Goal: Task Accomplishment & Management: Manage account settings

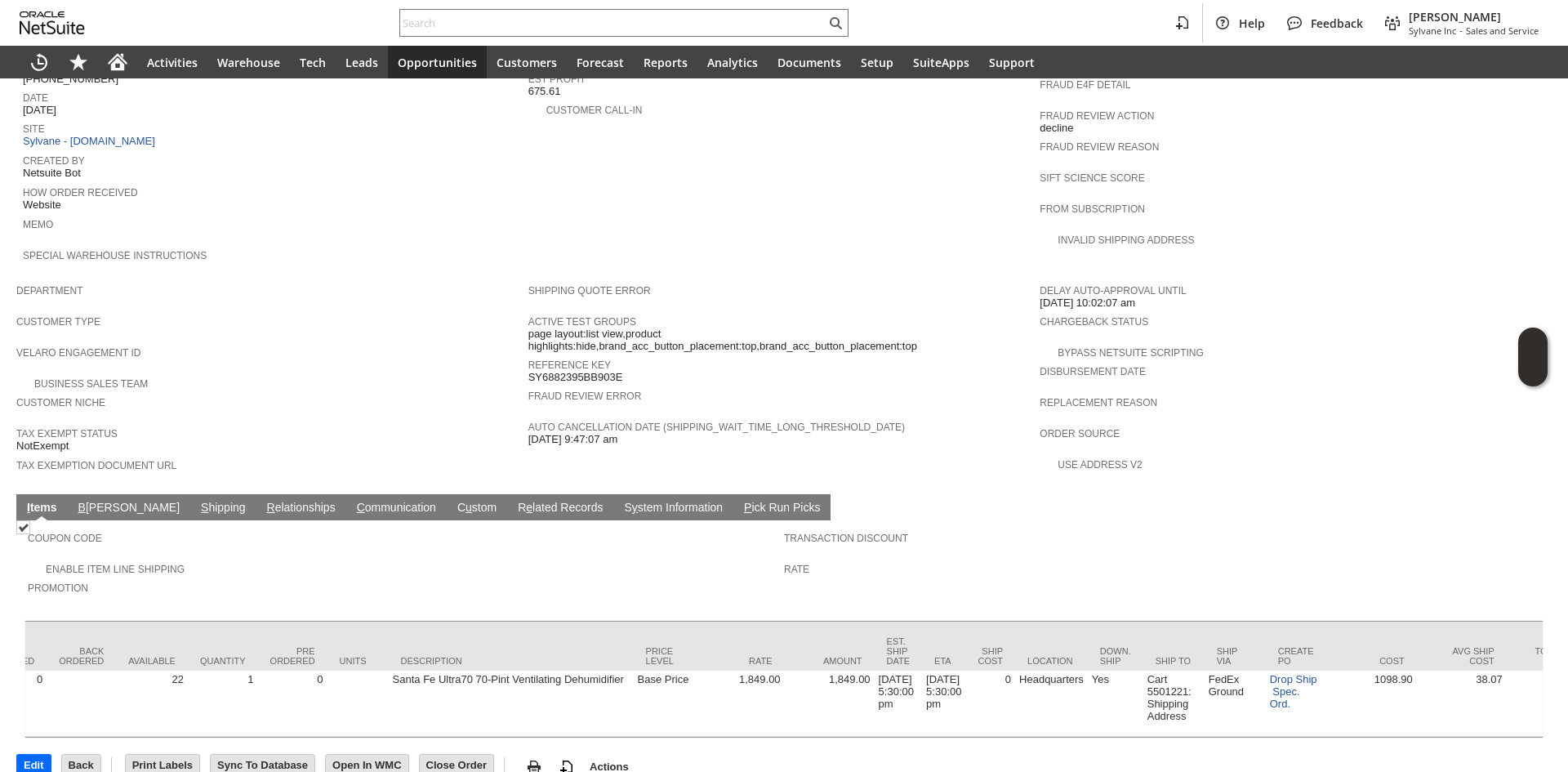
scroll to position [0, 403]
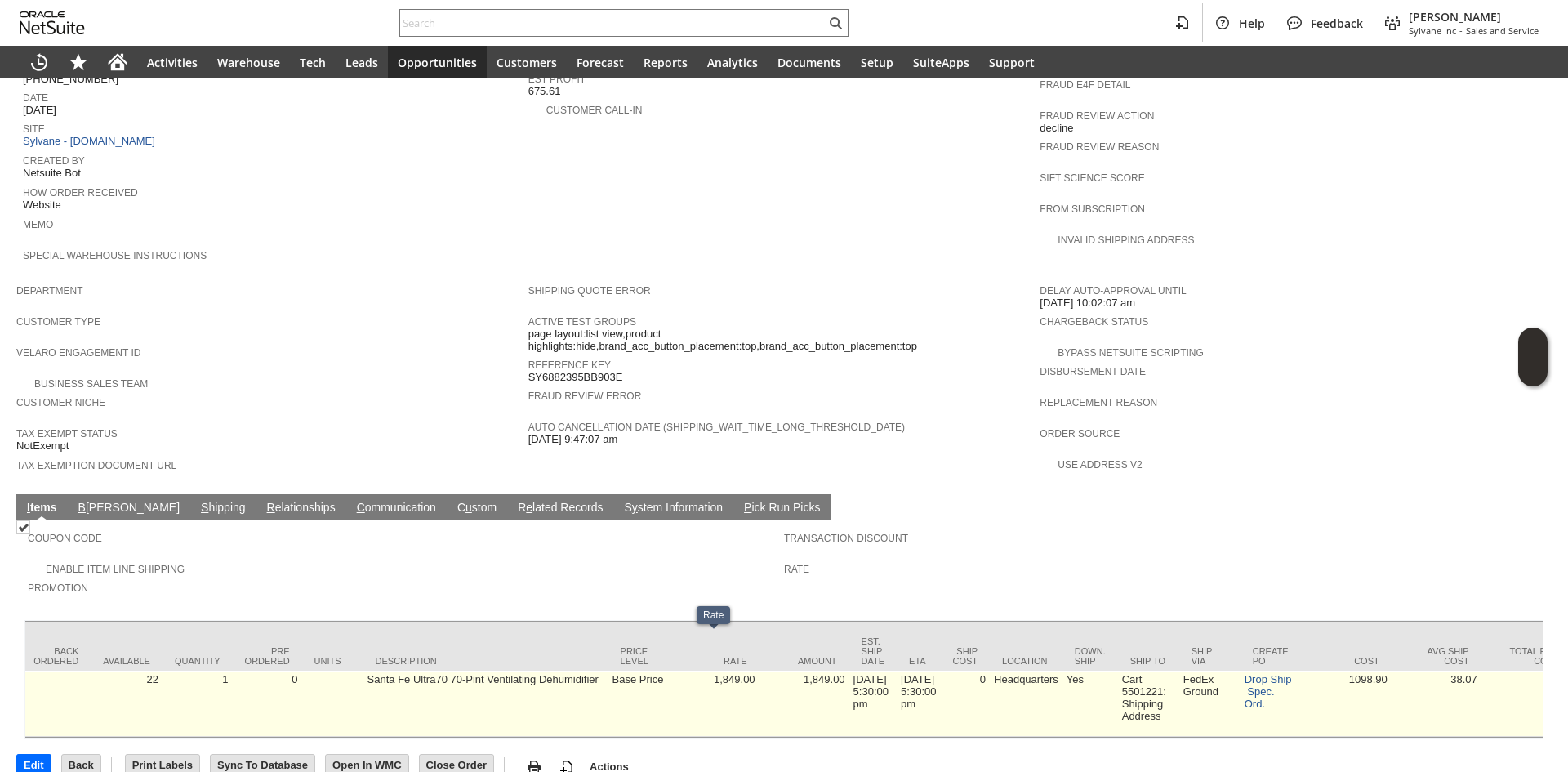
click at [722, 672] on td "1,849.00" at bounding box center [714, 705] width 90 height 66
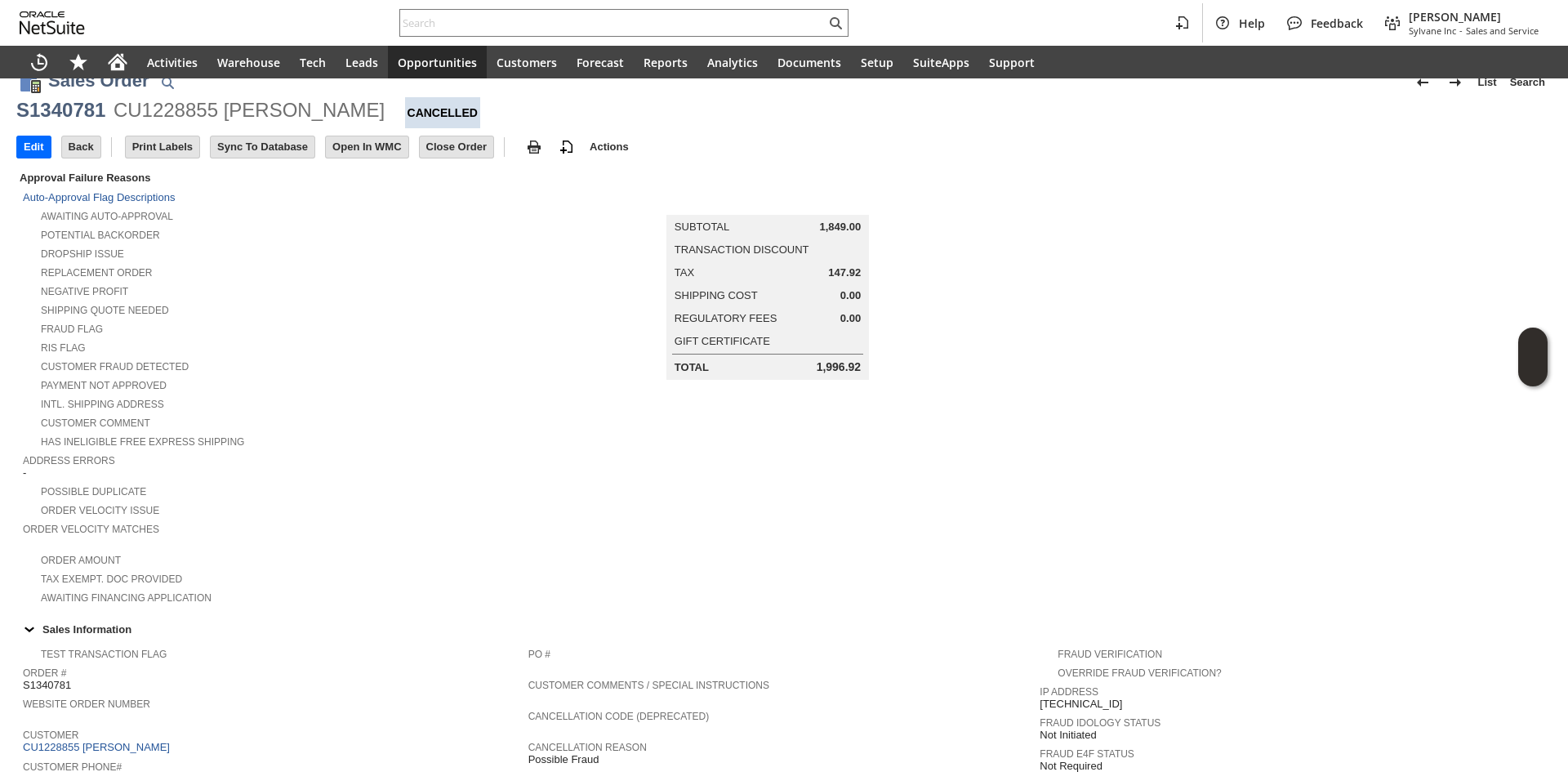
scroll to position [0, 0]
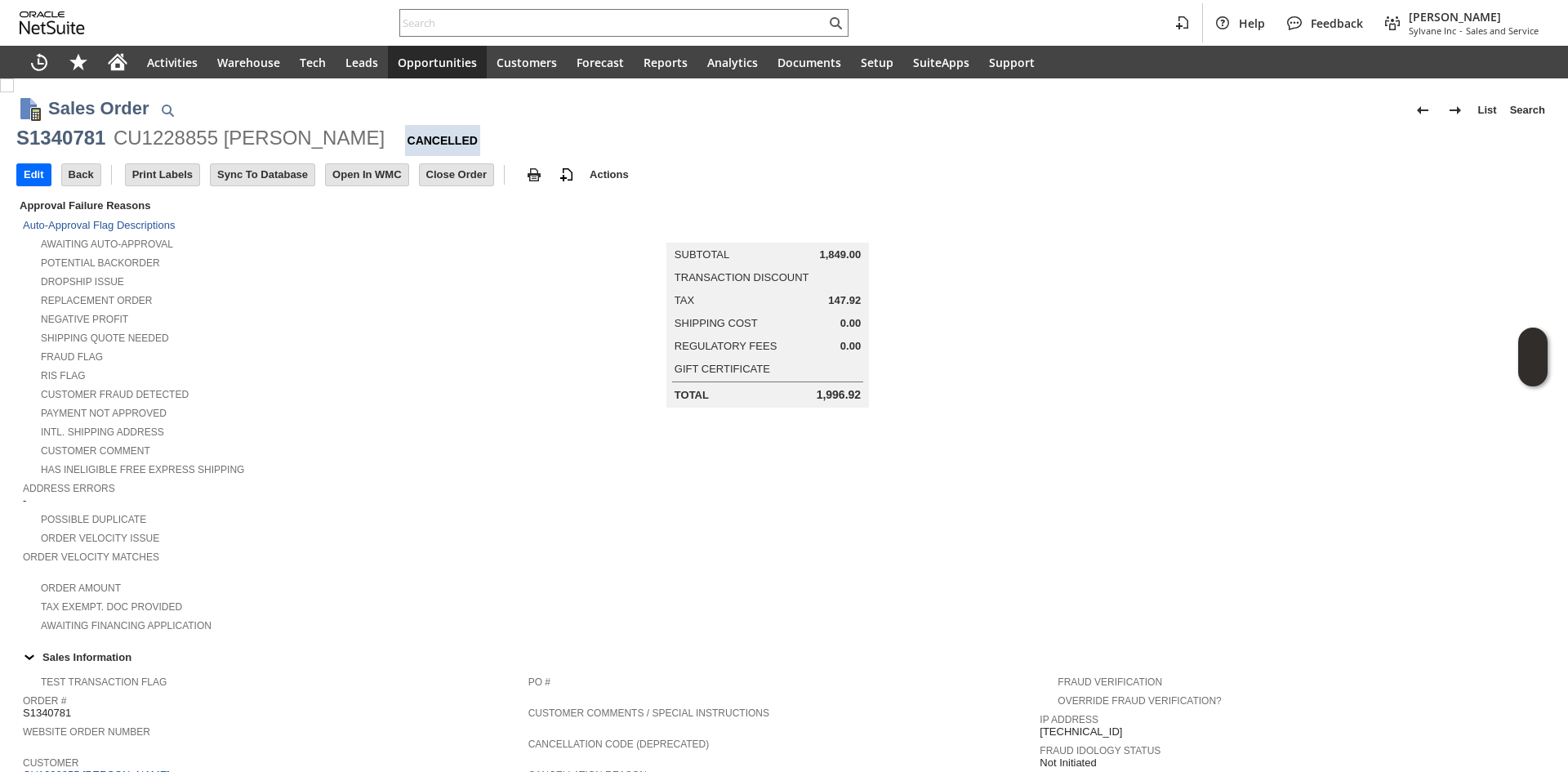
click at [542, 400] on td "Summary Subtotal 1,849.00 Transaction Discount Tax 147.92 Shipping Cost 0.00 Re…" at bounding box center [784, 301] width 512 height 211
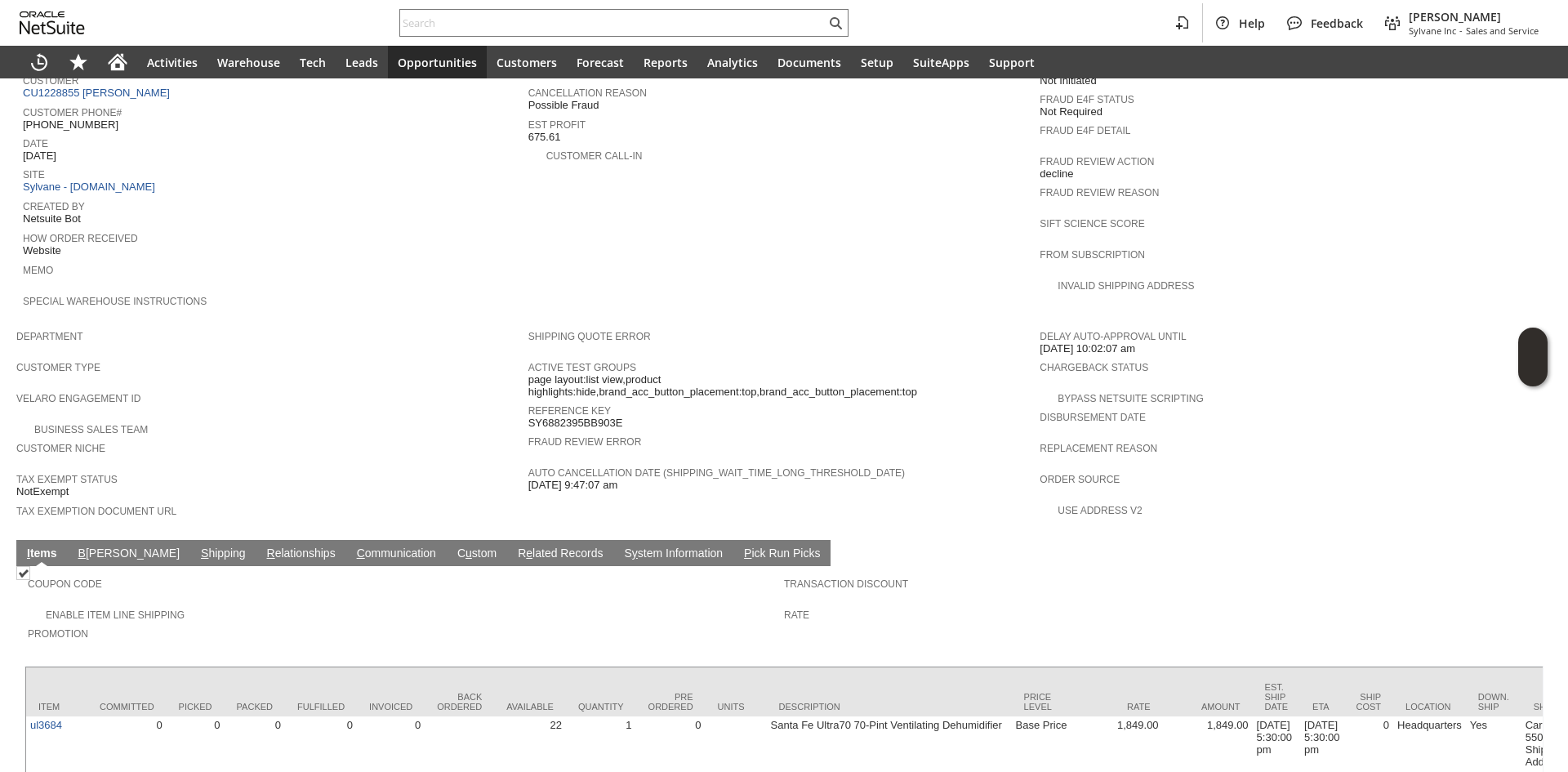
scroll to position [729, 0]
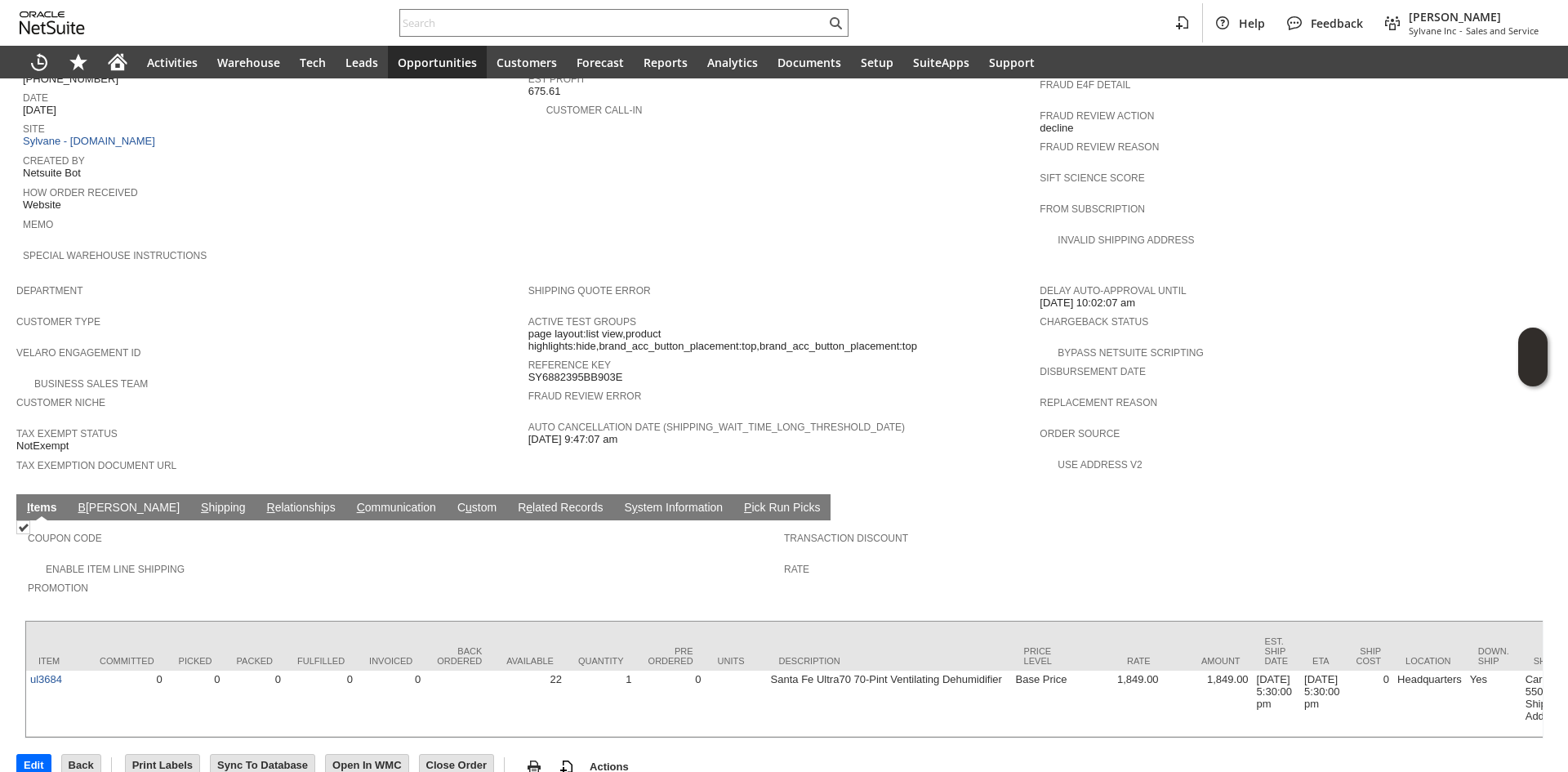
click at [429, 151] on span "Created By" at bounding box center [271, 159] width 497 height 17
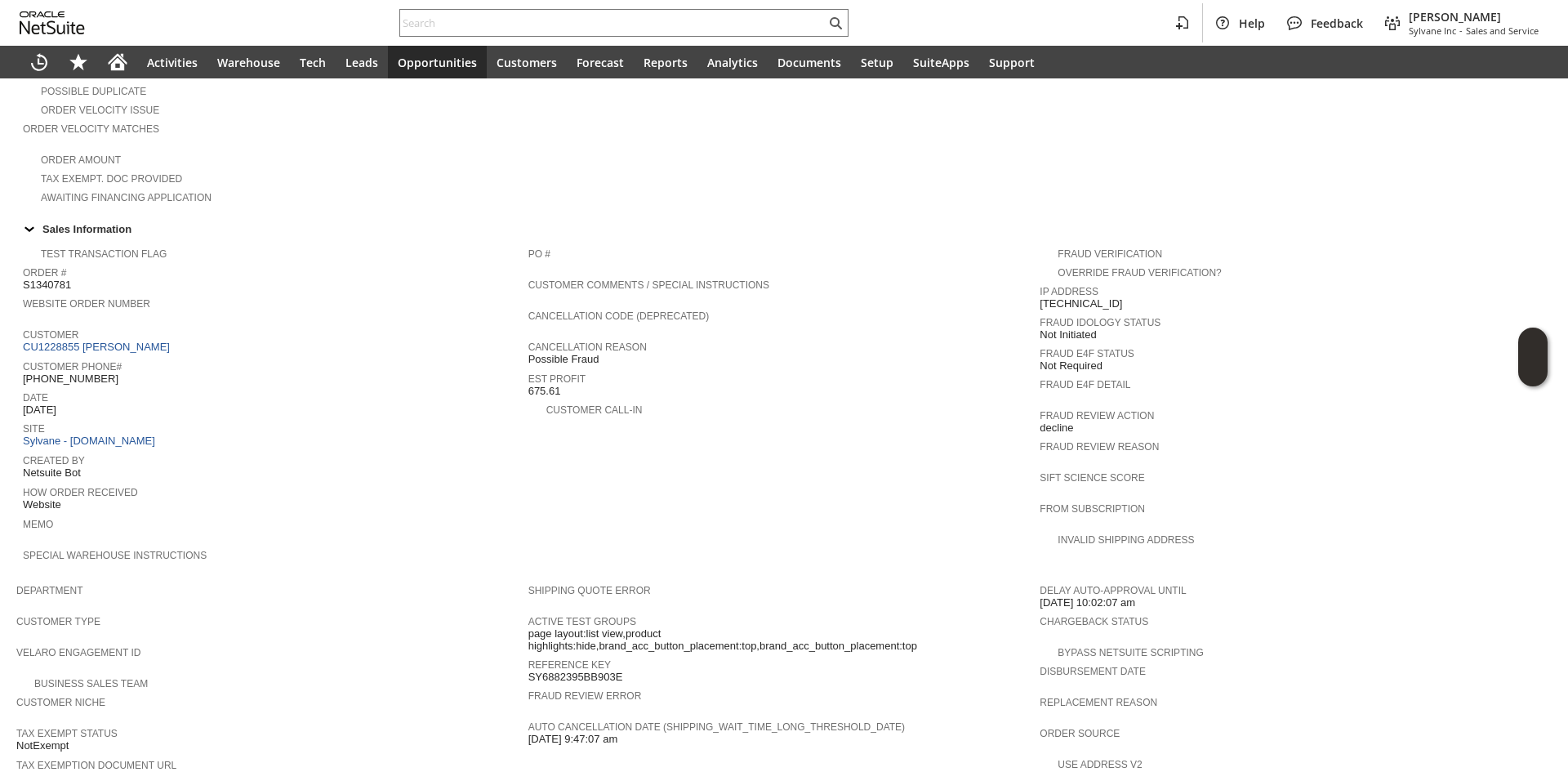
scroll to position [402, 0]
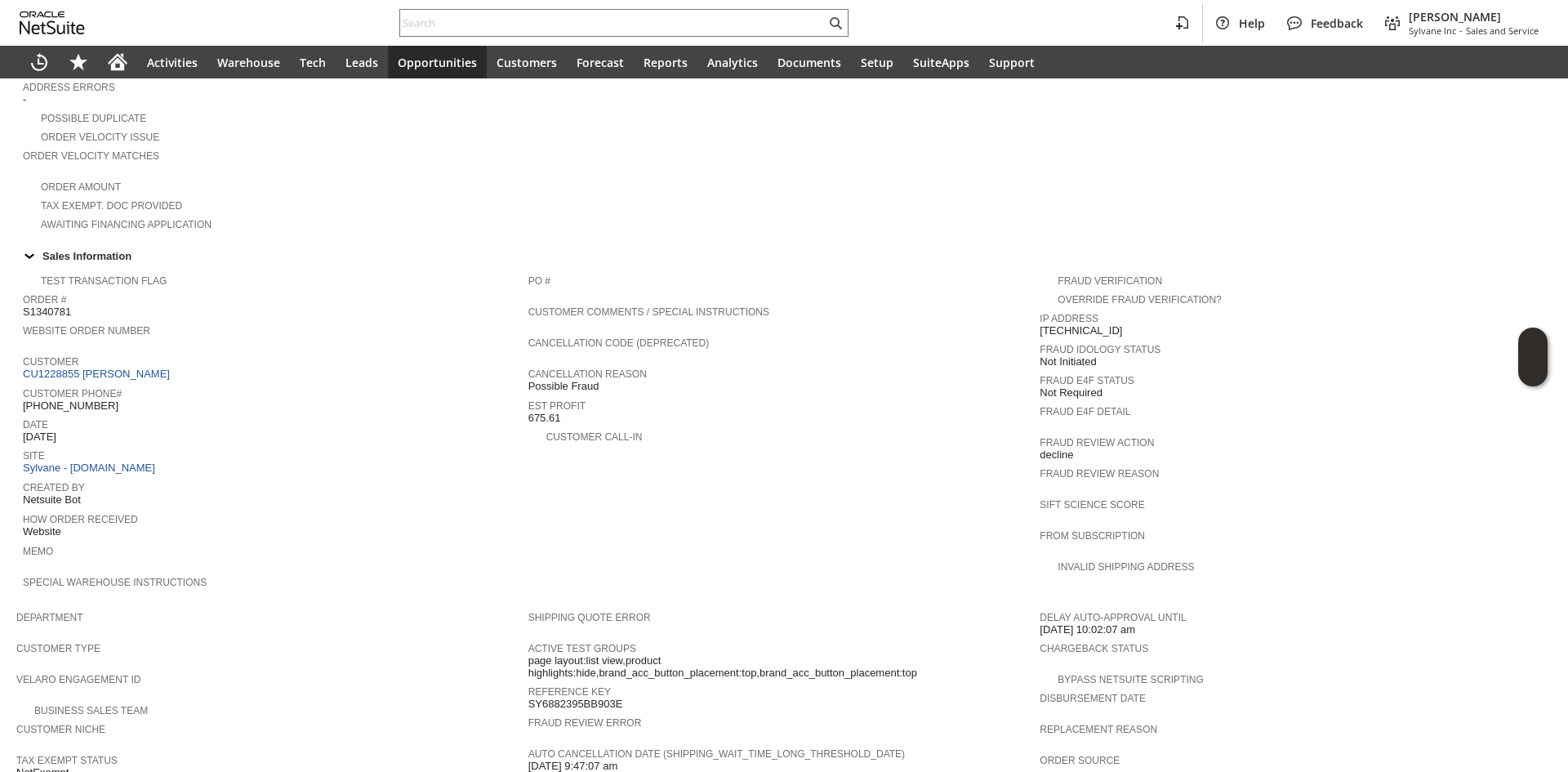
click at [90, 383] on span "Customer Phone#" at bounding box center [271, 392] width 497 height 17
click at [113, 368] on link "CU1228855 Janine Evans" at bounding box center [99, 373] width 151 height 12
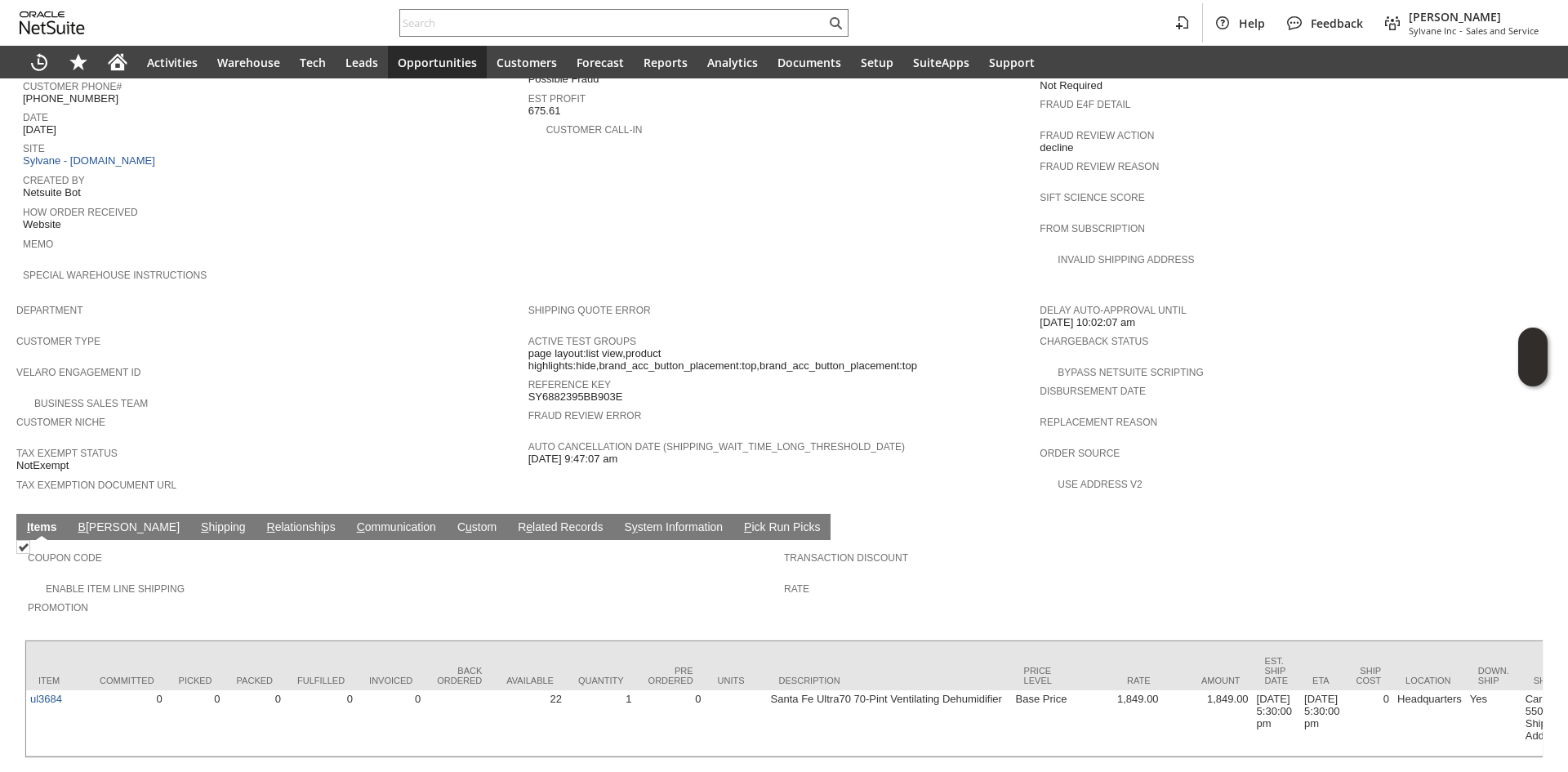
scroll to position [729, 0]
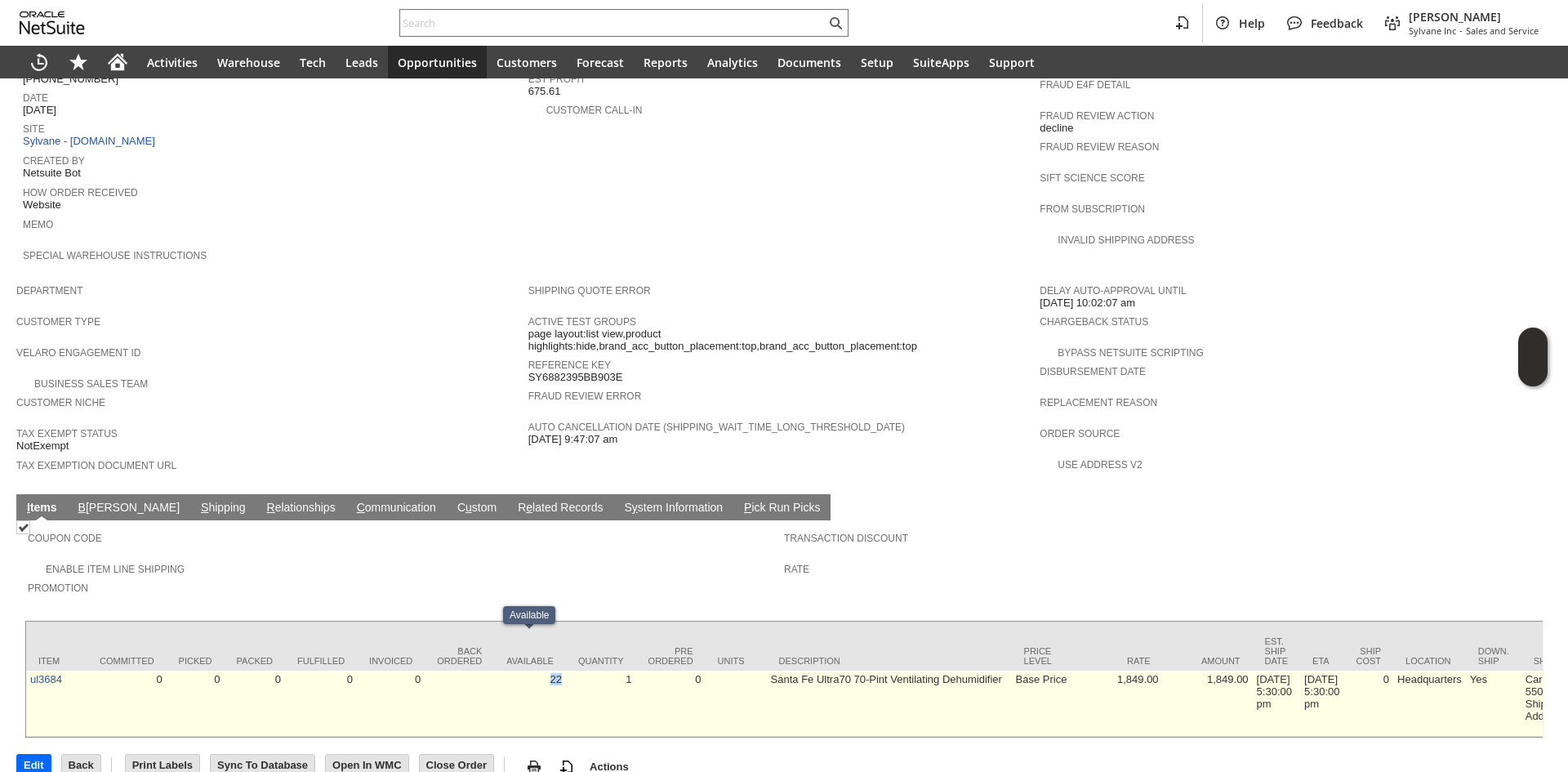
click at [561, 671] on td "22" at bounding box center [531, 705] width 72 height 66
click at [558, 671] on td "22" at bounding box center [531, 705] width 72 height 66
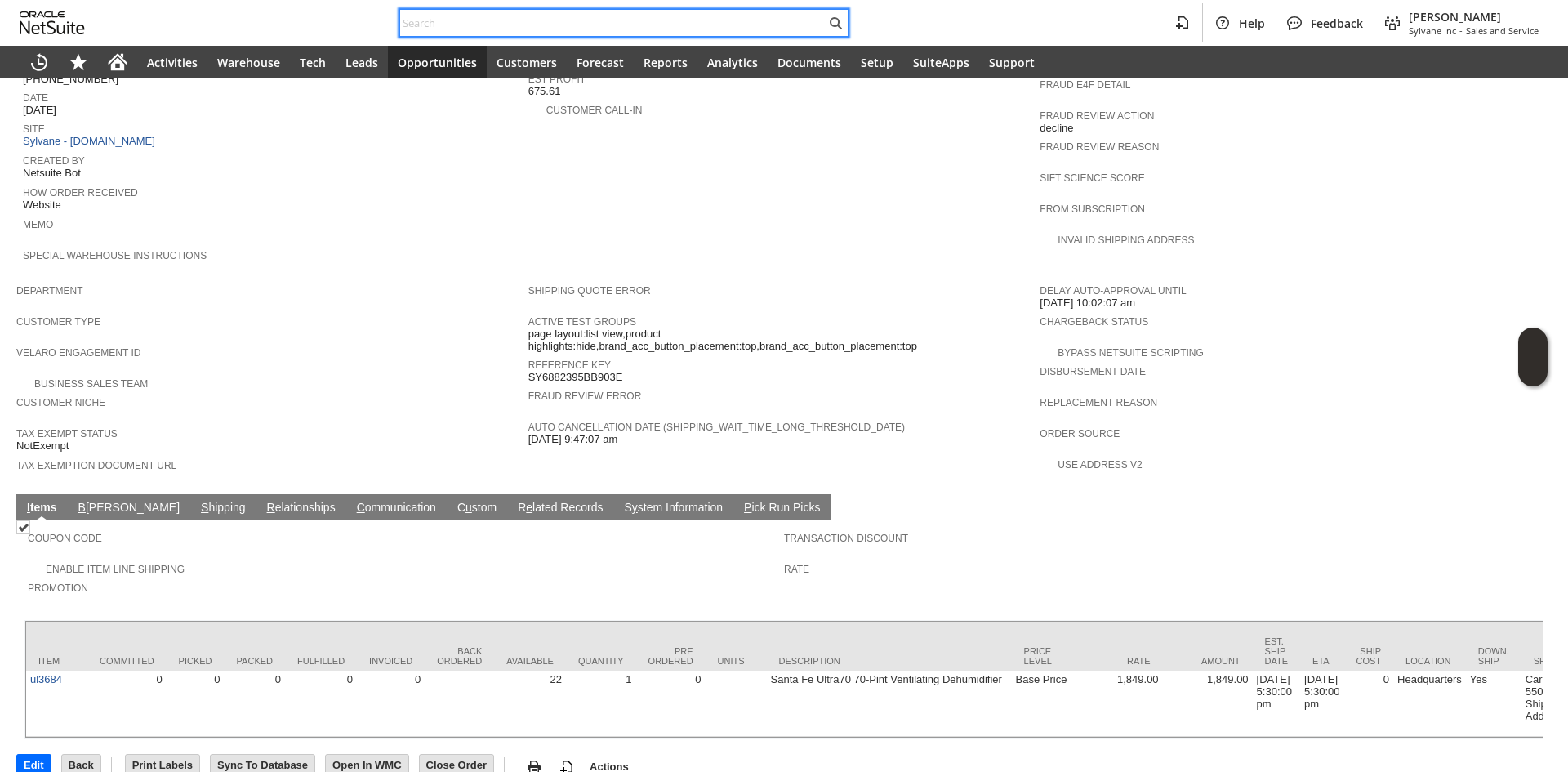
click at [600, 17] on input "text" at bounding box center [613, 22] width 425 height 19
paste input "SY68982C907129E"
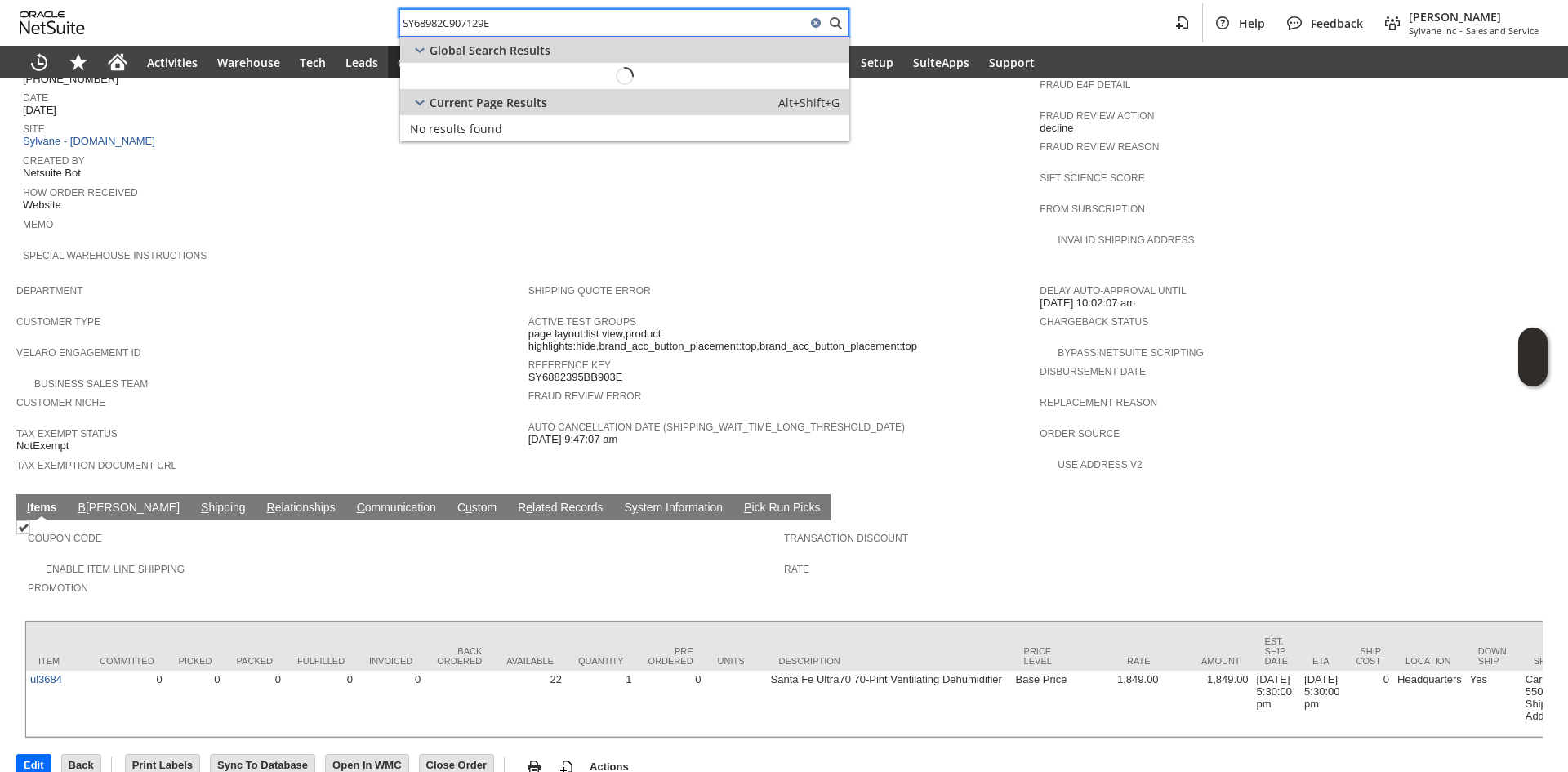
type input "SY68982C907129E"
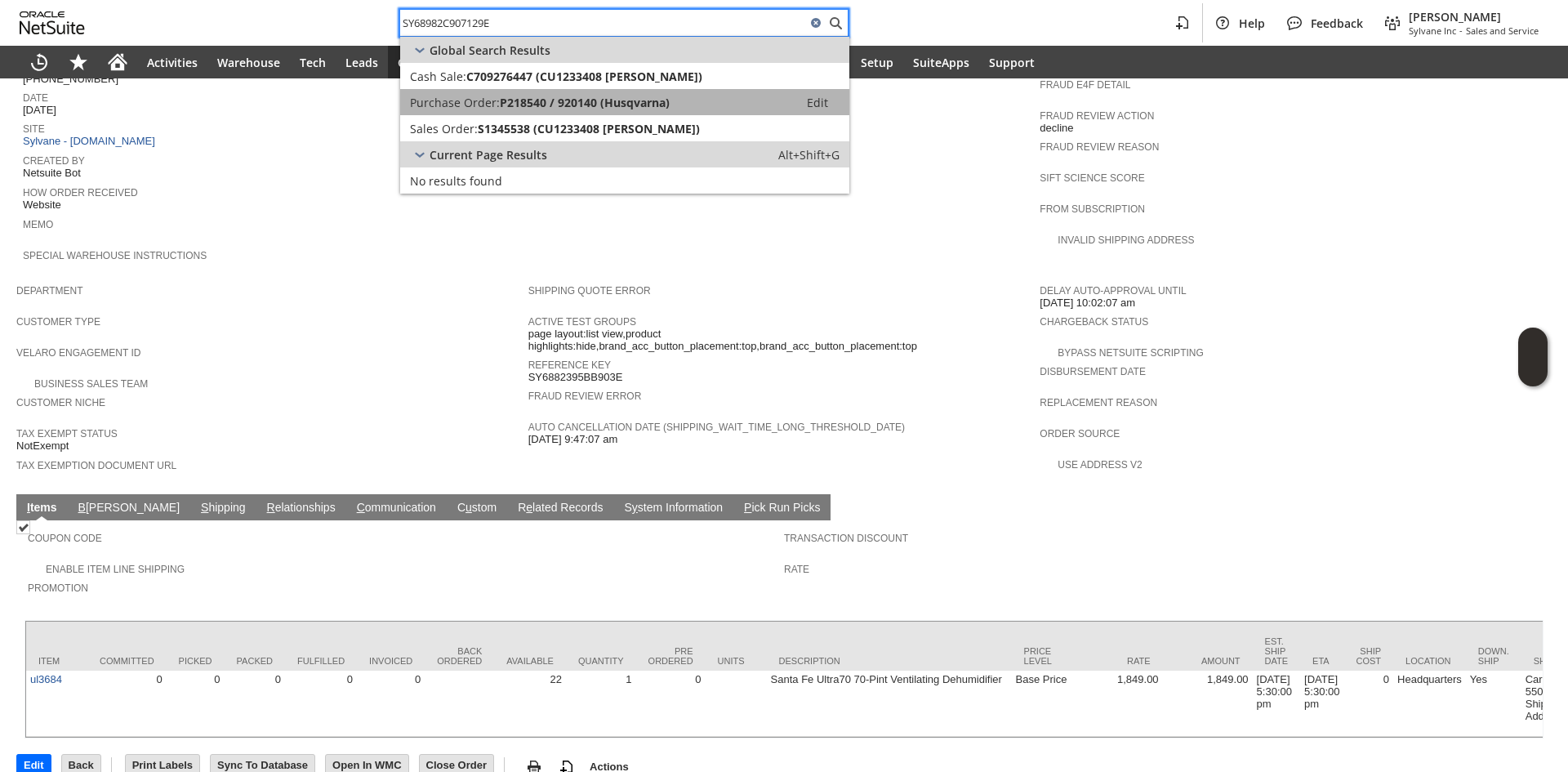
click at [631, 115] on link "Purchase Order: P218540 / 920140 (Husqvarna) Edit" at bounding box center [625, 102] width 449 height 26
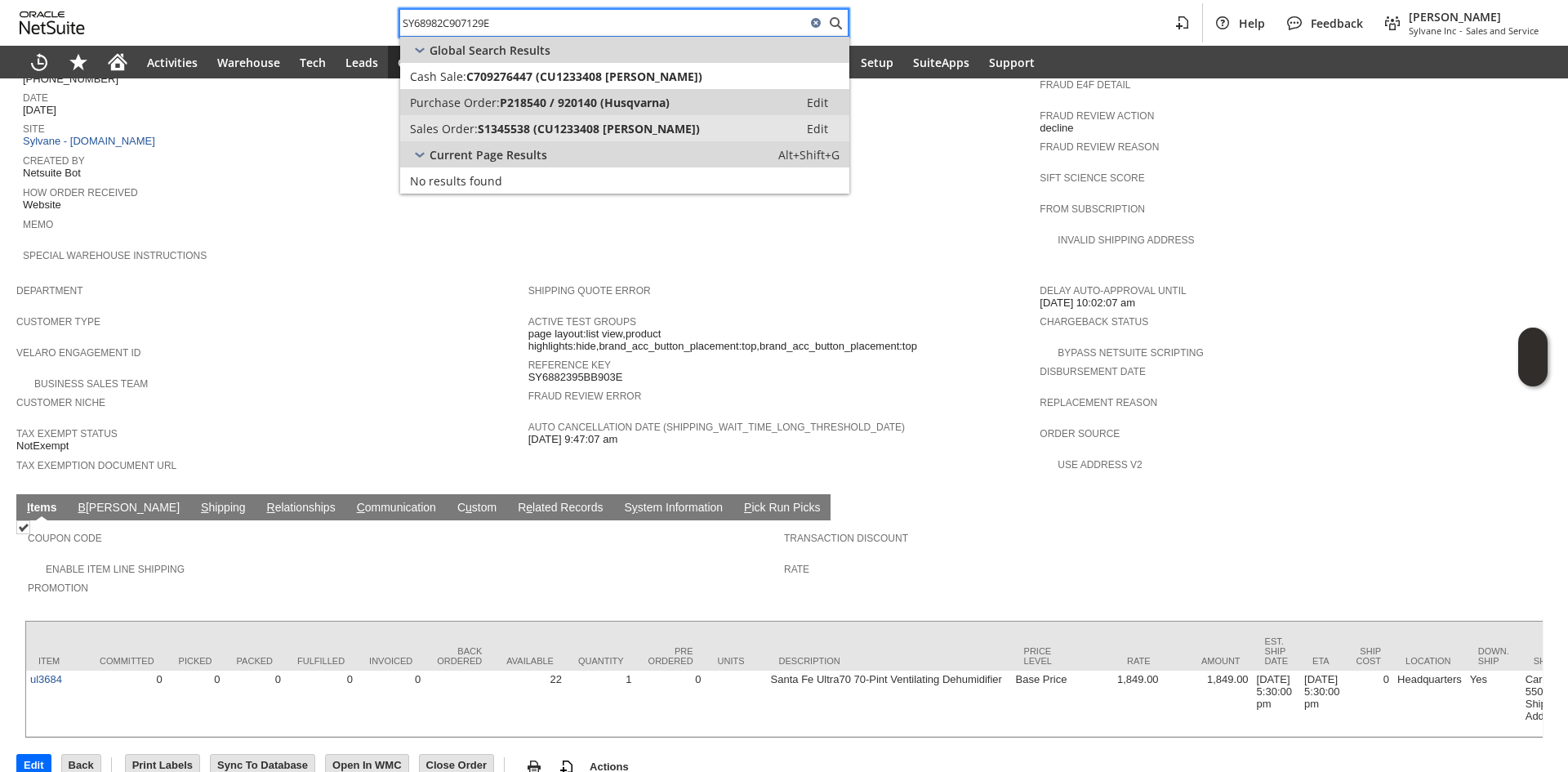
click at [630, 127] on span "S1345538 (CU1233408 Thuy Hsu)" at bounding box center [589, 128] width 222 height 16
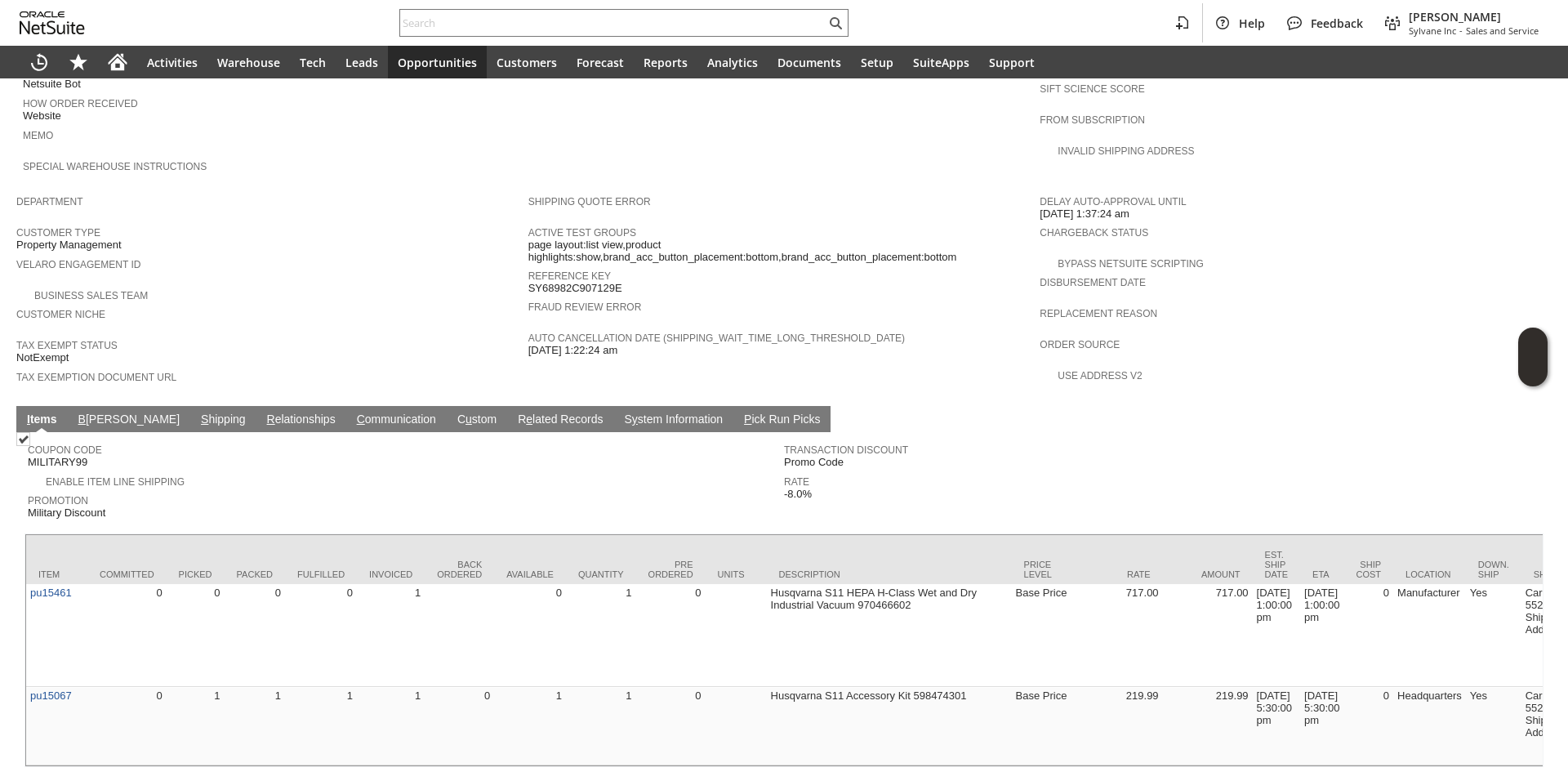
click at [197, 413] on link "S hipping" at bounding box center [223, 420] width 54 height 16
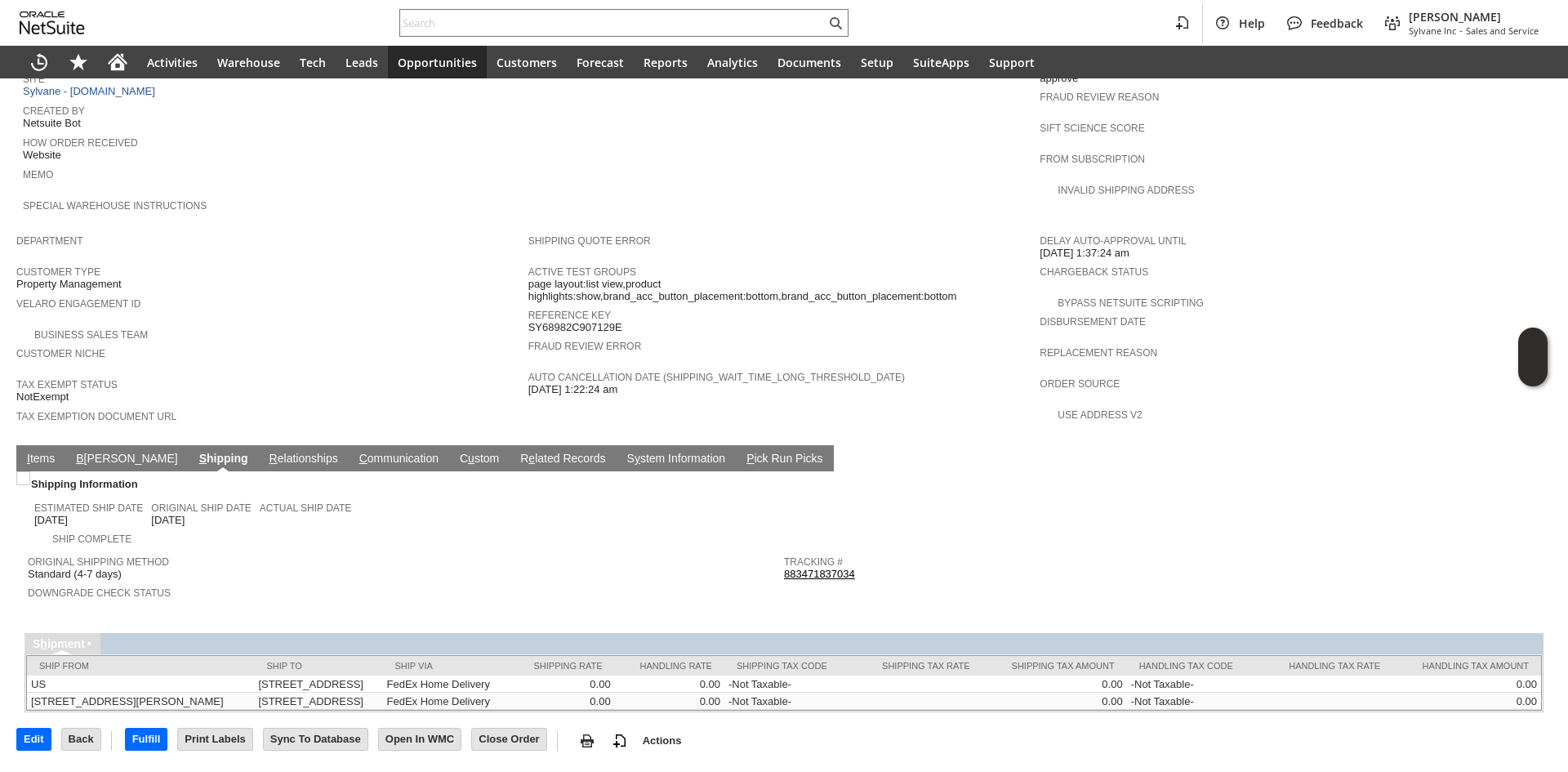
scroll to position [772, 0]
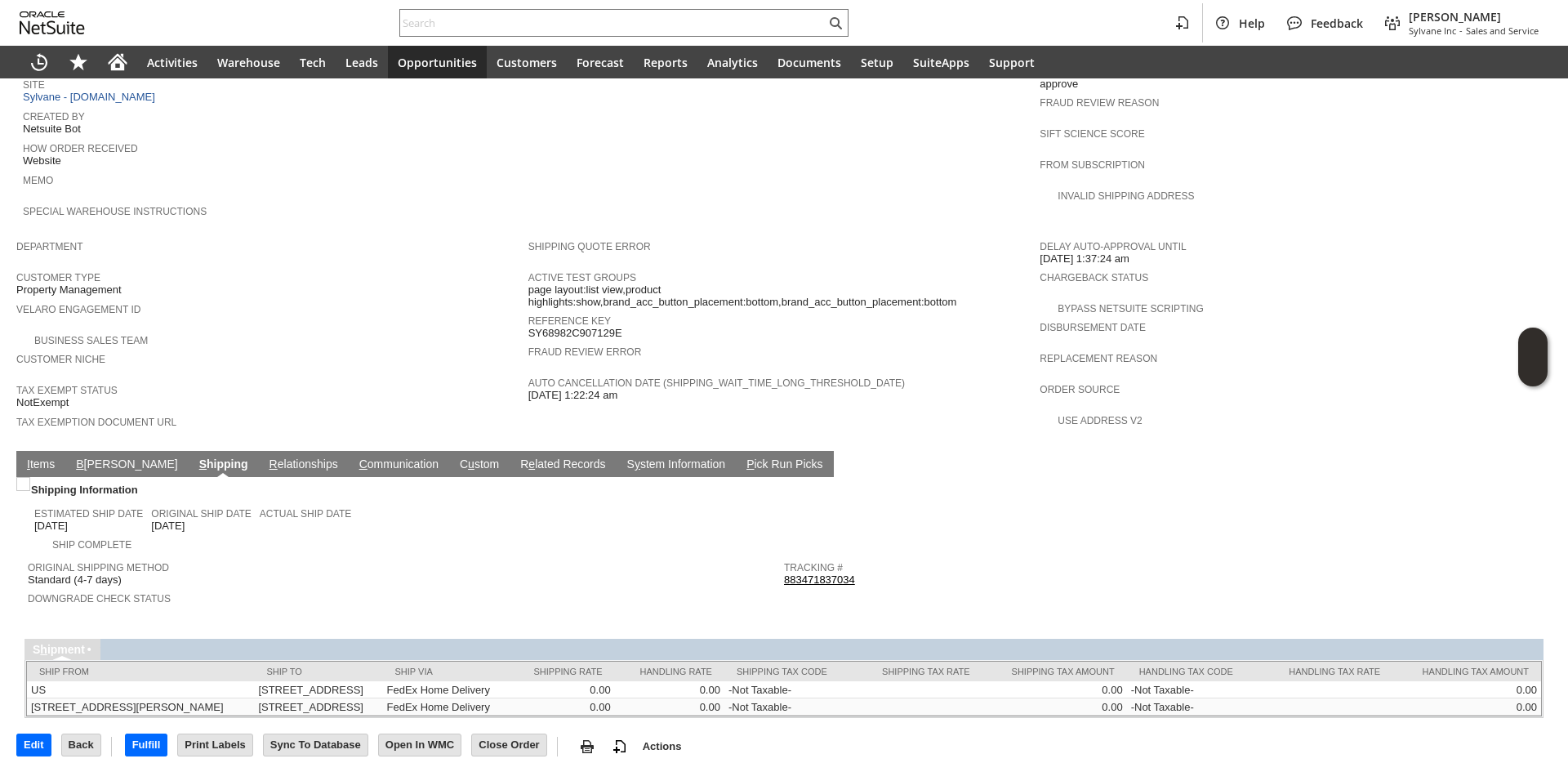
click at [803, 573] on link "883471837034" at bounding box center [820, 579] width 71 height 12
click at [32, 458] on link "I tems" at bounding box center [41, 465] width 36 height 16
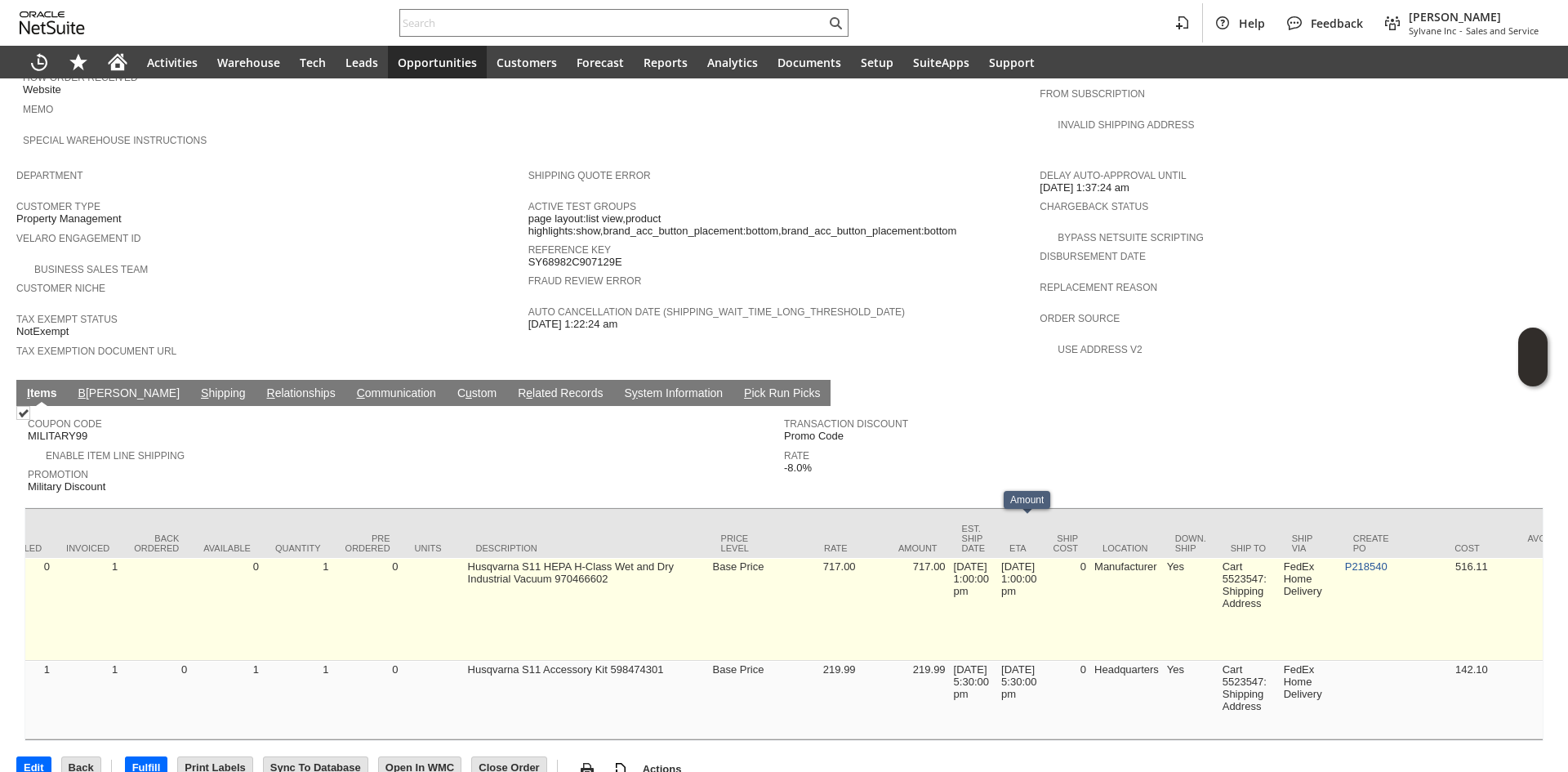
scroll to position [0, 309]
click at [1369, 561] on link "P218540" at bounding box center [1360, 566] width 42 height 12
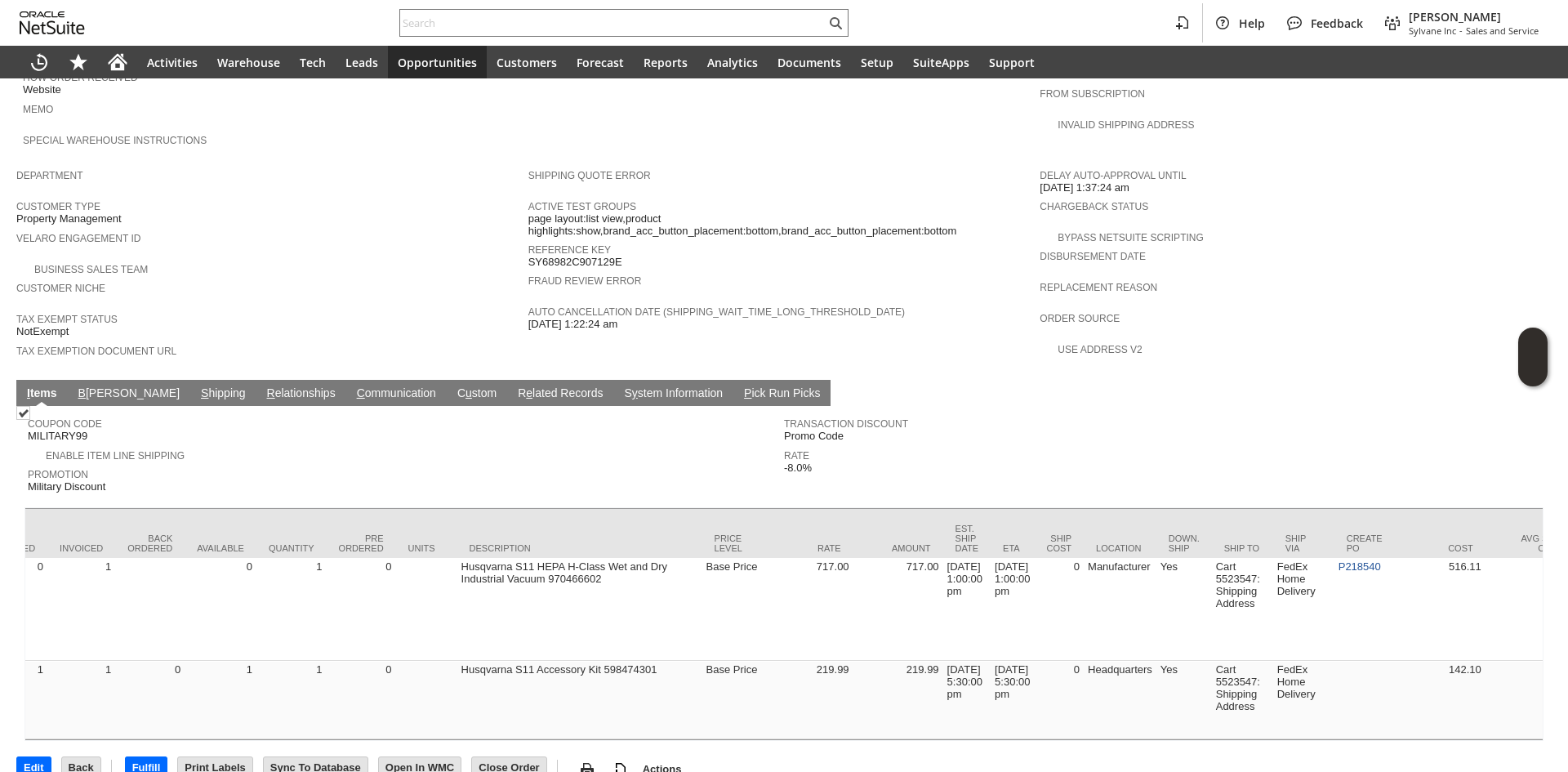
click at [520, 37] on div "Help Feedback Gary J Llanasas Sylvane Inc - Sales and Service" at bounding box center [784, 23] width 1568 height 46
click at [530, 11] on div at bounding box center [624, 23] width 449 height 28
paste input "RA89043"
click at [574, 19] on input "RA89043" at bounding box center [613, 22] width 425 height 19
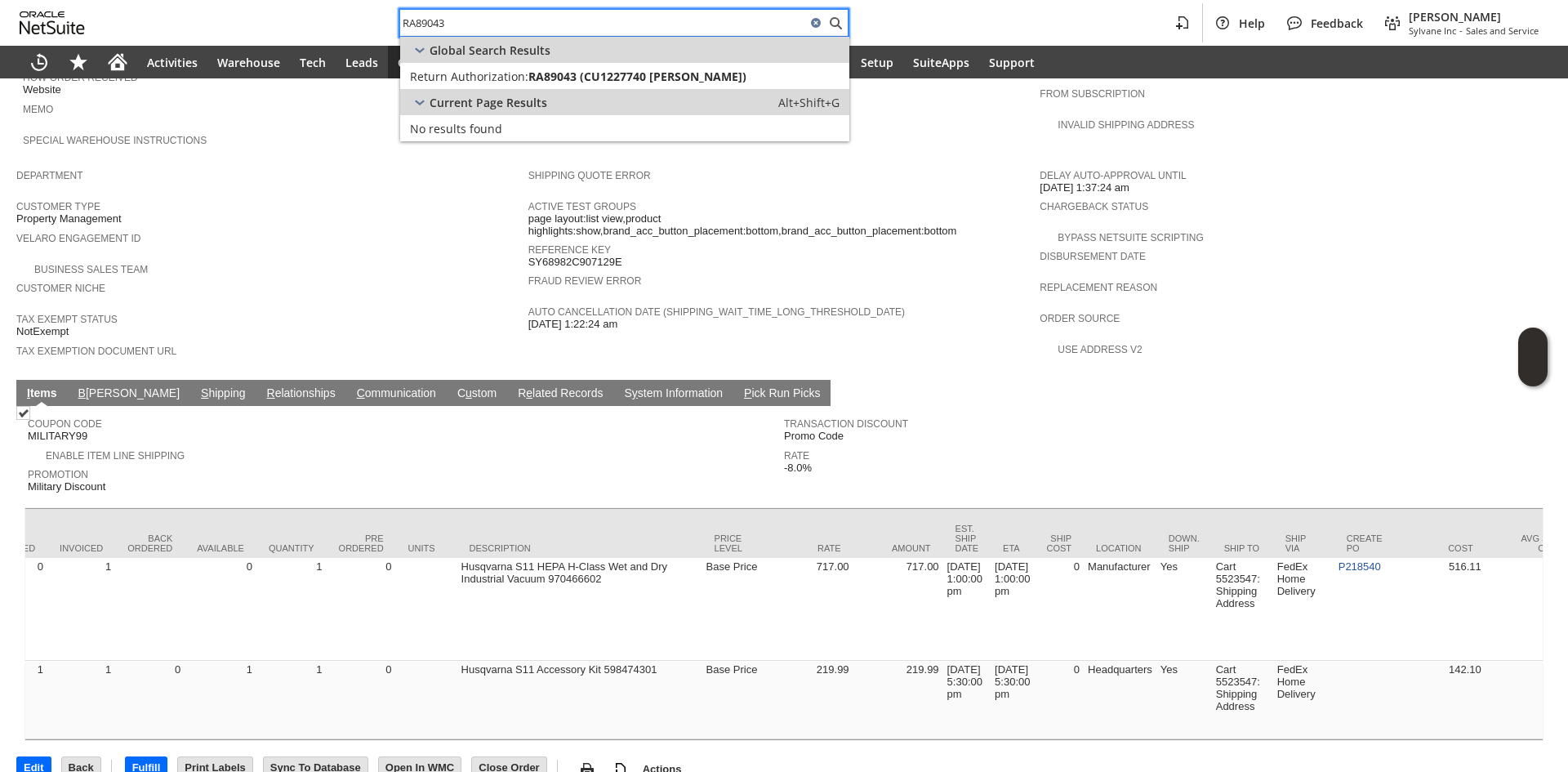
type input "RA89043"
click at [533, 82] on span "RA89043 (CU1227740 Paul C Tenney)" at bounding box center [638, 76] width 218 height 16
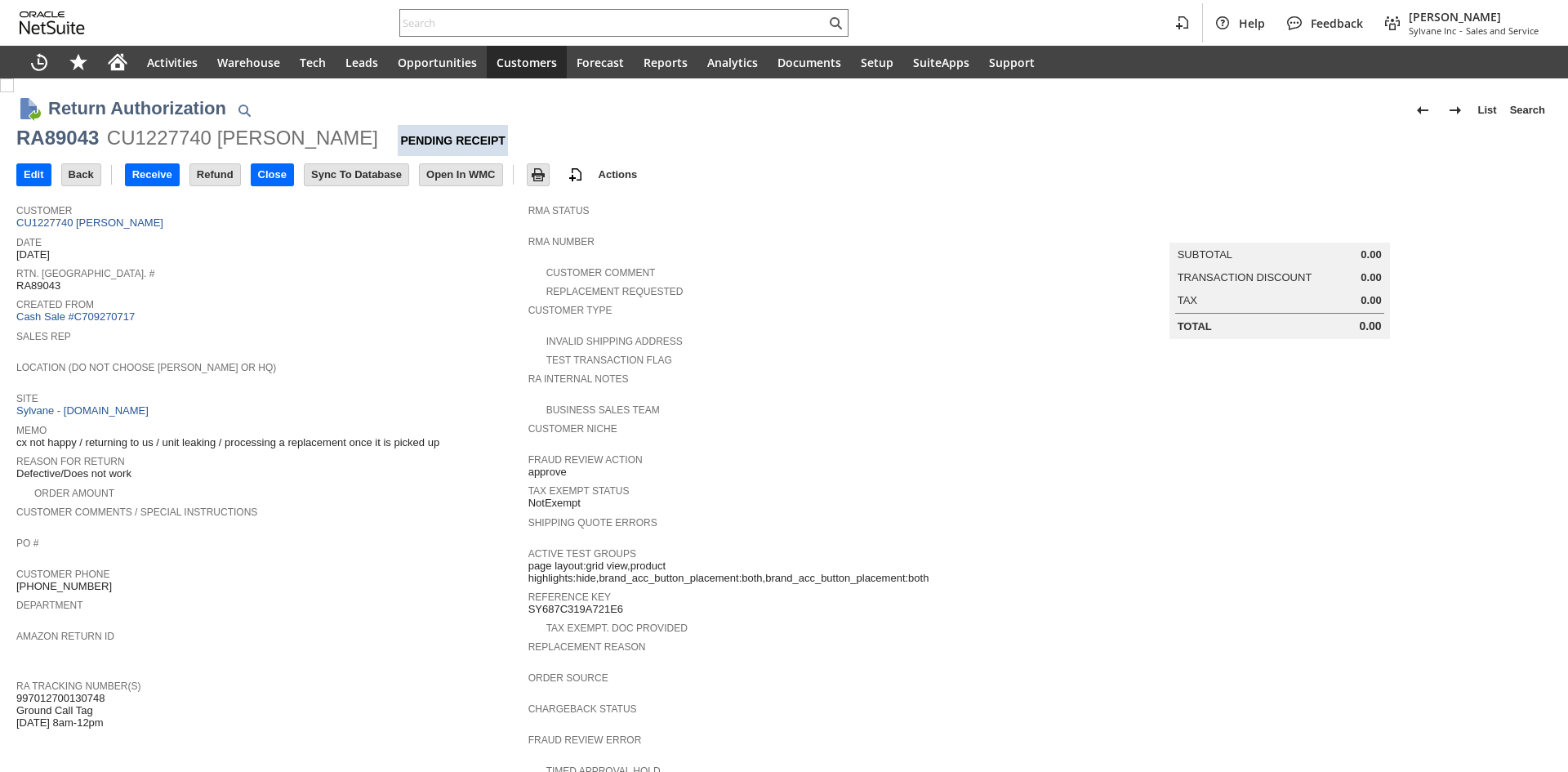
scroll to position [327, 0]
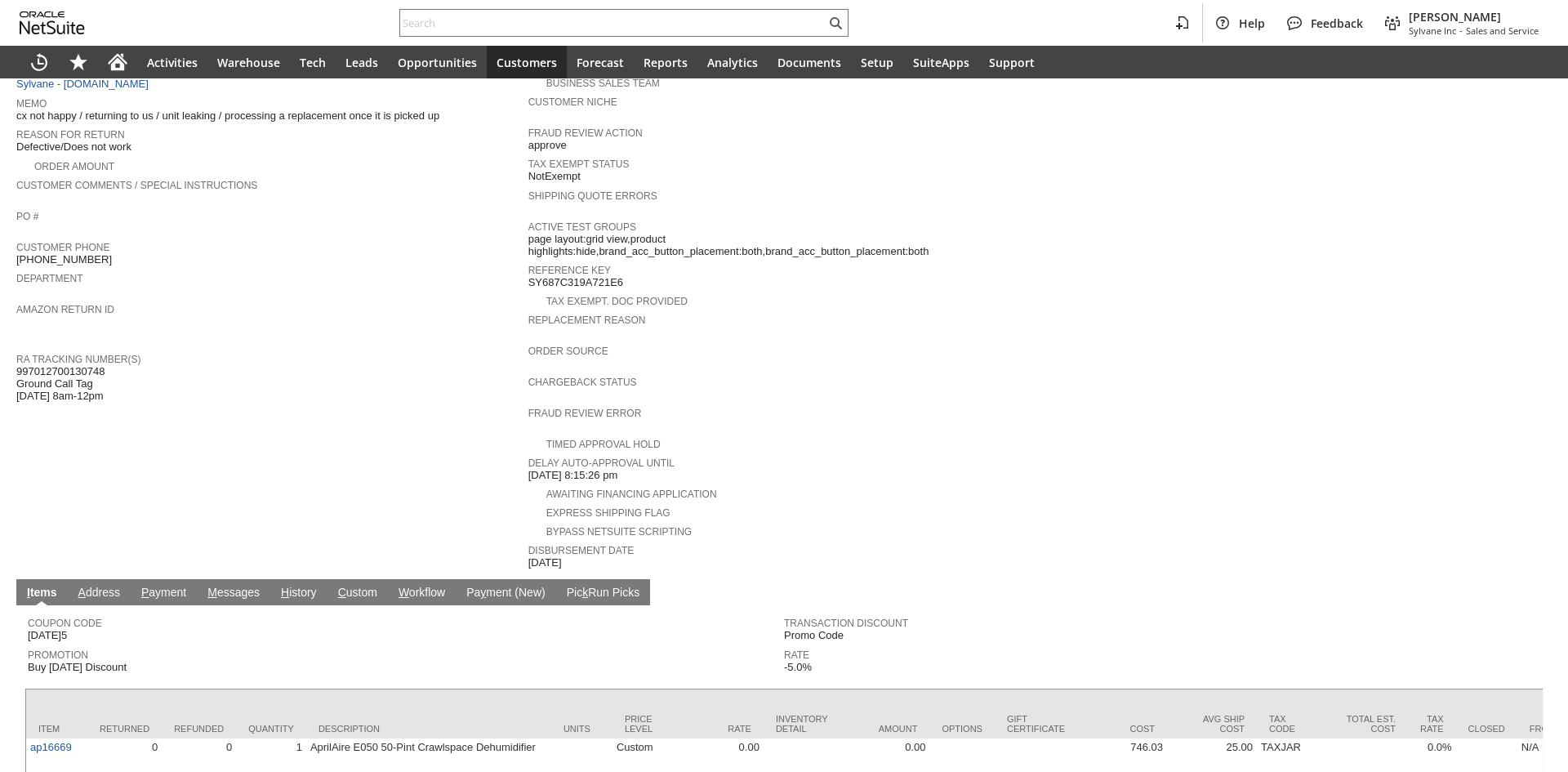
click at [80, 366] on span "997012700130748 Ground Call Tag 8/12 8am-12pm" at bounding box center [61, 384] width 89 height 38
copy span "997012700130748"
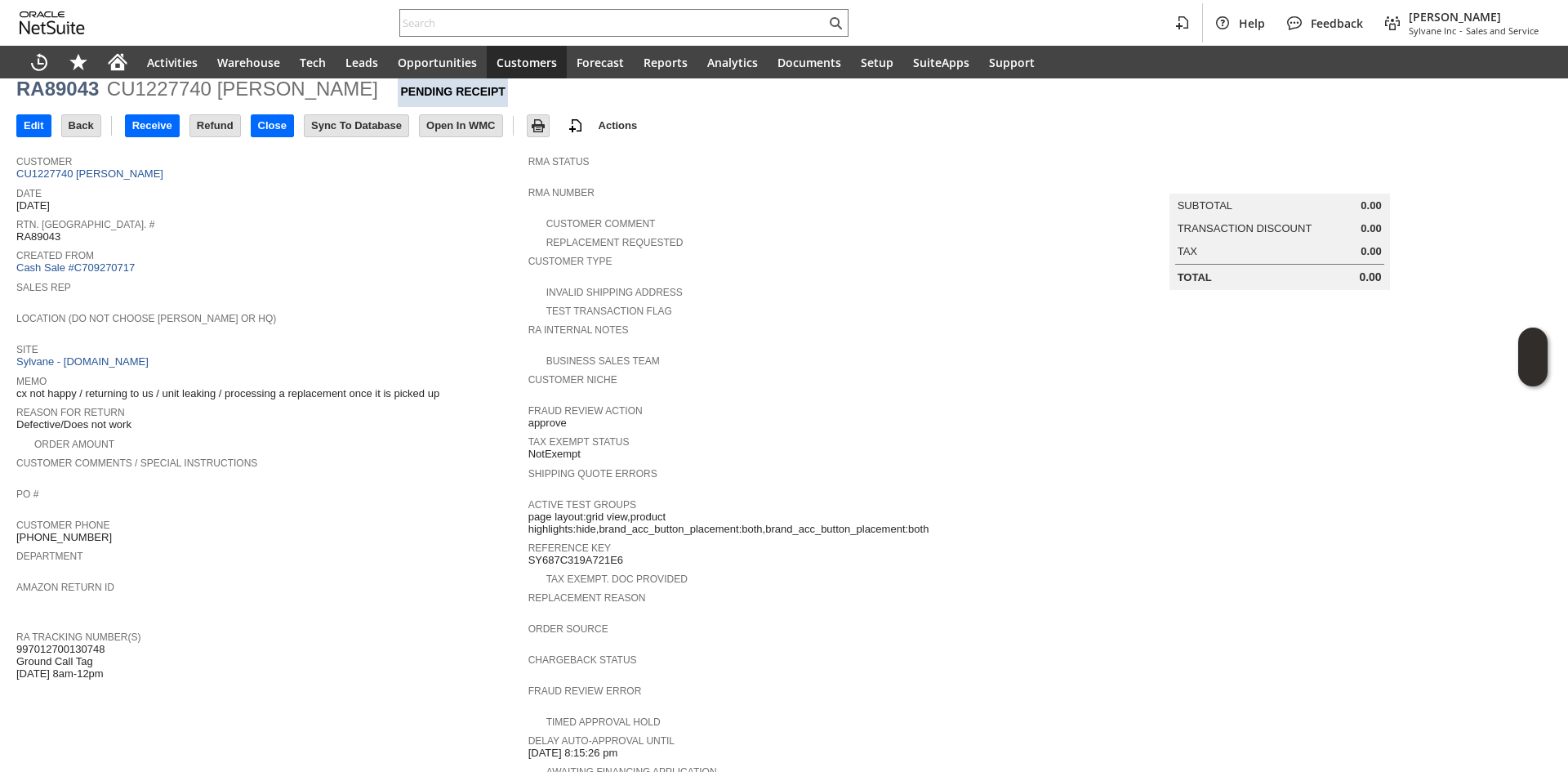
scroll to position [0, 0]
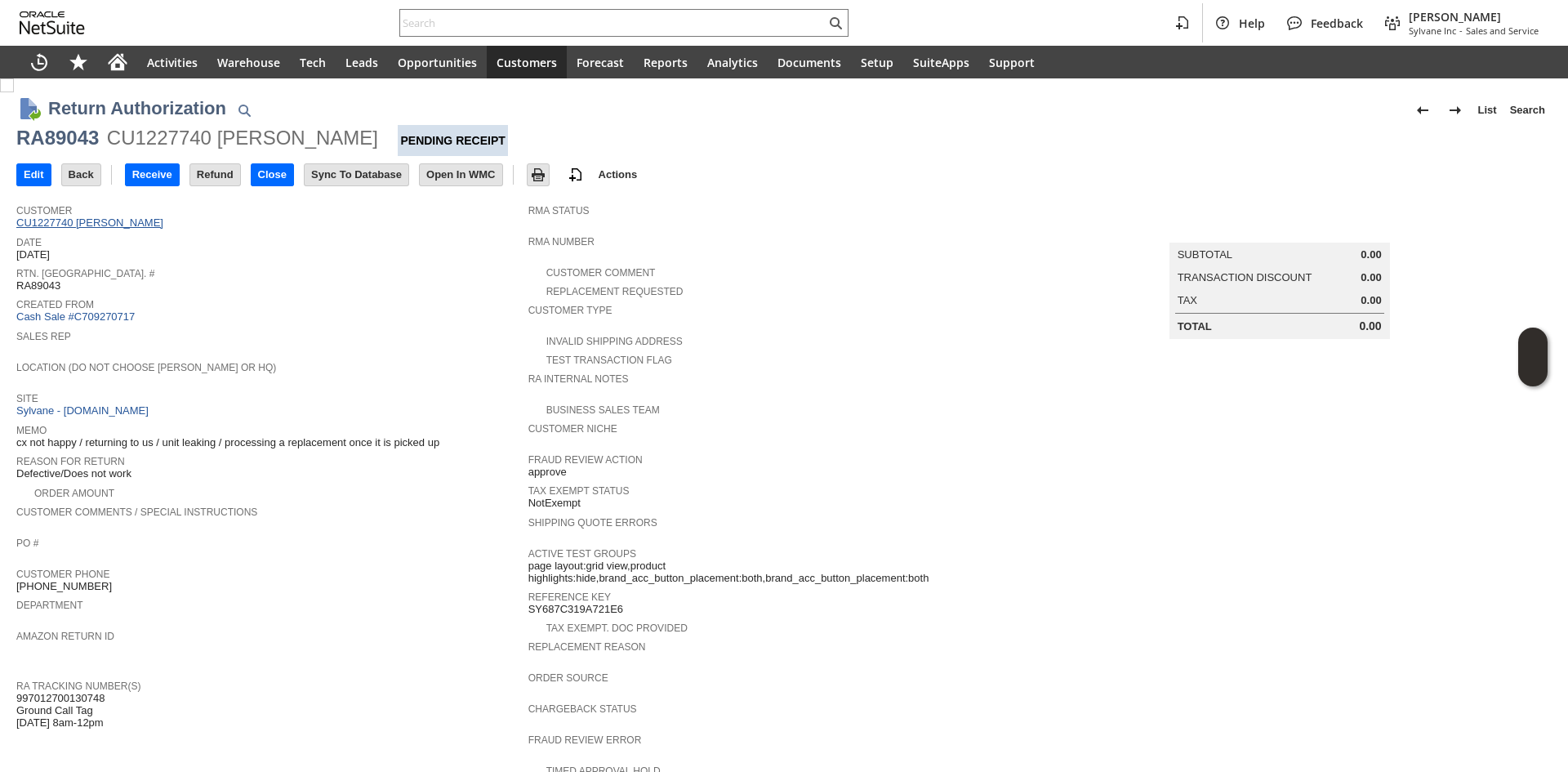
click at [122, 219] on link "CU1227740 Paul C Tenney" at bounding box center [92, 223] width 151 height 12
click at [324, 329] on span "Sales Rep" at bounding box center [269, 334] width 504 height 17
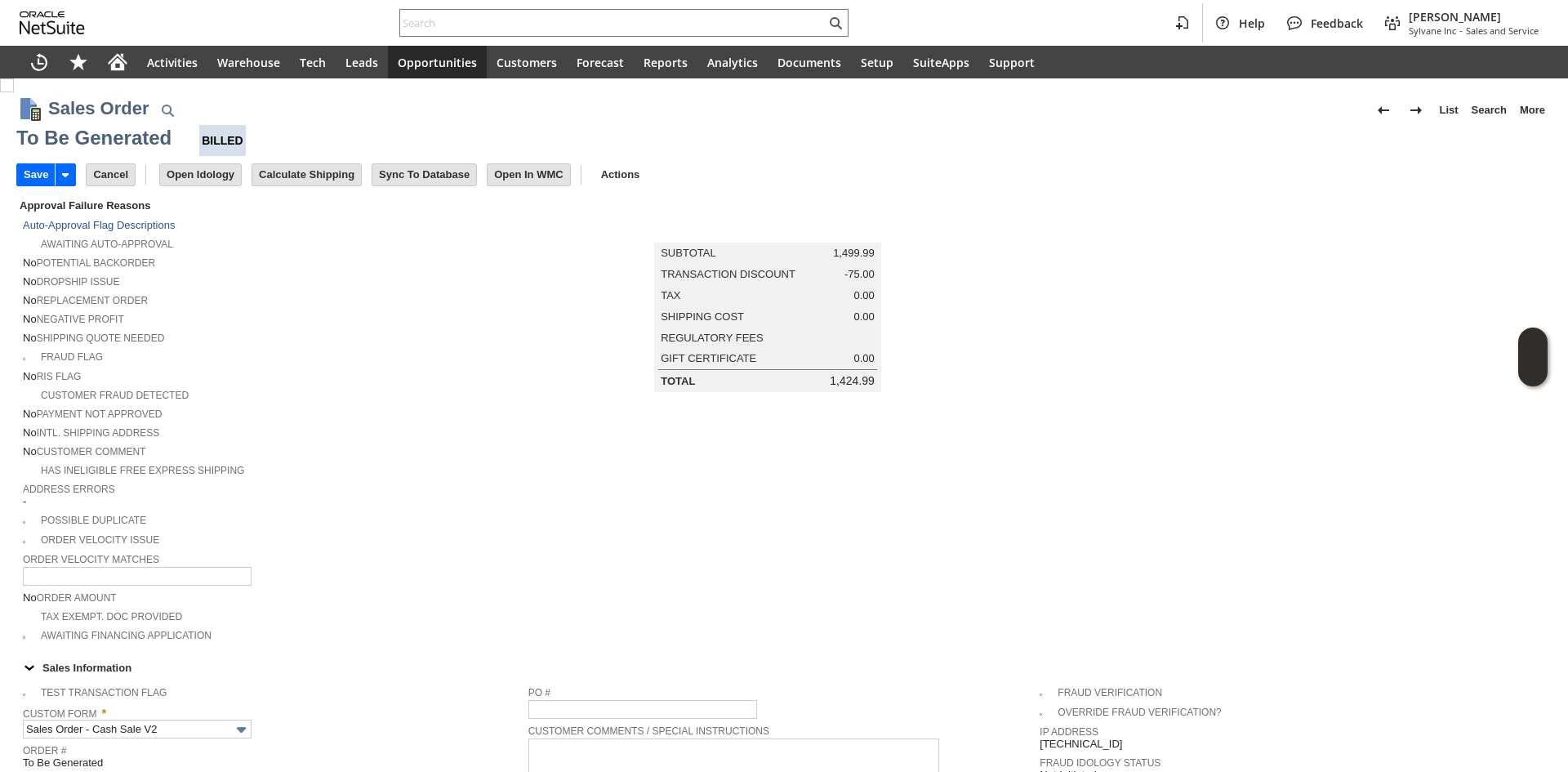
type input "Headquarters - Phone/Fax"
type input "Make Copy"
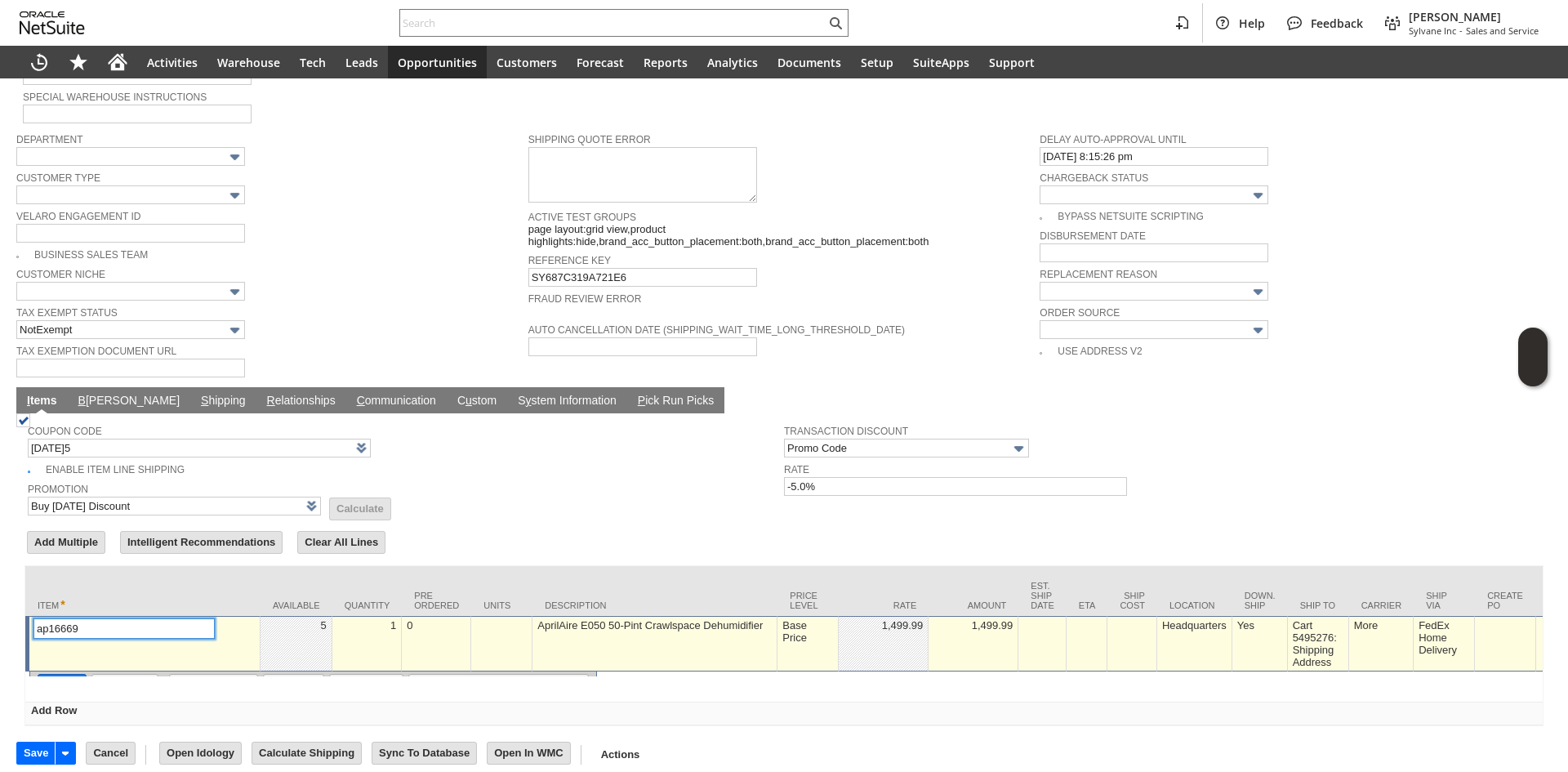
type input "Promo Code"
type input "-5.0%"
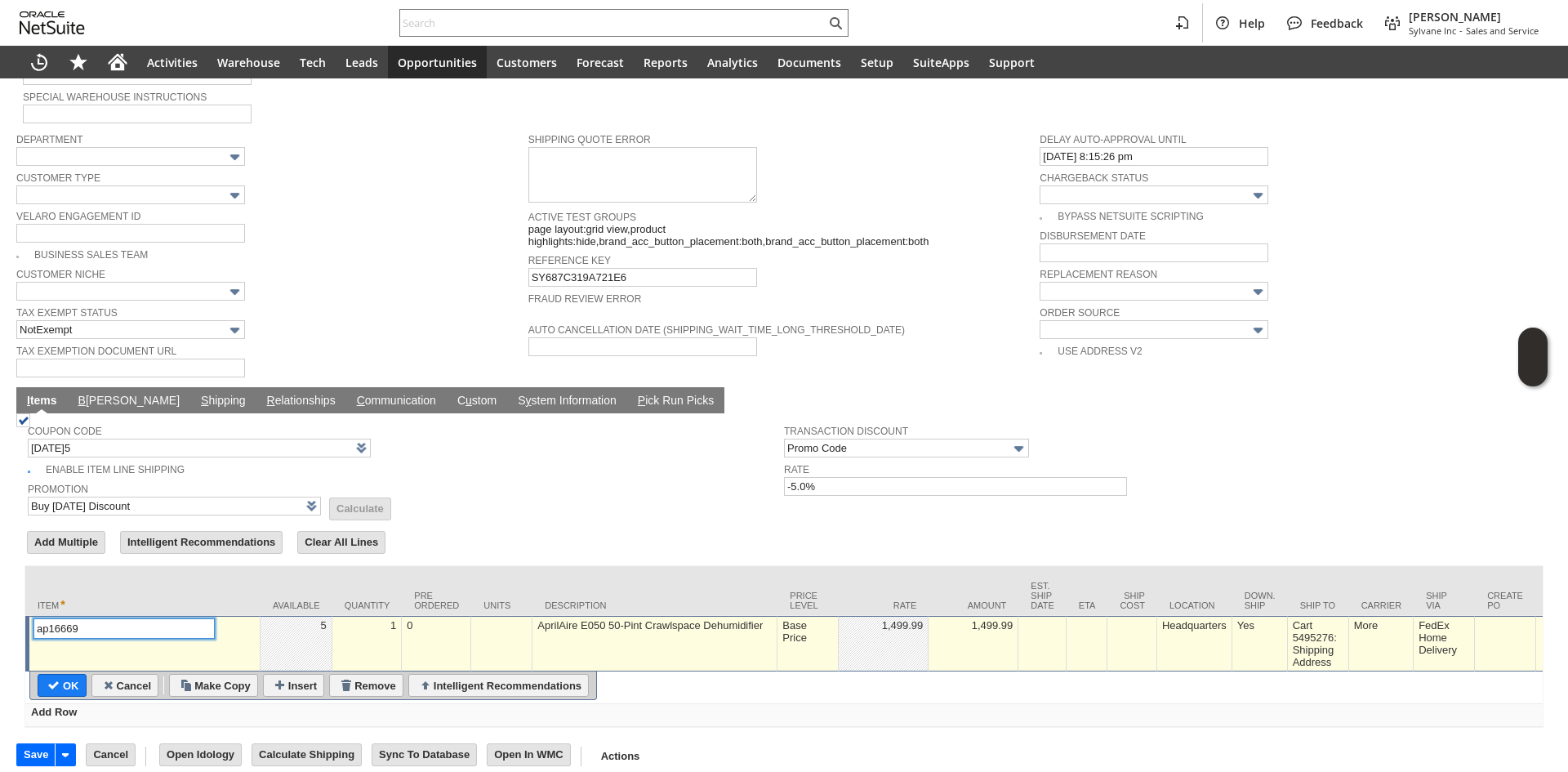
drag, startPoint x: 774, startPoint y: 617, endPoint x: 809, endPoint y: 622, distance: 35.4
click at [774, 616] on td "AprilAire E050 50-Pint Crawlspace Dehumidifier" at bounding box center [655, 644] width 245 height 55
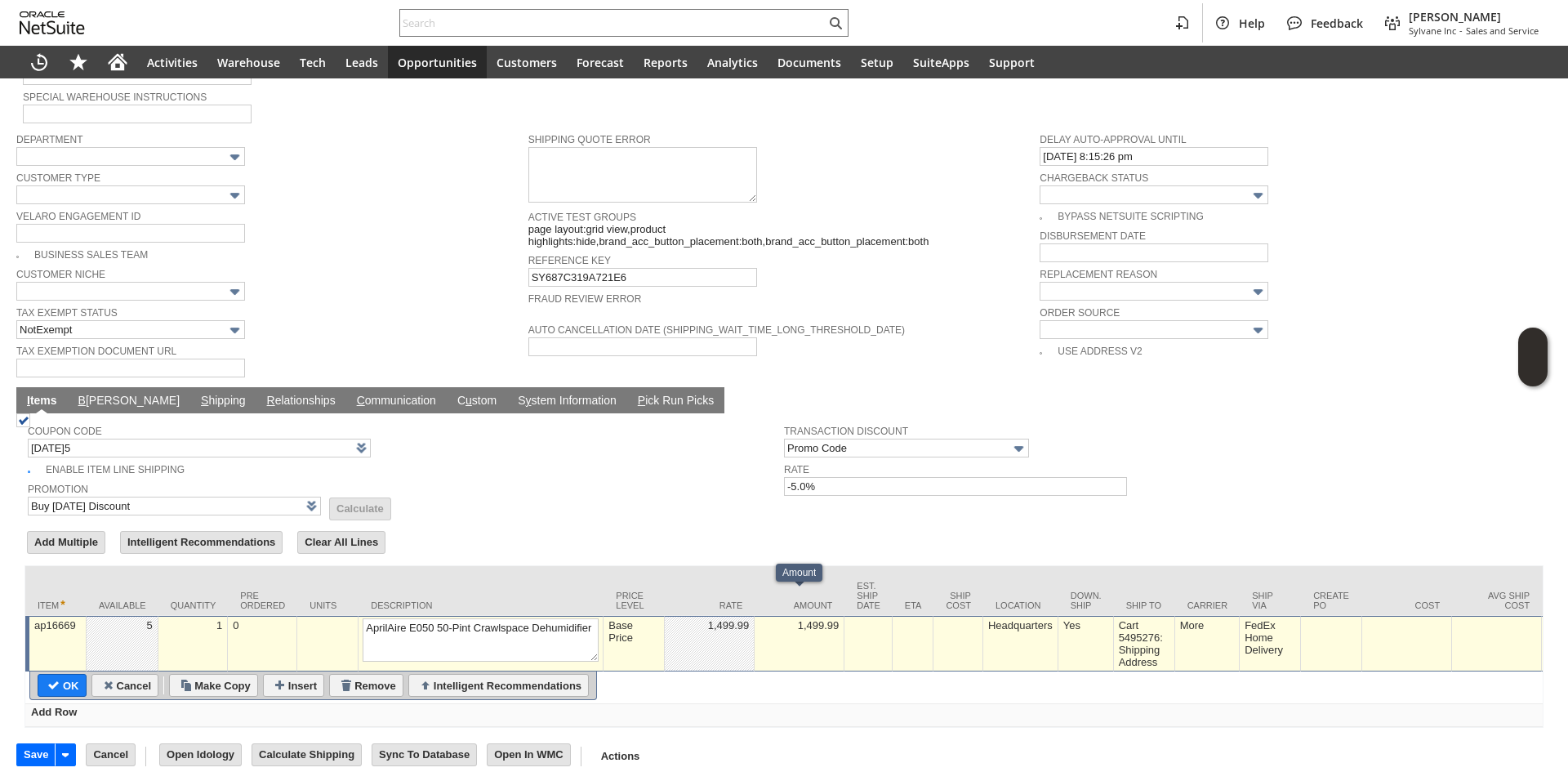
type input "Intelligent Recommendations¹⁰"
click at [590, 640] on button "Open Grammarly." at bounding box center [584, 646] width 13 height 13
click at [639, 620] on td "Base Price" at bounding box center [634, 644] width 61 height 55
click at [630, 619] on input "Base Price" at bounding box center [634, 629] width 53 height 20
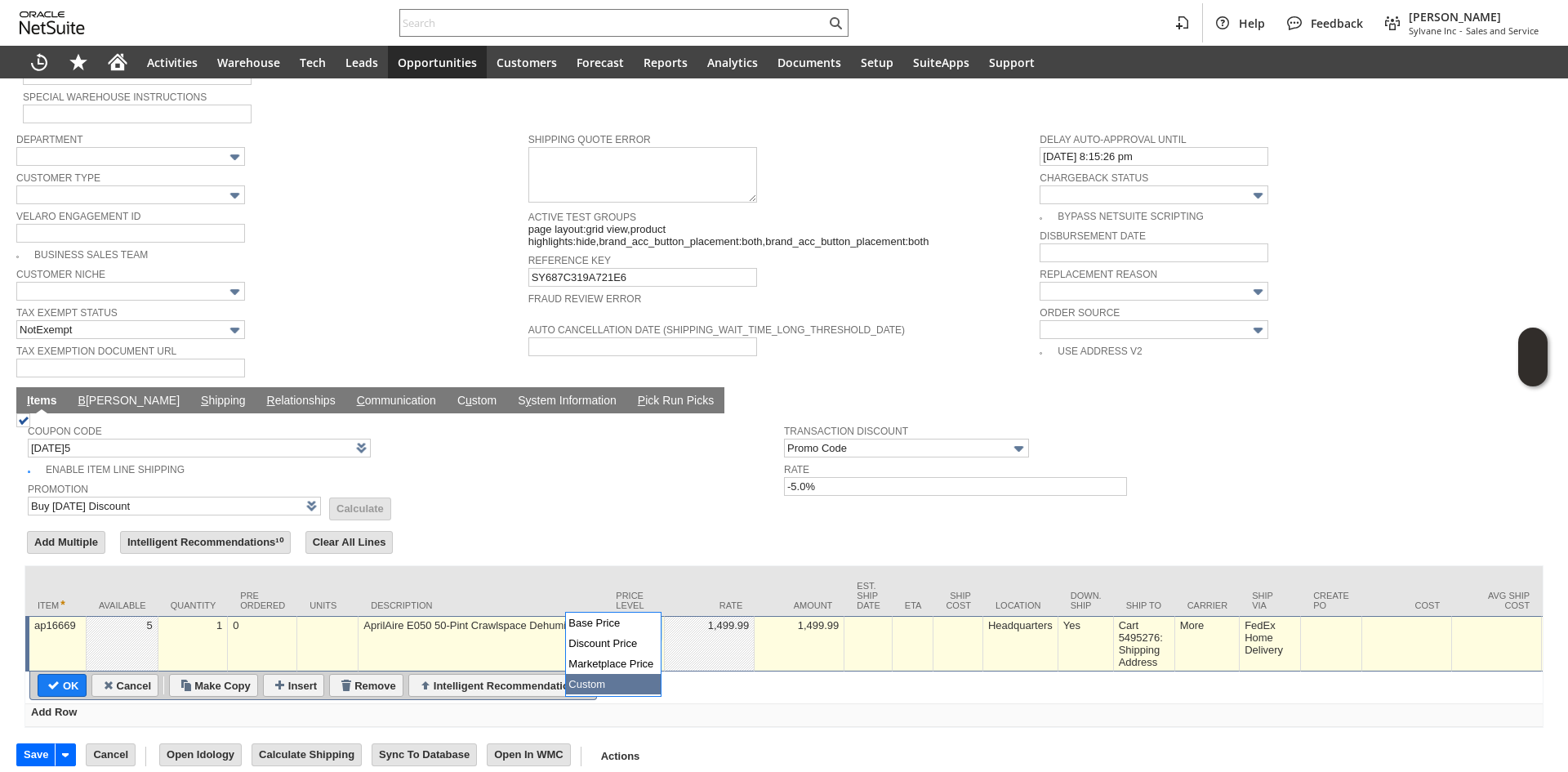
drag, startPoint x: 604, startPoint y: 689, endPoint x: 725, endPoint y: 618, distance: 140.3
type input "Custom"
click at [725, 617] on td at bounding box center [710, 644] width 90 height 55
type input "0.00"
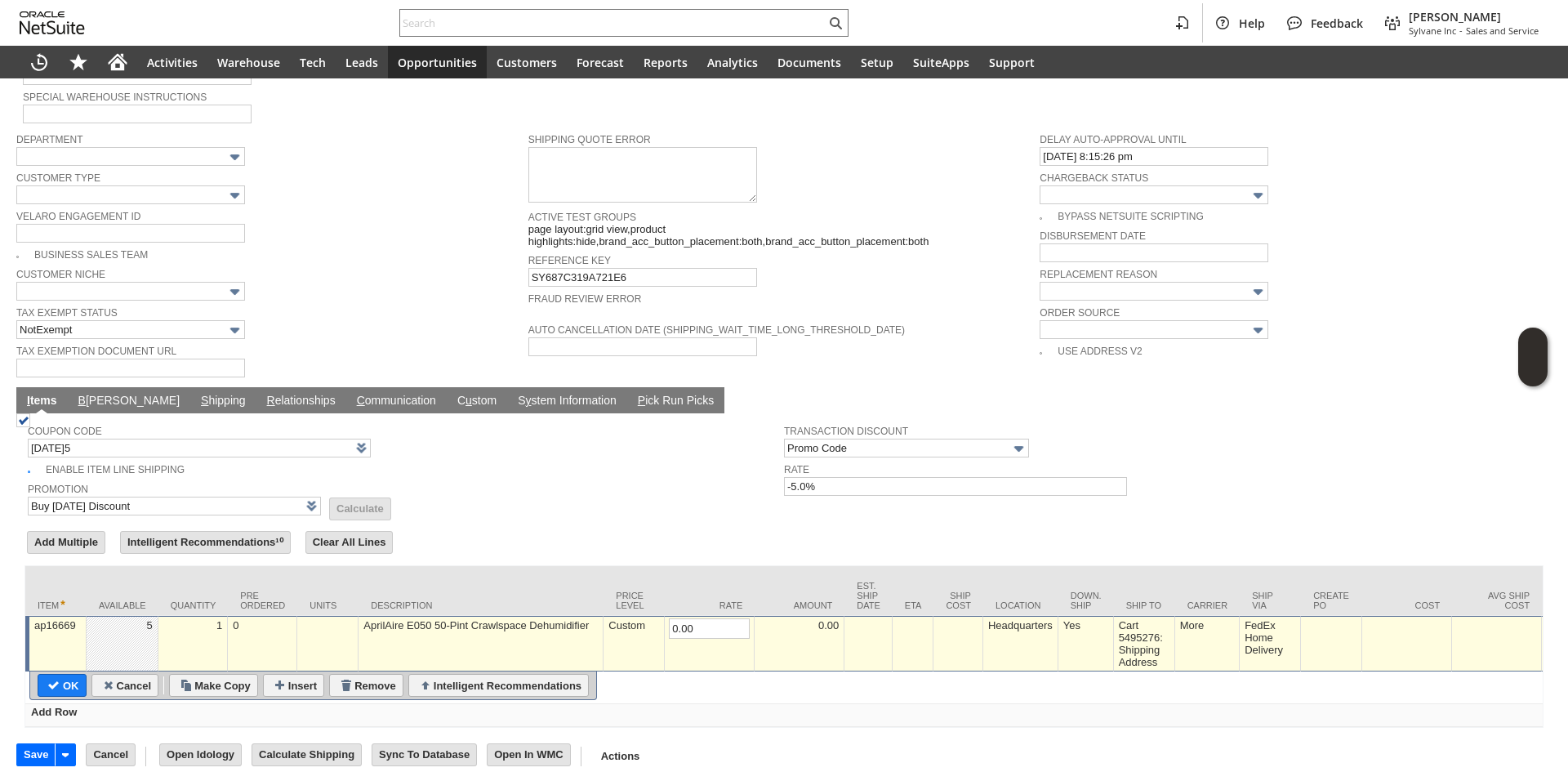
click at [66, 675] on input "OK" at bounding box center [62, 685] width 47 height 21
type input "Promo Code"
type input "-5.0%"
type input "Add"
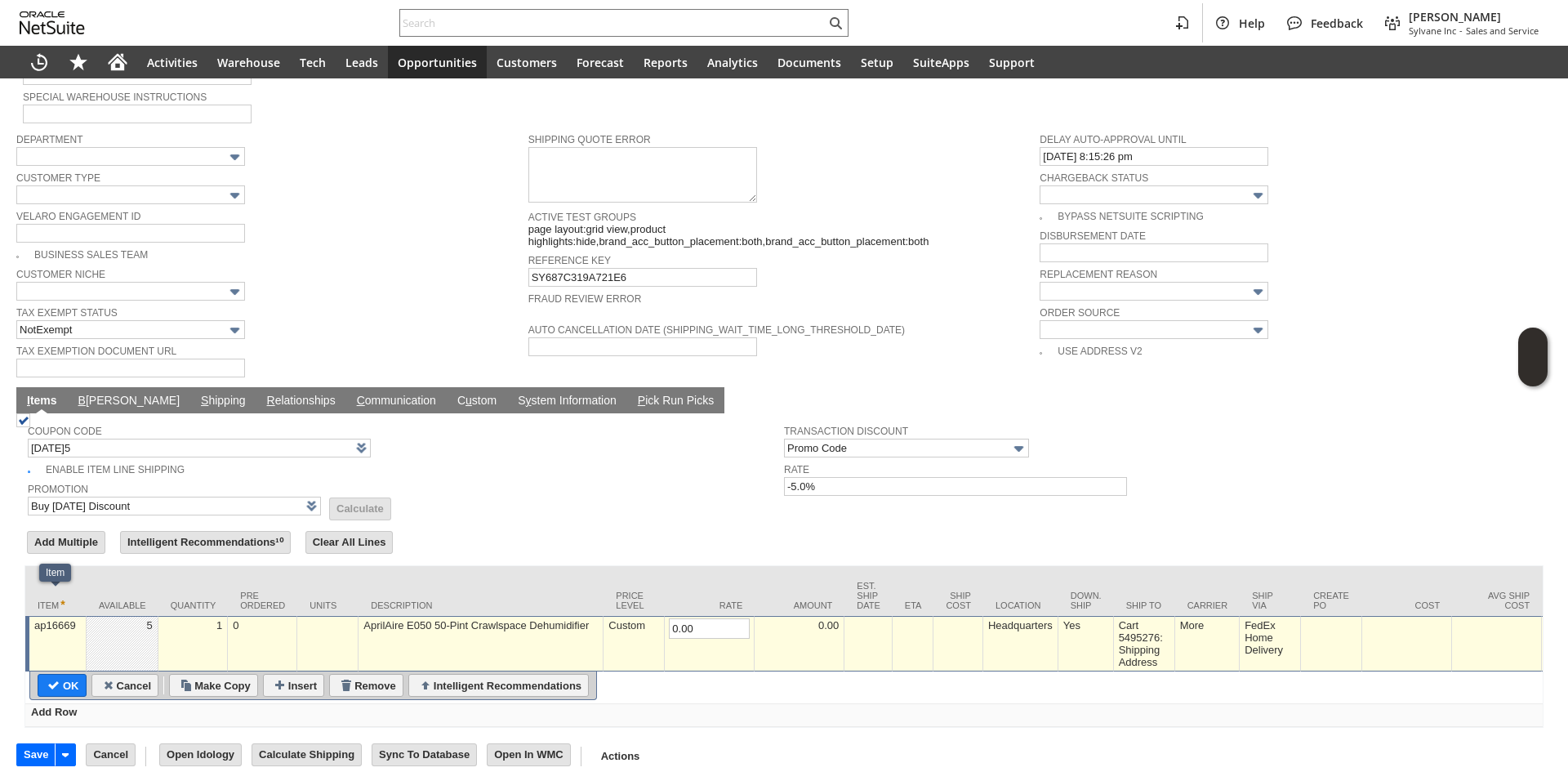
type input "Copy Previous"
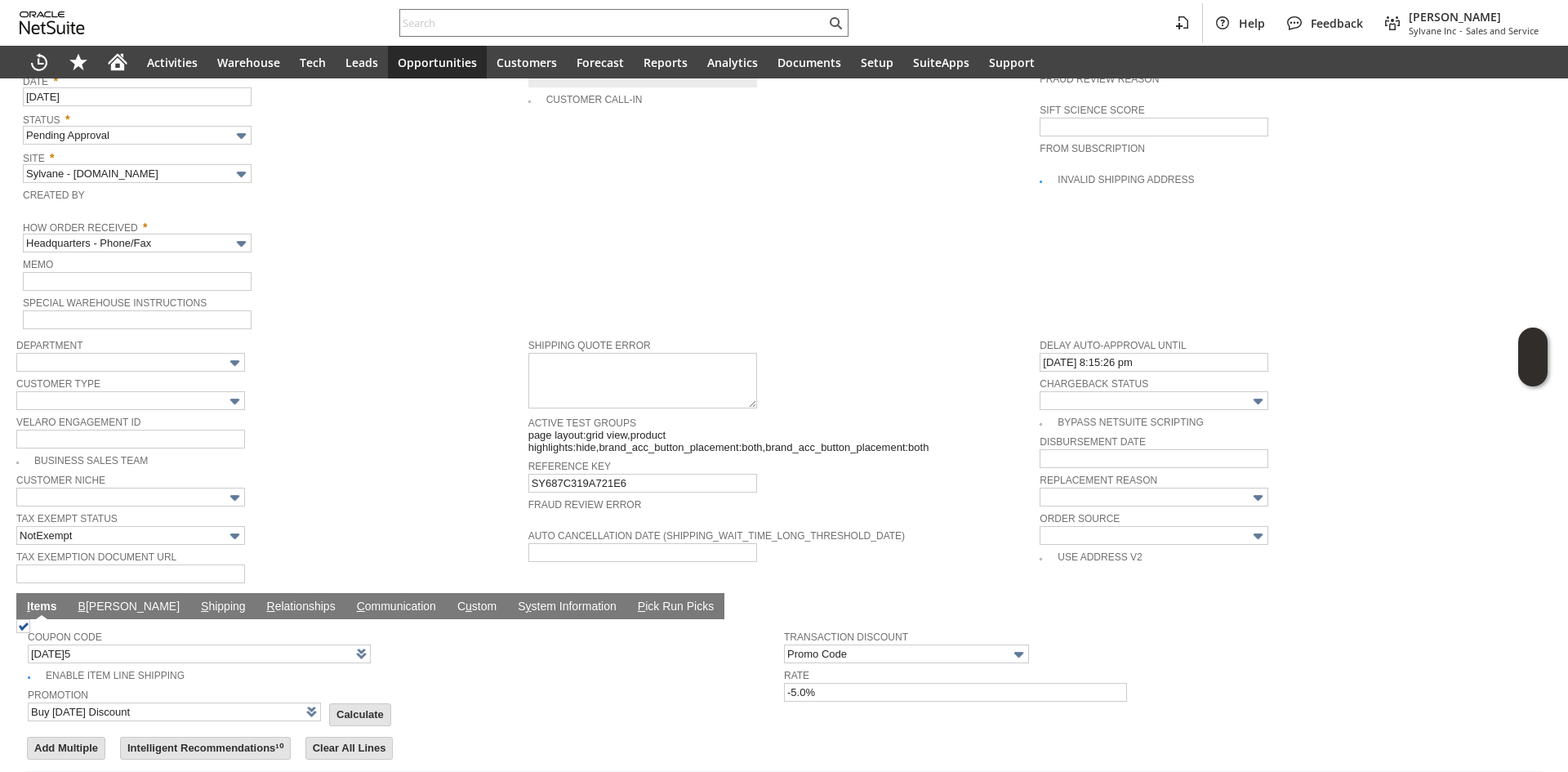
scroll to position [807, 0]
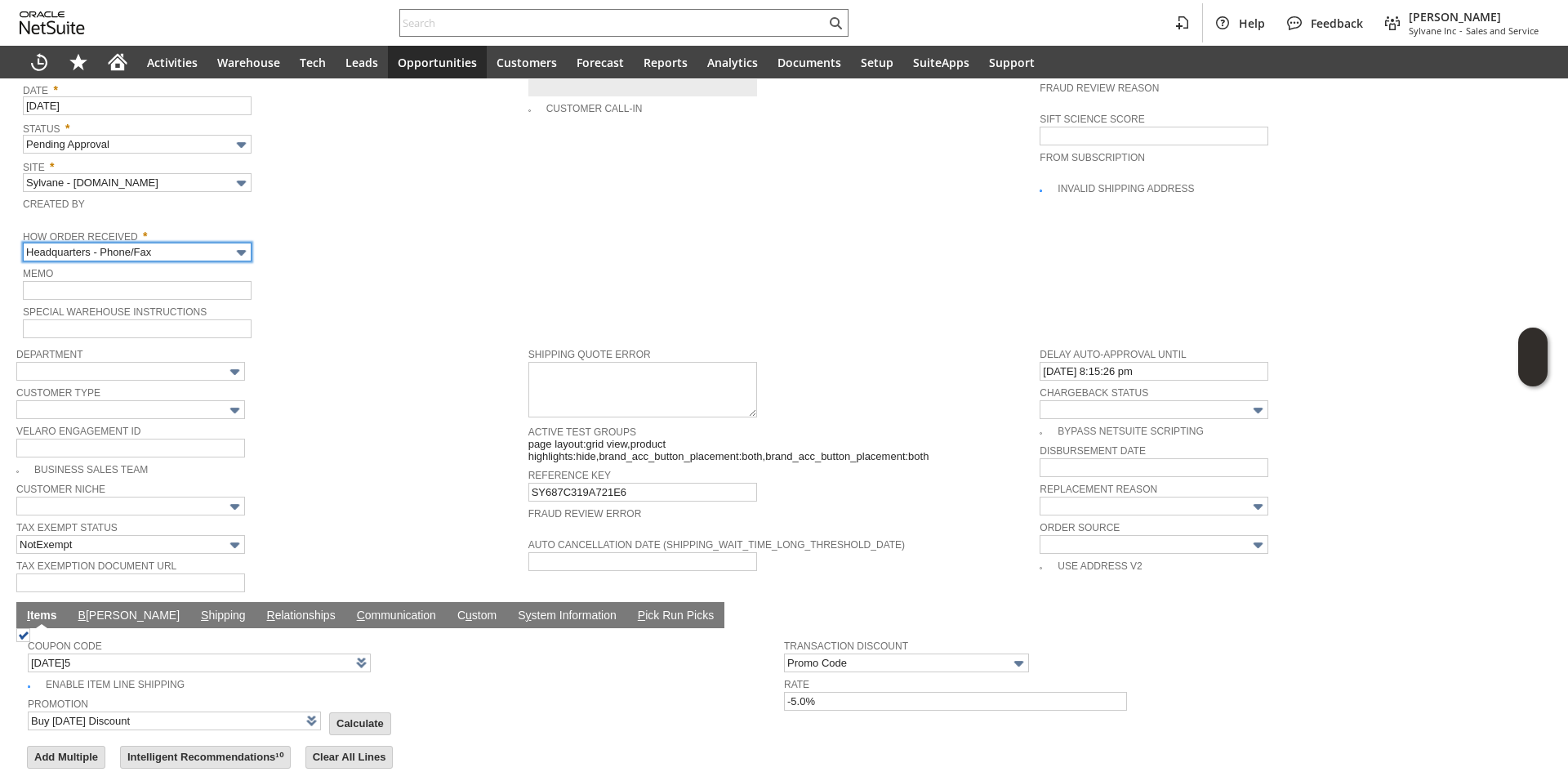
click at [199, 243] on input "Headquarters - Phone/Fax" at bounding box center [138, 252] width 229 height 18
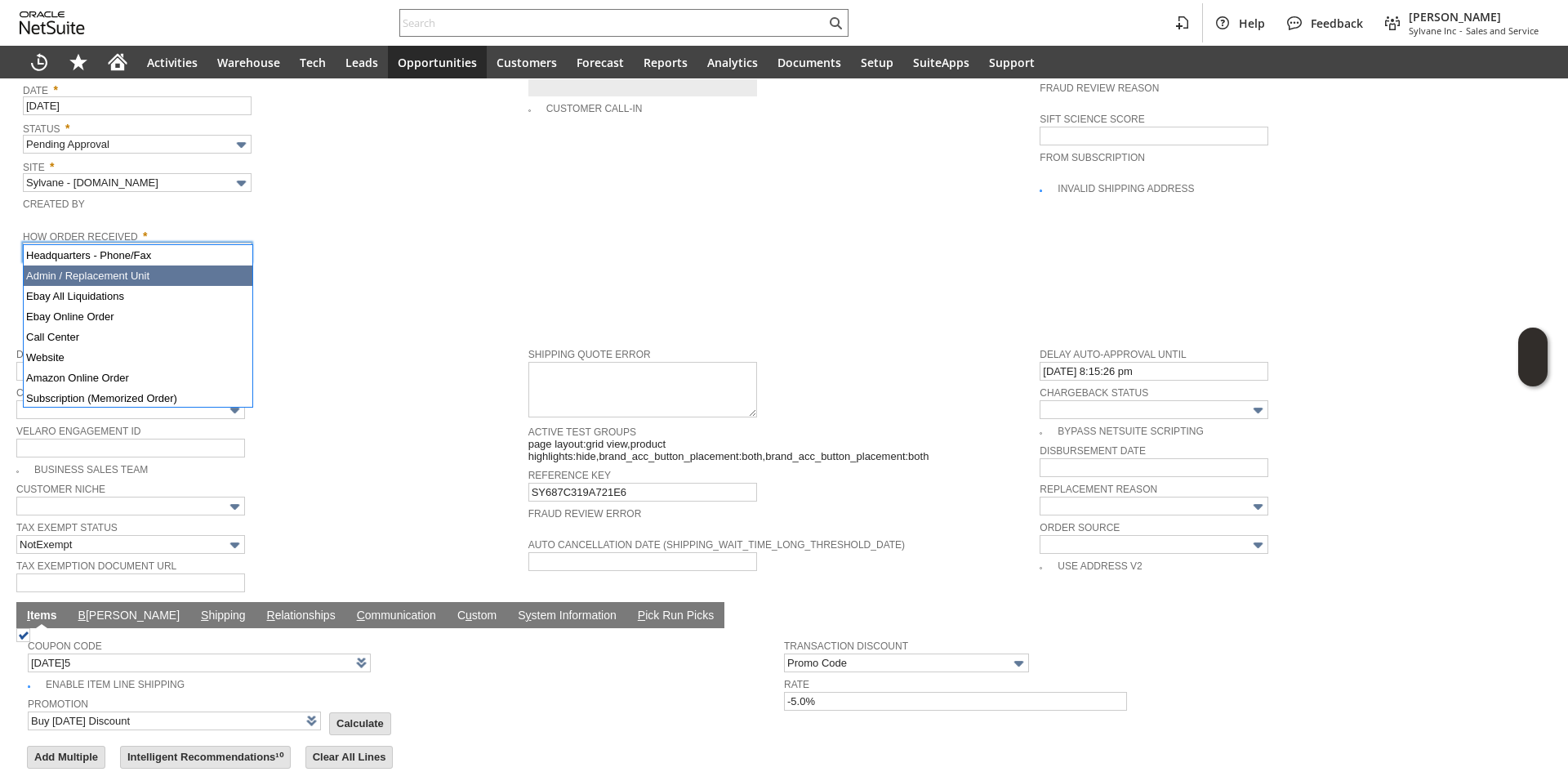
click at [363, 267] on div "Memo" at bounding box center [271, 282] width 497 height 37
type input "Admin / Replacement Unit"
type input "ap16669"
type input "OK"
type input "Make Copy"
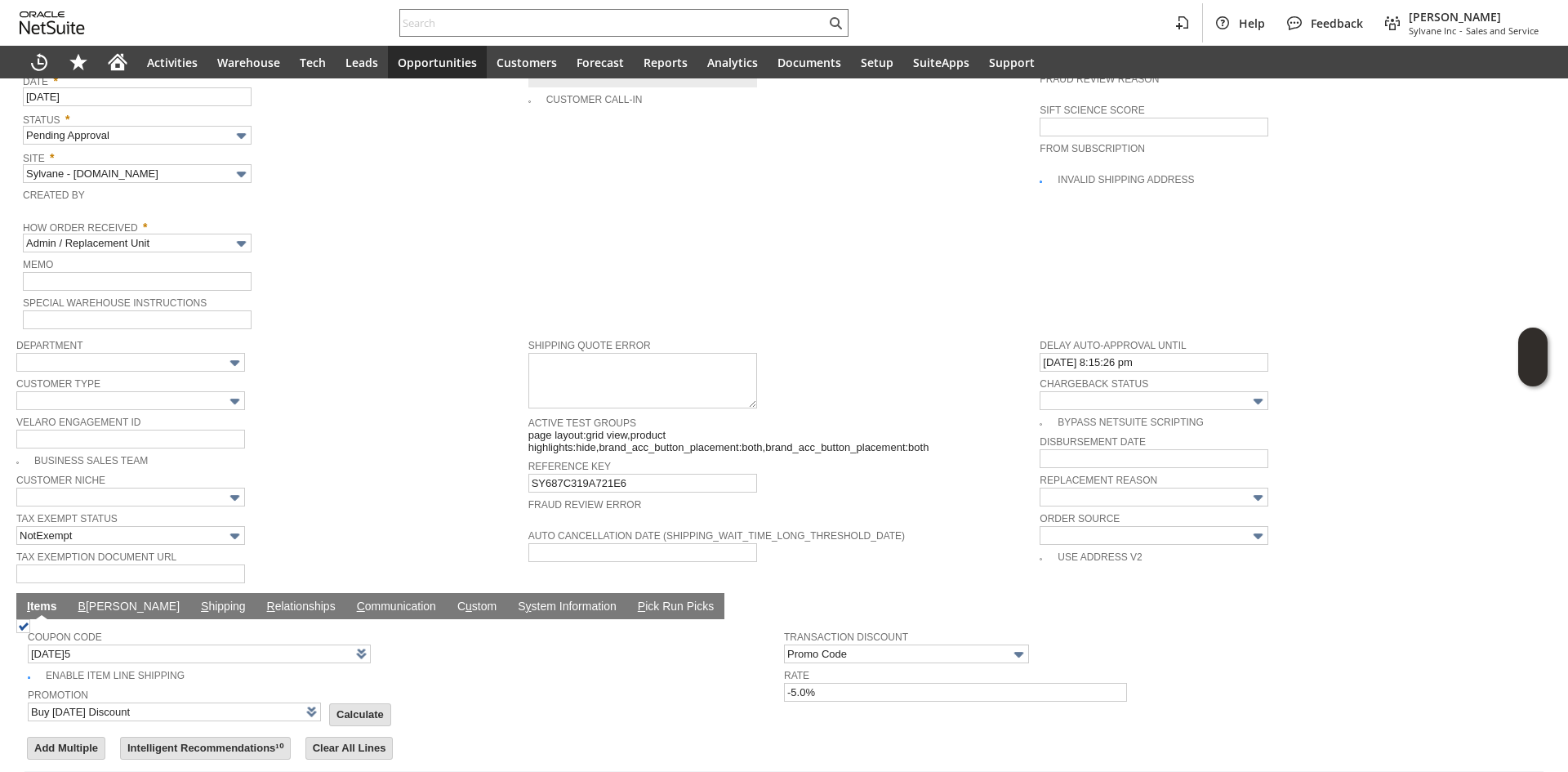
scroll to position [778, 0]
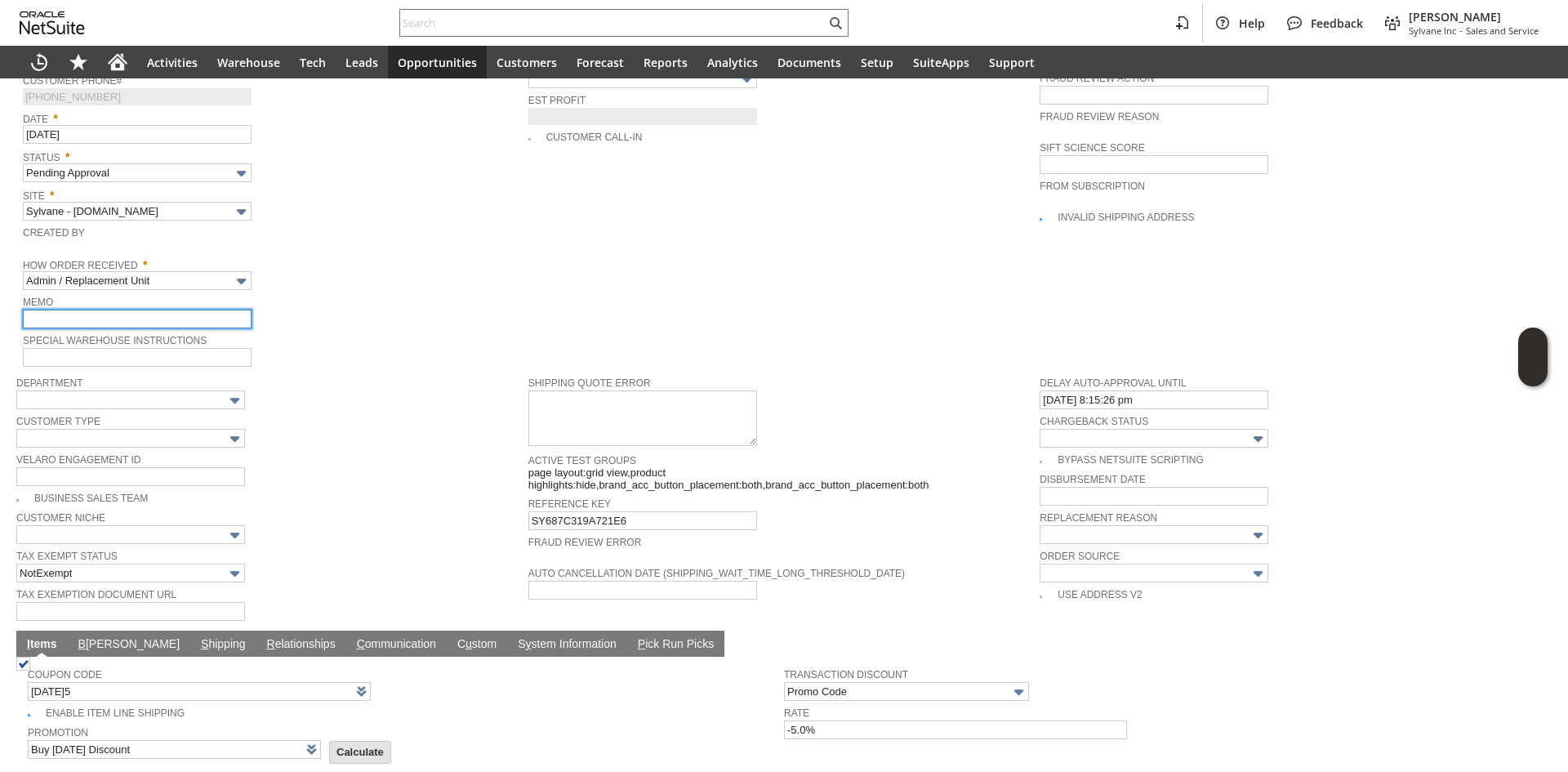
drag, startPoint x: 154, startPoint y: 300, endPoint x: 168, endPoint y: 312, distance: 18.4
click at [154, 309] on input "text" at bounding box center [138, 319] width 229 height 18
type input "Replacement Order"
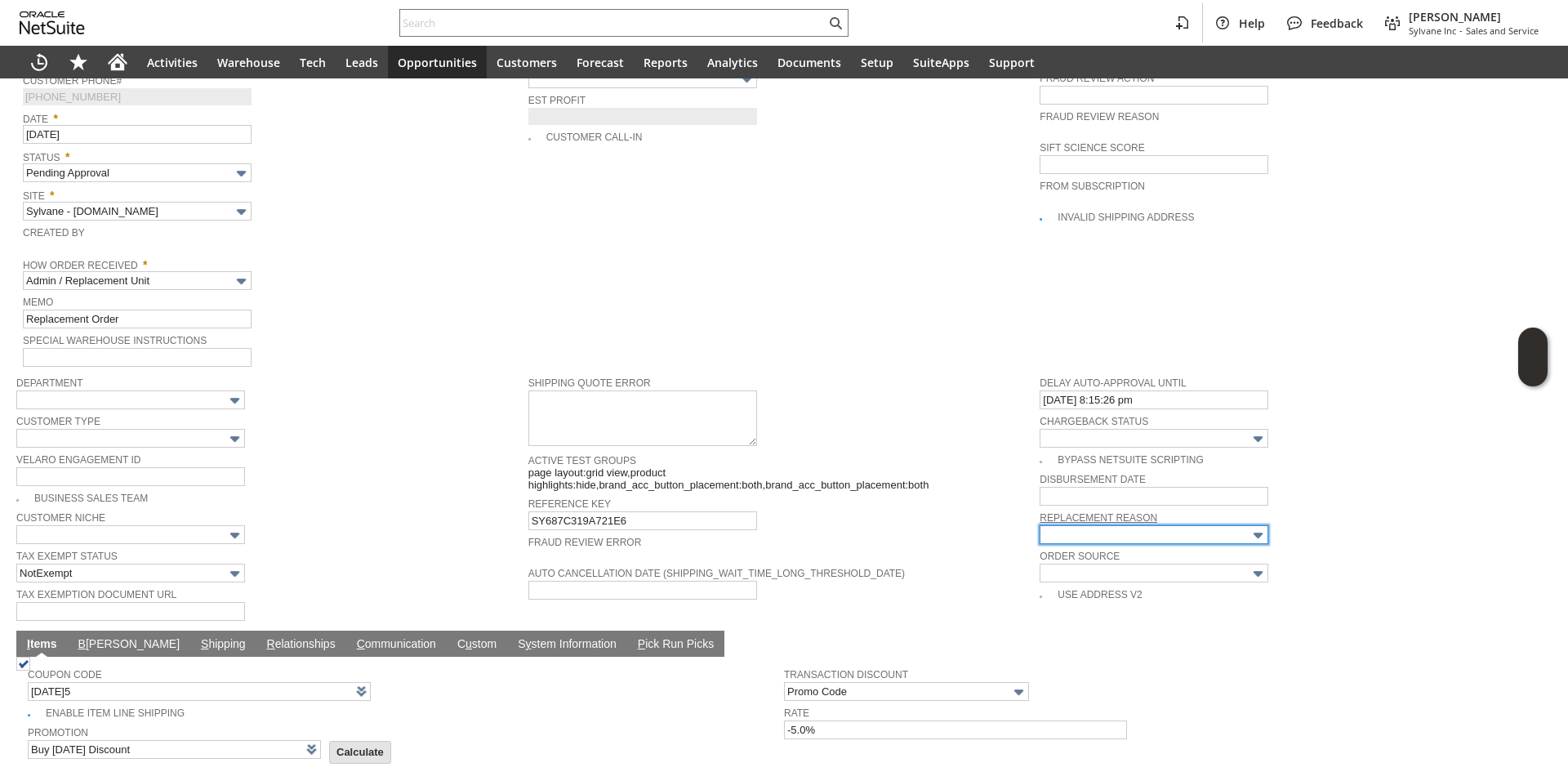
click at [1124, 525] on input "text" at bounding box center [1155, 535] width 229 height 18
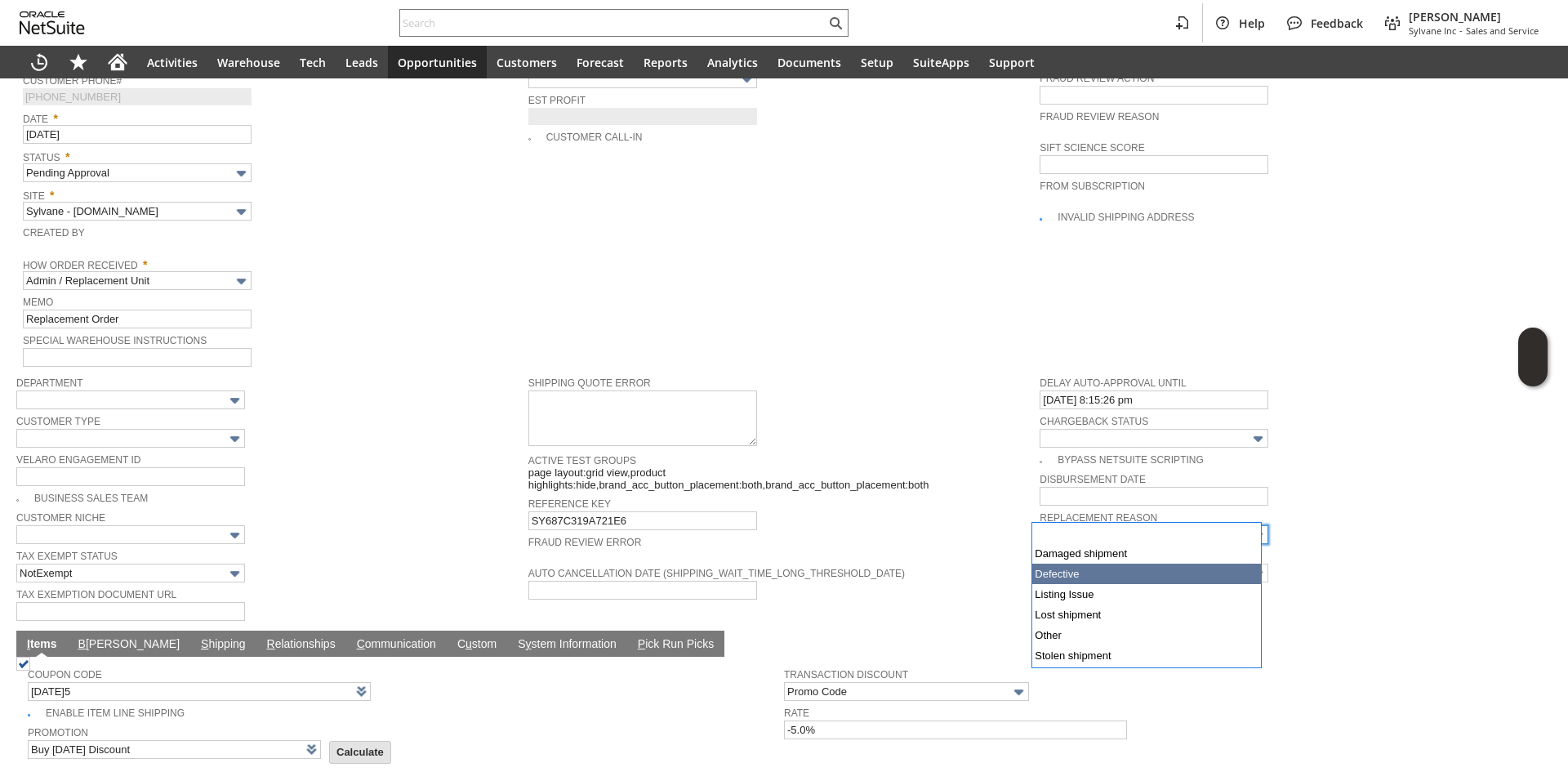
type input "Defective"
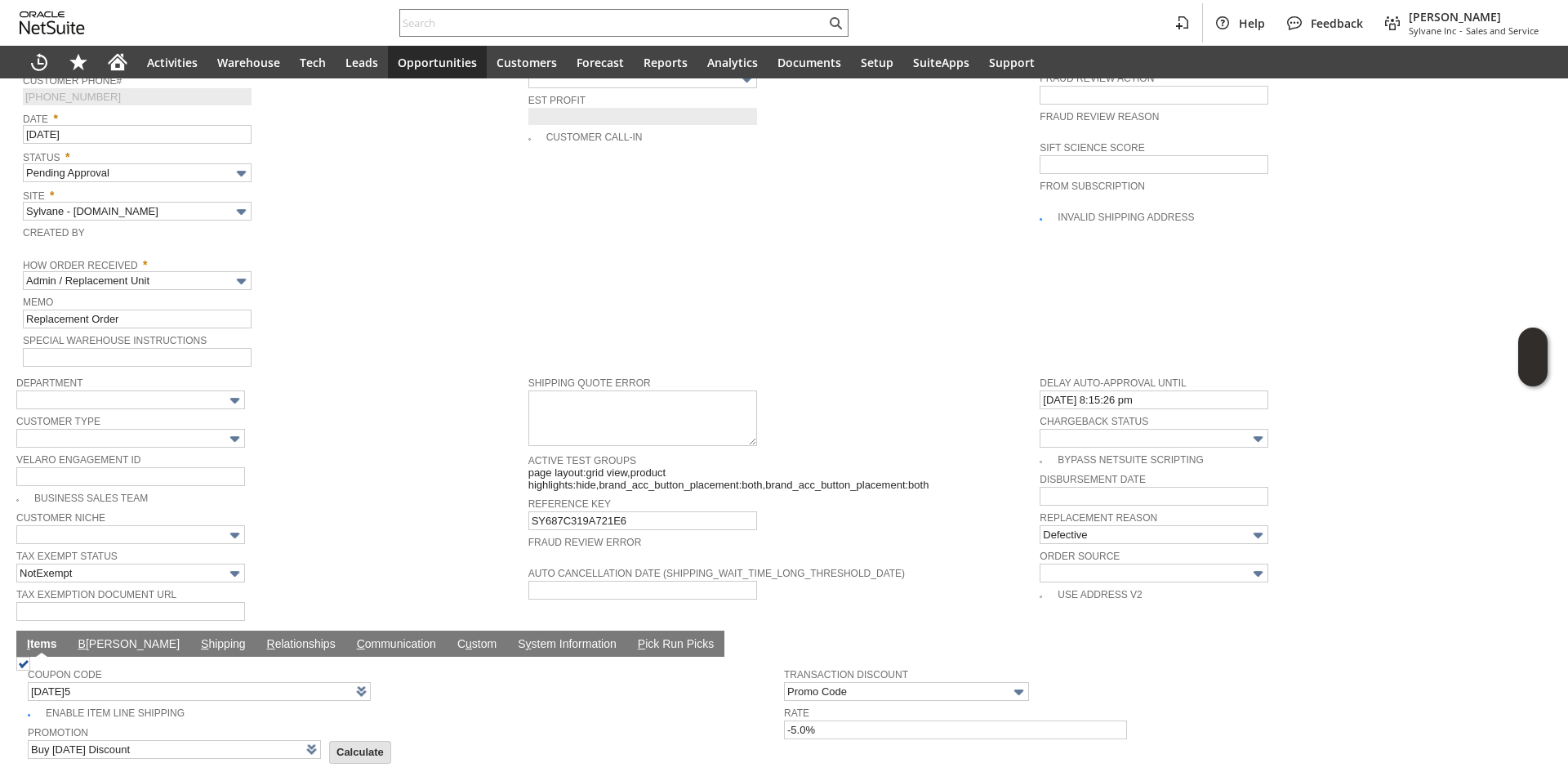
click at [880, 494] on span "Reference Key" at bounding box center [781, 502] width 504 height 18
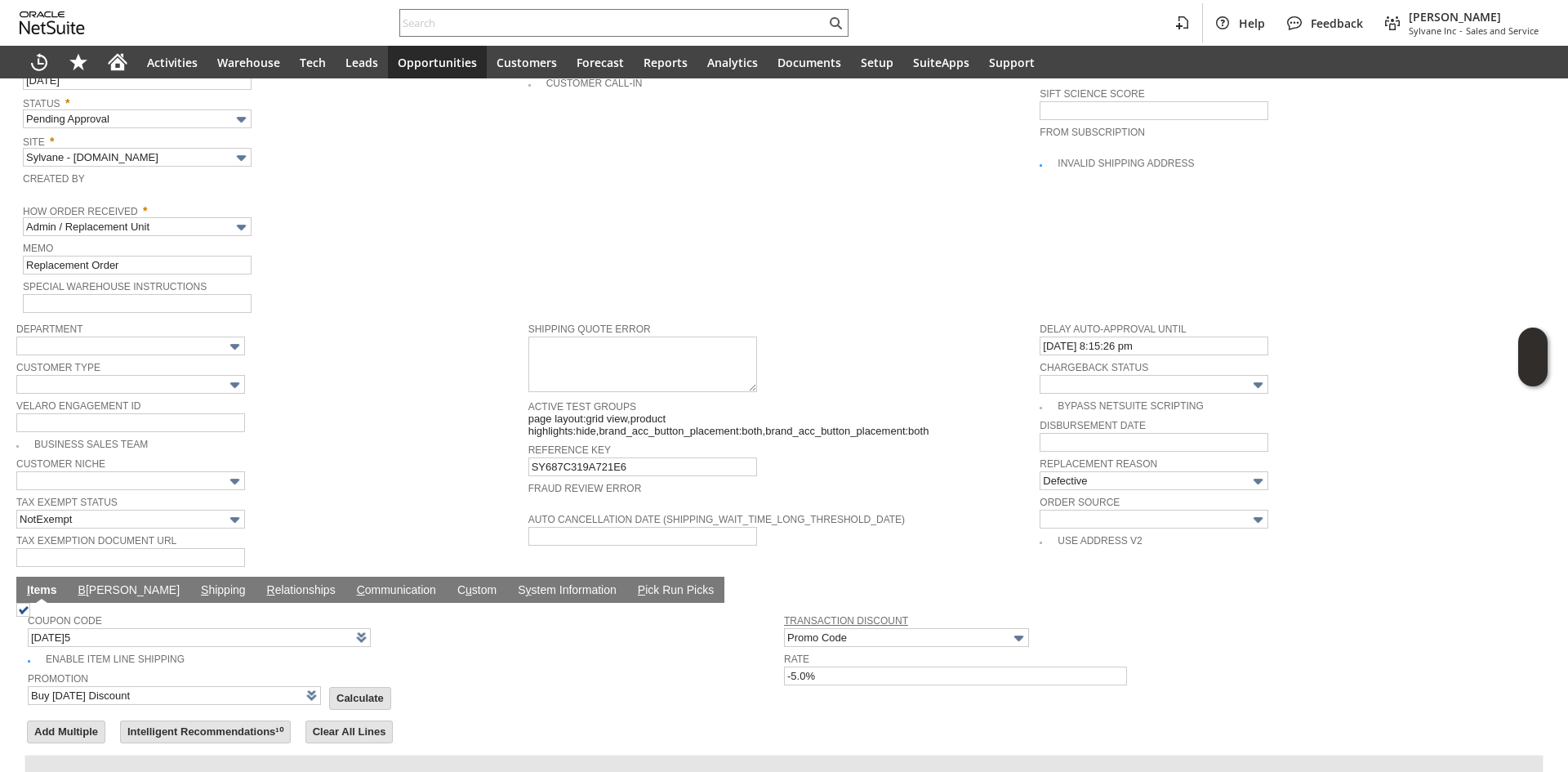
scroll to position [1023, 0]
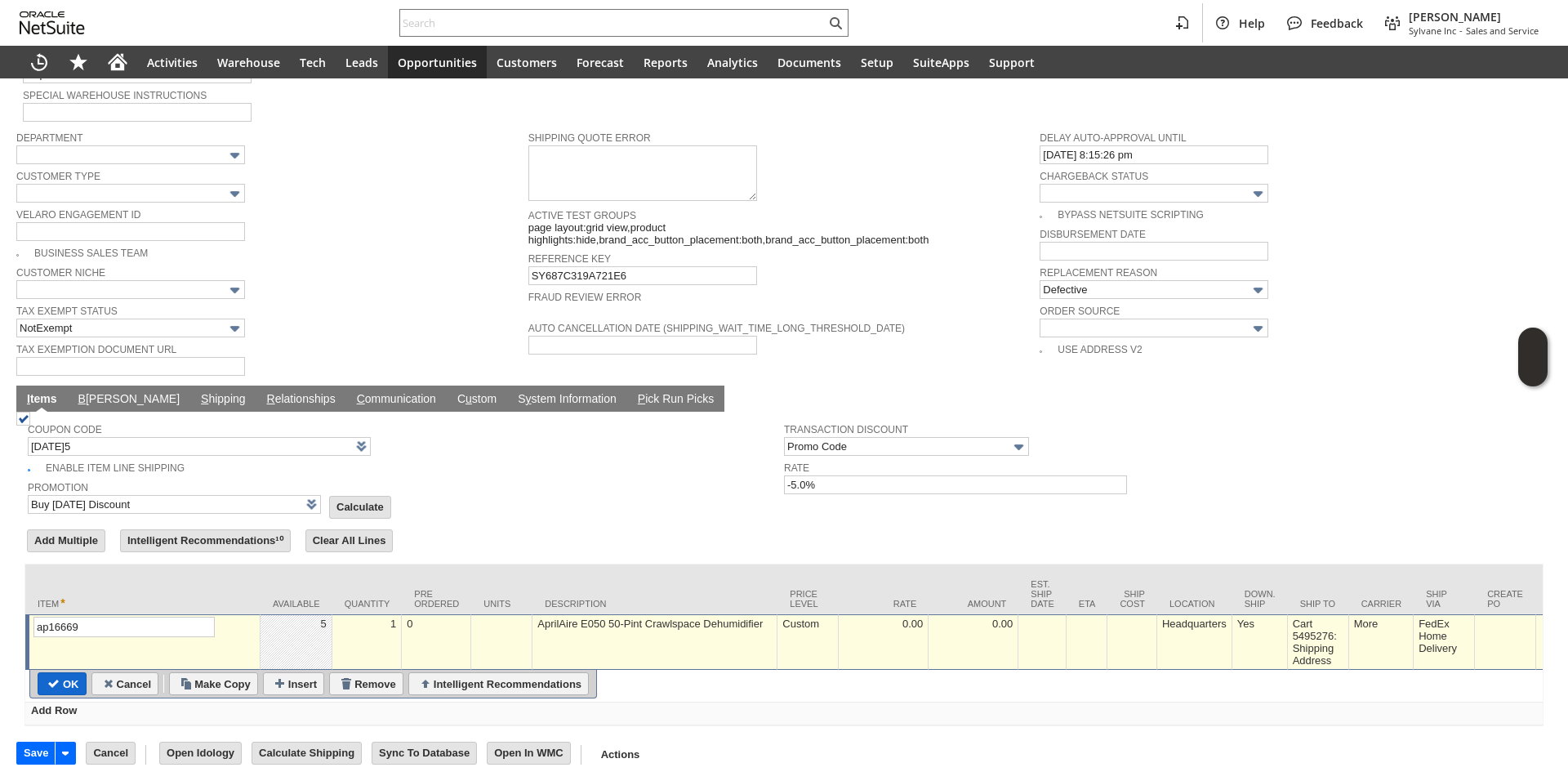
click at [57, 673] on input "OK" at bounding box center [62, 683] width 47 height 21
type input "Promo Code"
type input "-5.0%"
type input "Add"
type input "Copy Previous"
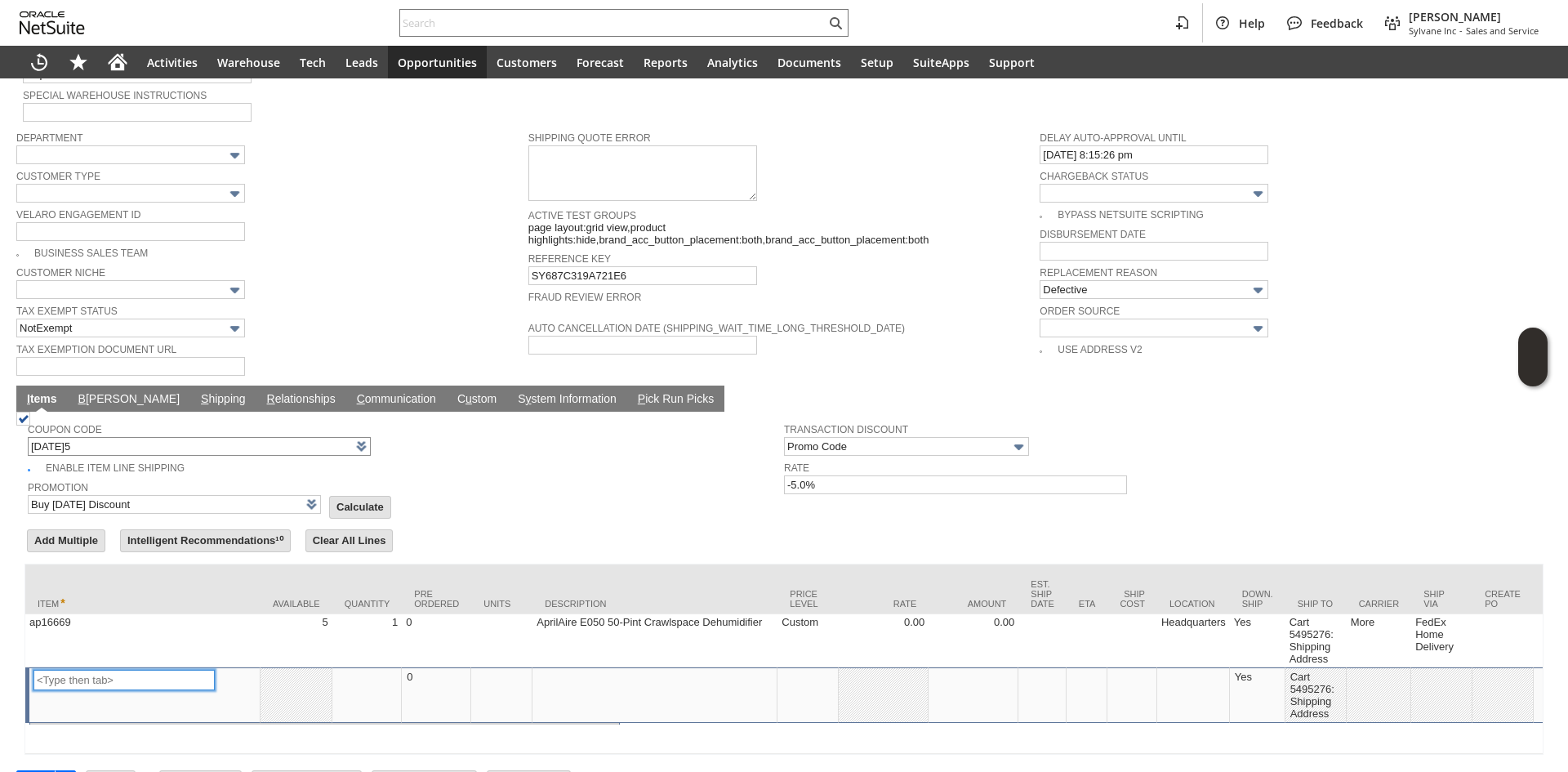
scroll to position [1052, 0]
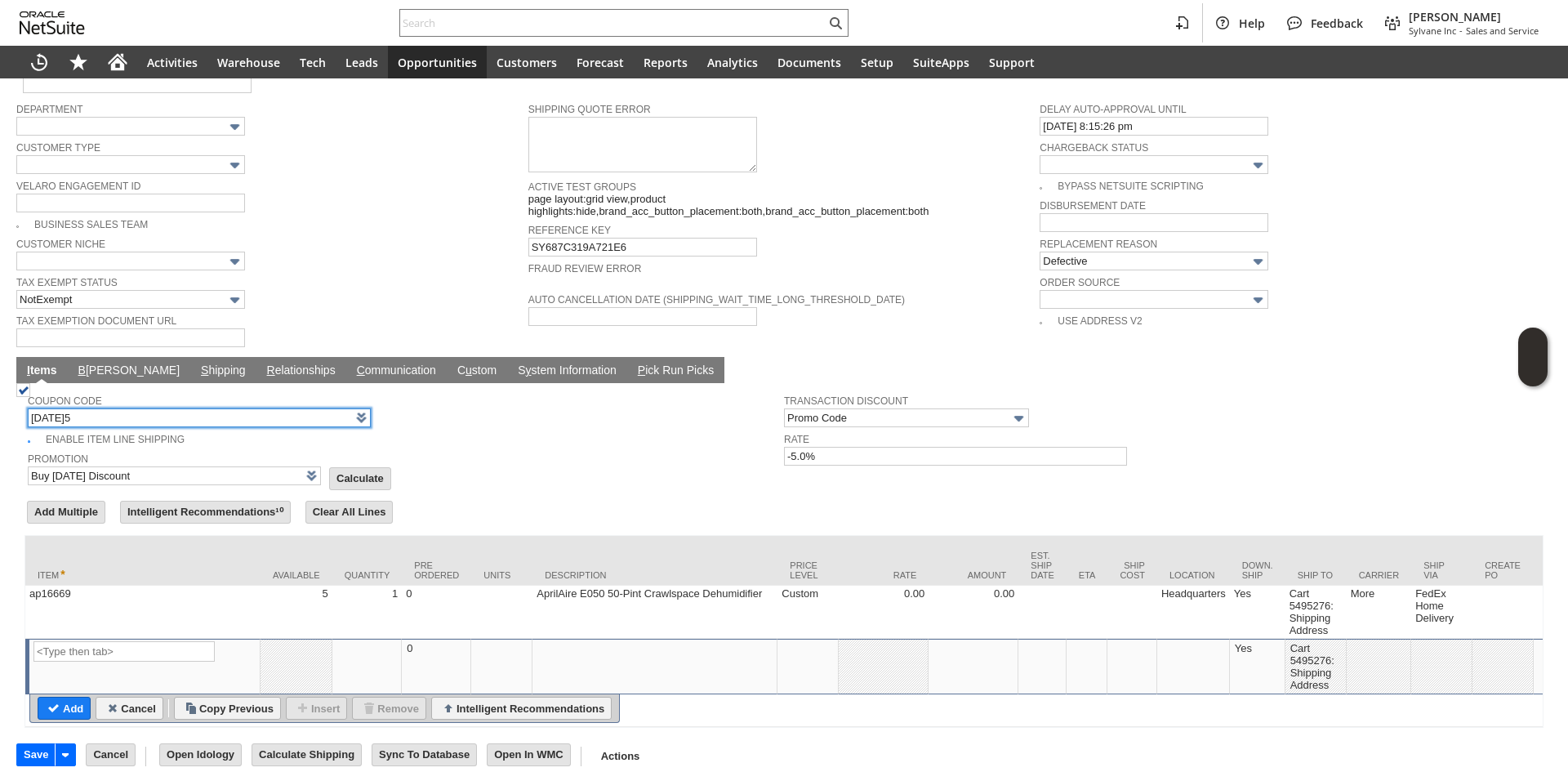
click at [226, 409] on input "TODAY5" at bounding box center [199, 418] width 343 height 18
click at [529, 449] on td "Promotion Buy Today Discount List Calculate" at bounding box center [406, 468] width 757 height 39
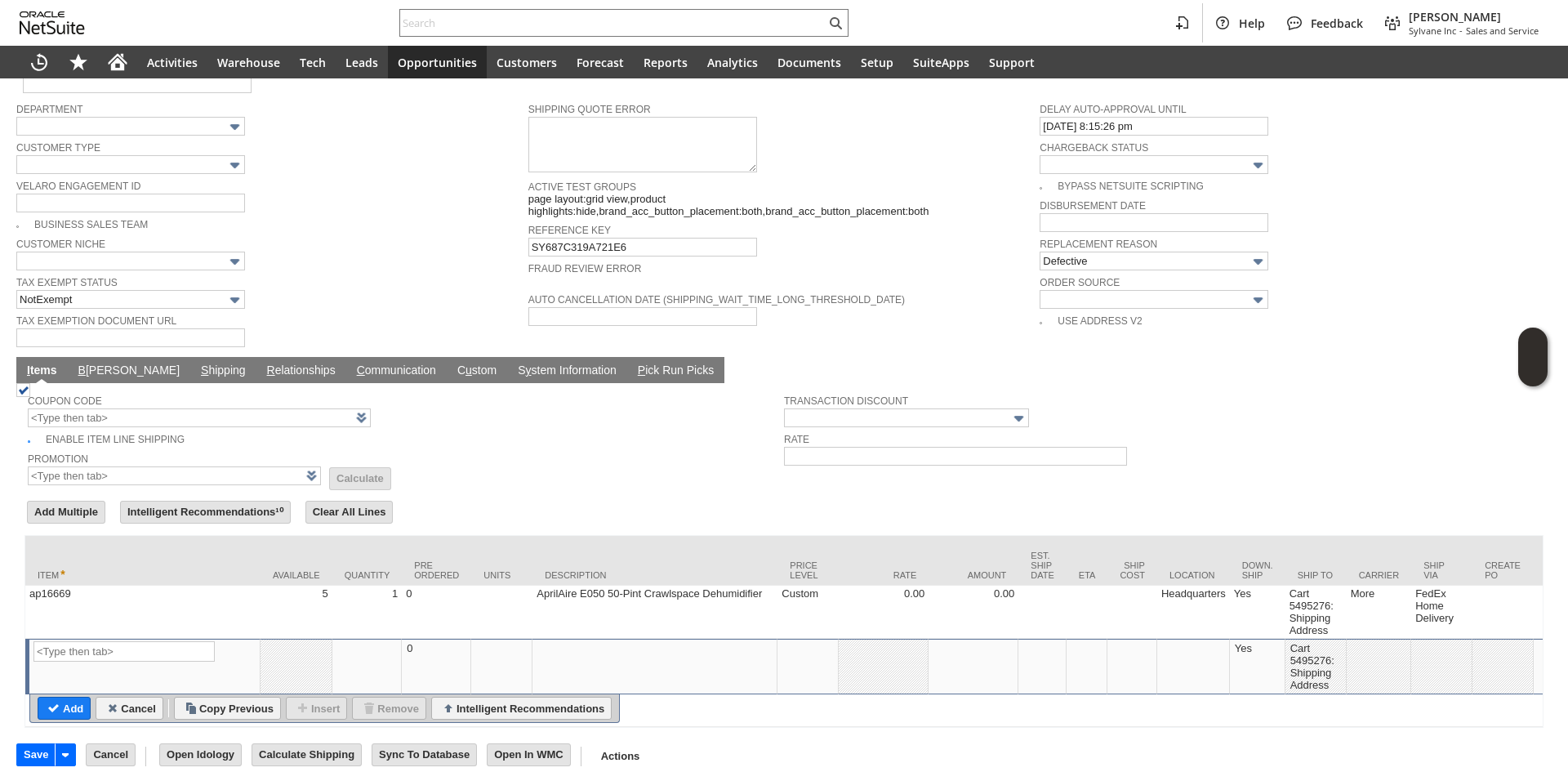
click at [506, 449] on td "Promotion List Calculate" at bounding box center [406, 468] width 757 height 39
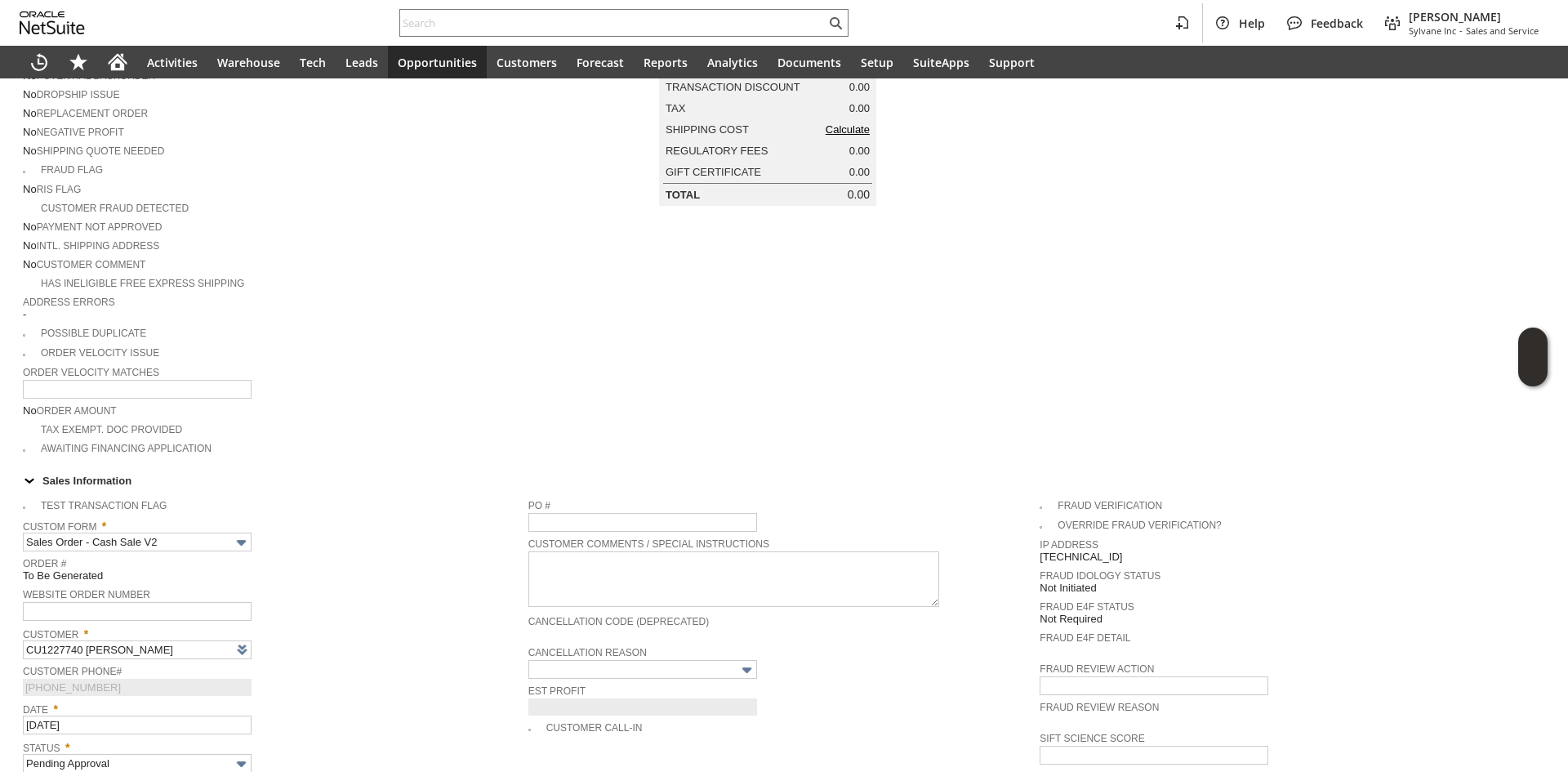
scroll to position [0, 0]
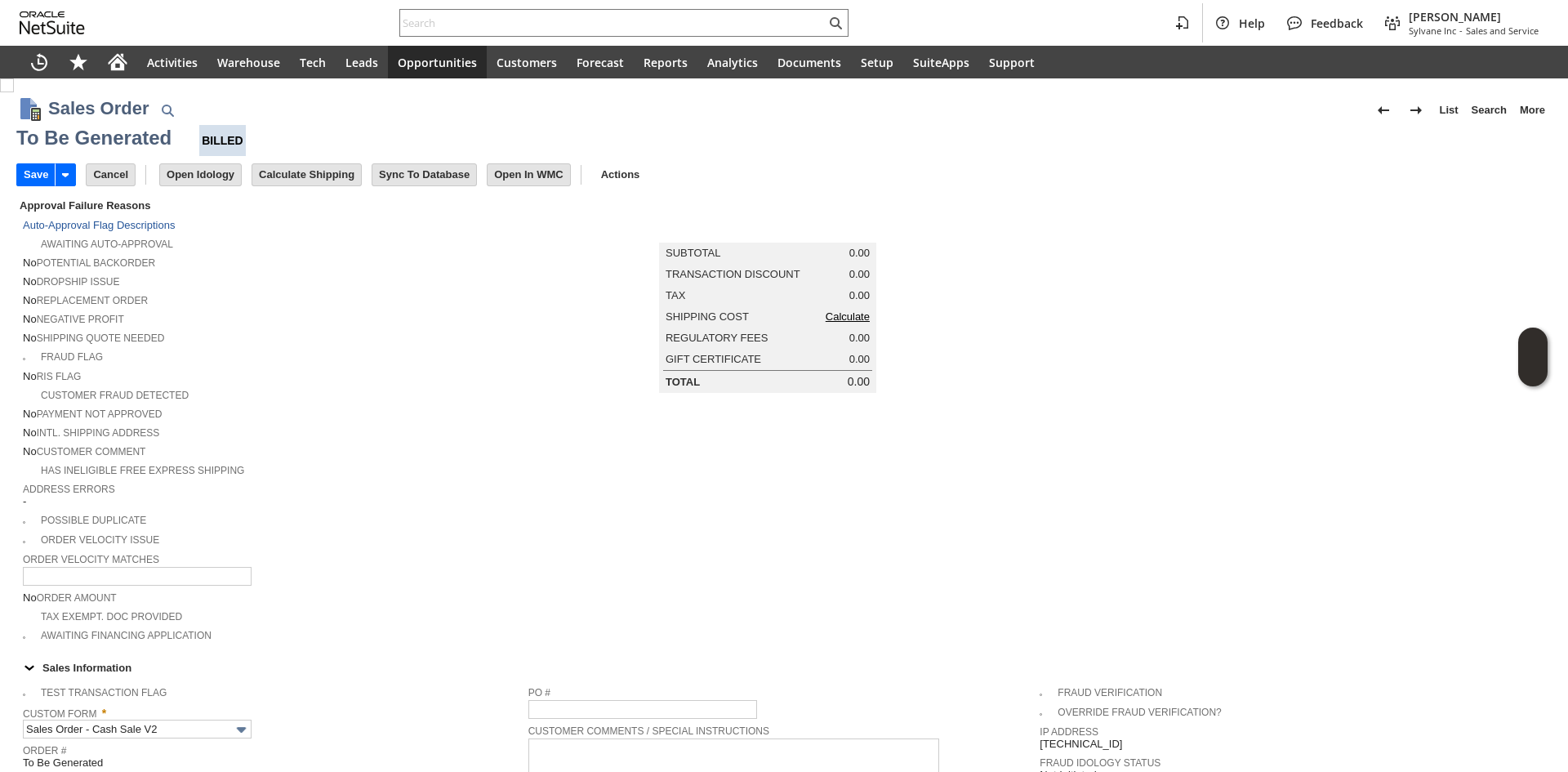
click at [843, 307] on td "Tax 0.00" at bounding box center [767, 296] width 217 height 21
click at [844, 323] on link "Calculate" at bounding box center [848, 316] width 44 height 12
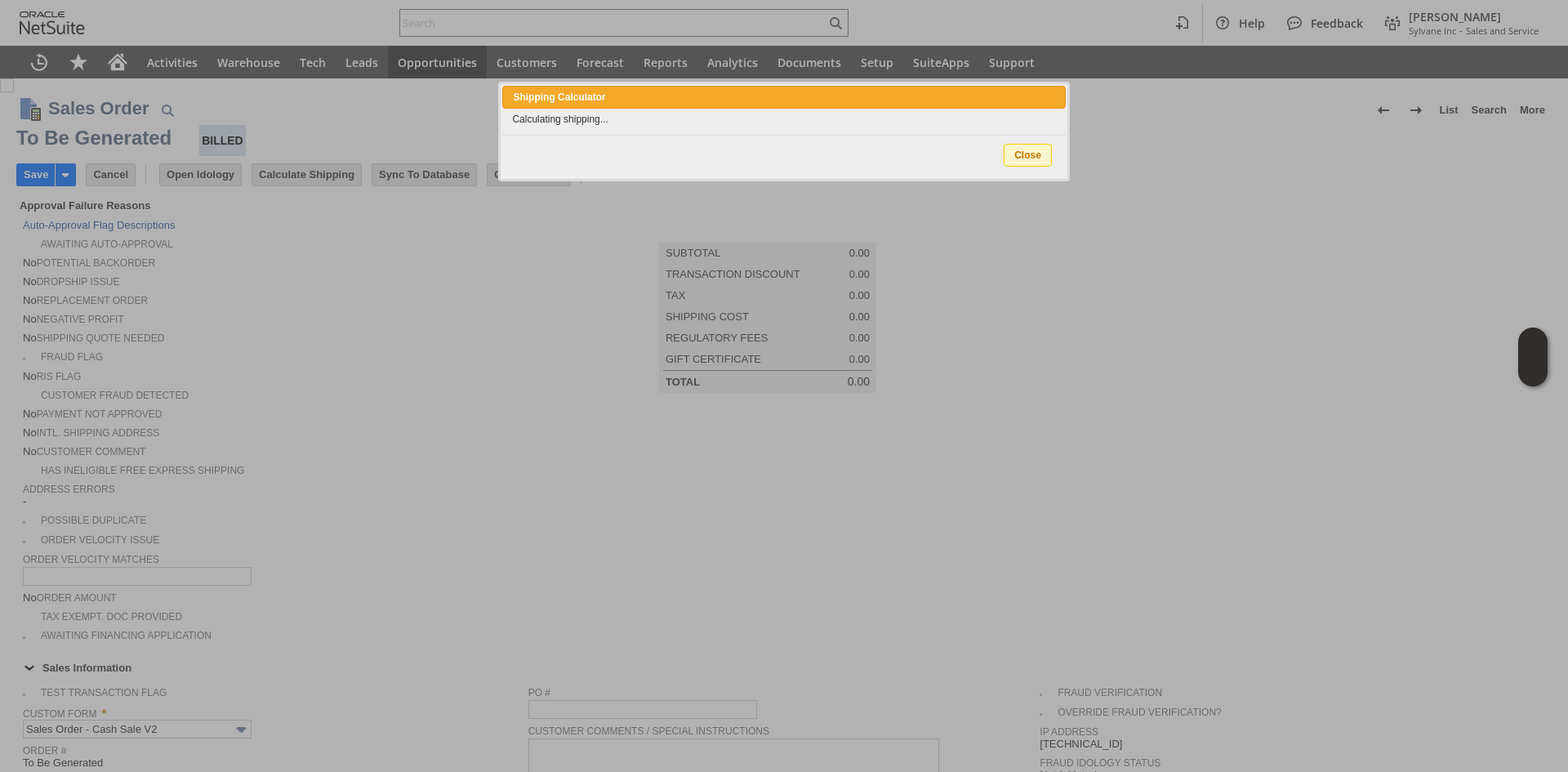
type input "Add"
type input "Copy Previous"
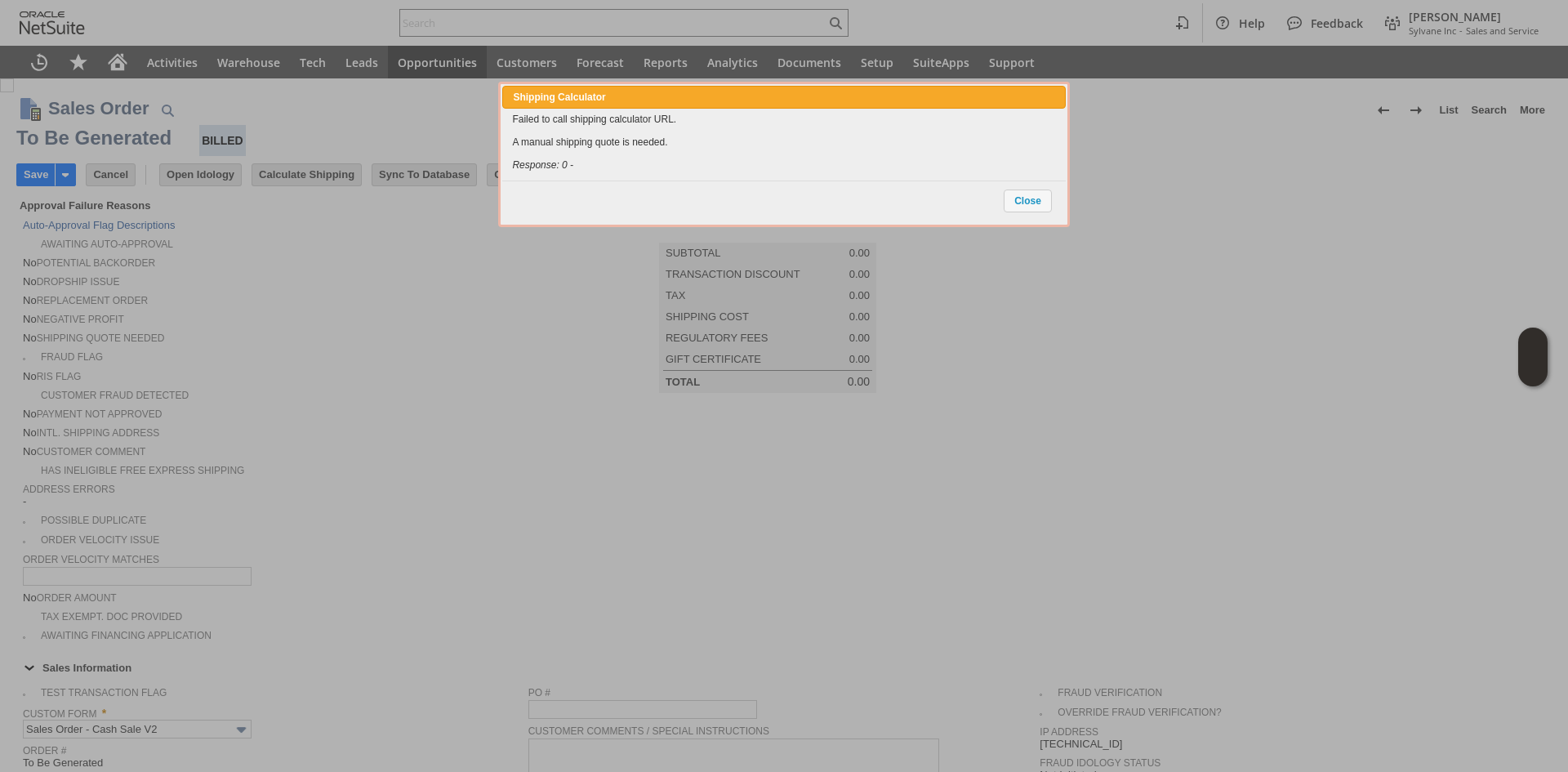
scroll to position [1052, 0]
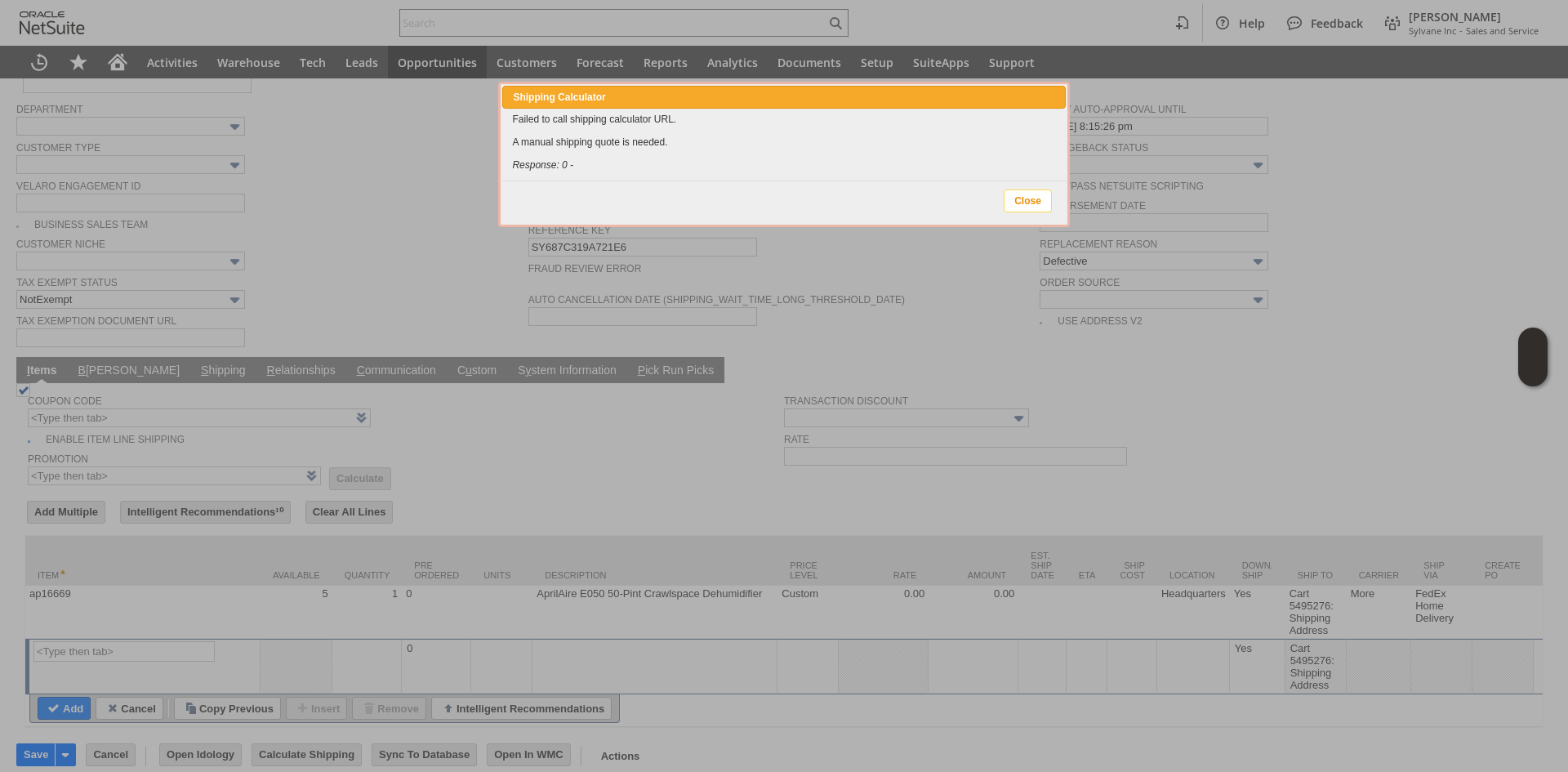
click at [1022, 207] on span "Close" at bounding box center [1028, 200] width 46 height 21
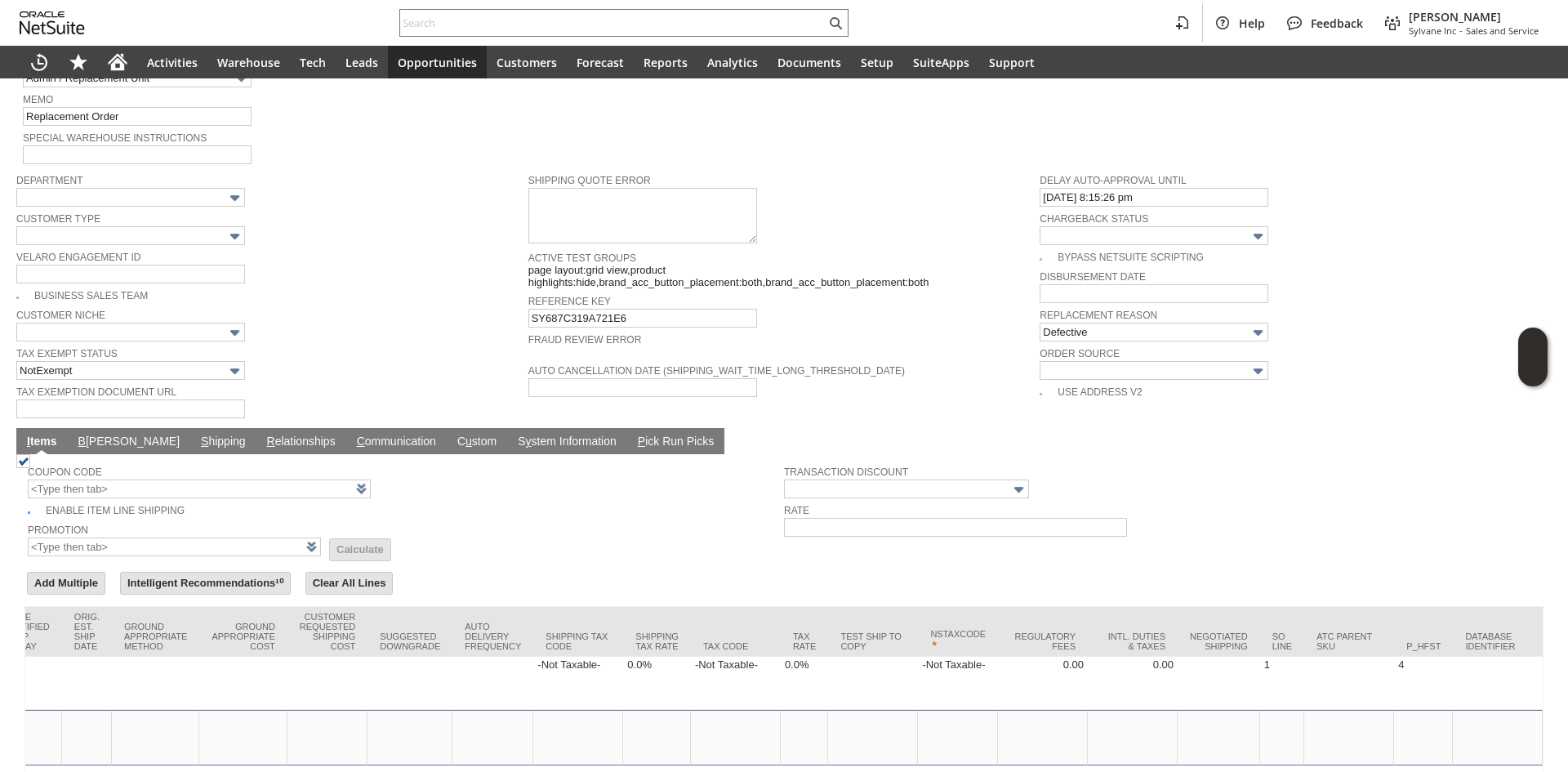
scroll to position [0, 2497]
click at [86, 435] on link "B illing" at bounding box center [129, 442] width 110 height 16
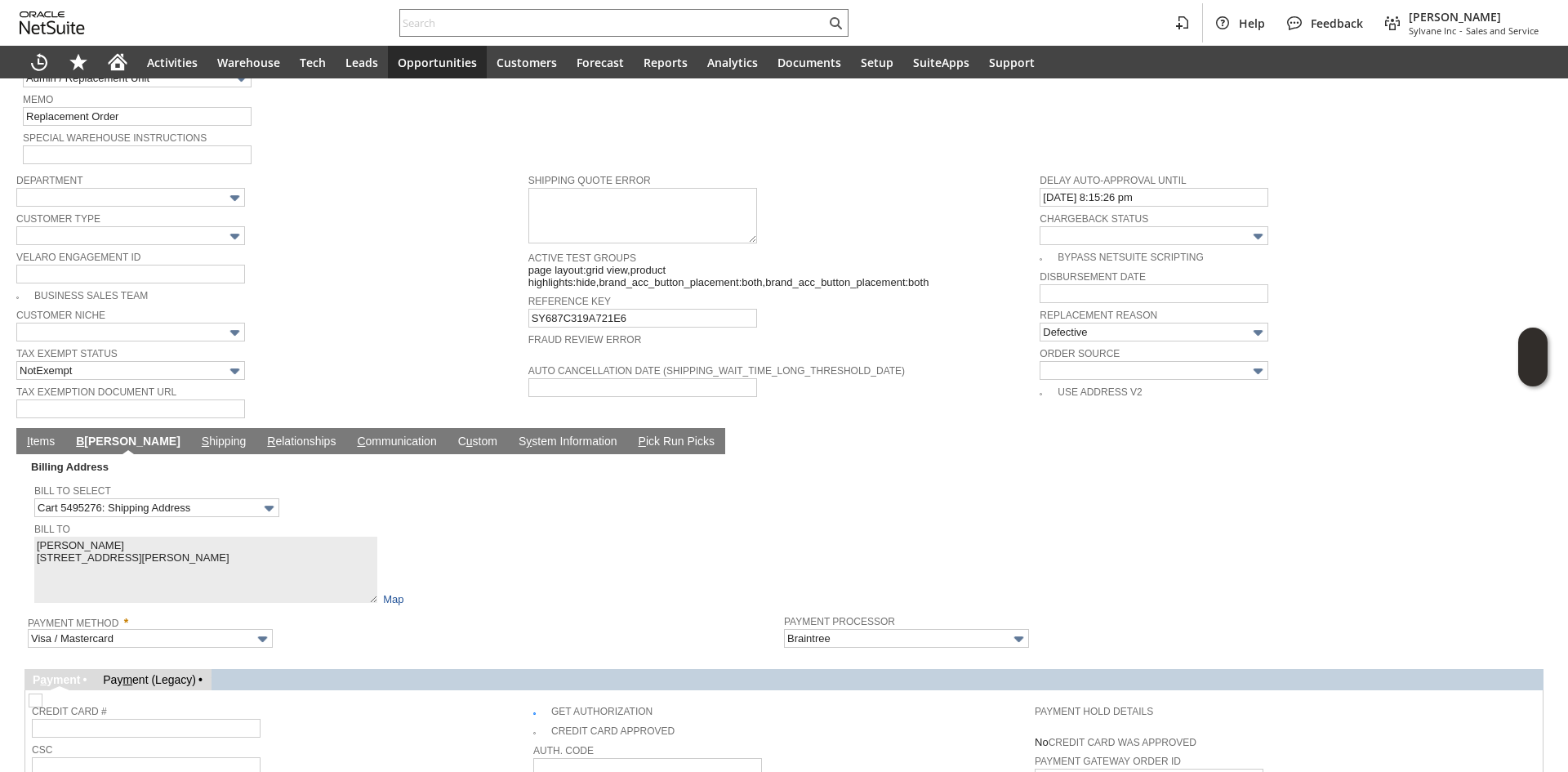
click at [42, 694] on img at bounding box center [35, 700] width 14 height 14
checkbox input "false"
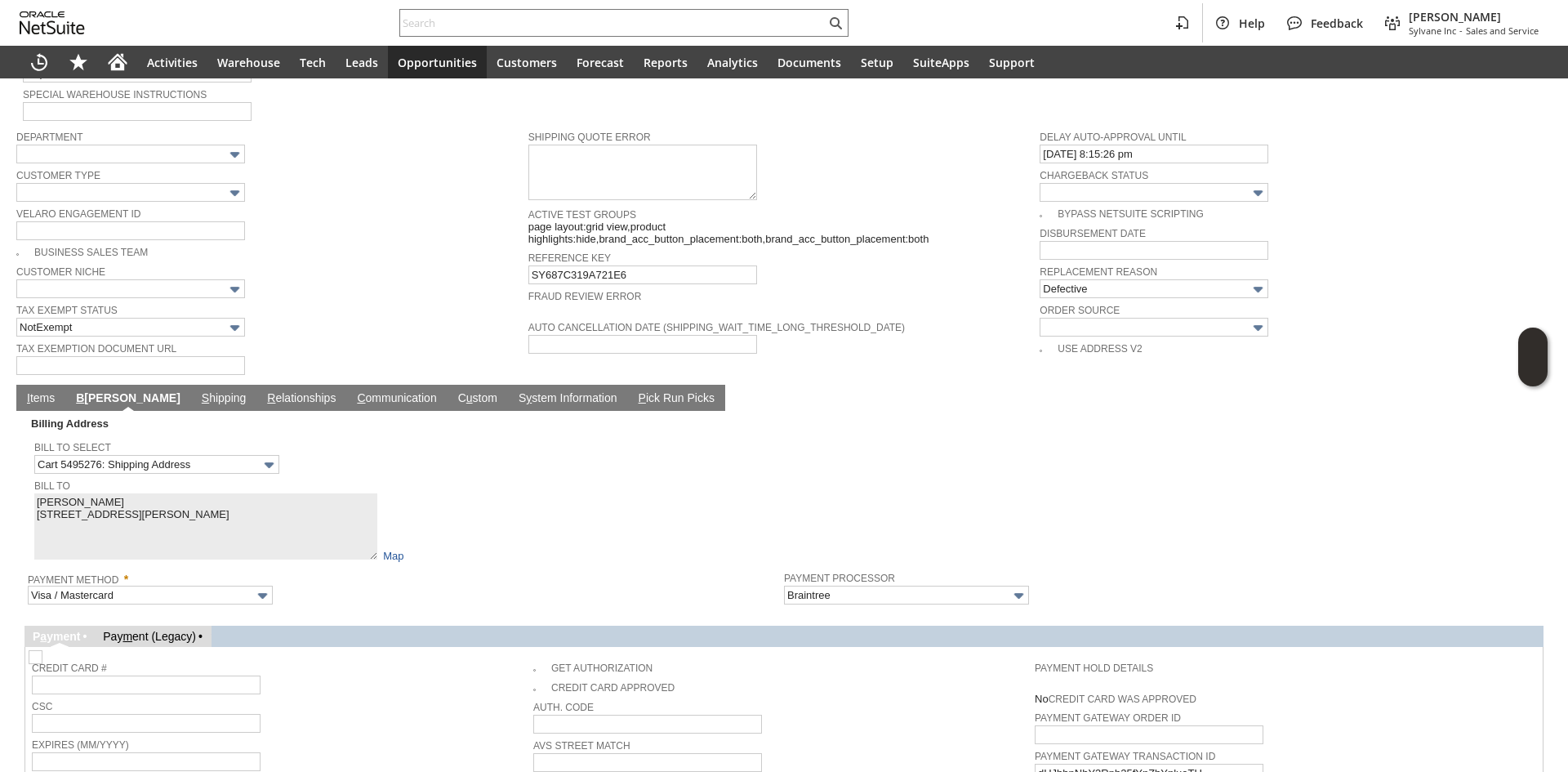
scroll to position [1226, 0]
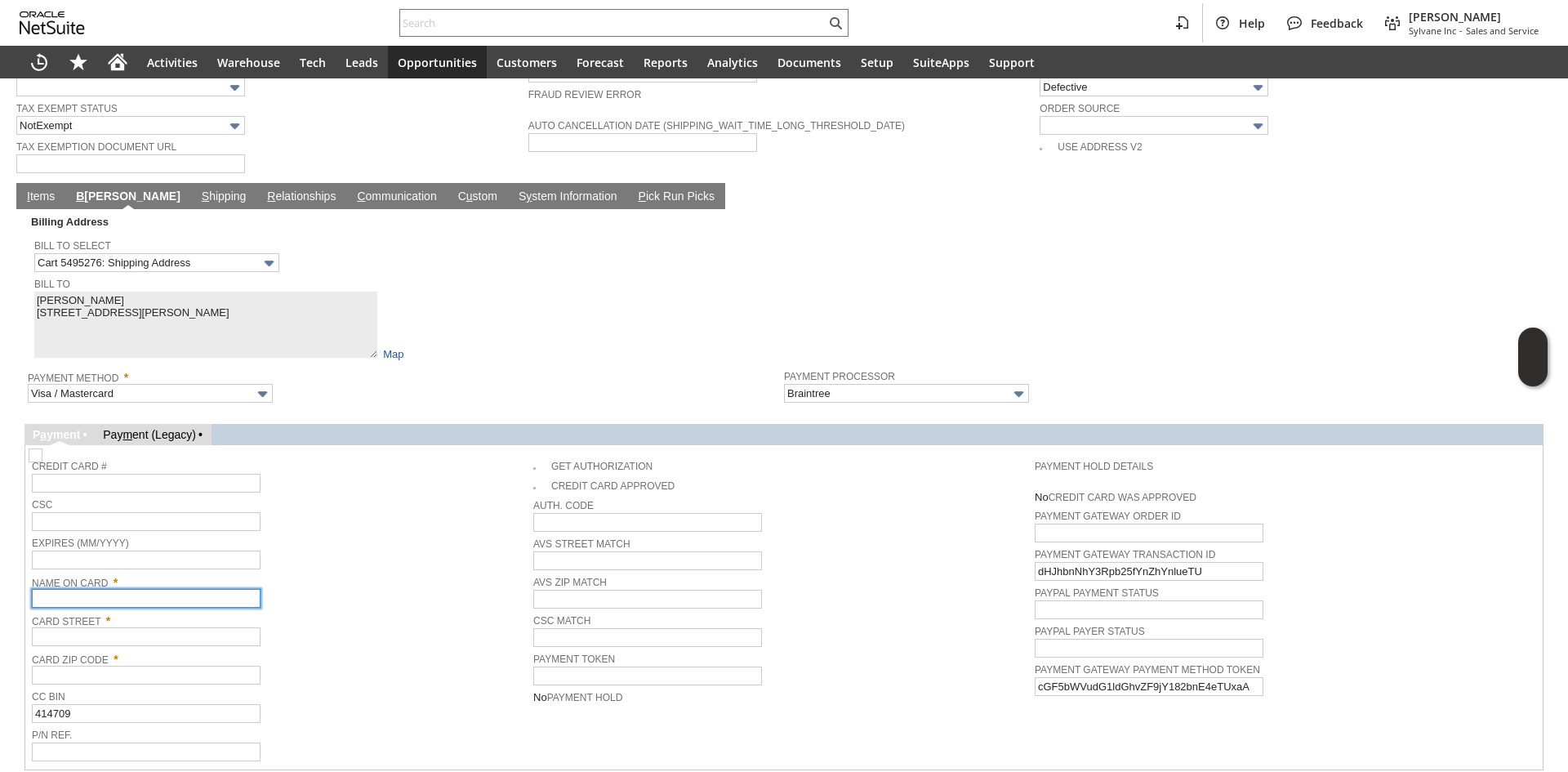
click at [140, 589] on input "text" at bounding box center [147, 598] width 229 height 18
paste input "Paul C. Tenney"
type input "Paul C. Tenney"
click at [97, 628] on input "text" at bounding box center [147, 637] width 229 height 18
paste input "2157 NY-52"
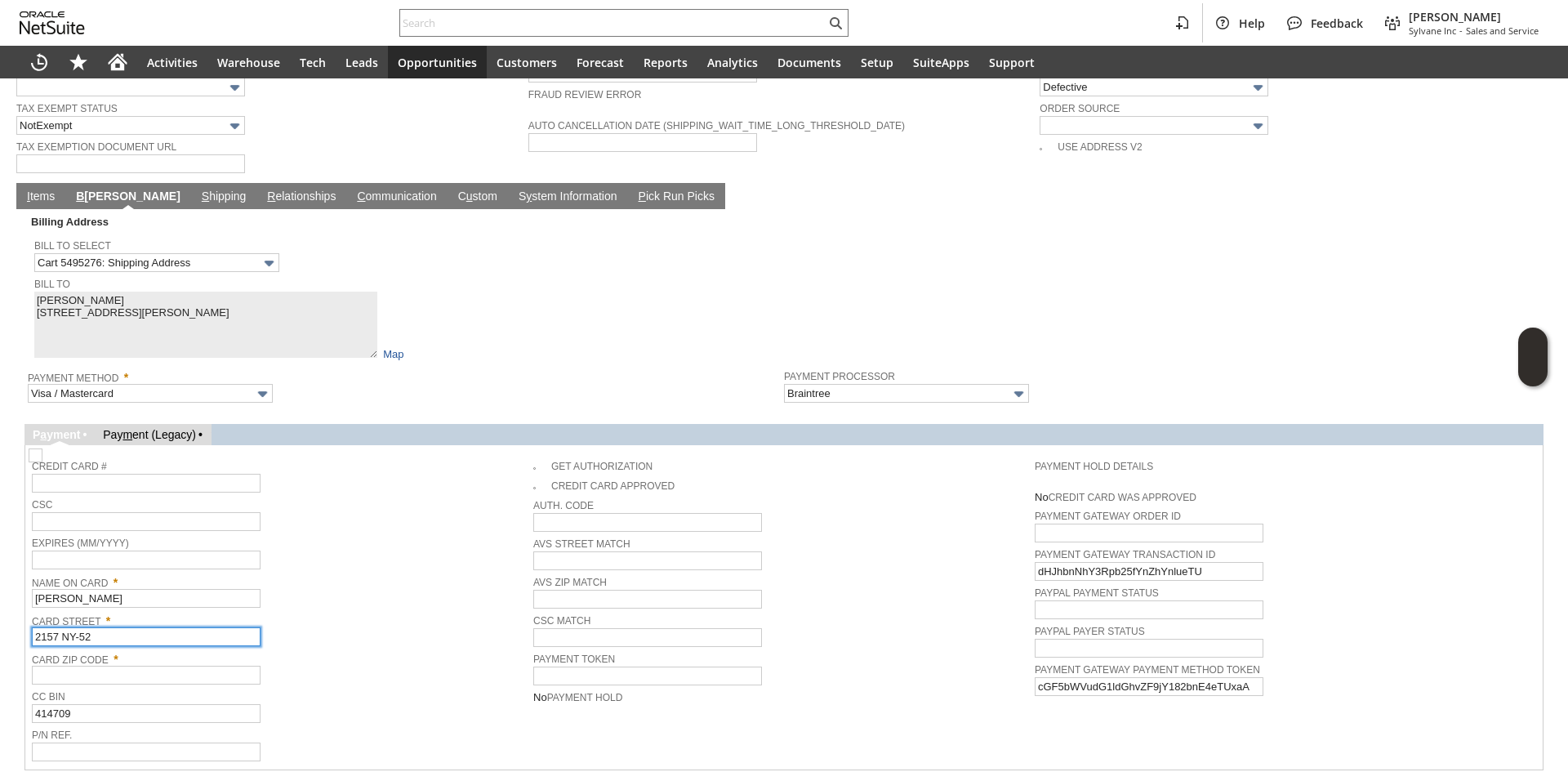
type input "2157 NY-52"
click at [260, 609] on span "Card Street *" at bounding box center [279, 618] width 494 height 18
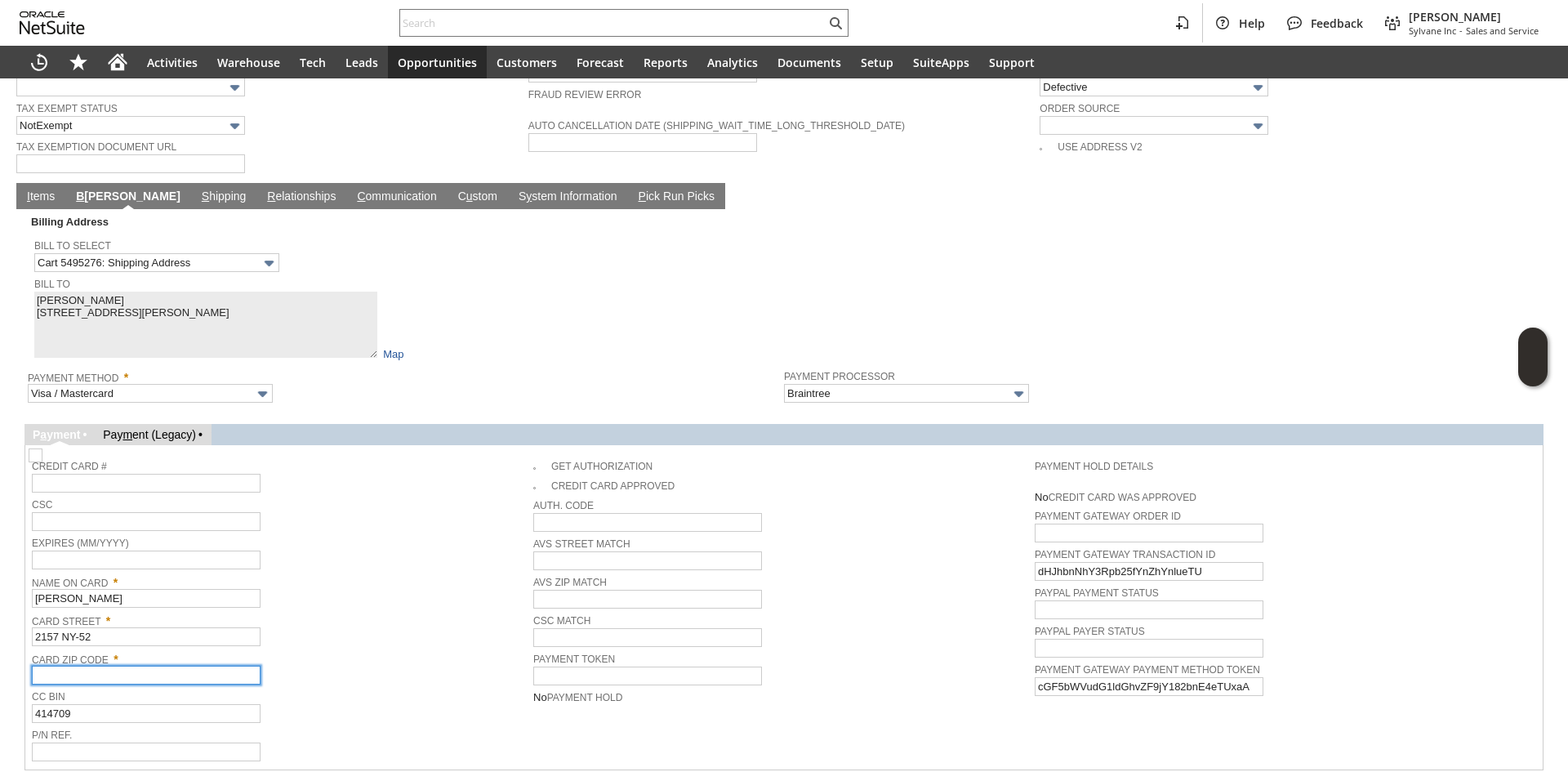
drag, startPoint x: 113, startPoint y: 657, endPoint x: 300, endPoint y: 612, distance: 192.3
click at [114, 666] on input "text" at bounding box center [147, 675] width 229 height 18
paste input "12566"
type input "12566"
click at [303, 609] on div "Card Street * 2157 NY-52" at bounding box center [279, 628] width 494 height 37
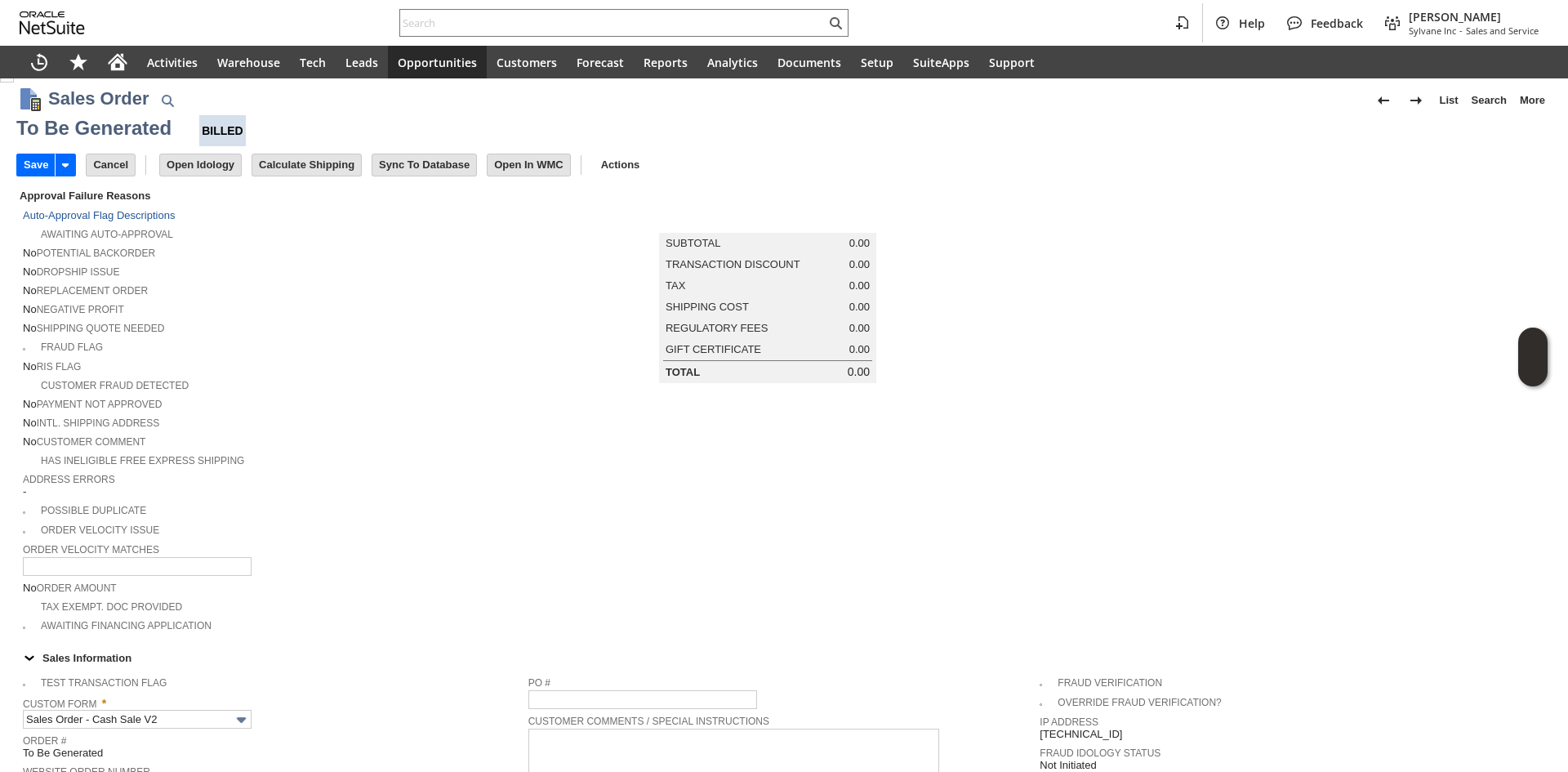
scroll to position [0, 0]
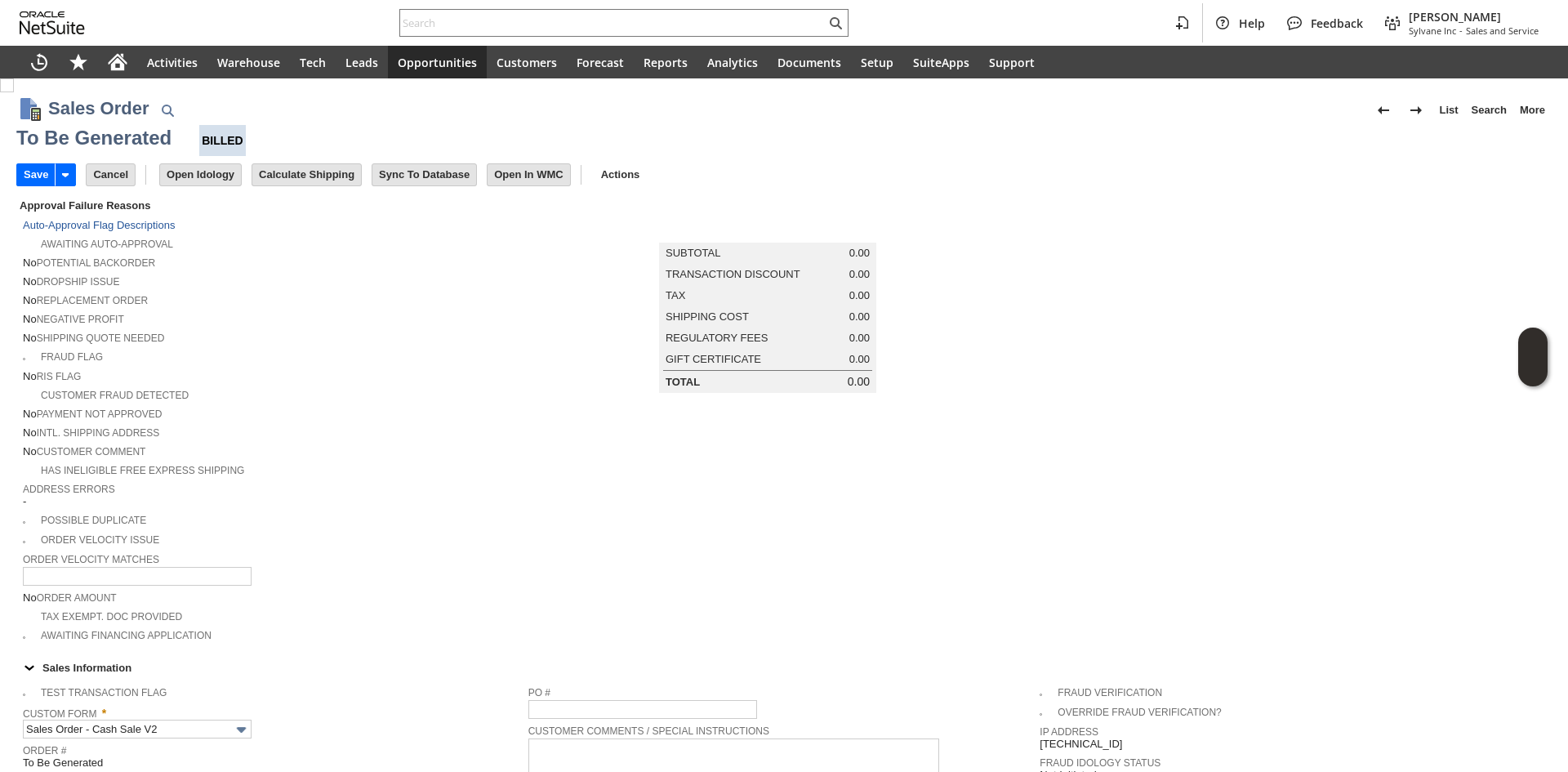
drag, startPoint x: 454, startPoint y: 443, endPoint x: 207, endPoint y: 214, distance: 336.8
click at [454, 441] on div "No Customer Comment" at bounding box center [276, 450] width 506 height 18
click at [49, 175] on input "Save" at bounding box center [36, 175] width 38 height 21
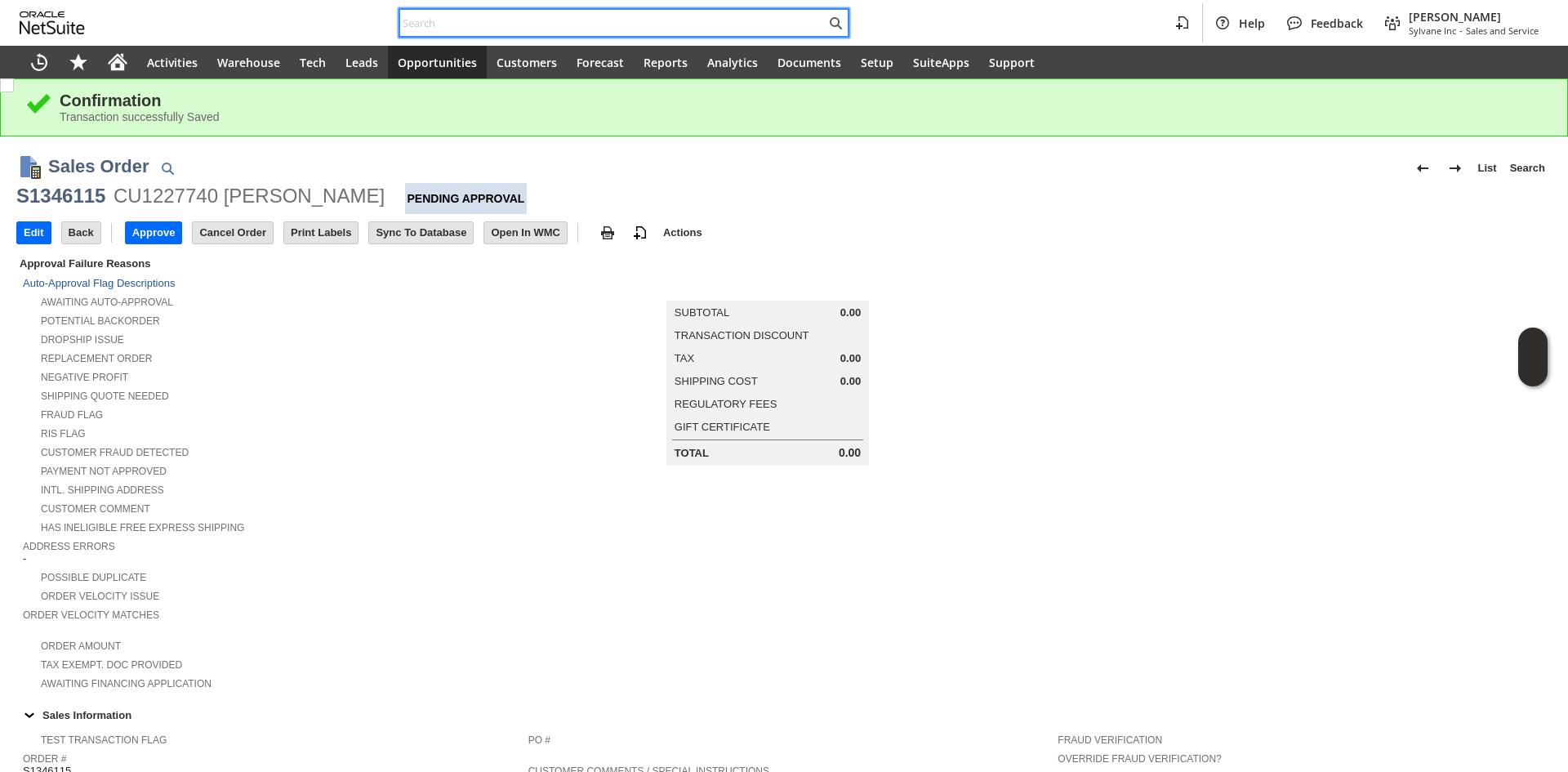
click at [545, 23] on input "text" at bounding box center [613, 22] width 425 height 19
paste input "SY689B31F493F3A"
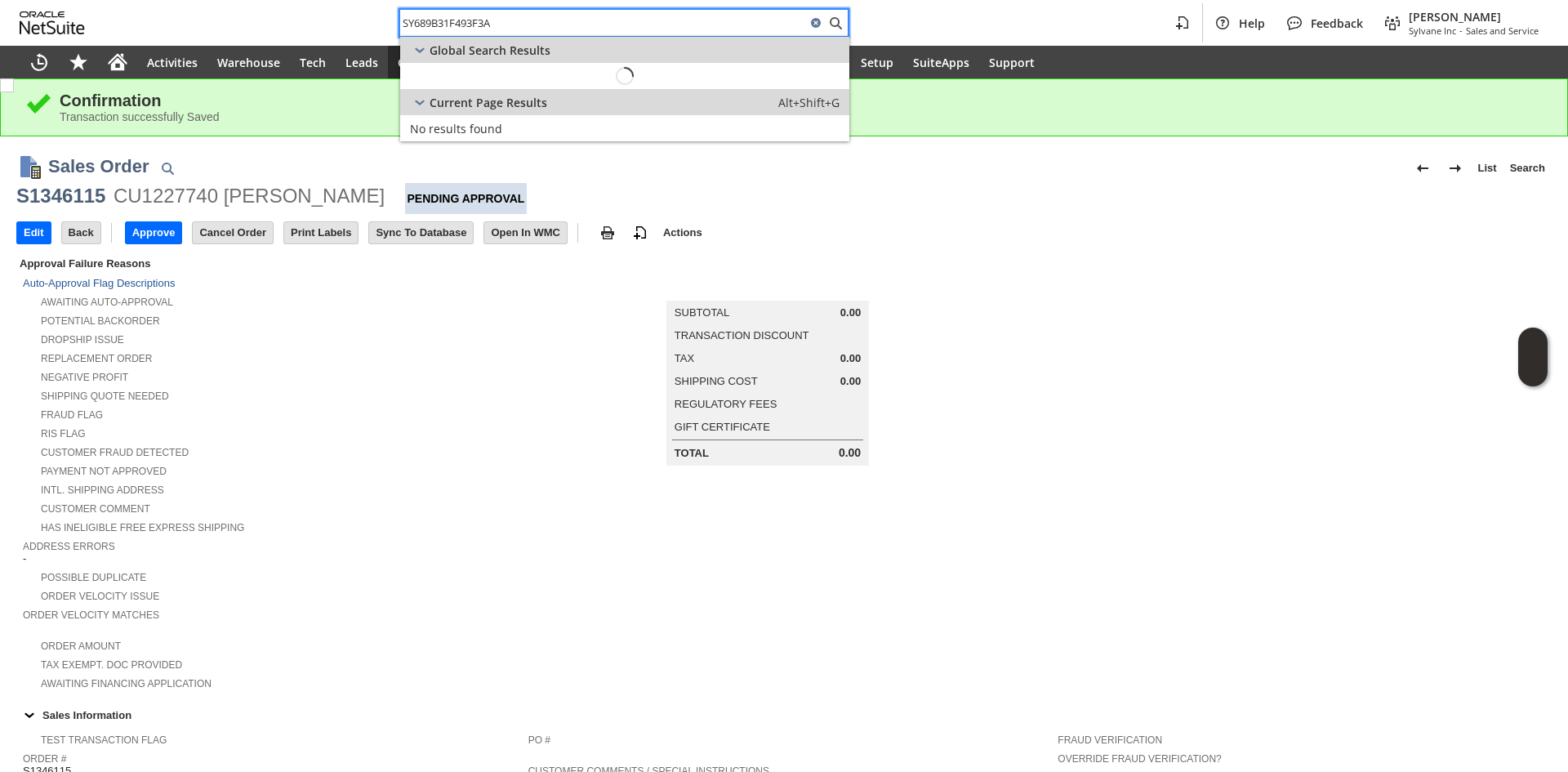
type input "SY689B31F493F3A"
click at [503, 68] on span "S1346112 (CU1233939 Sandra Grant)" at bounding box center [589, 76] width 222 height 16
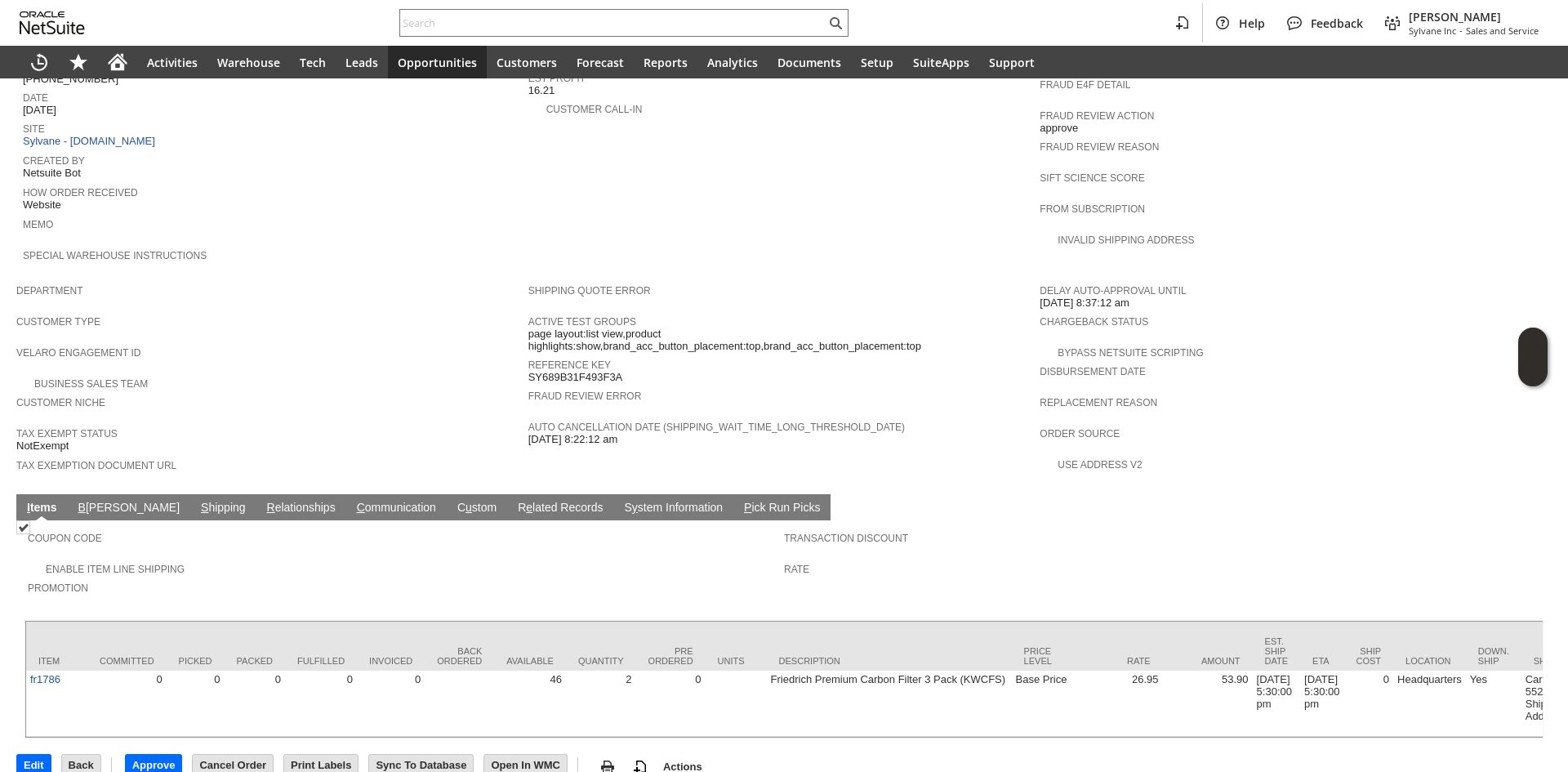
scroll to position [729, 0]
click at [190, 495] on td "S hipping" at bounding box center [223, 508] width 66 height 26
click at [197, 501] on link "S hipping" at bounding box center [223, 509] width 54 height 16
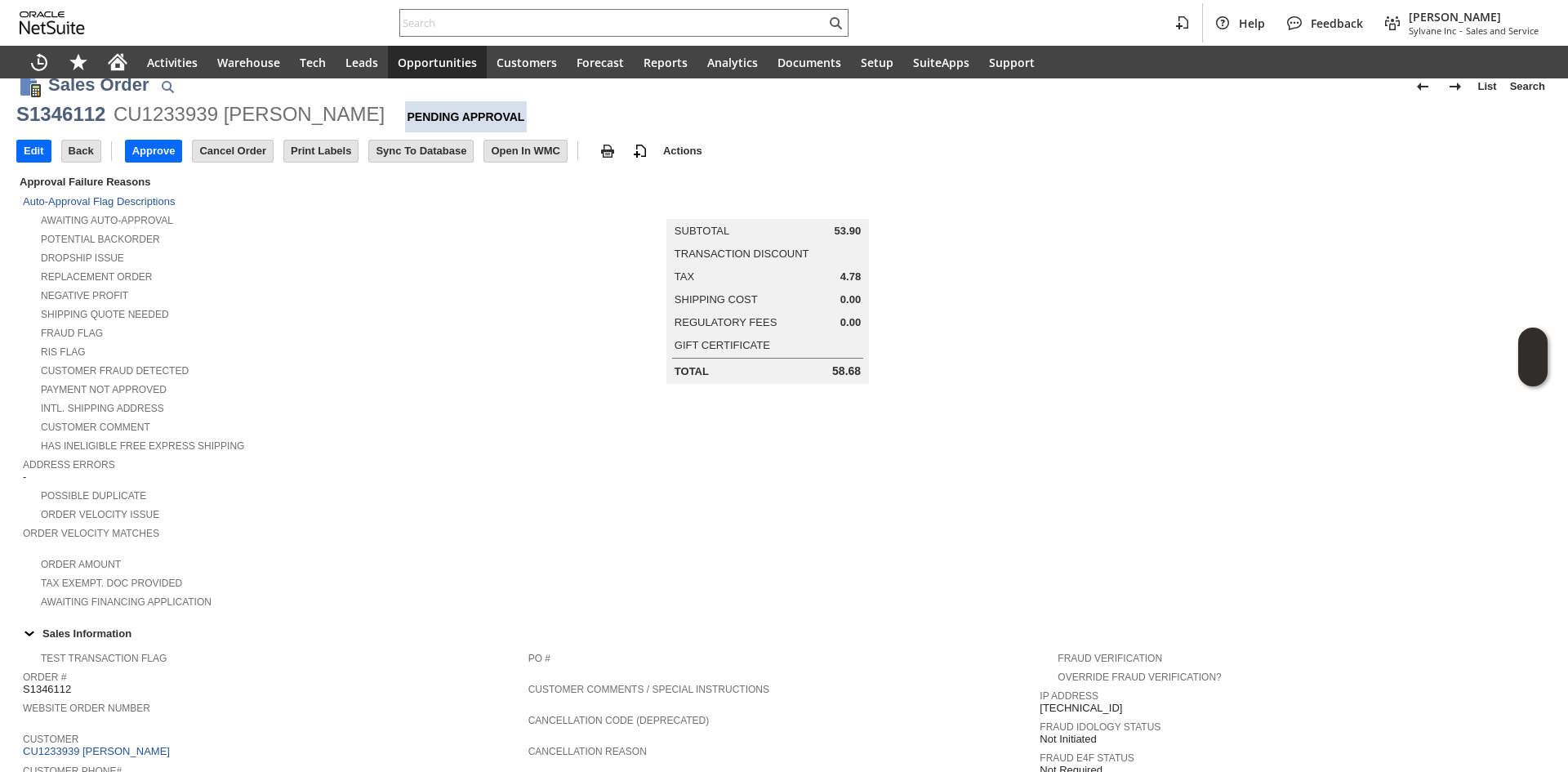
scroll to position [0, 0]
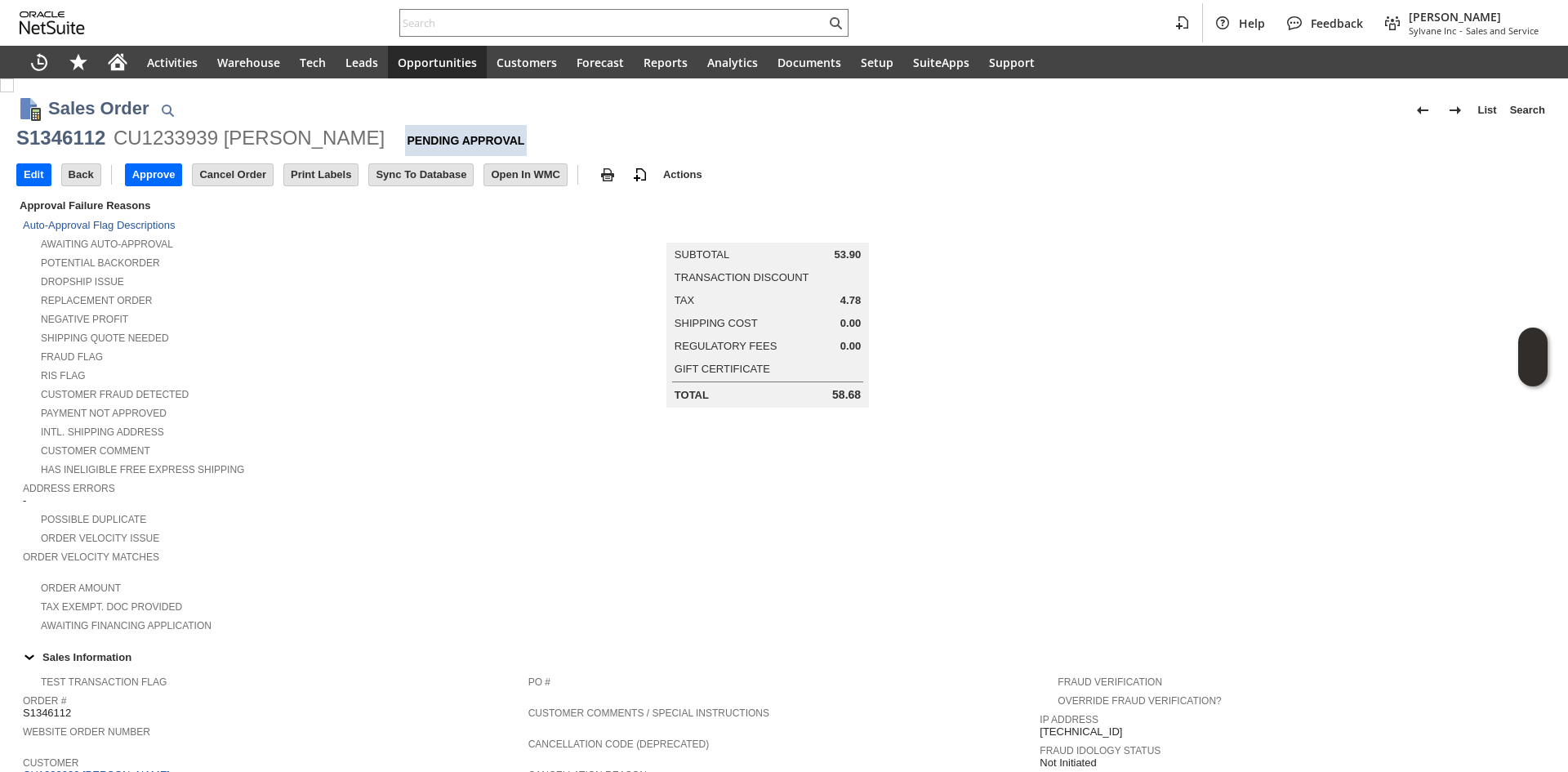
click at [87, 127] on div "S1346112" at bounding box center [61, 138] width 89 height 26
copy div "S1346112"
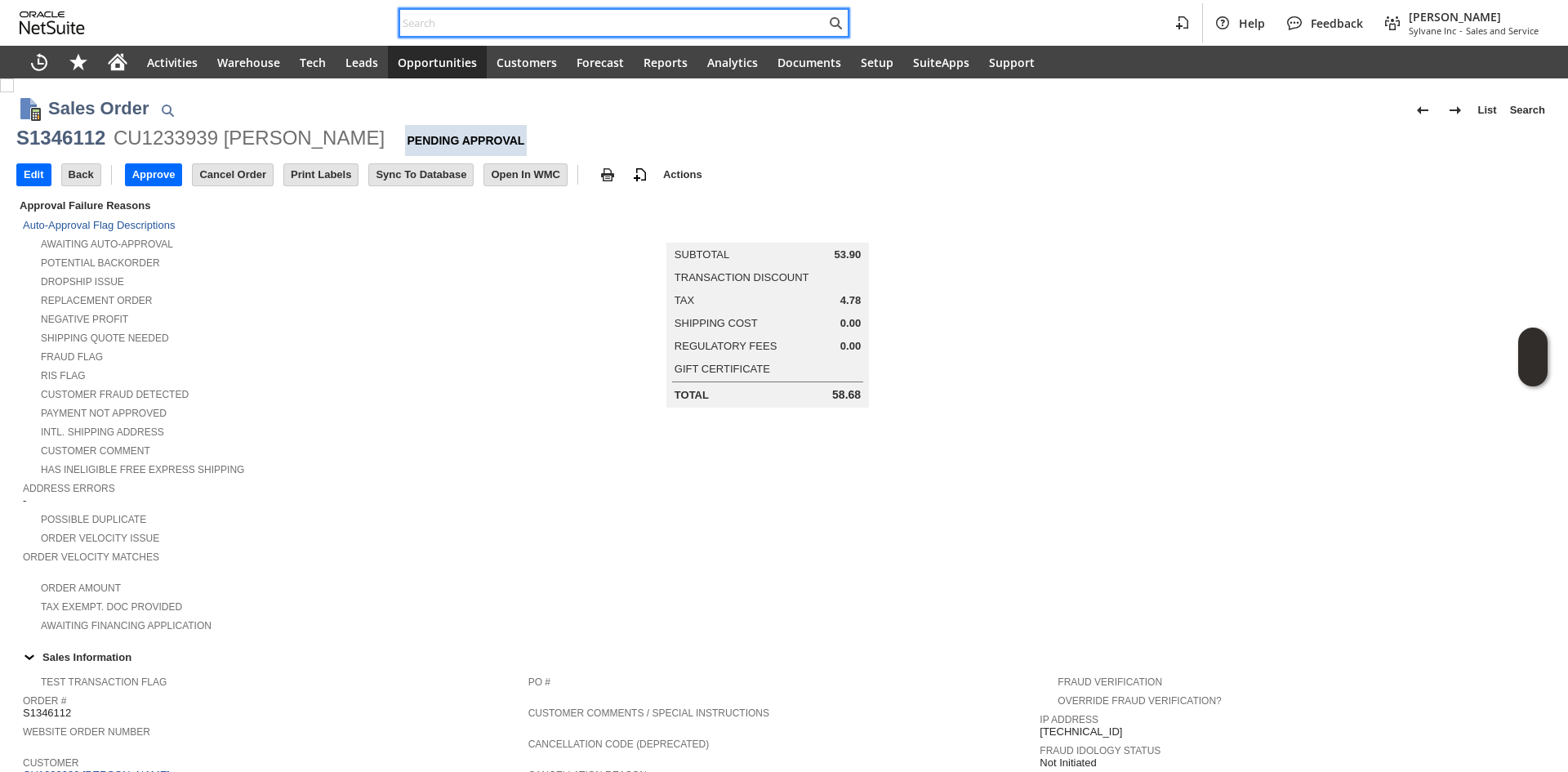
click at [496, 25] on input "text" at bounding box center [613, 22] width 425 height 19
paste input "903281"
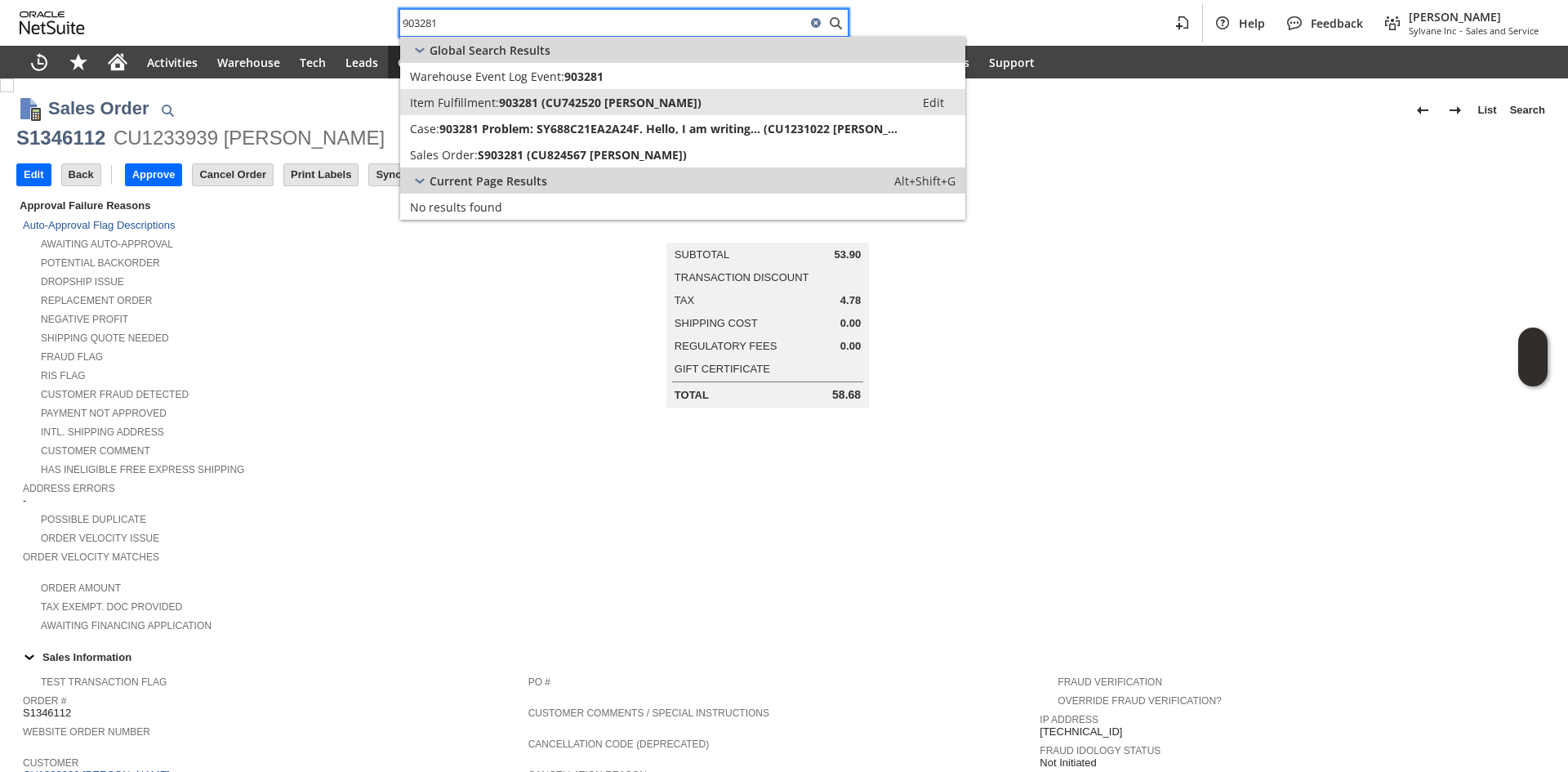
type input "903281"
click at [501, 111] on link "Item Fulfillment: 903281 (CU742520 Christopher Georges) Edit" at bounding box center [683, 102] width 566 height 26
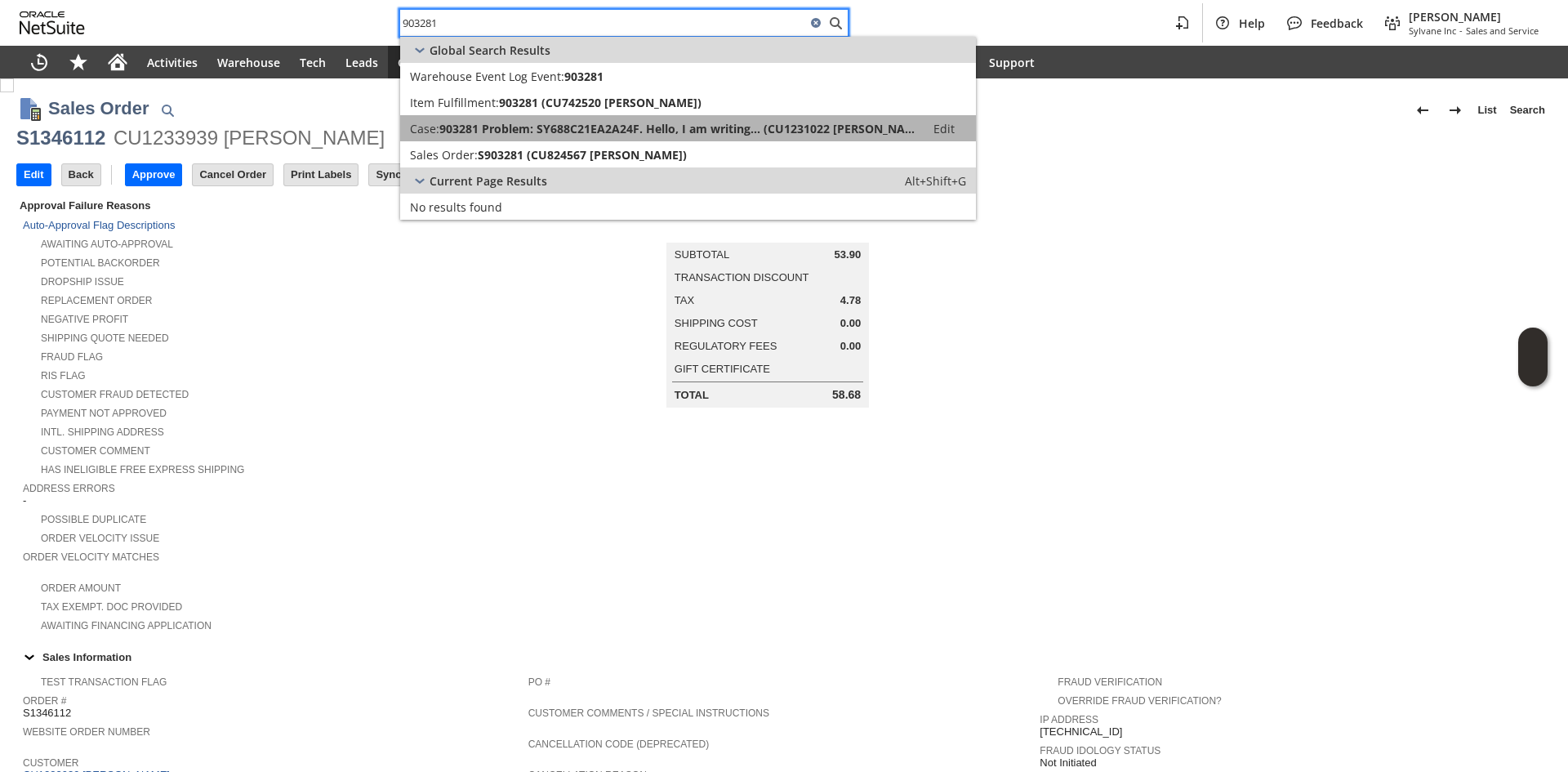
click at [497, 122] on span "903281 Problem: SY688C21EA2A24F. Hello, I am writing... (CU1231022 Vojtech Koll…" at bounding box center [677, 128] width 476 height 16
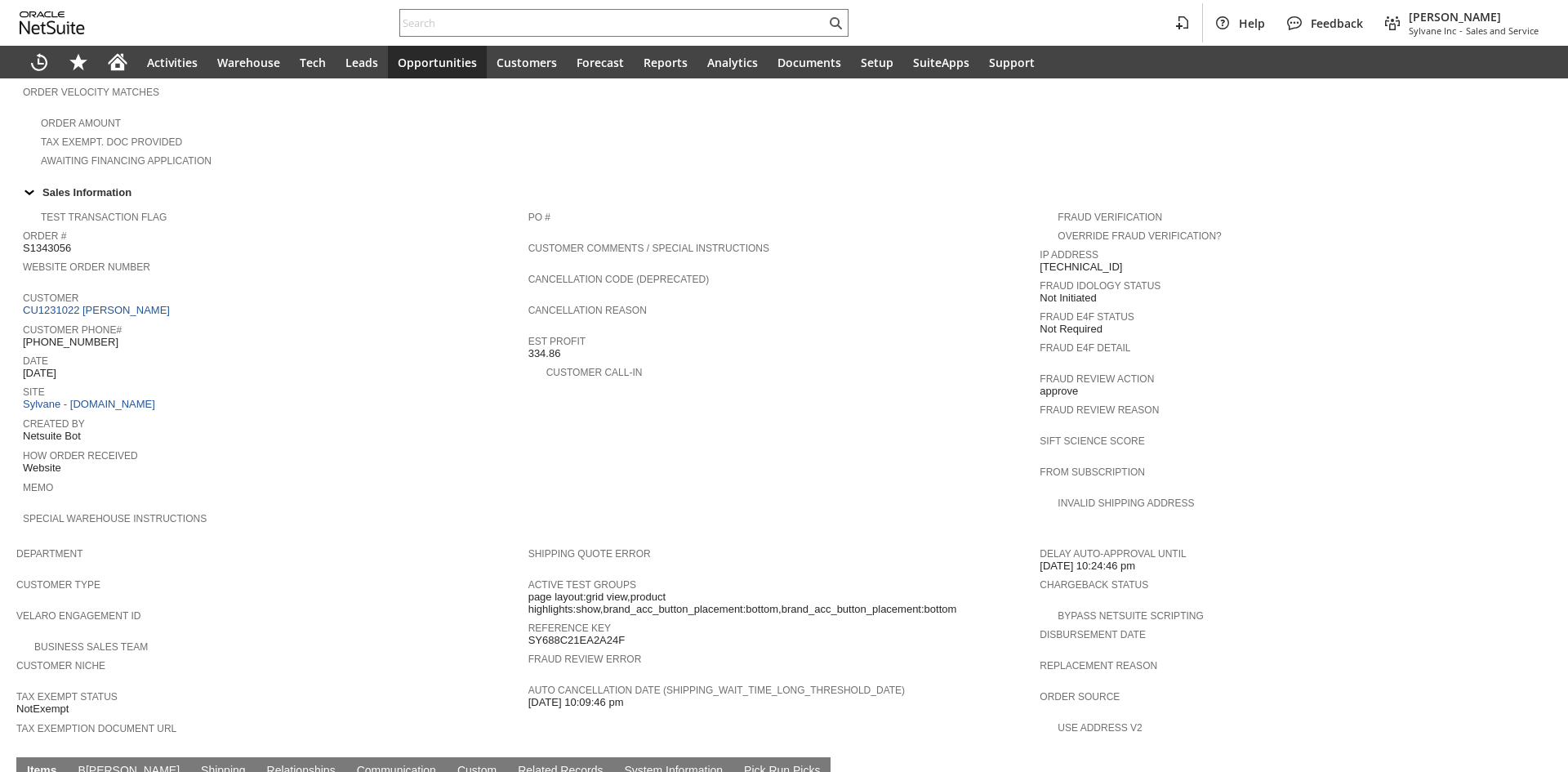
scroll to position [409, 0]
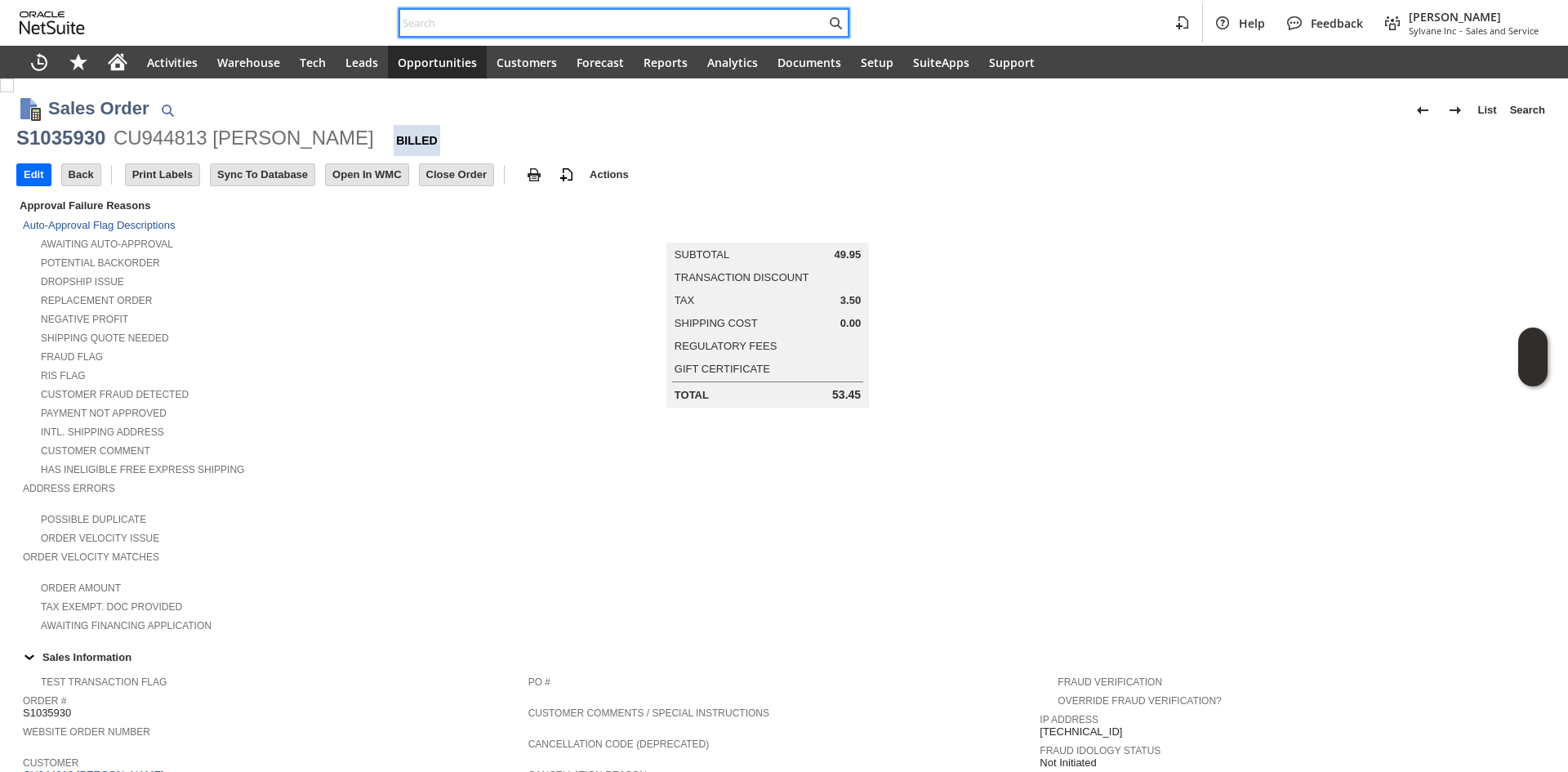
click at [523, 14] on input "text" at bounding box center [613, 22] width 425 height 19
paste input "[PERSON_NAME]"
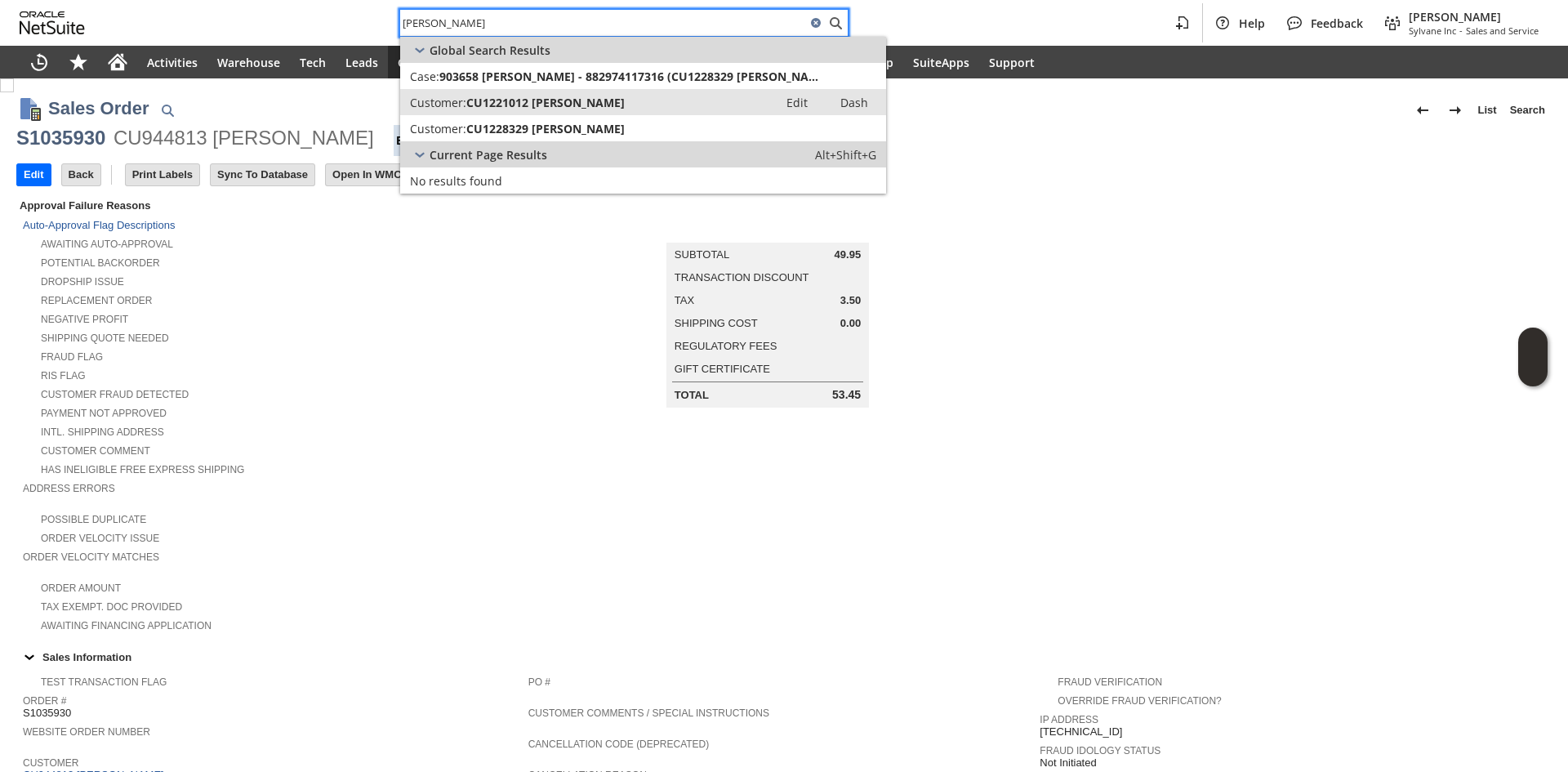
type input "[PERSON_NAME]"
click at [513, 101] on span "CU1221012 [PERSON_NAME]" at bounding box center [545, 103] width 159 height 16
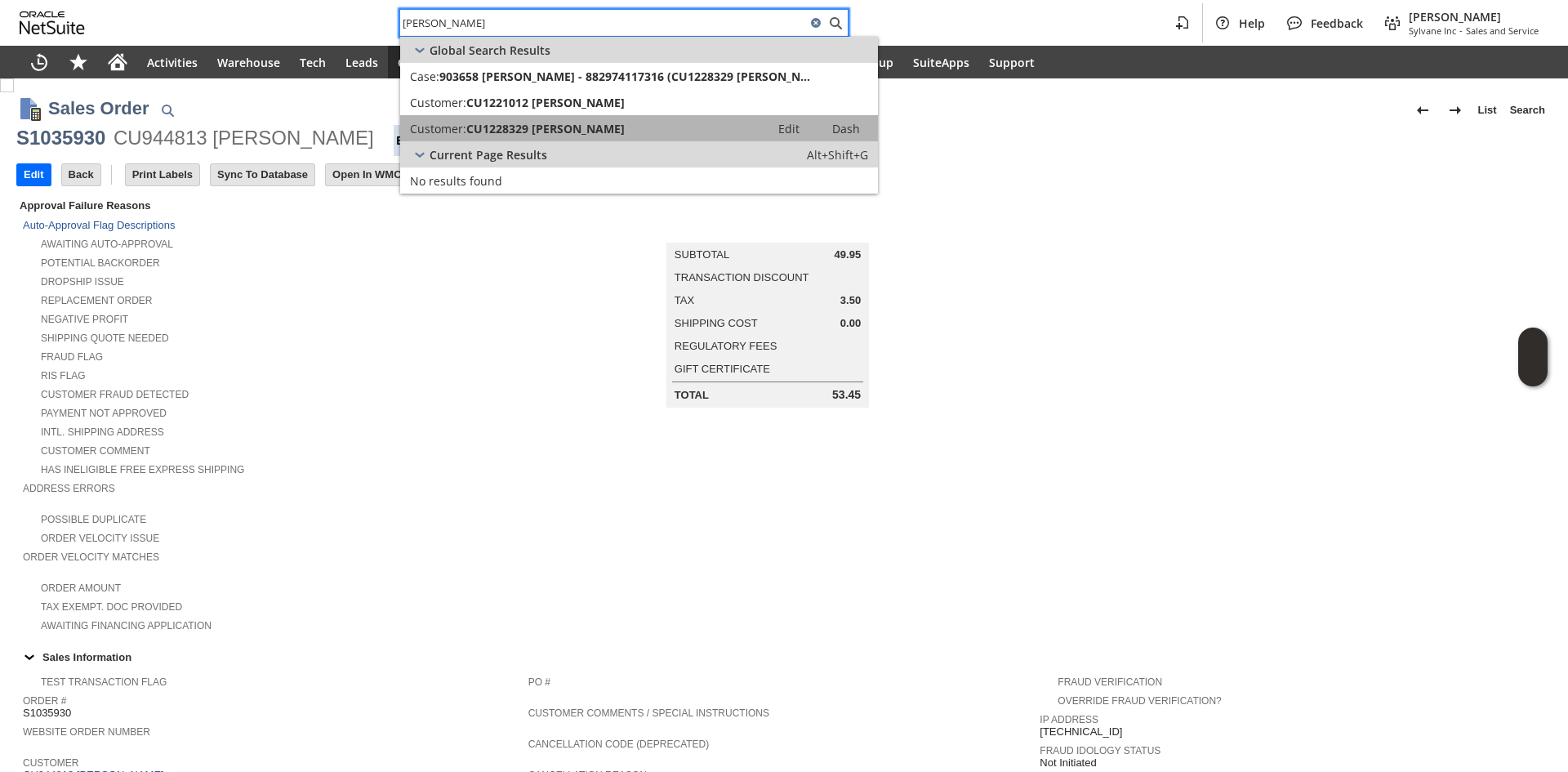
click at [513, 133] on span "CU1228329 [PERSON_NAME]" at bounding box center [545, 128] width 159 height 16
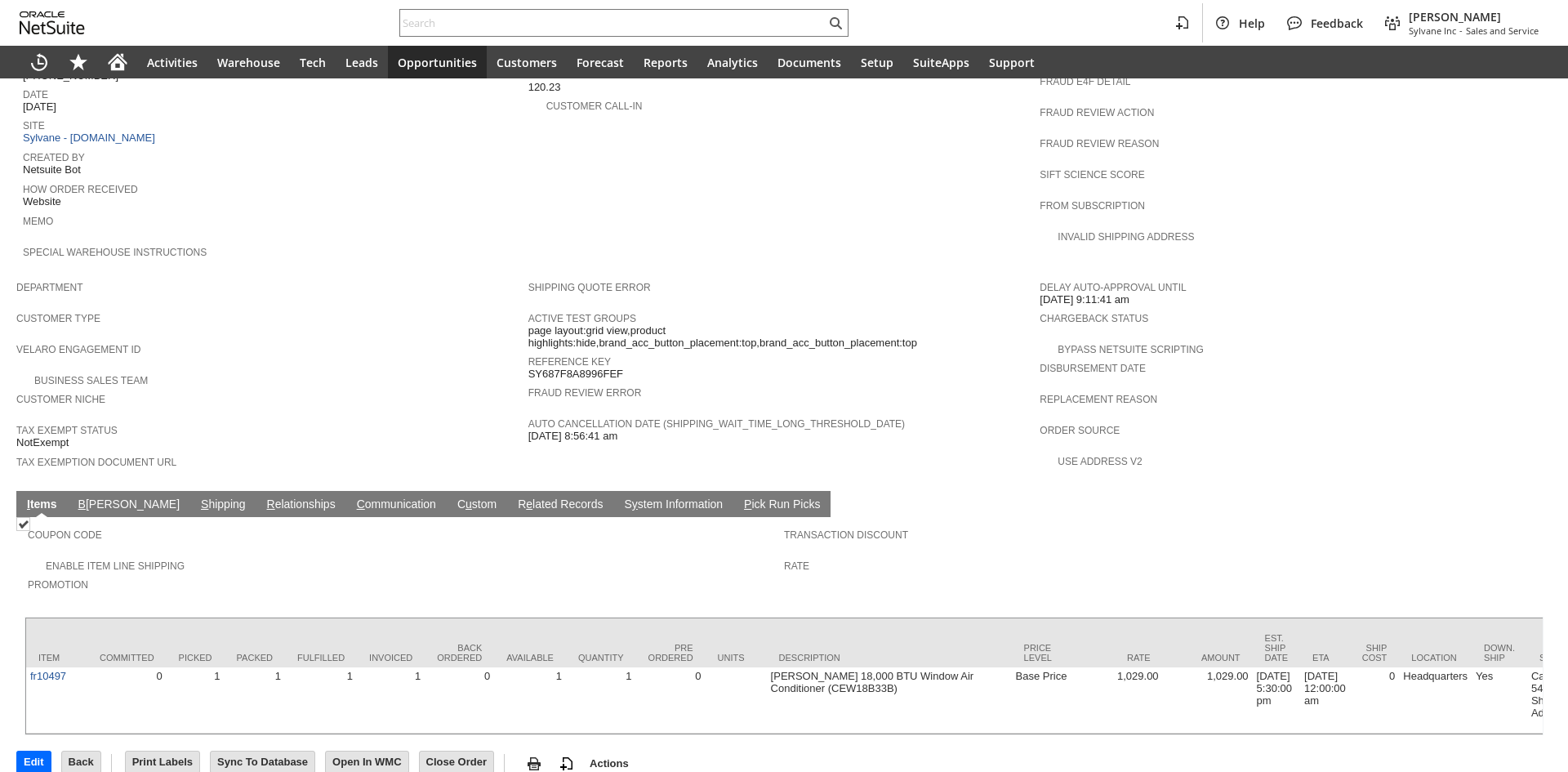
scroll to position [736, 0]
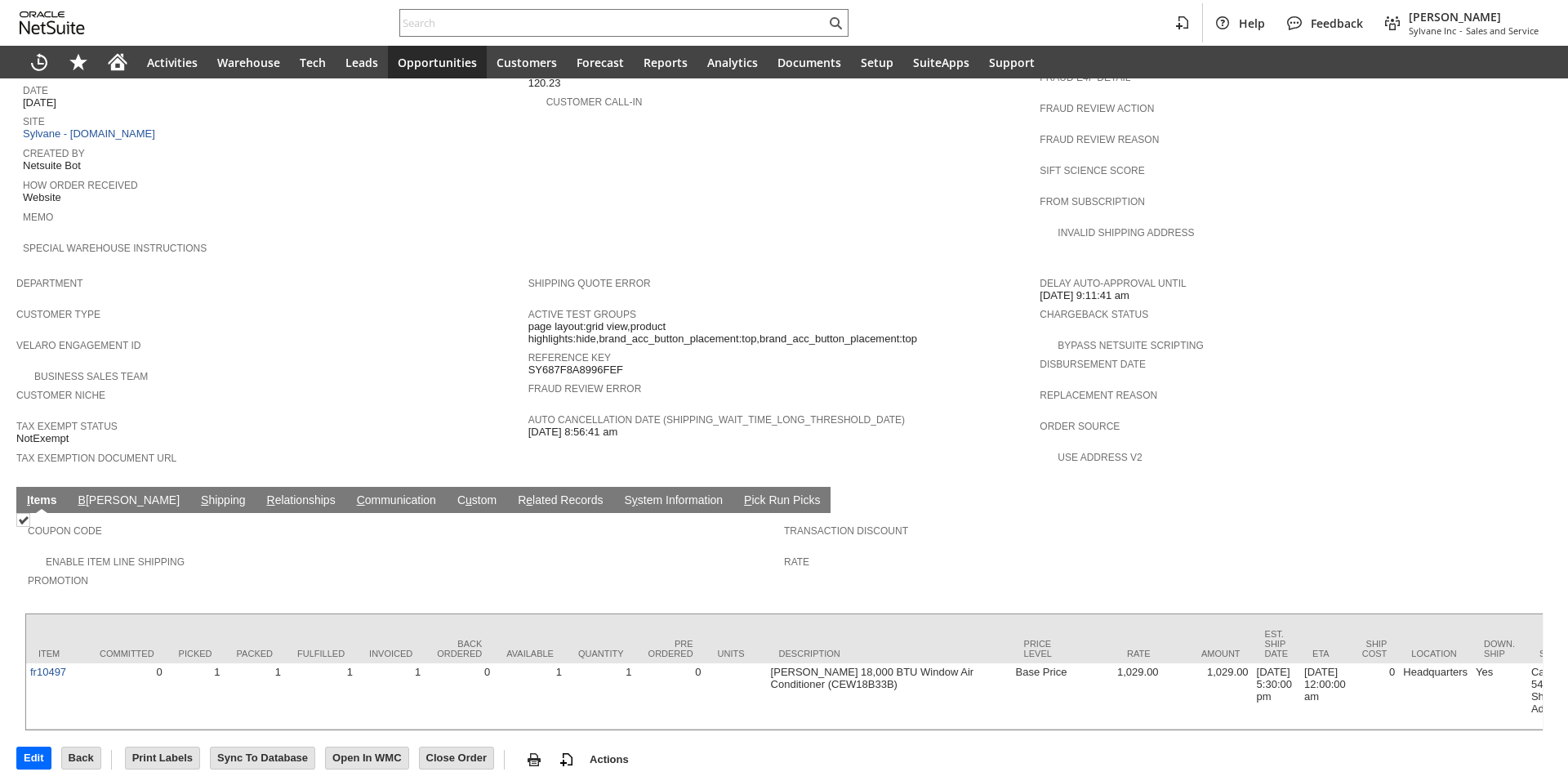
click at [197, 494] on link "S hipping" at bounding box center [223, 501] width 54 height 16
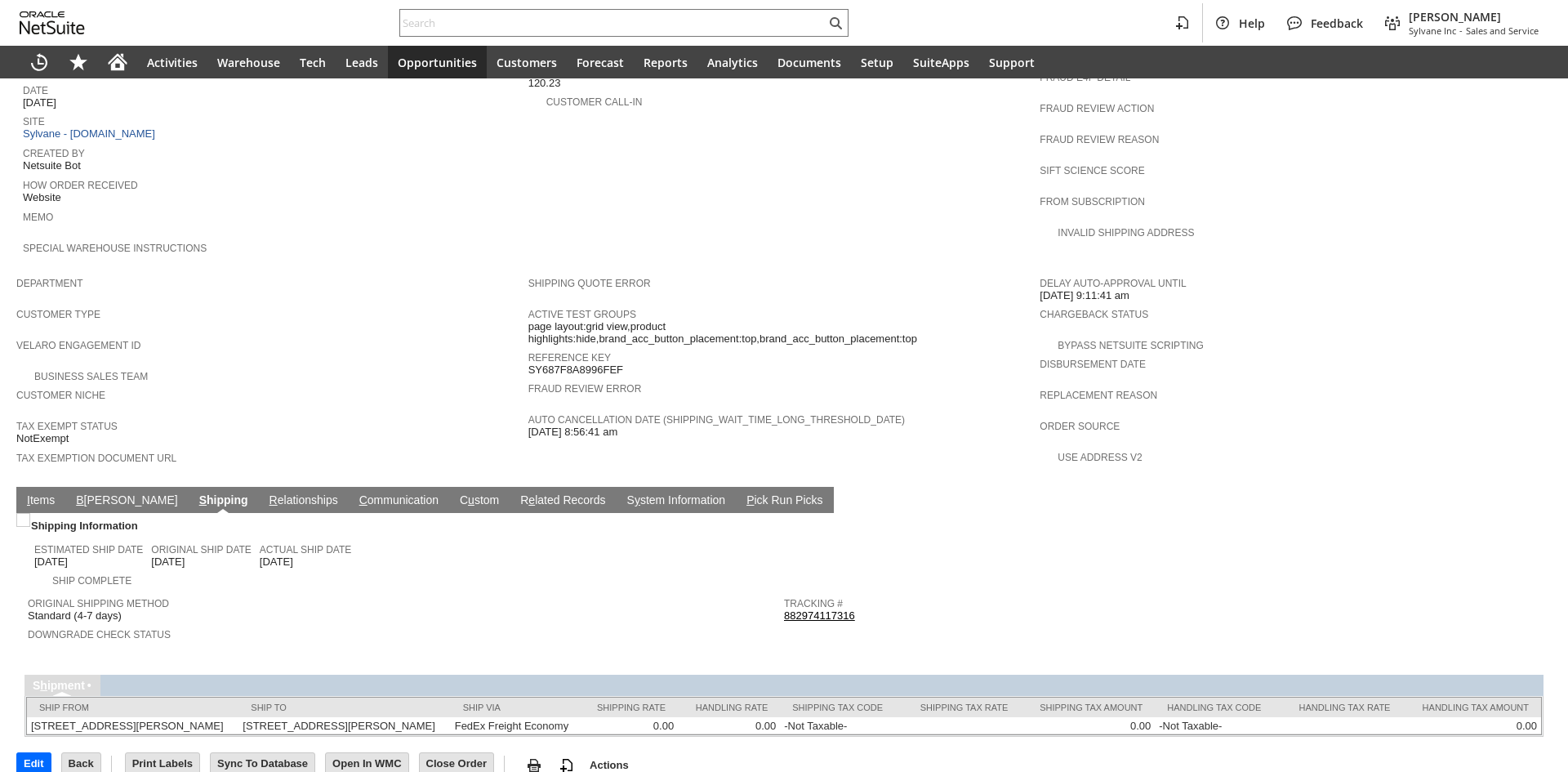
click at [820, 609] on link "882974117316" at bounding box center [820, 615] width 71 height 12
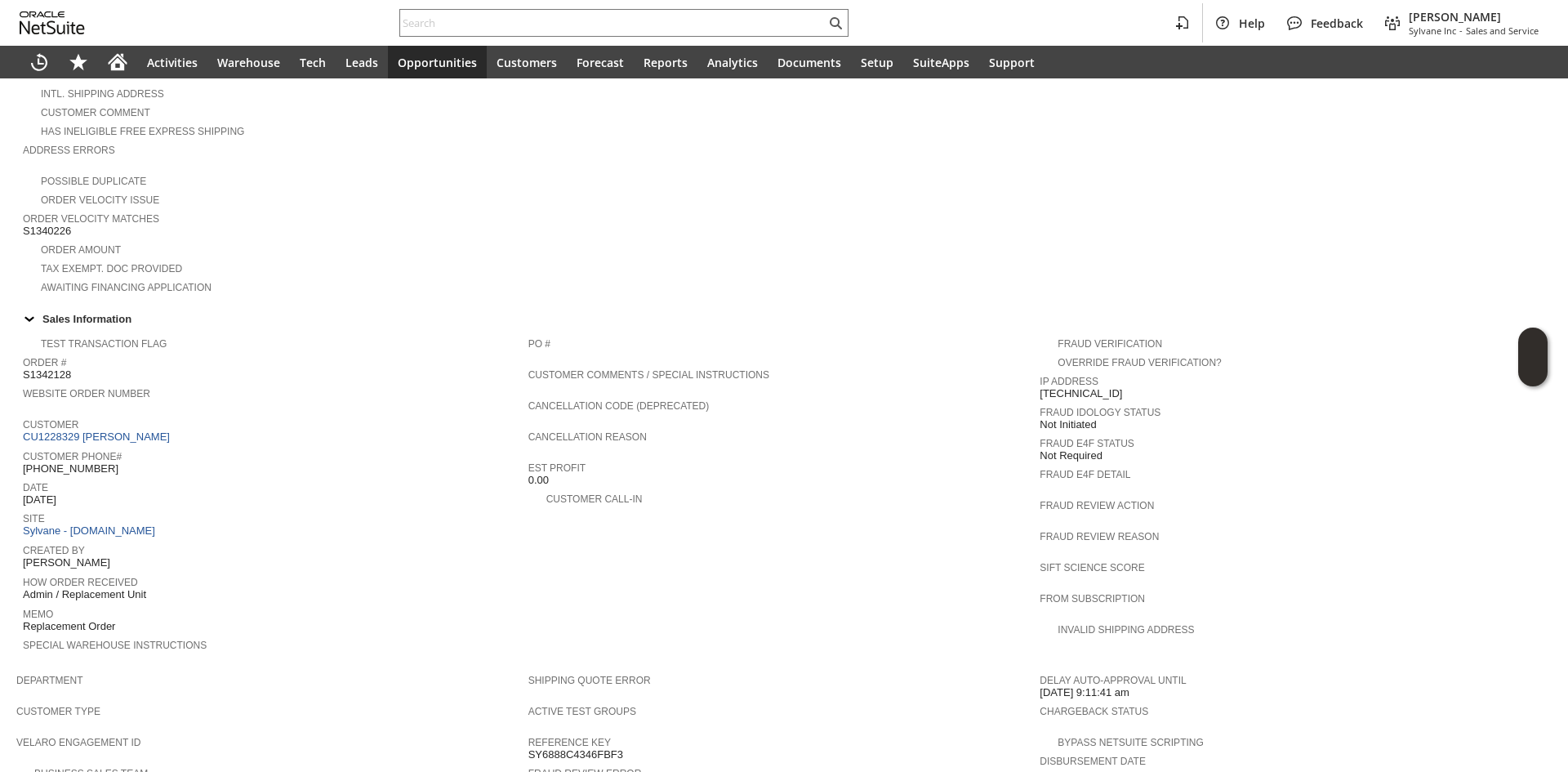
scroll to position [573, 0]
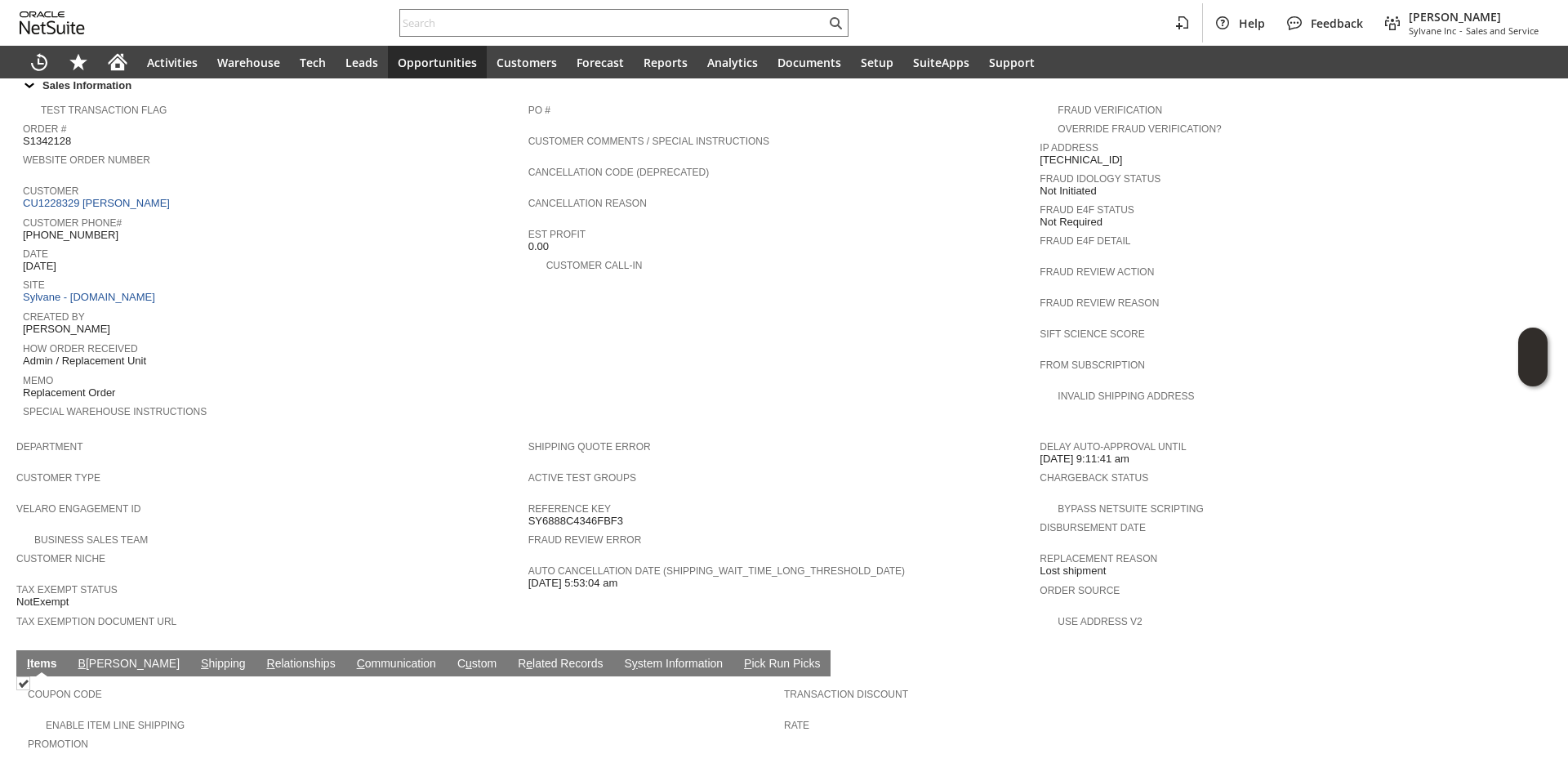
click at [201, 657] on span "S" at bounding box center [205, 664] width 7 height 13
click at [813, 772] on link "883155262115" at bounding box center [820, 778] width 71 height 12
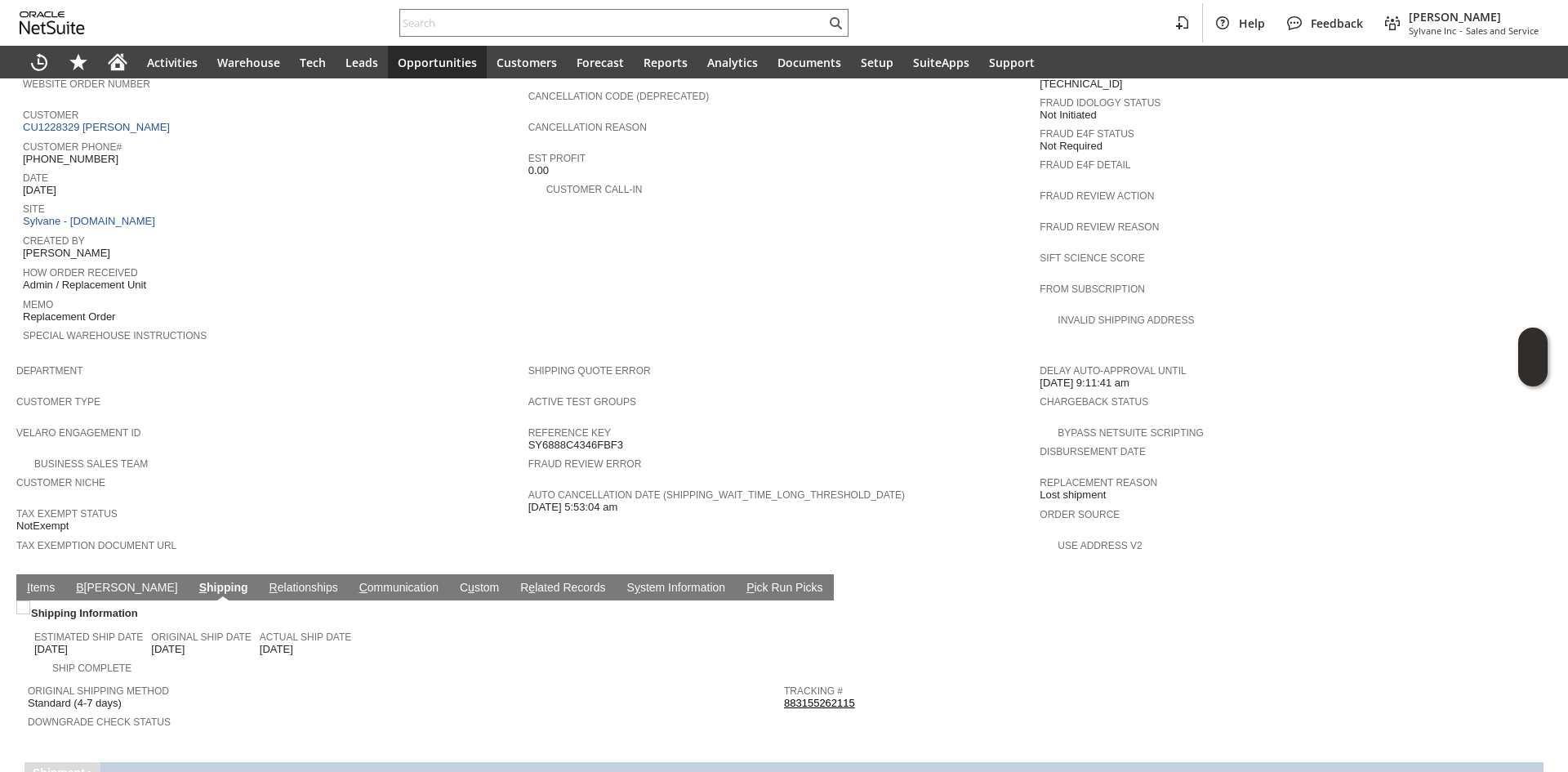
scroll to position [654, 0]
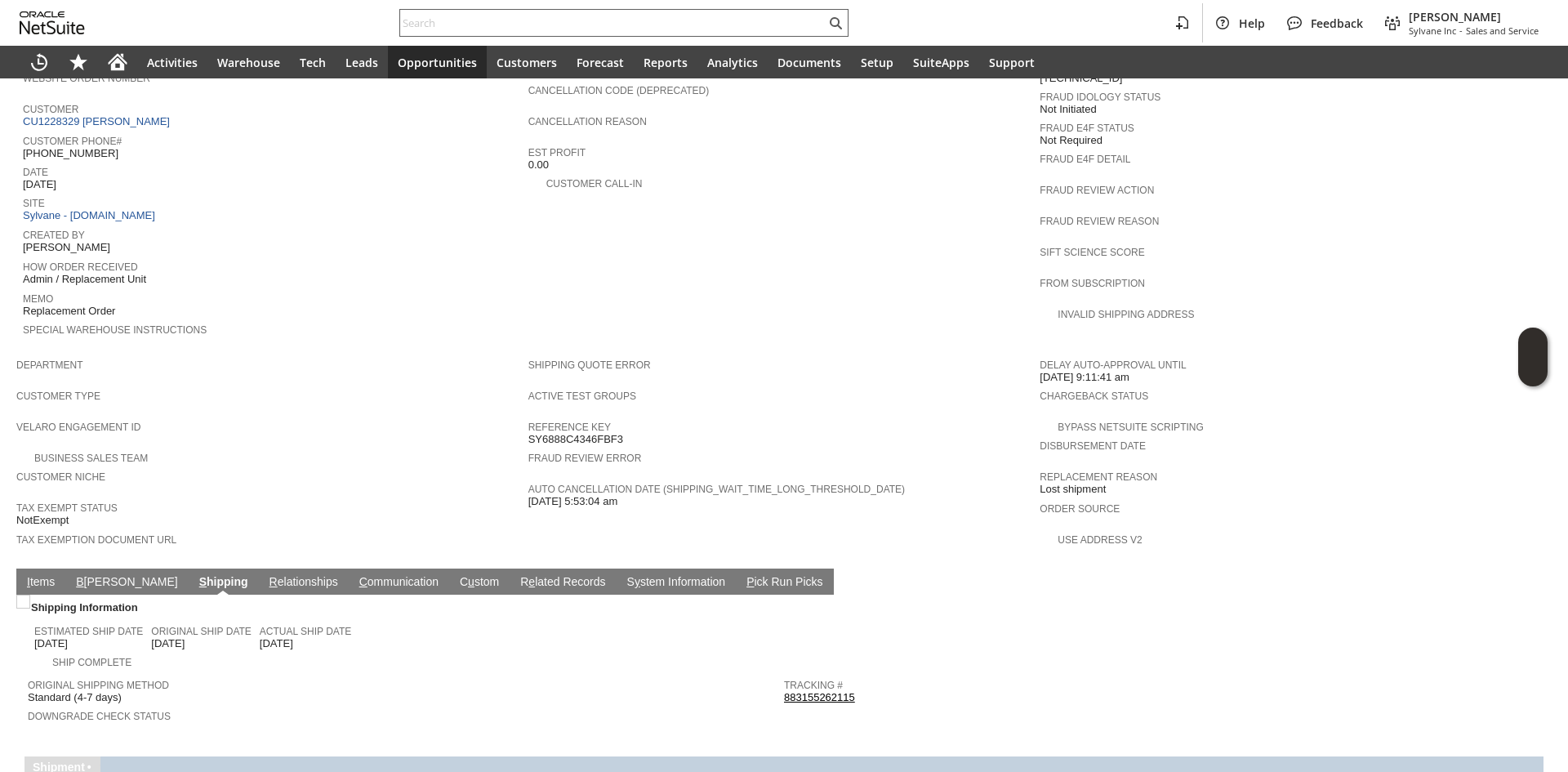
click at [545, 23] on input "text" at bounding box center [613, 22] width 425 height 19
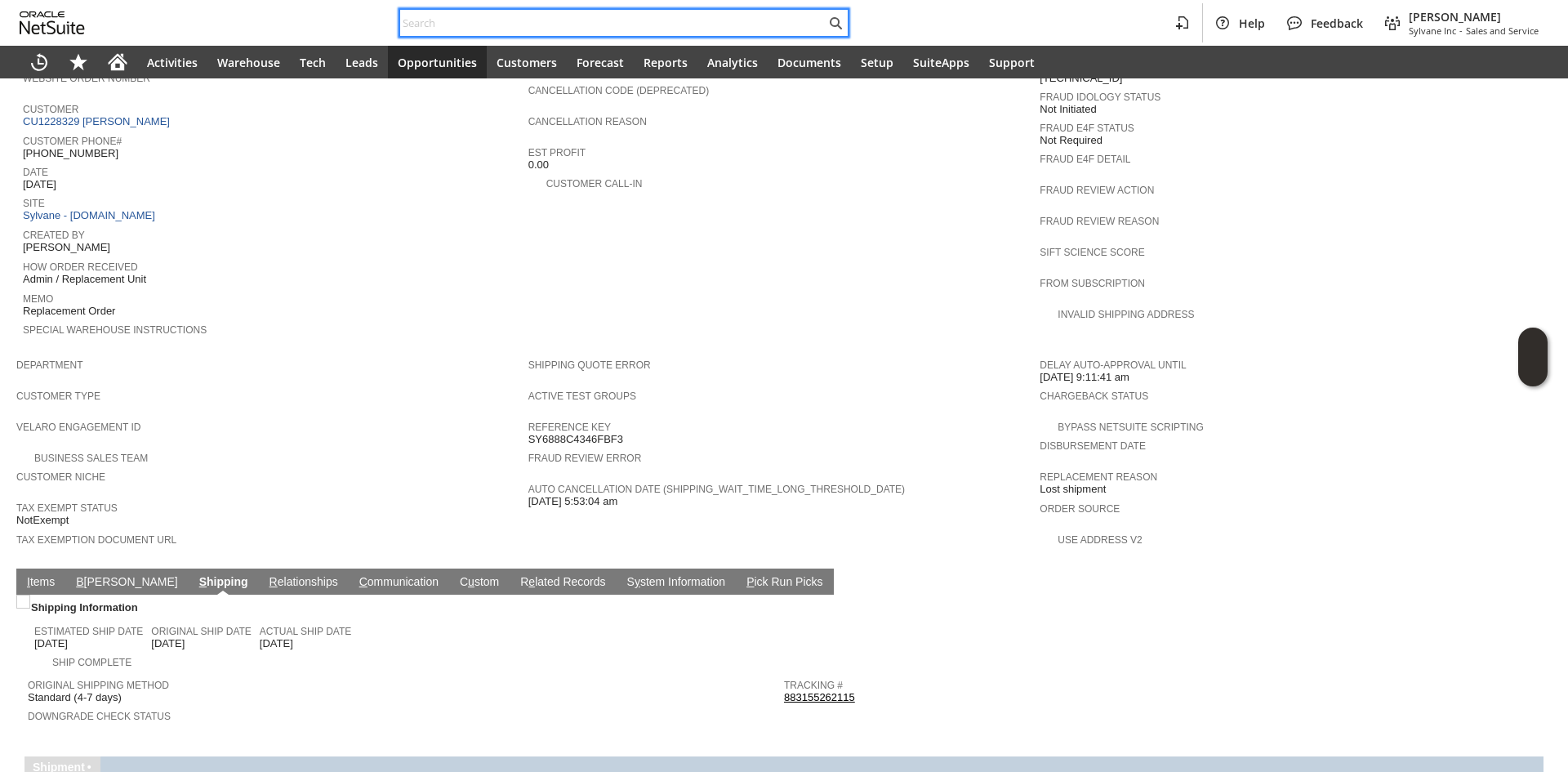
paste input "8043292911"
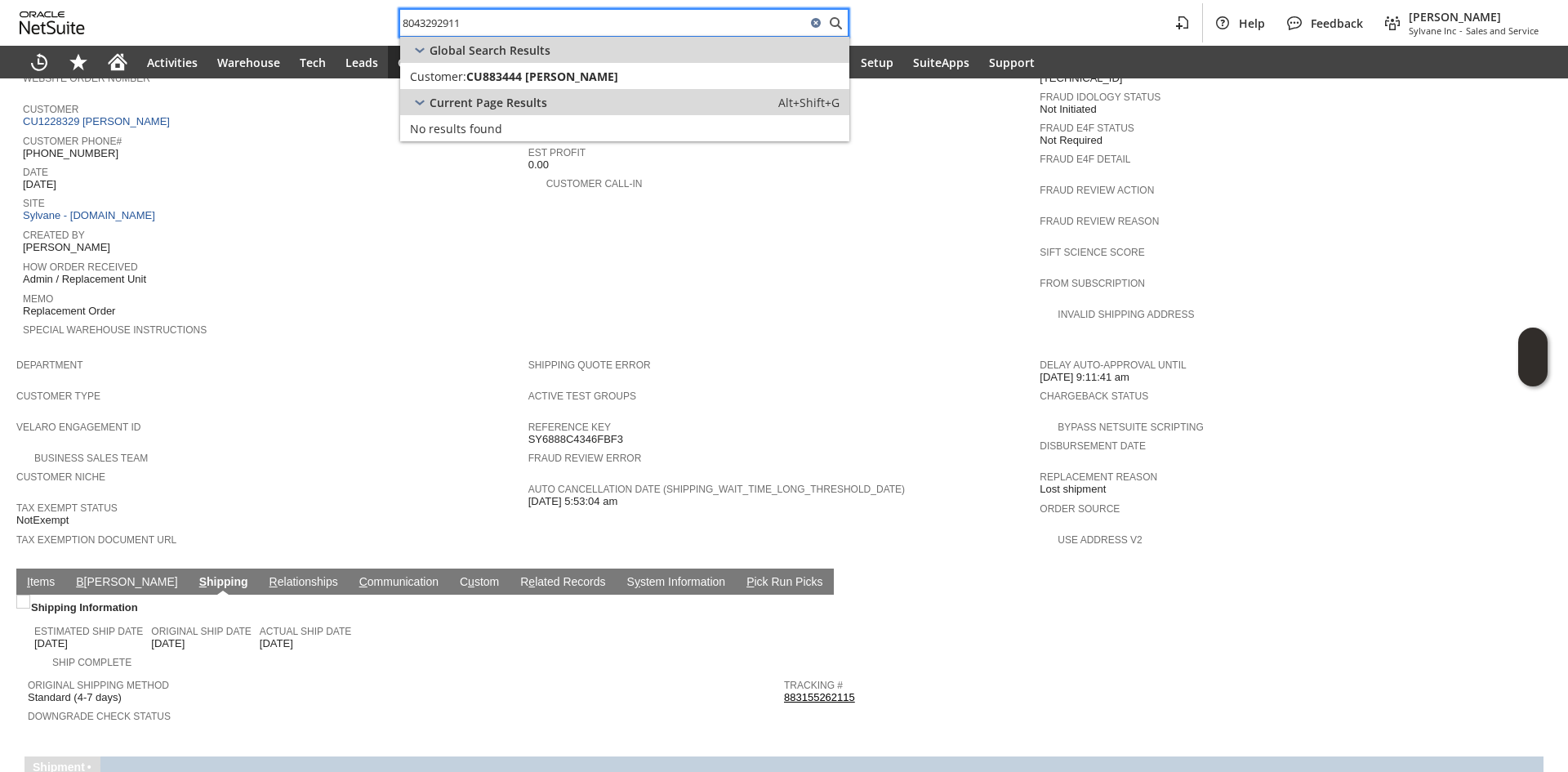
type input "8043292911"
click at [576, 95] on div "Current Page Results Alt+Shift+G" at bounding box center [625, 102] width 449 height 26
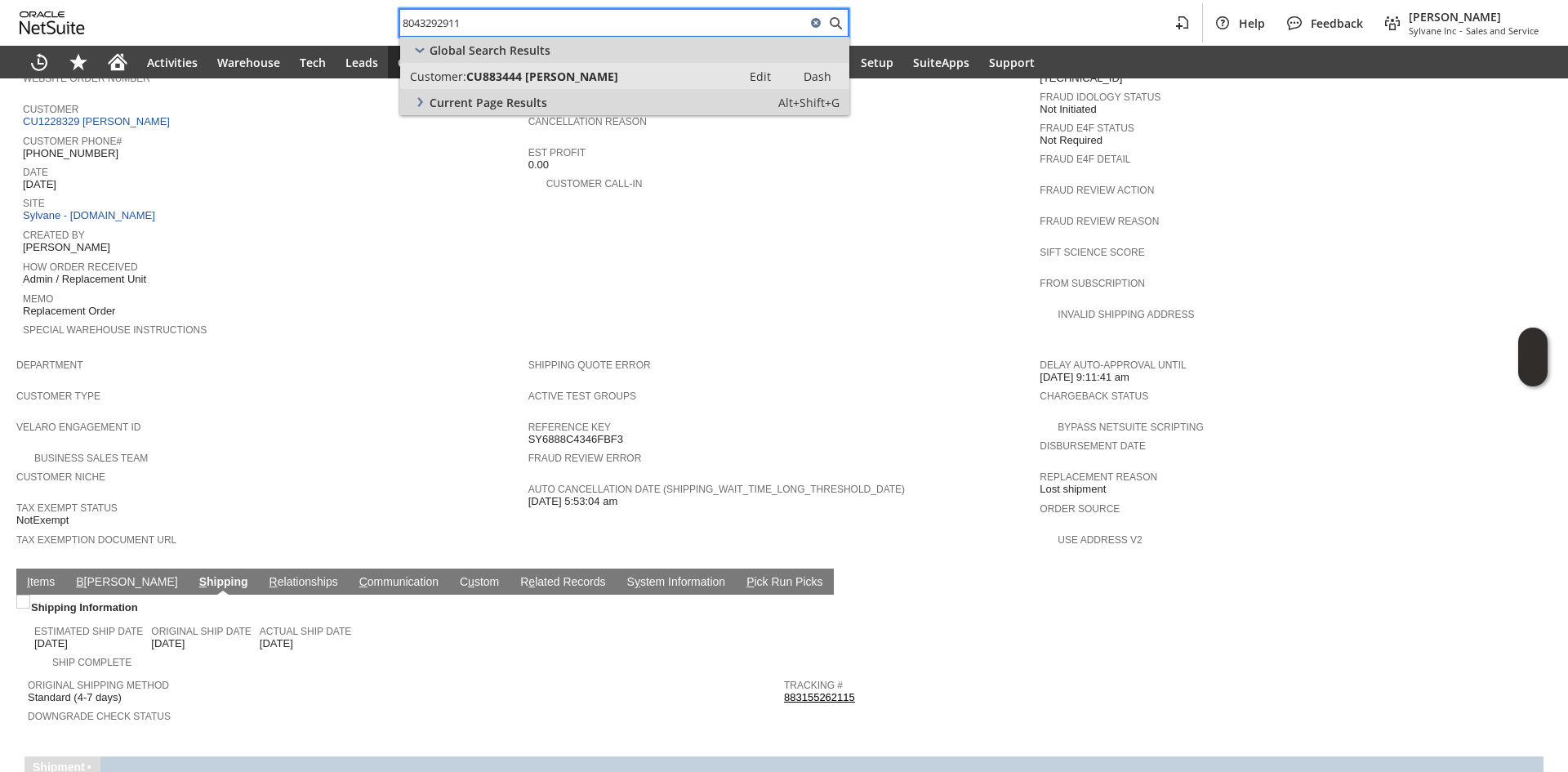
click at [598, 73] on span "CU883444 Mark Pennington" at bounding box center [542, 76] width 152 height 16
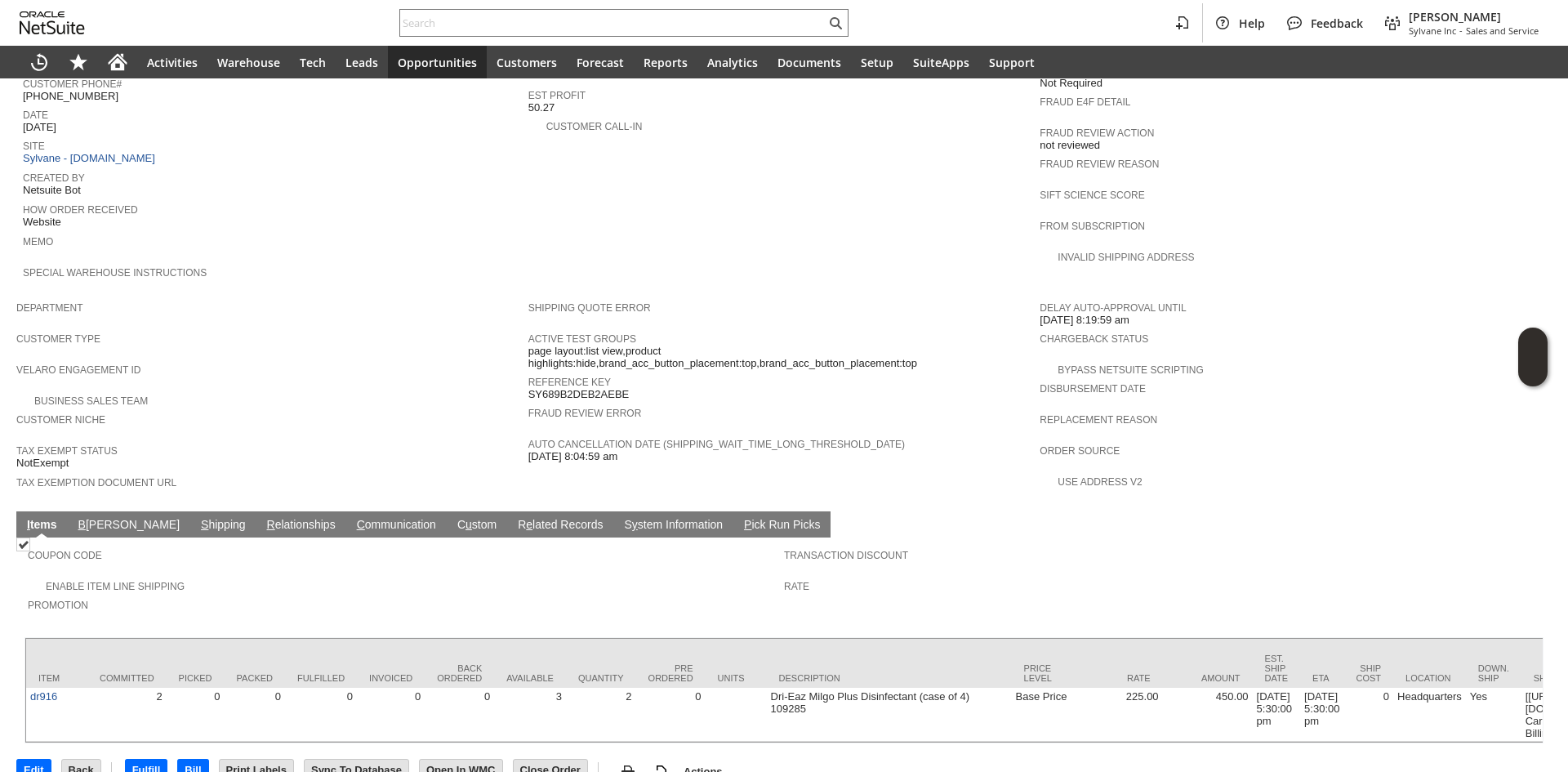
scroll to position [716, 0]
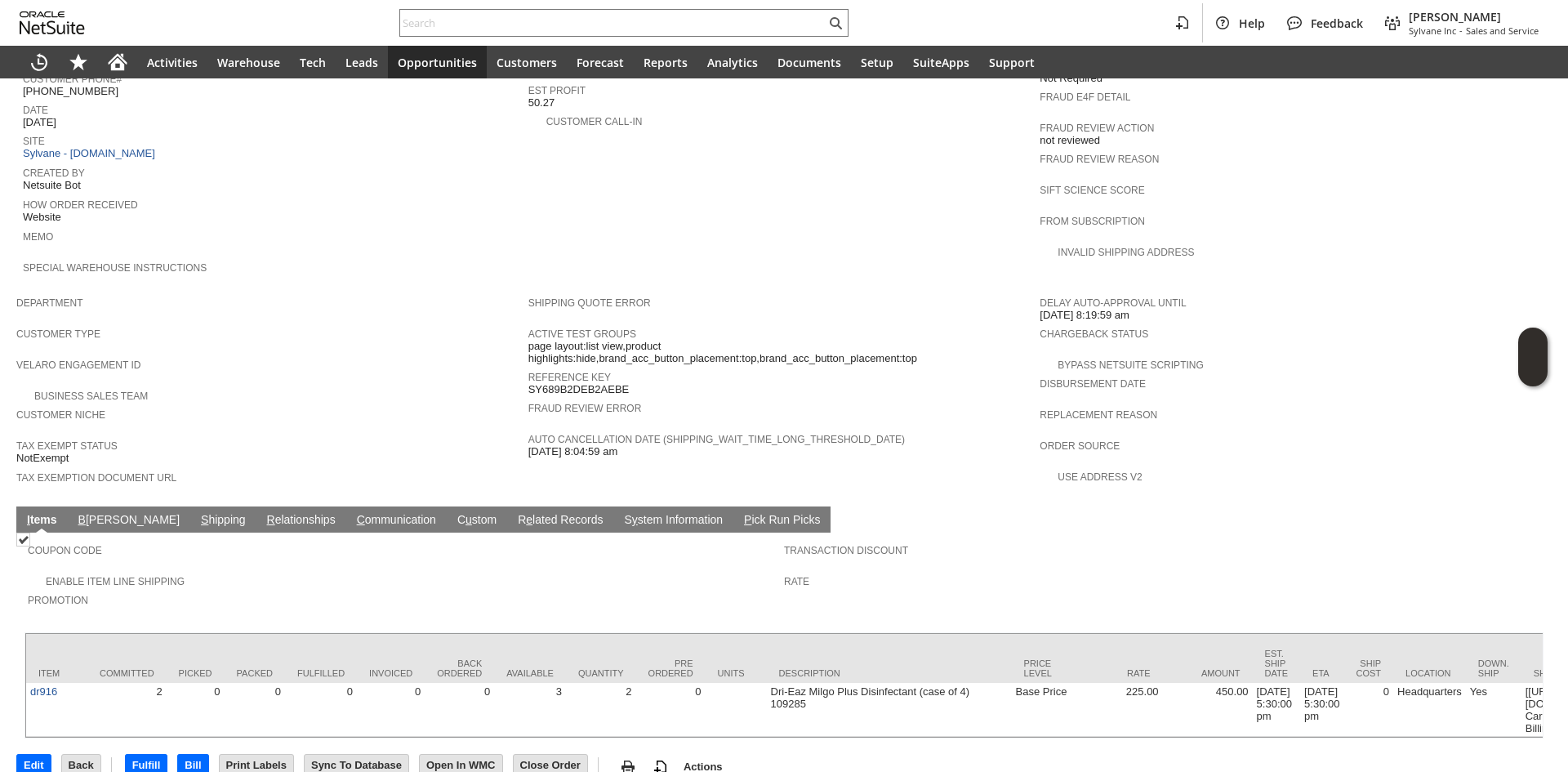
drag, startPoint x: 1149, startPoint y: 637, endPoint x: 1390, endPoint y: 621, distance: 241.5
drag, startPoint x: 1131, startPoint y: 632, endPoint x: 1411, endPoint y: 638, distance: 280.1
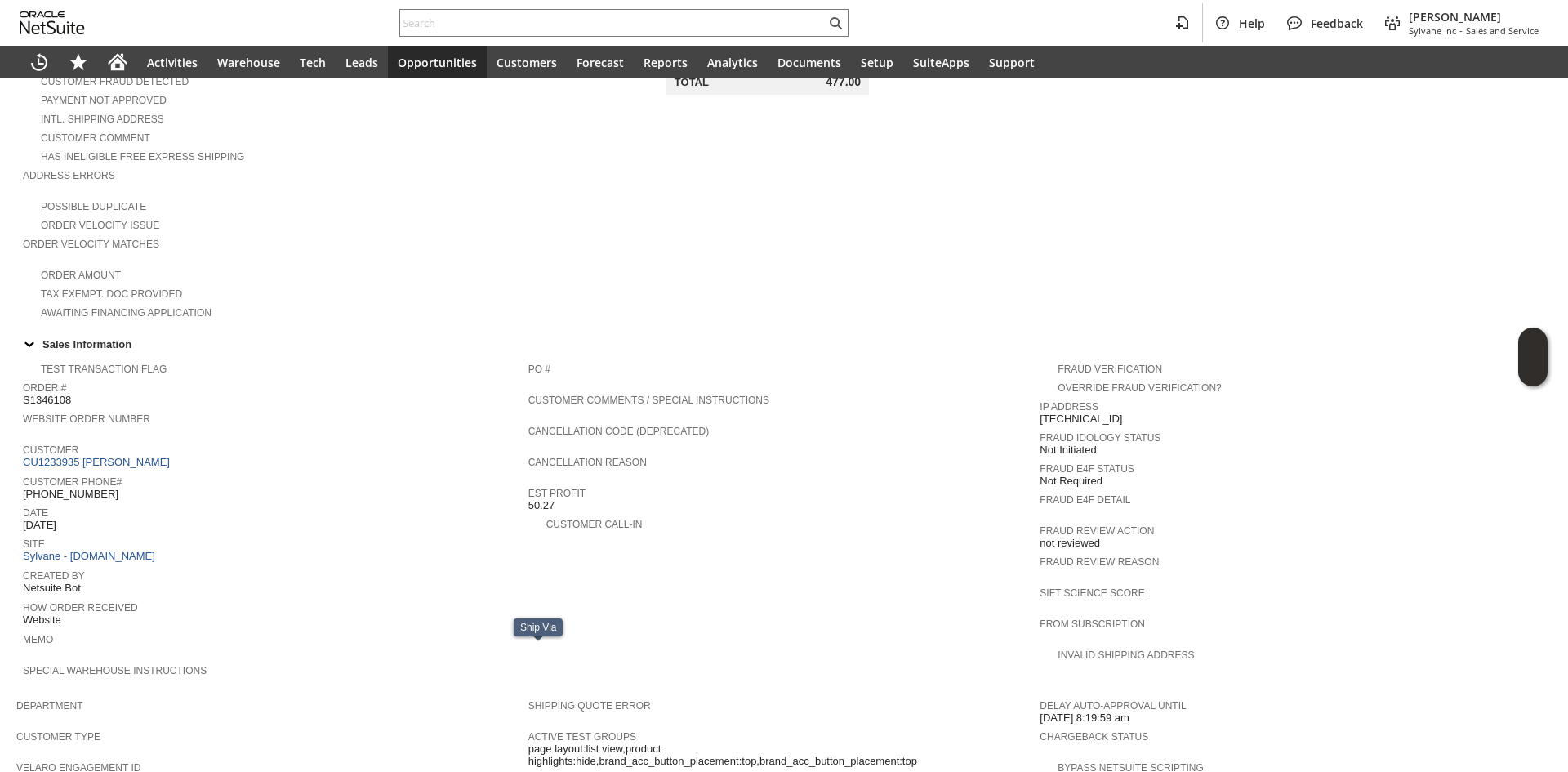
scroll to position [308, 0]
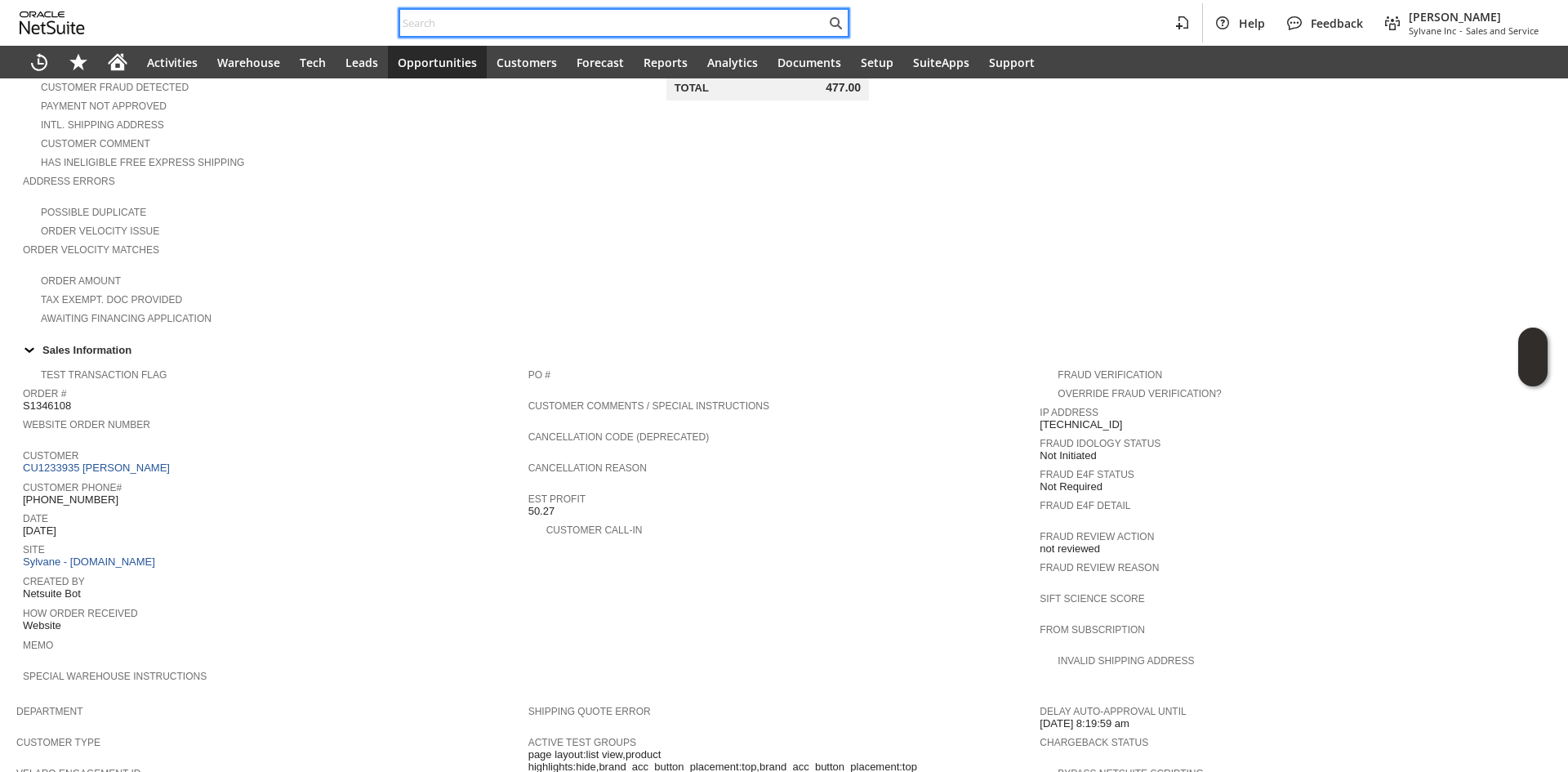
click at [570, 26] on input "text" at bounding box center [613, 22] width 425 height 19
paste input "[EMAIL_ADDRESS][DOMAIN_NAME]"
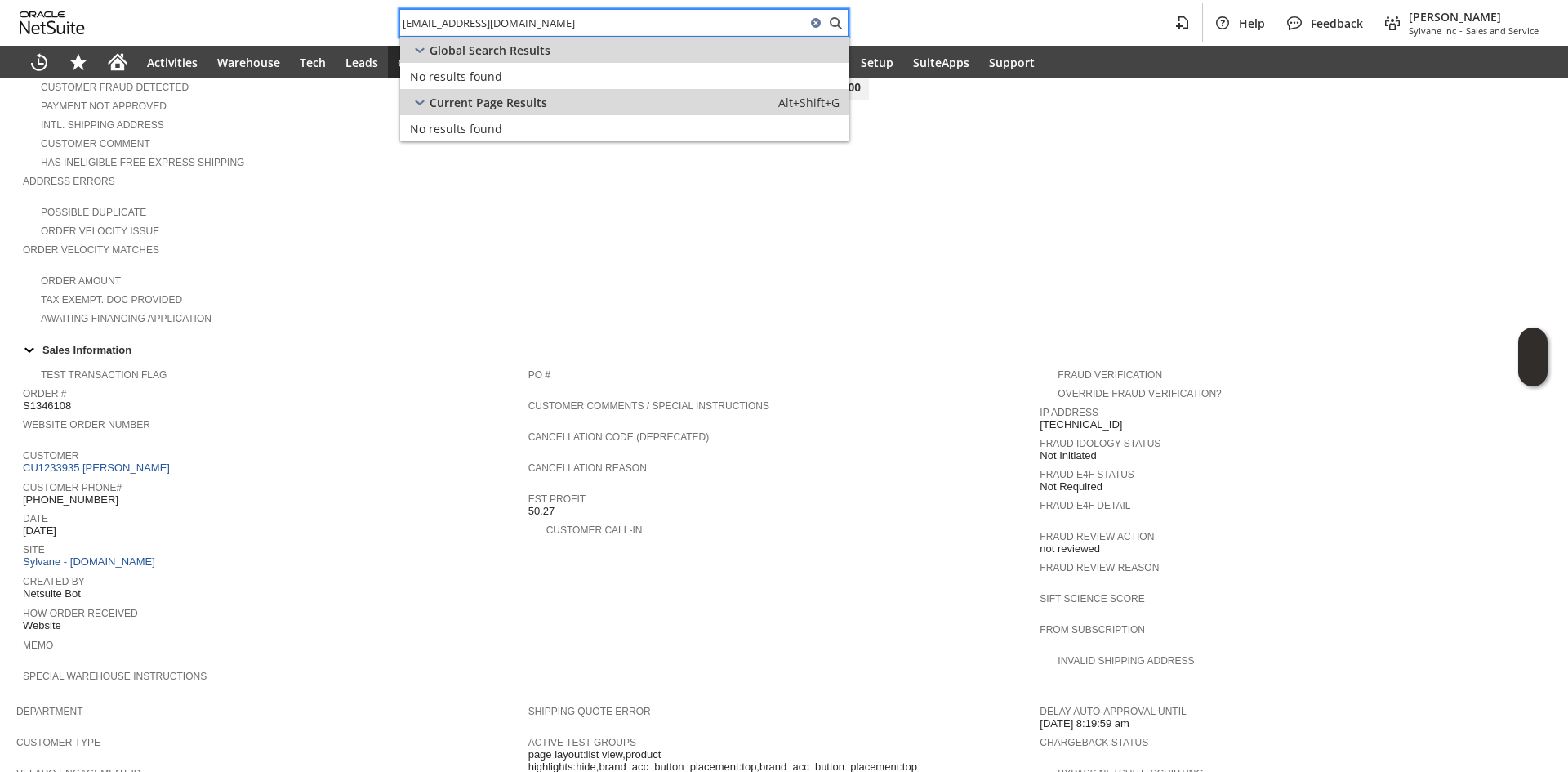
paste input "[PERSON_NAME]"
type input "[PERSON_NAME]"
click at [510, 78] on span "CU1225612 [PERSON_NAME]" at bounding box center [545, 76] width 159 height 16
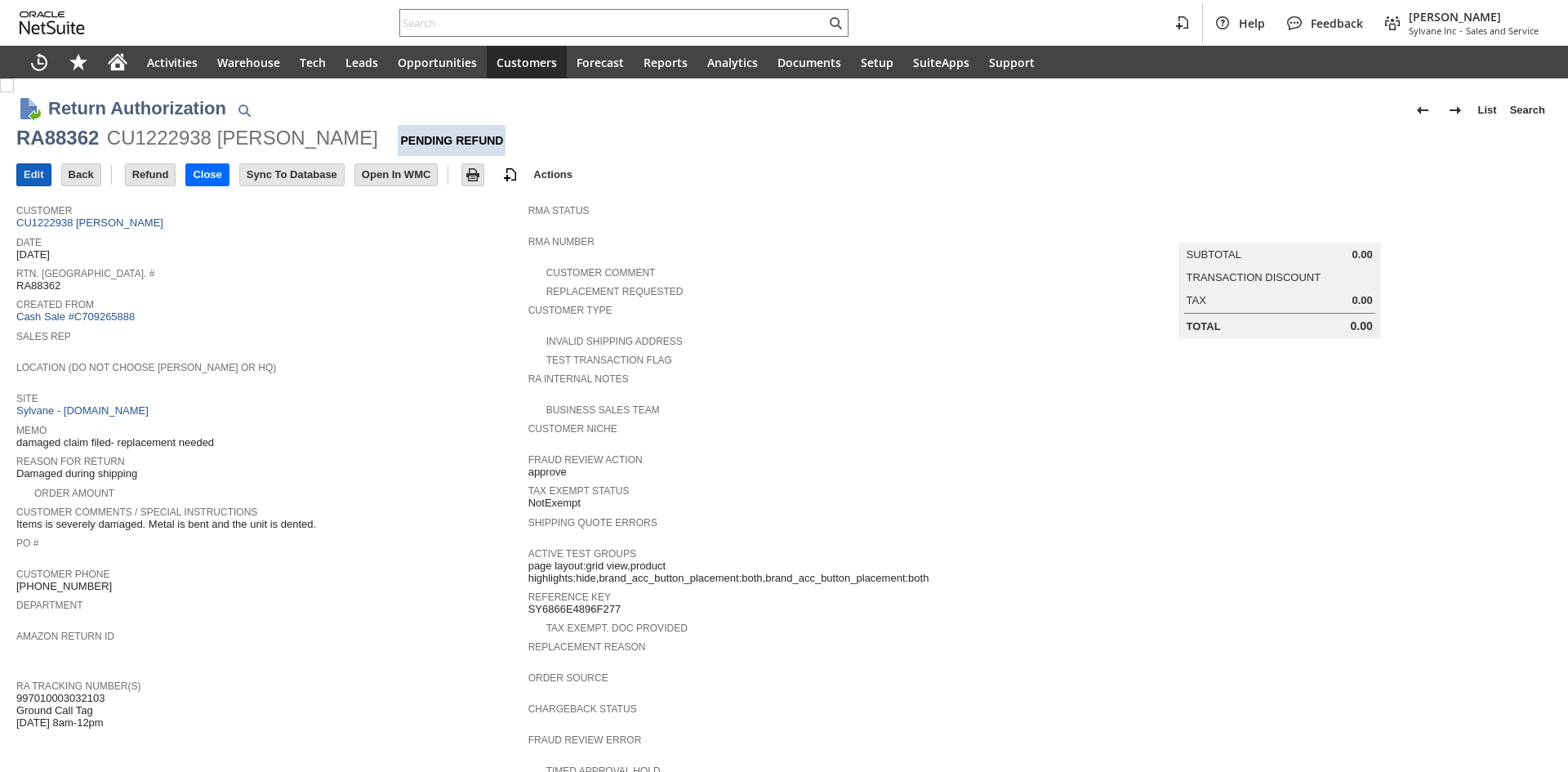
click at [37, 173] on input "Edit" at bounding box center [34, 175] width 33 height 21
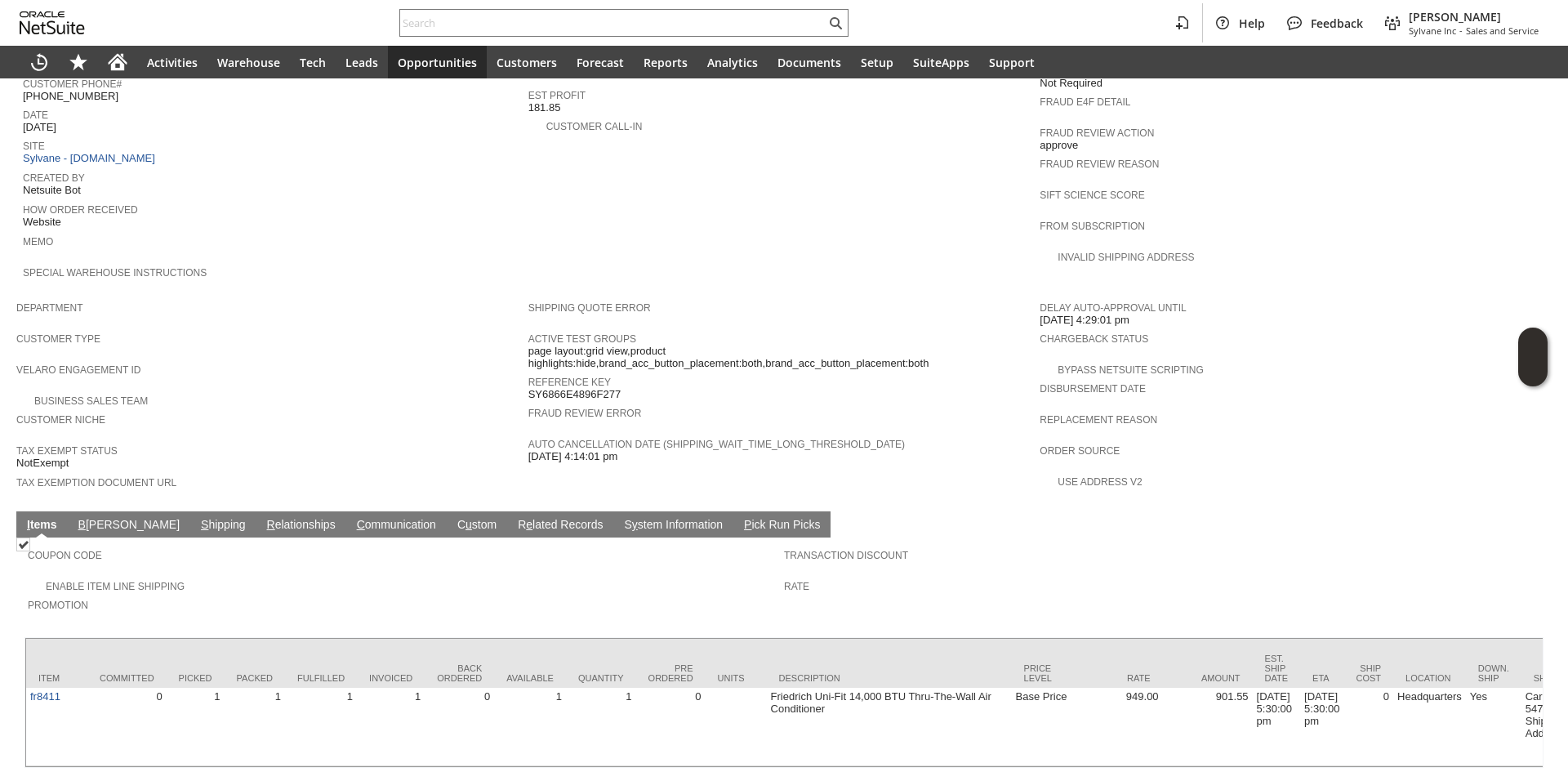
scroll to position [741, 0]
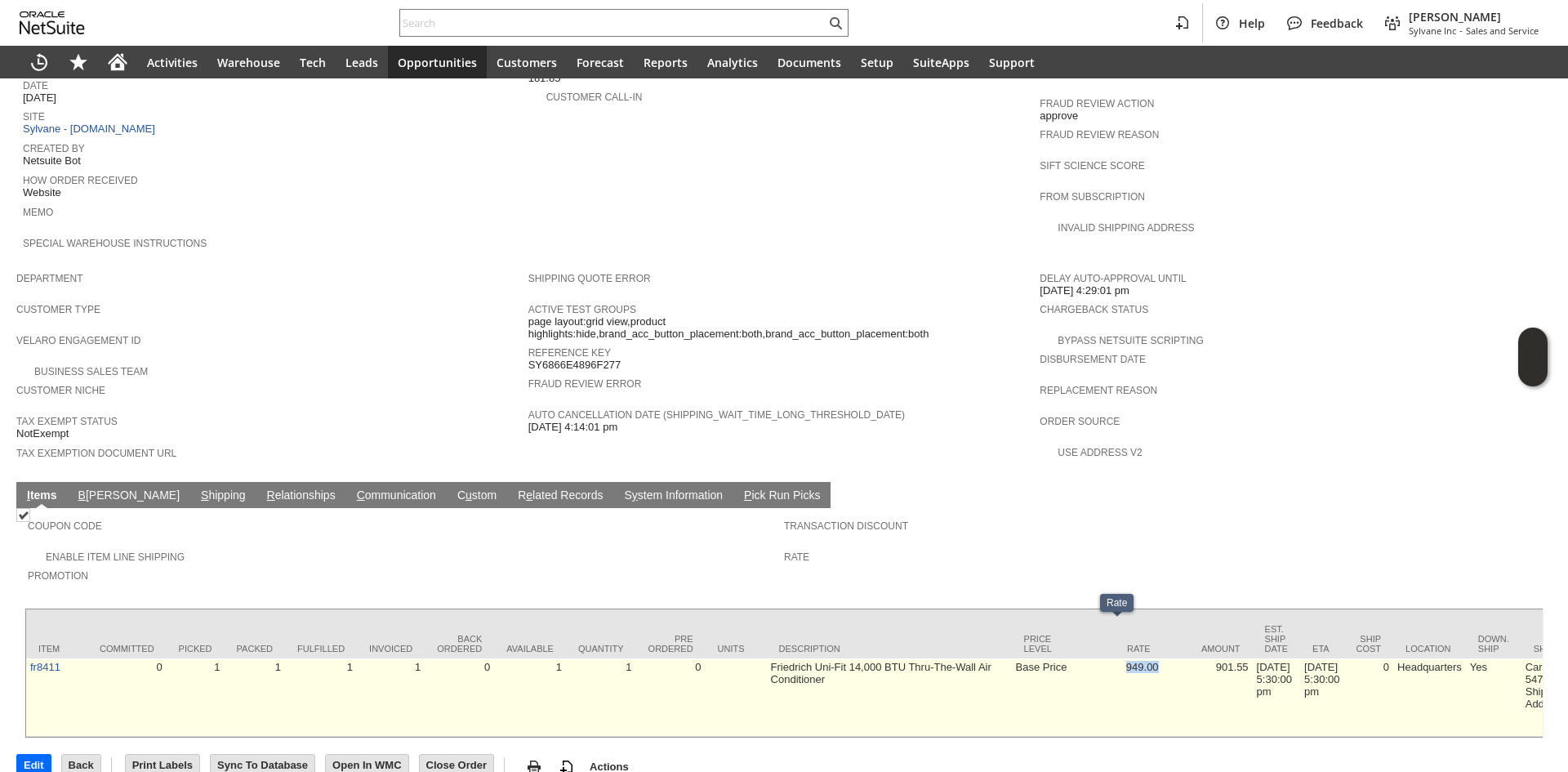
copy td "949.00"
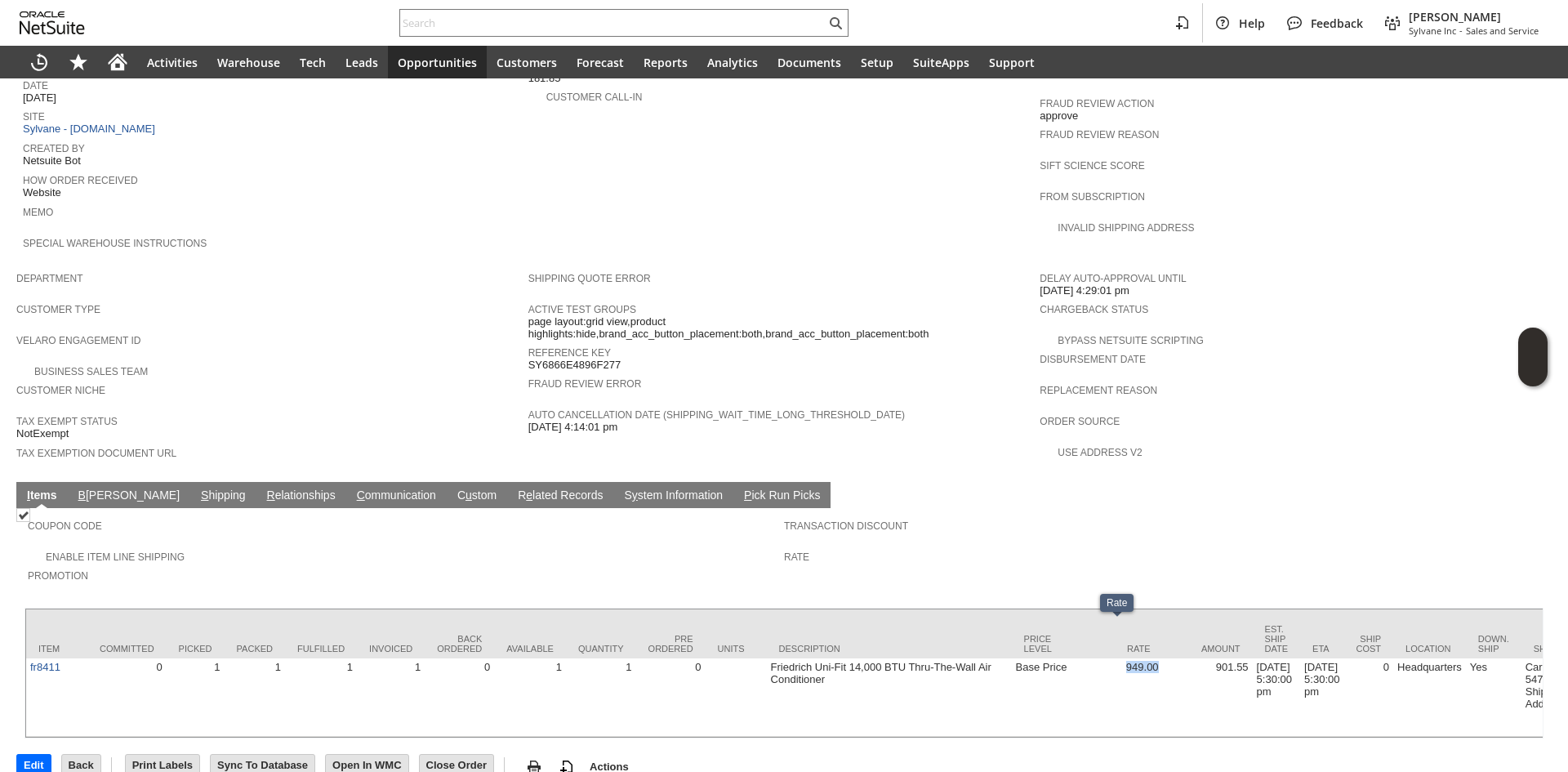
drag, startPoint x: 1125, startPoint y: 636, endPoint x: 1128, endPoint y: 583, distance: 53.1
click at [1158, 658] on td "949.00" at bounding box center [1118, 697] width 90 height 78
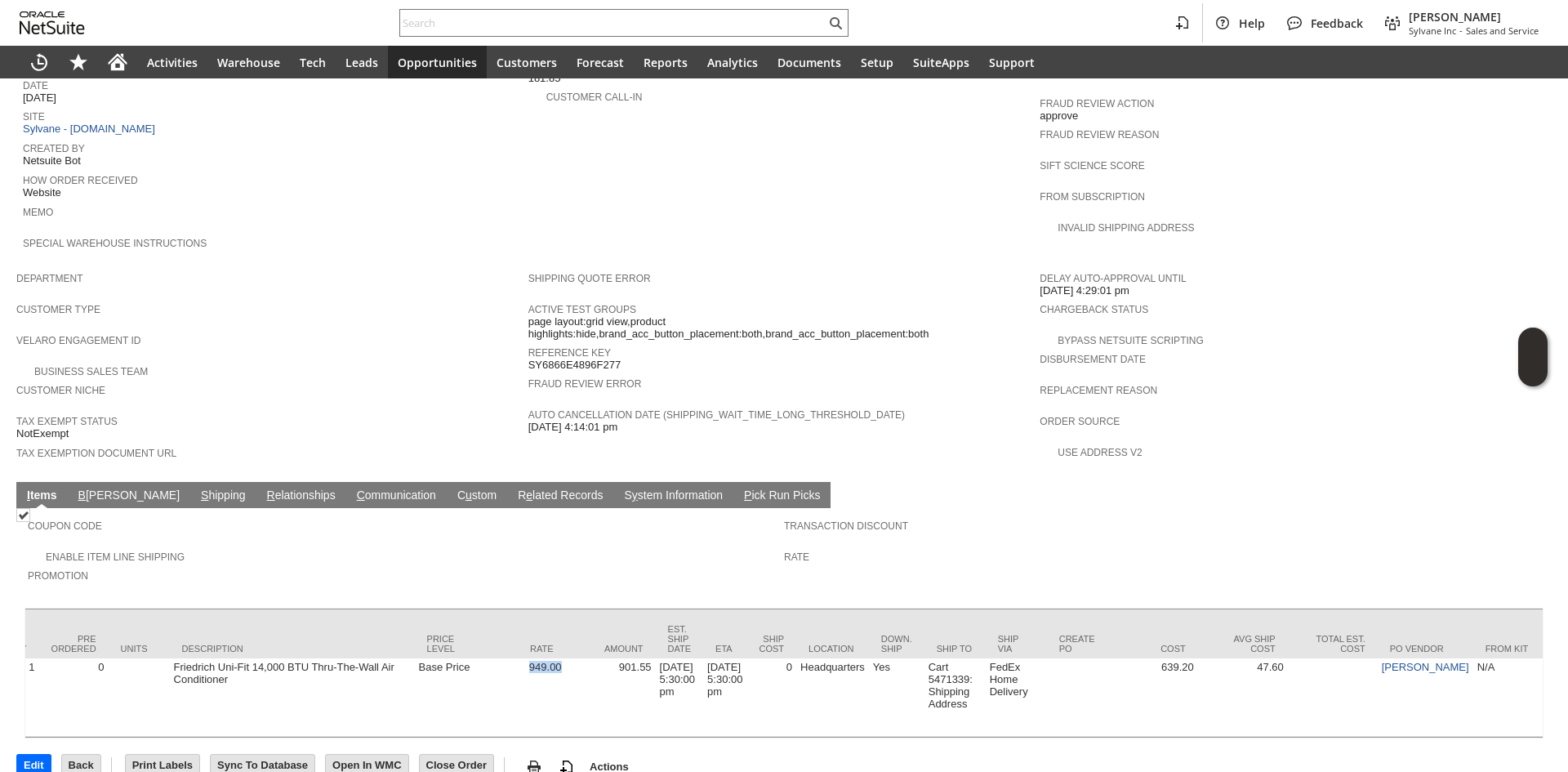
scroll to position [0, 562]
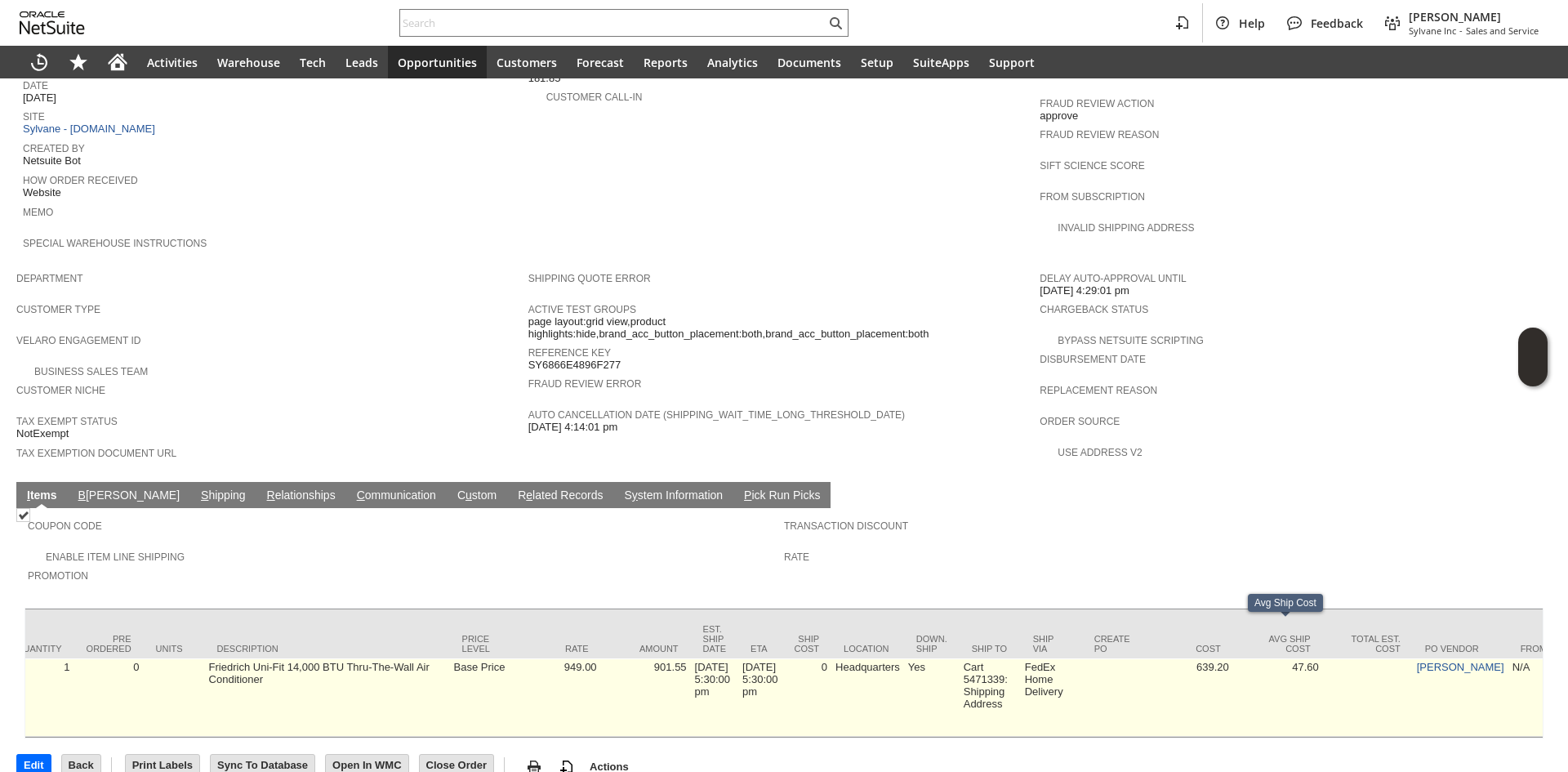
drag, startPoint x: 1304, startPoint y: 655, endPoint x: 1418, endPoint y: 666, distance: 114.5
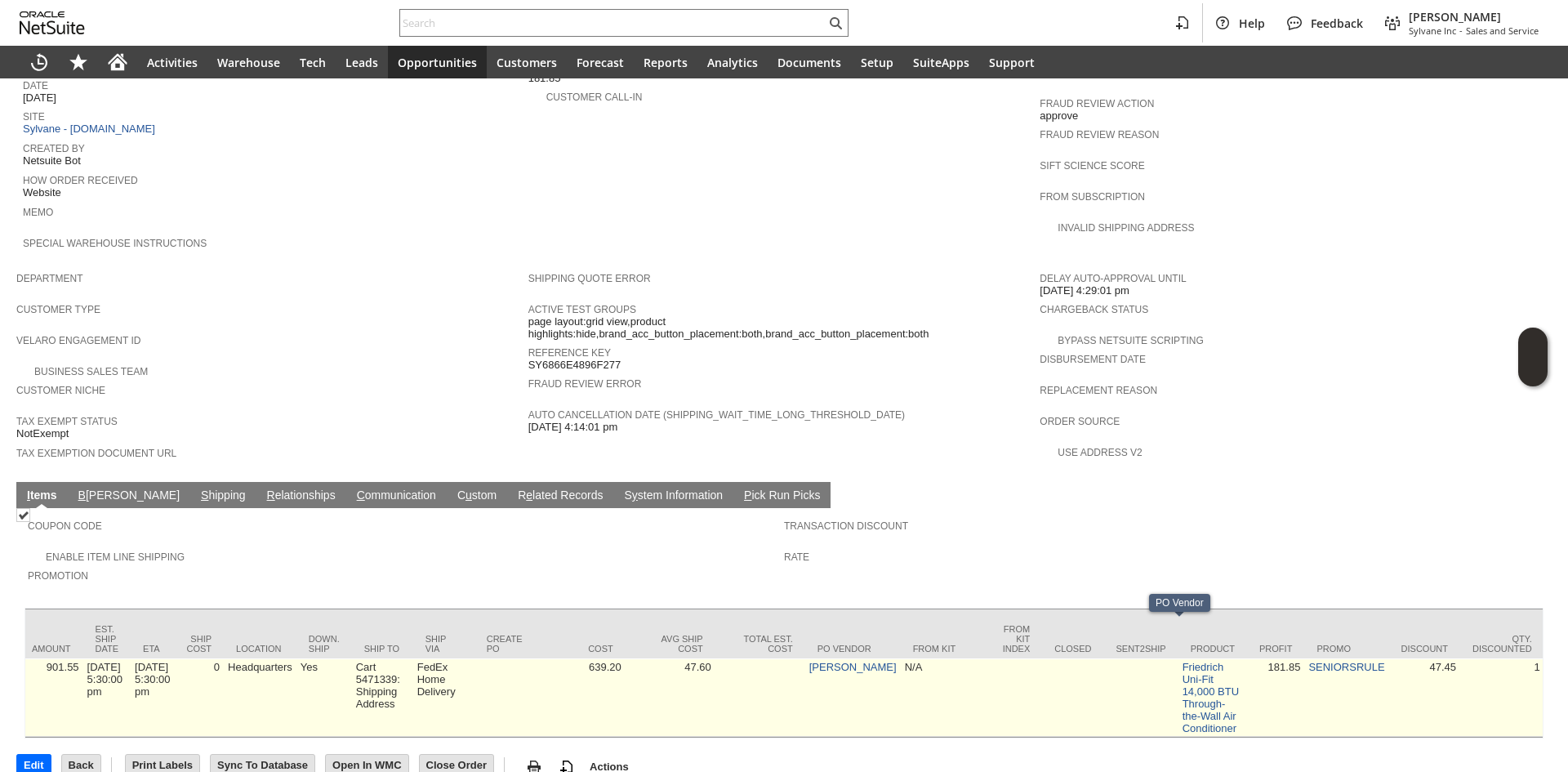
scroll to position [0, 1220]
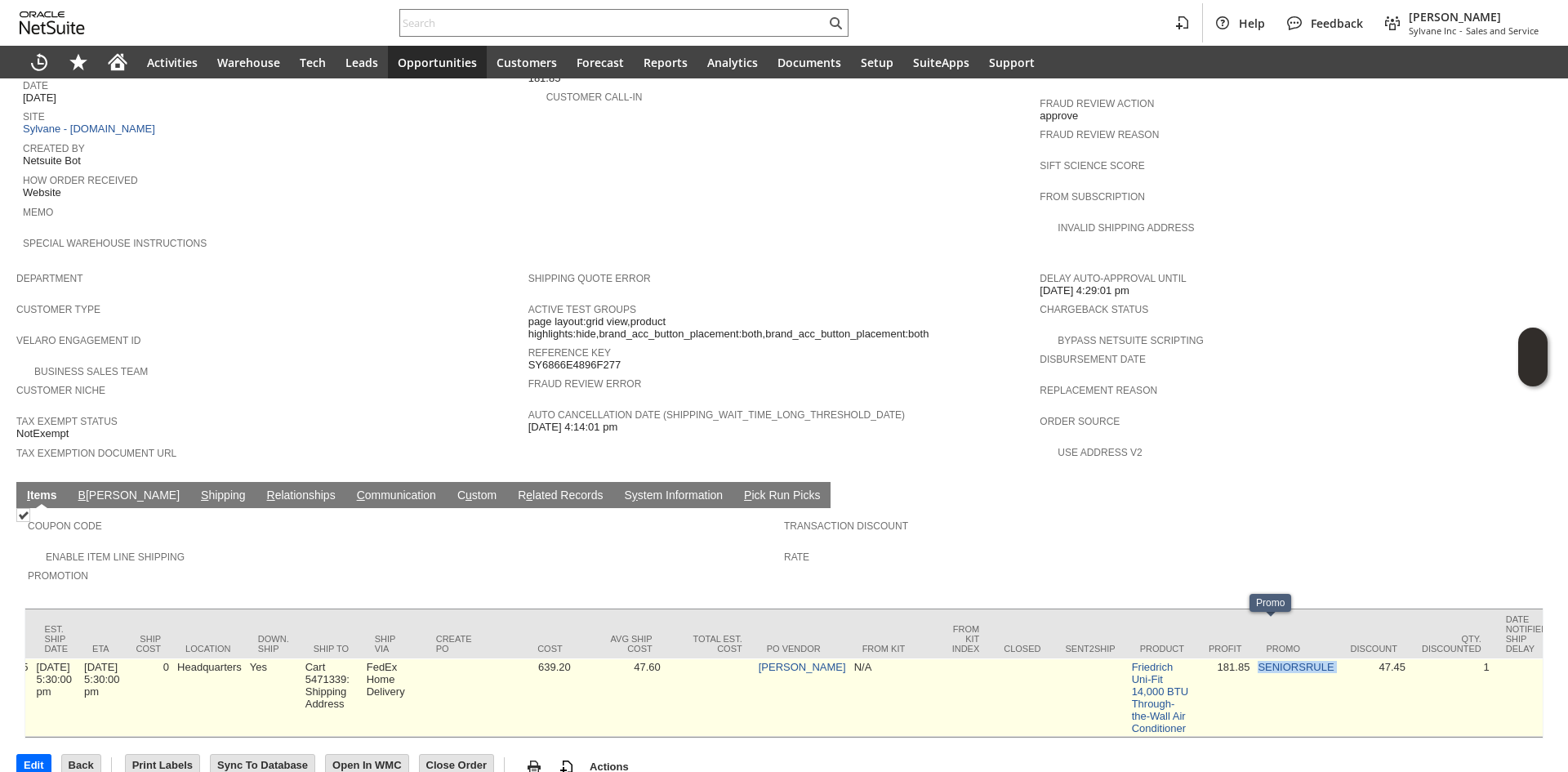
copy tr "SENIORSRULE"
drag, startPoint x: 1314, startPoint y: 644, endPoint x: 1230, endPoint y: 640, distance: 84.1
click at [1230, 658] on tr "fr8411 0 1 1 1 1 0 1 1 0 Friedrich Uni-Fit 14,000 BTU Thru-The-Wall Air Conditi…" at bounding box center [916, 697] width 4220 height 78
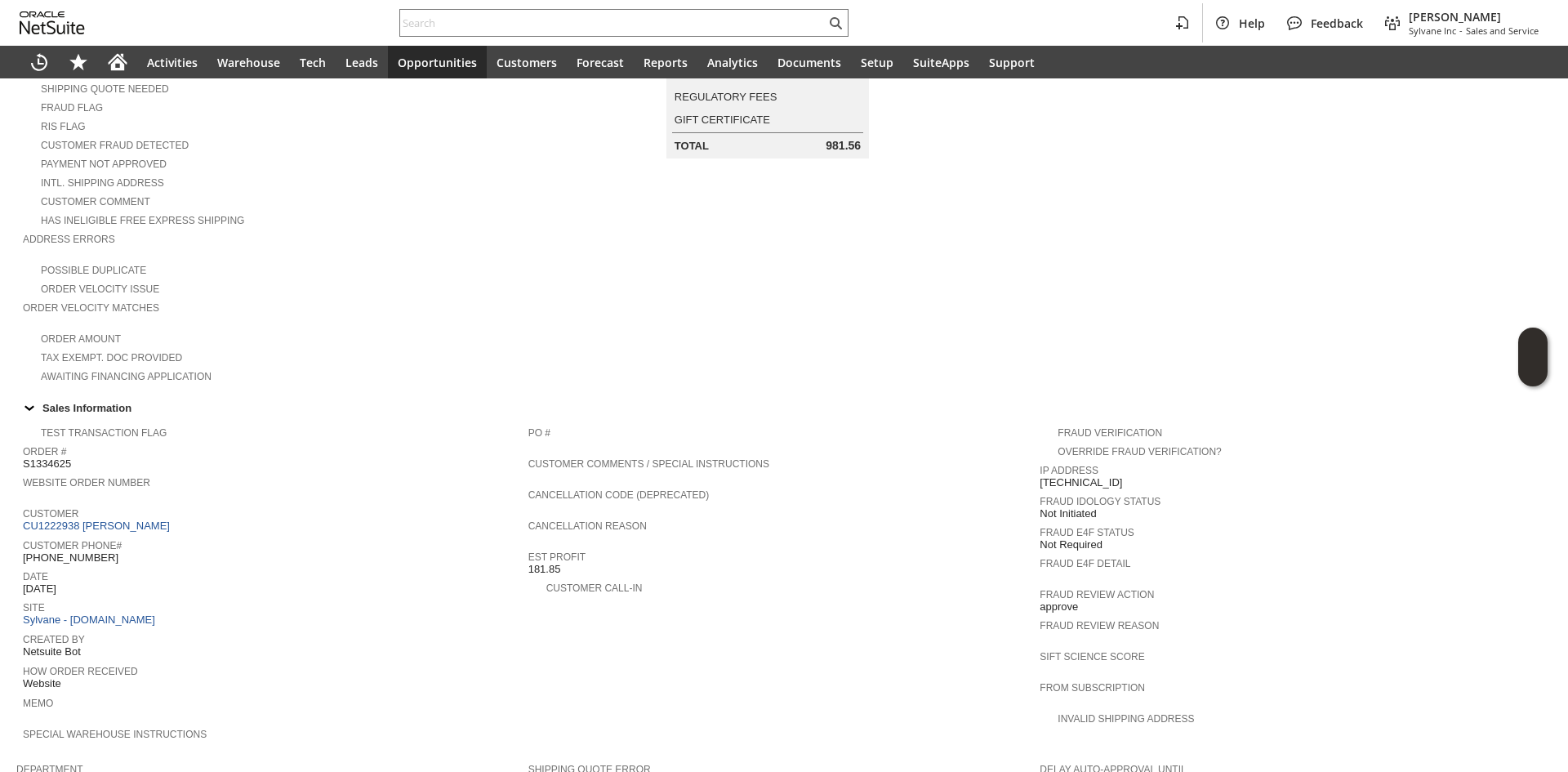
scroll to position [0, 0]
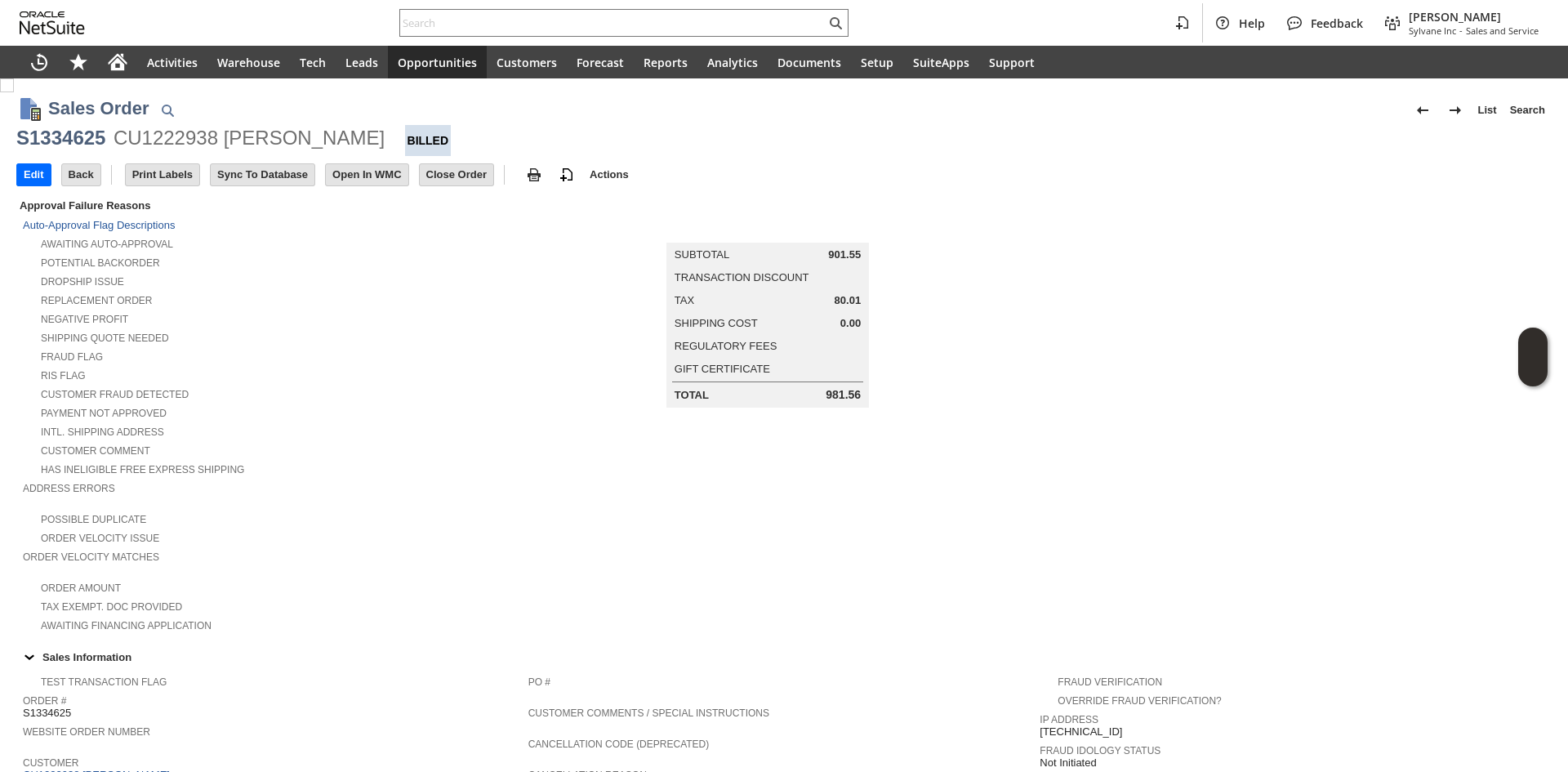
drag, startPoint x: 822, startPoint y: 257, endPoint x: 803, endPoint y: 173, distance: 86.1
click at [868, 253] on td "Summary Subtotal 901.55 Transaction Discount Tax 80.01 Shipping Cost 0.00 Regul…" at bounding box center [784, 301] width 512 height 211
copy table "Summary Subtotal"
click at [818, 227] on caption "Summary" at bounding box center [768, 230] width 203 height 26
copy div "901.5"
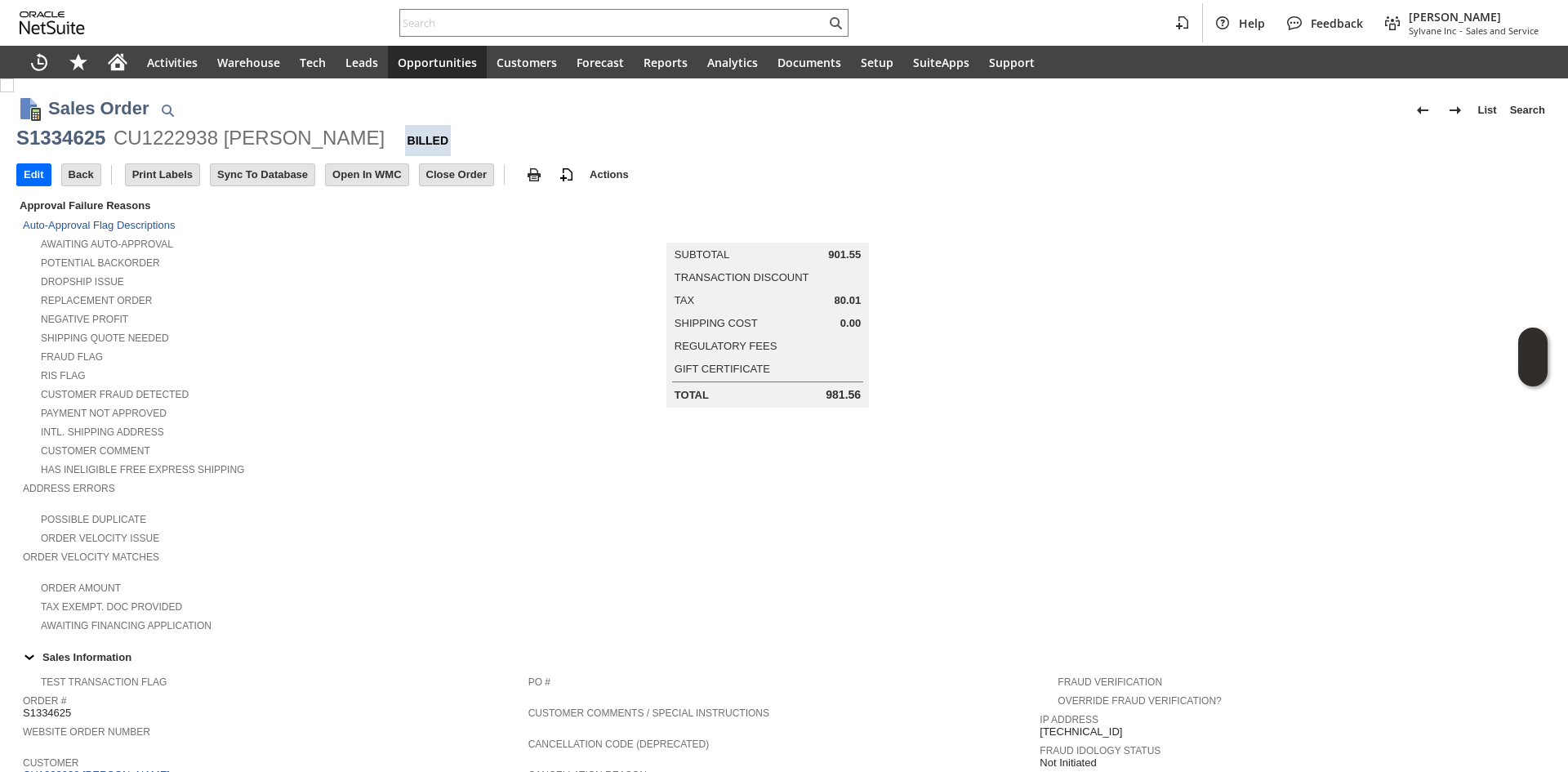
copy div "901.55"
drag, startPoint x: 820, startPoint y: 246, endPoint x: 855, endPoint y: 255, distance: 36.1
click at [855, 255] on td "Subtotal 901.55" at bounding box center [768, 255] width 199 height 21
click at [454, 329] on div "Shipping Quote Needed" at bounding box center [276, 336] width 506 height 18
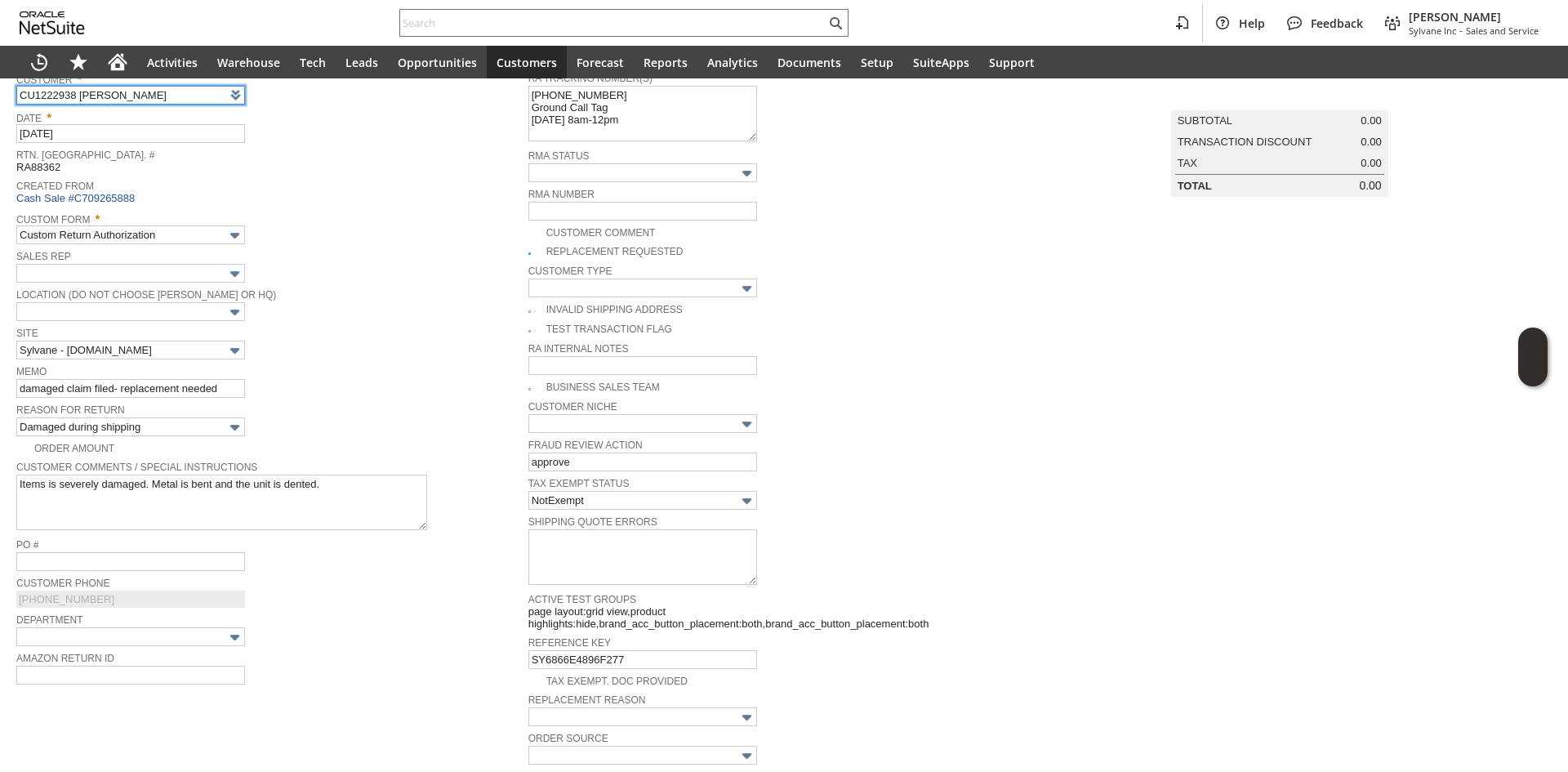
scroll to position [67, 0]
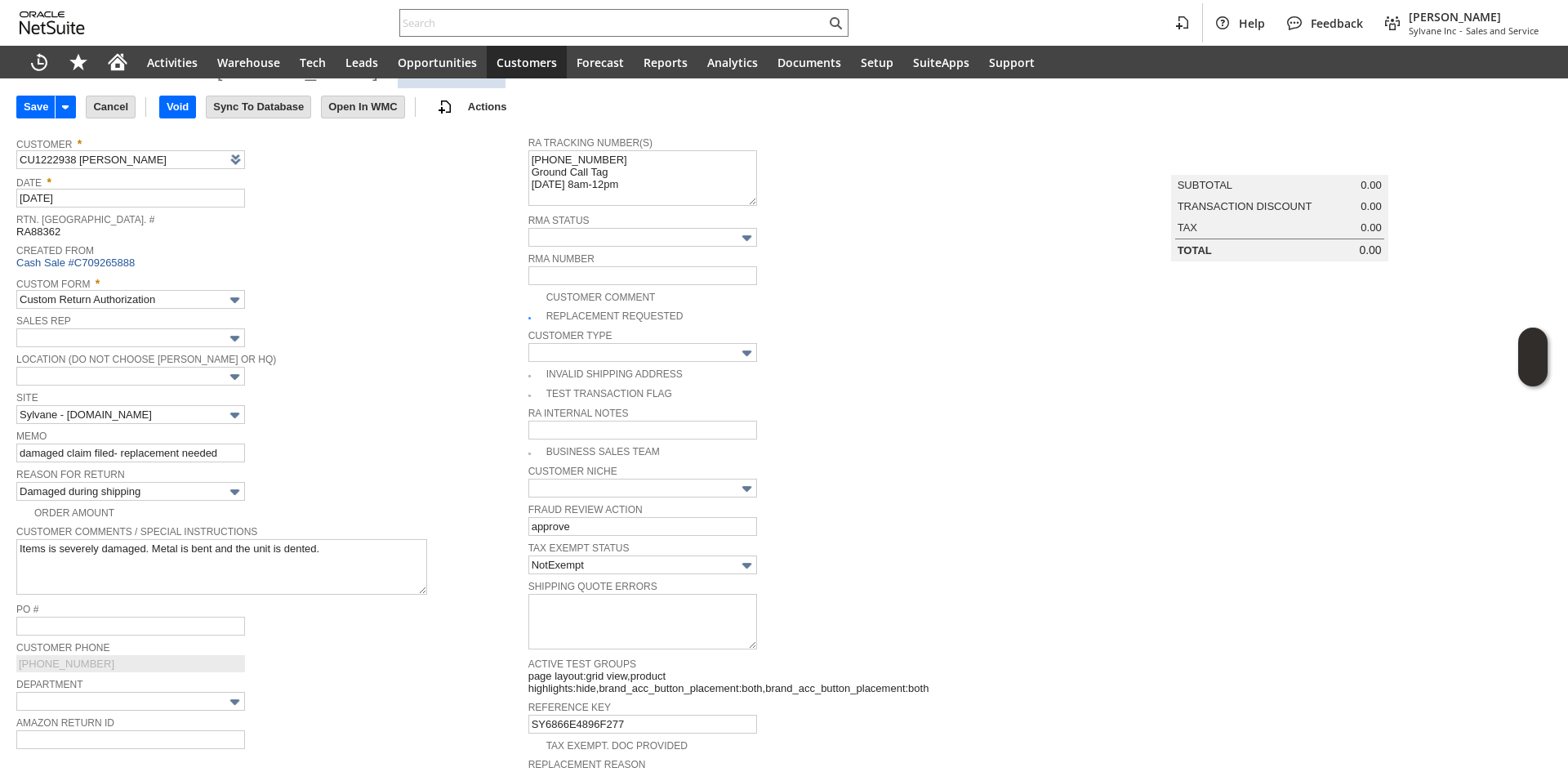
click at [14, 25] on img at bounding box center [6, 18] width 14 height 14
checkbox input "false"
click at [235, 446] on input "damaged claim filed- replacement needed" at bounding box center [131, 453] width 229 height 18
type input "damaged claim filed- replacement needed / refund"
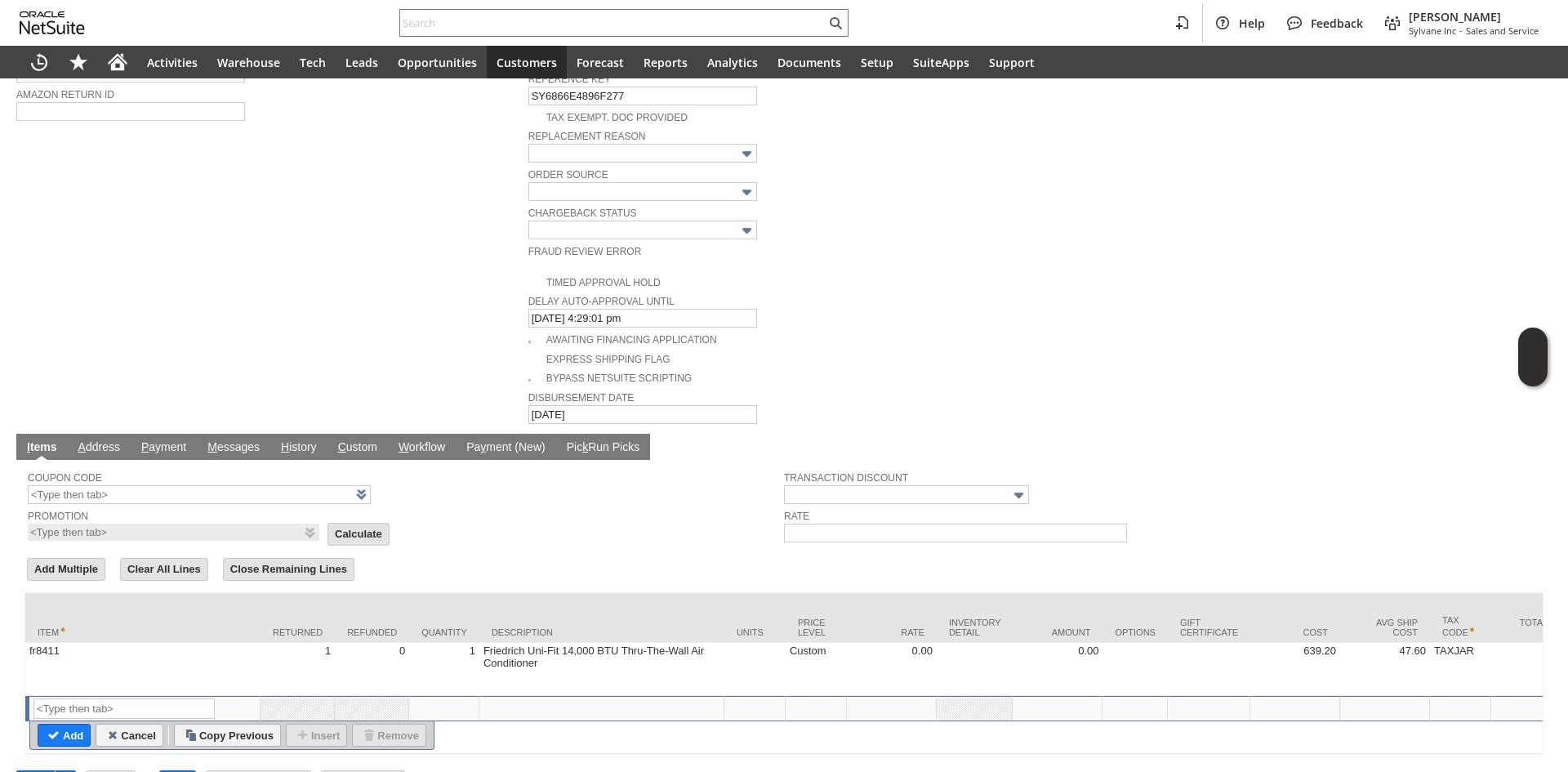
scroll to position [722, 0]
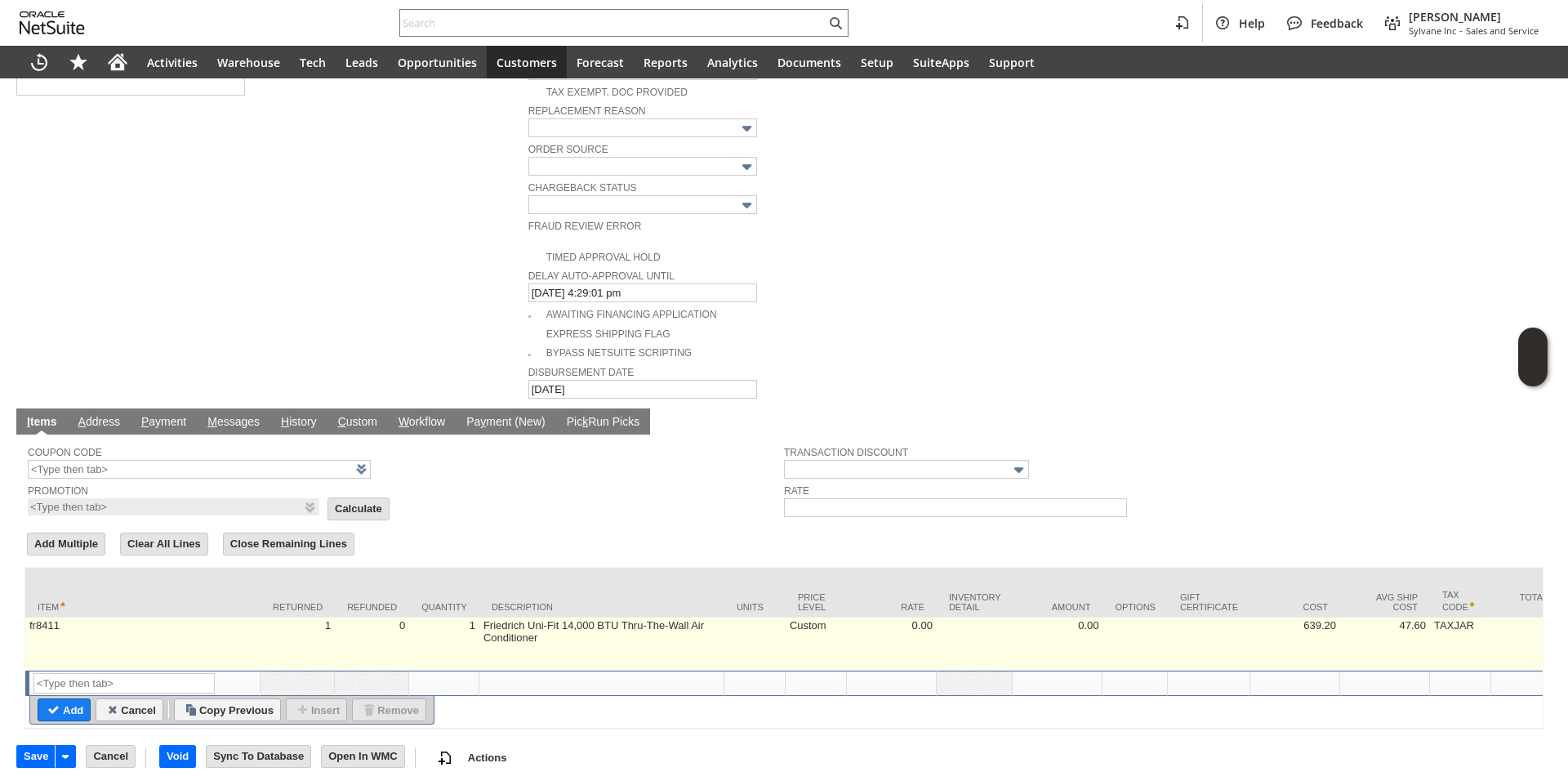
click at [815, 629] on td "Custom" at bounding box center [817, 645] width 61 height 54
type input "Custom"
type input "OK"
type input "Make Copy"
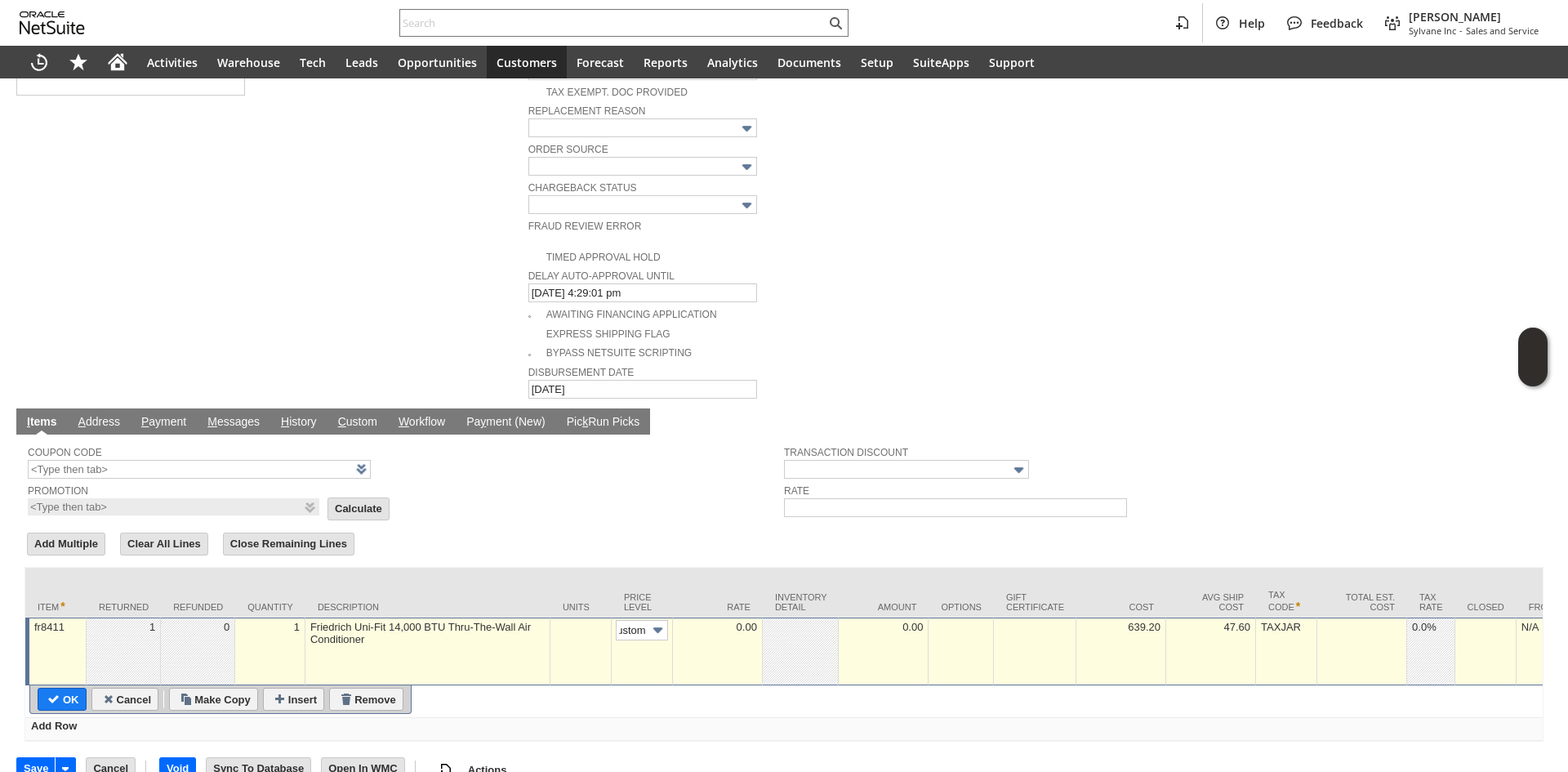
scroll to position [0, 0]
click at [622, 618] on td "Custom" at bounding box center [642, 651] width 61 height 67
click at [646, 621] on input "Custom" at bounding box center [641, 631] width 53 height 20
type input "Base Price"
click at [67, 689] on input "OK" at bounding box center [62, 699] width 47 height 21
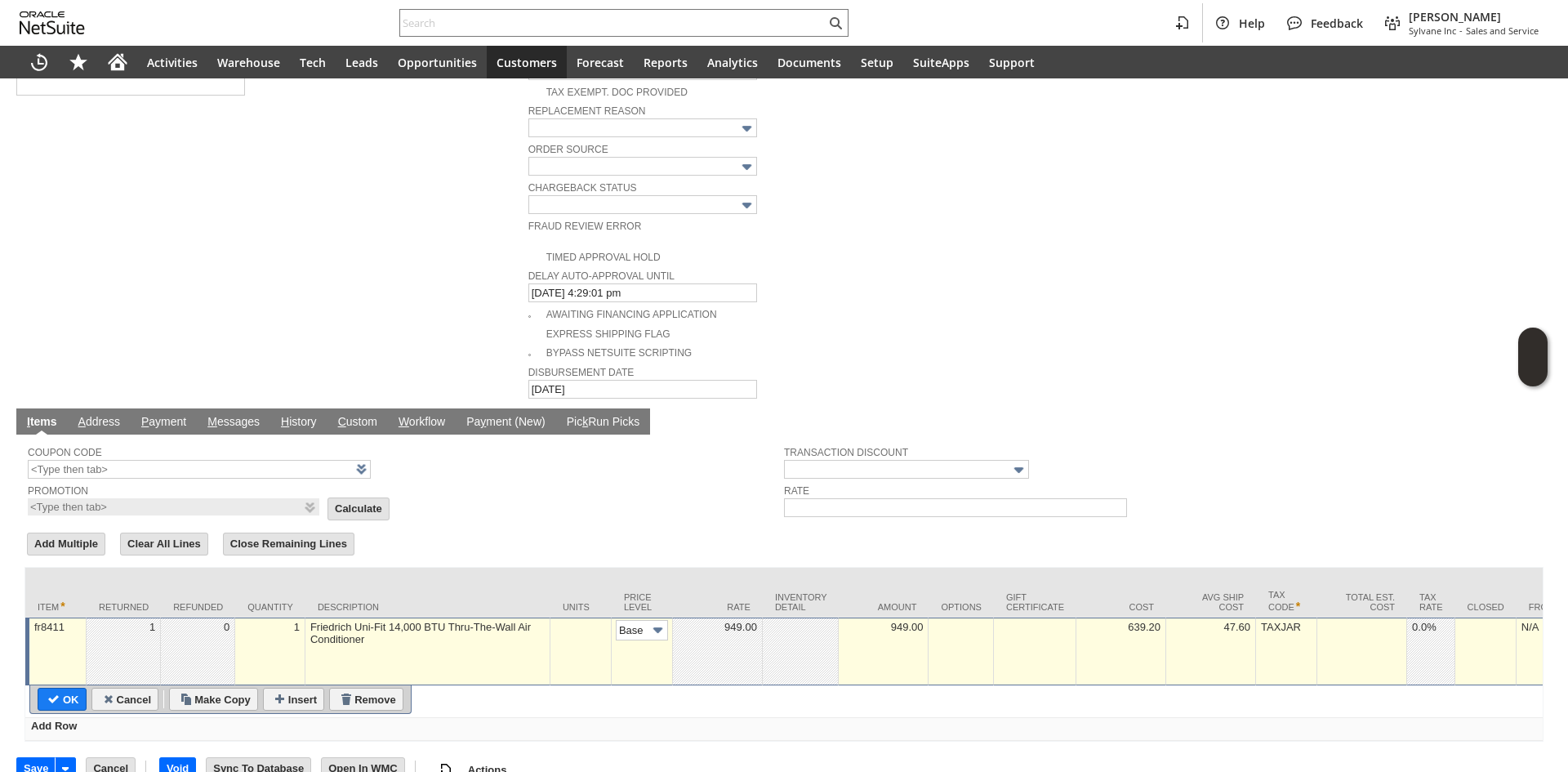
click at [58, 689] on input "OK" at bounding box center [62, 699] width 47 height 21
type input "Add"
type input "Copy Previous"
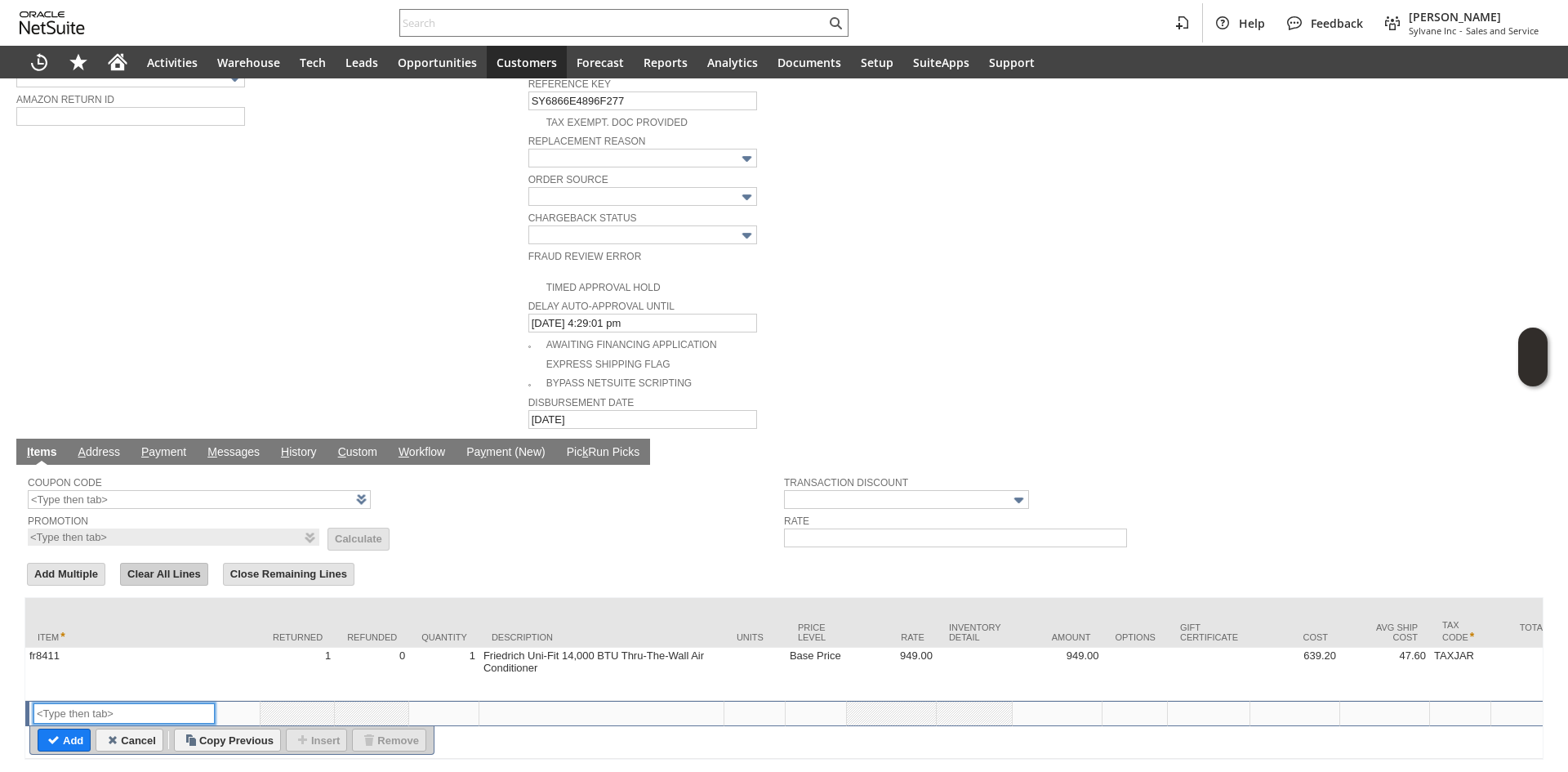
scroll to position [722, 0]
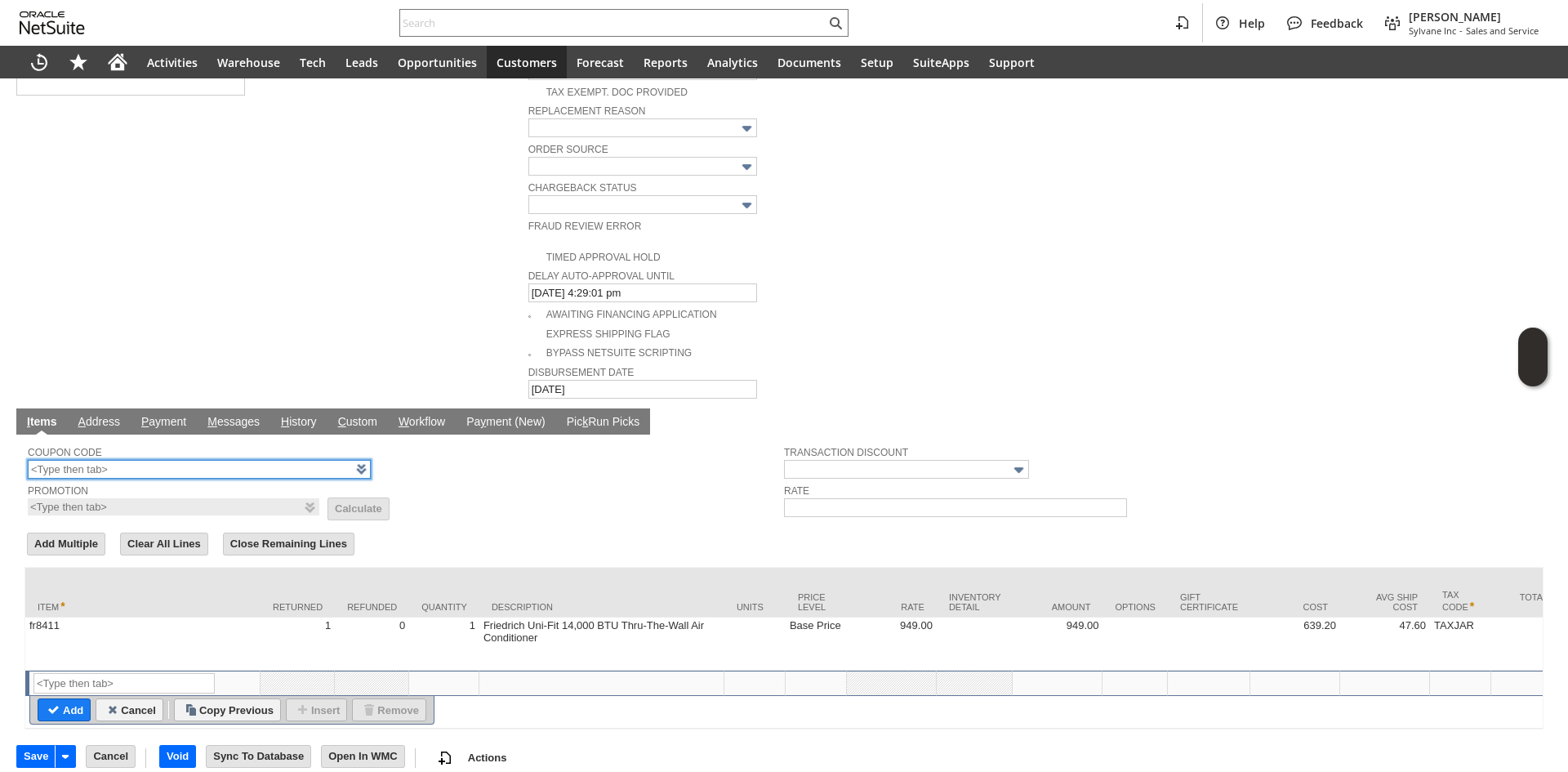
click at [110, 460] on input "text" at bounding box center [199, 469] width 343 height 18
paste input "949.00"
type input "949.00"
click at [138, 460] on input "text" at bounding box center [199, 469] width 343 height 18
paste input "SENIORSRULE"
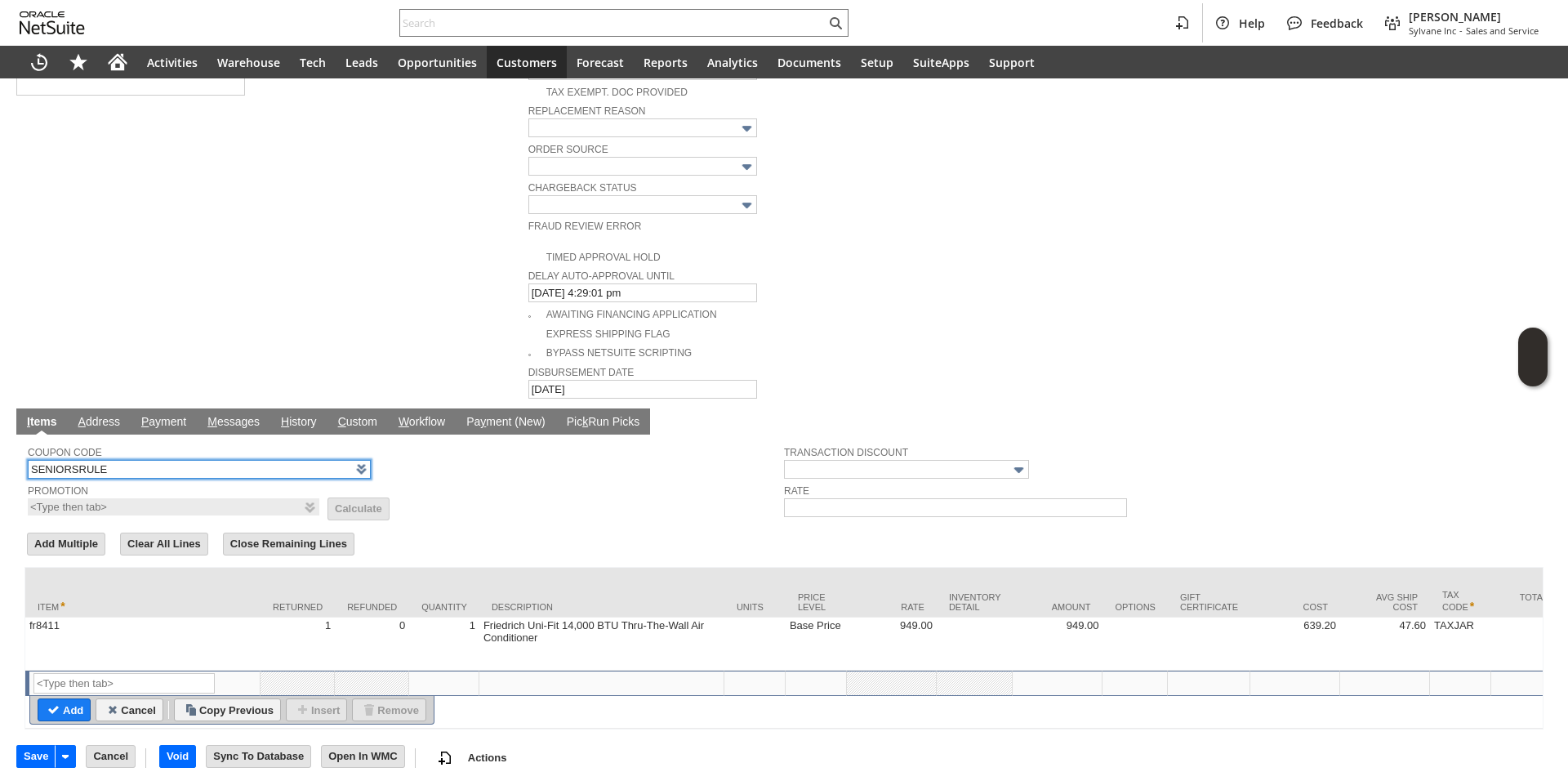
type input "SENIORSRULE"
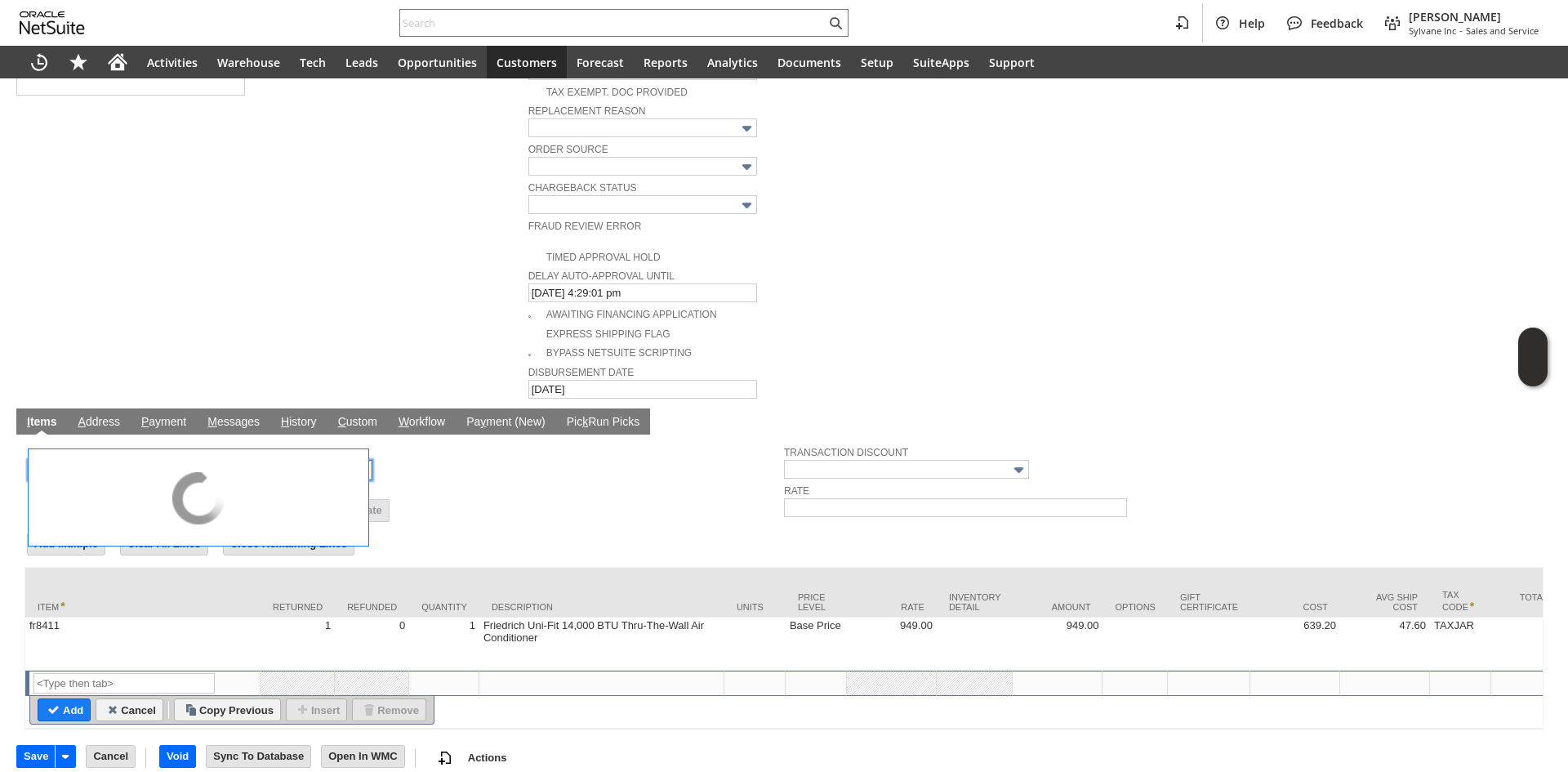
click at [489, 482] on td "Promotion List Calculate" at bounding box center [406, 501] width 757 height 37
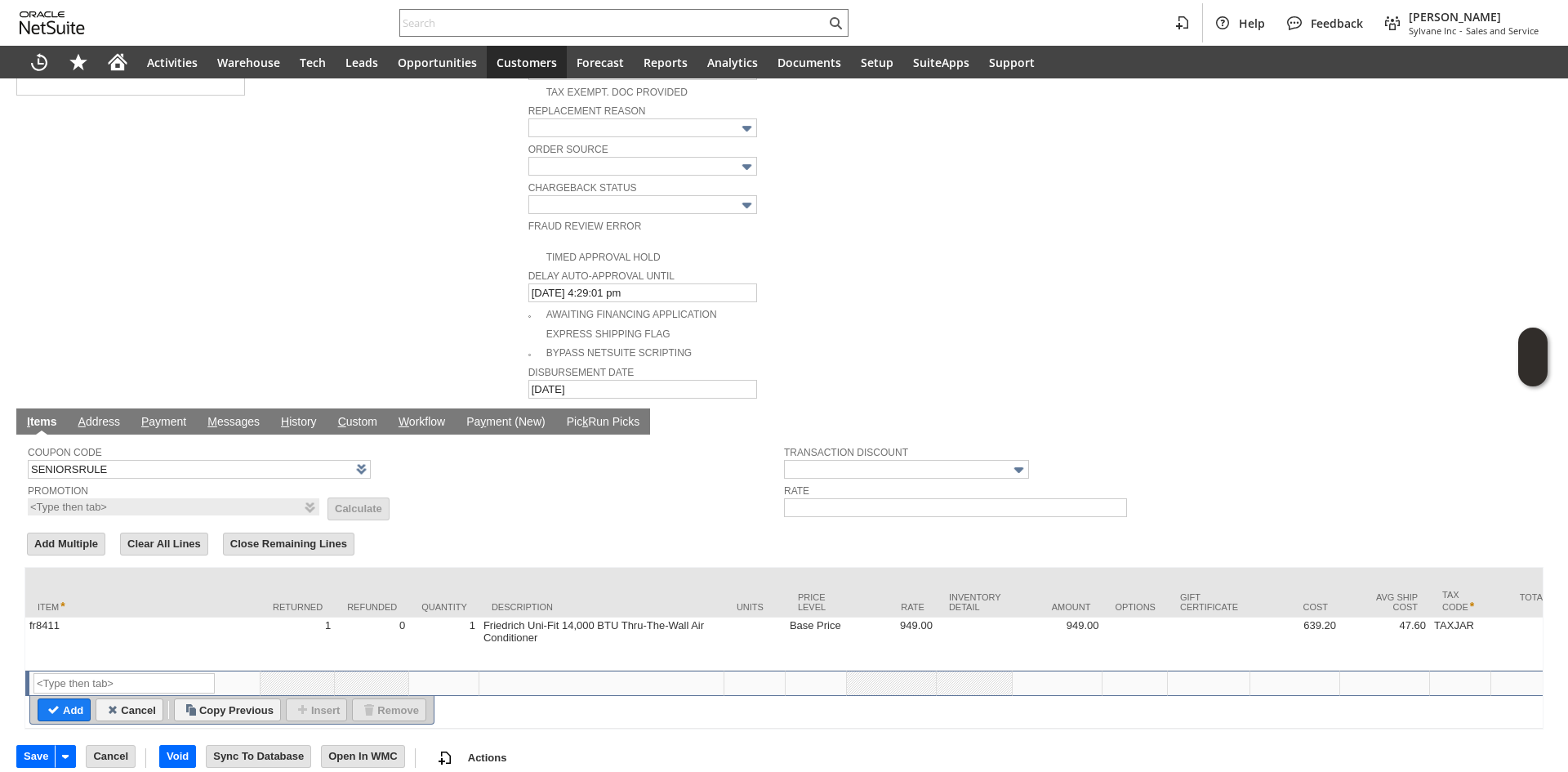
type input "SENIORSRULE"
click at [489, 480] on td "Promotion SENIORSRULE List Calculate" at bounding box center [406, 499] width 757 height 37
click at [160, 460] on input "SENIORSRULE" at bounding box center [199, 469] width 343 height 18
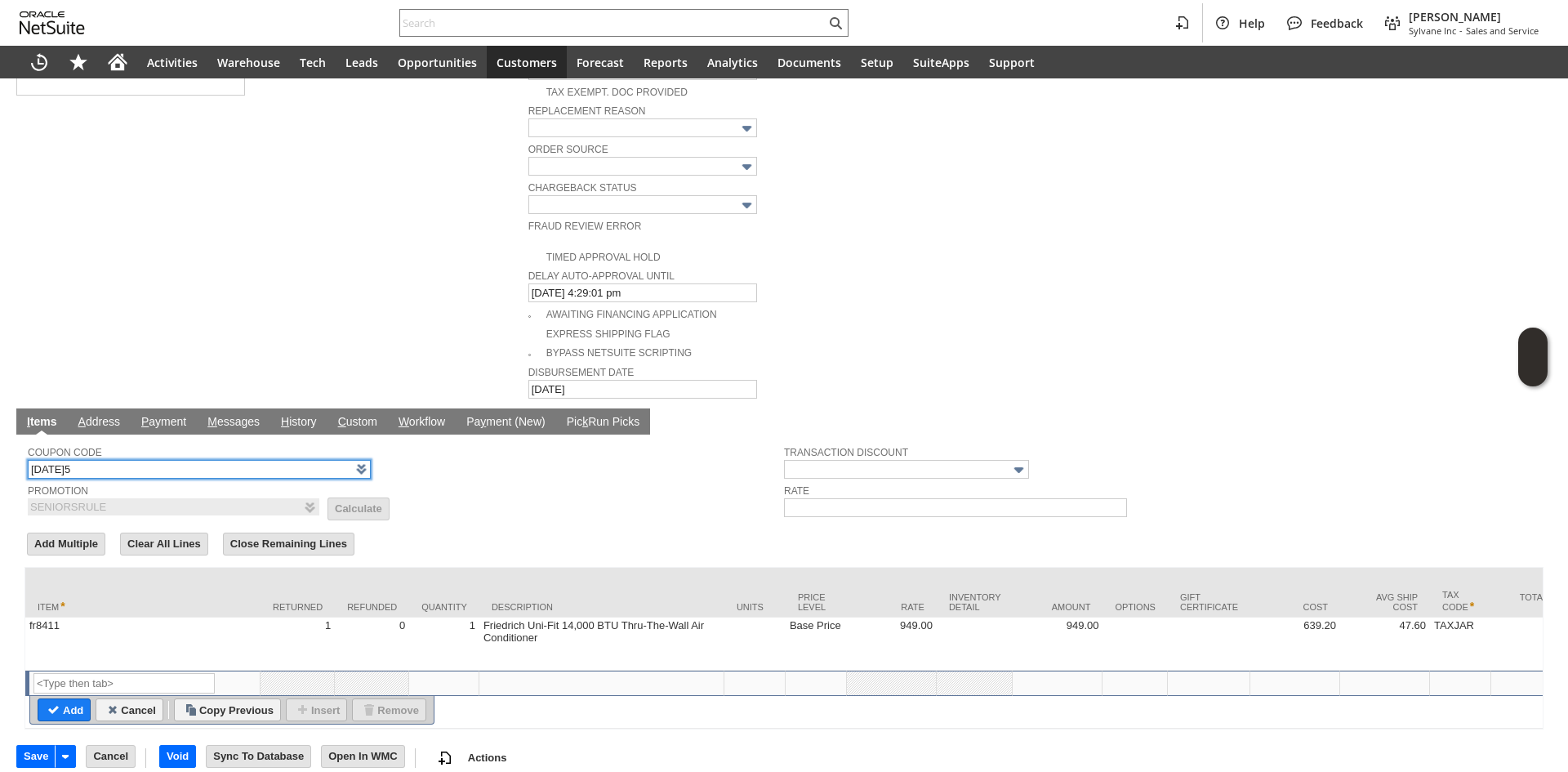
type input "TODAY5"
click at [568, 480] on td "Promotion SENIORSRULE List Calculate" at bounding box center [406, 499] width 757 height 37
type input "Buy Today Discount"
click at [558, 481] on td "Promotion Buy Today Discount List Calculate" at bounding box center [406, 499] width 757 height 37
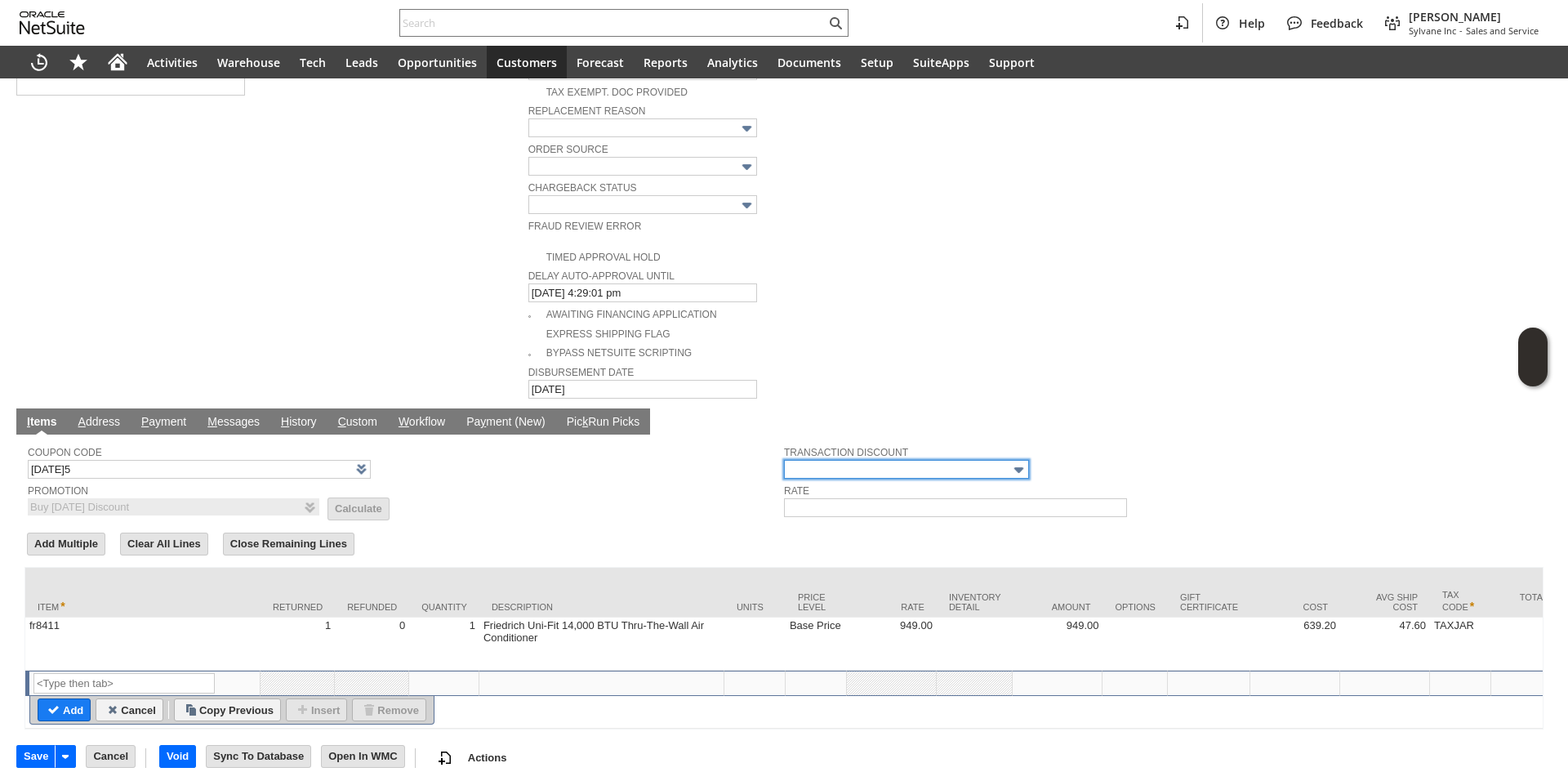
click at [843, 460] on input "text" at bounding box center [907, 469] width 245 height 18
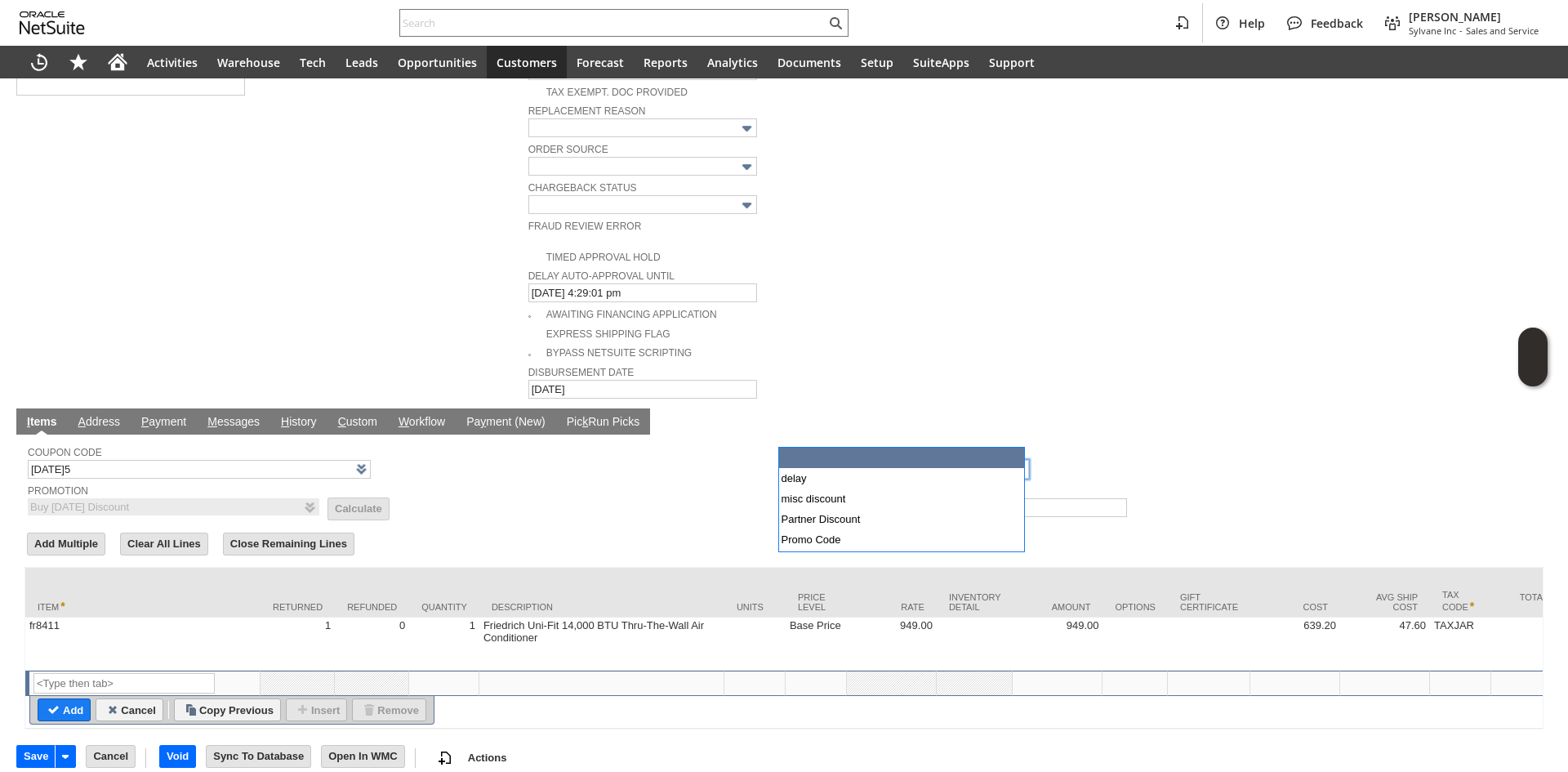
click at [514, 480] on td "Promotion Buy Today Discount List Calculate" at bounding box center [406, 499] width 757 height 37
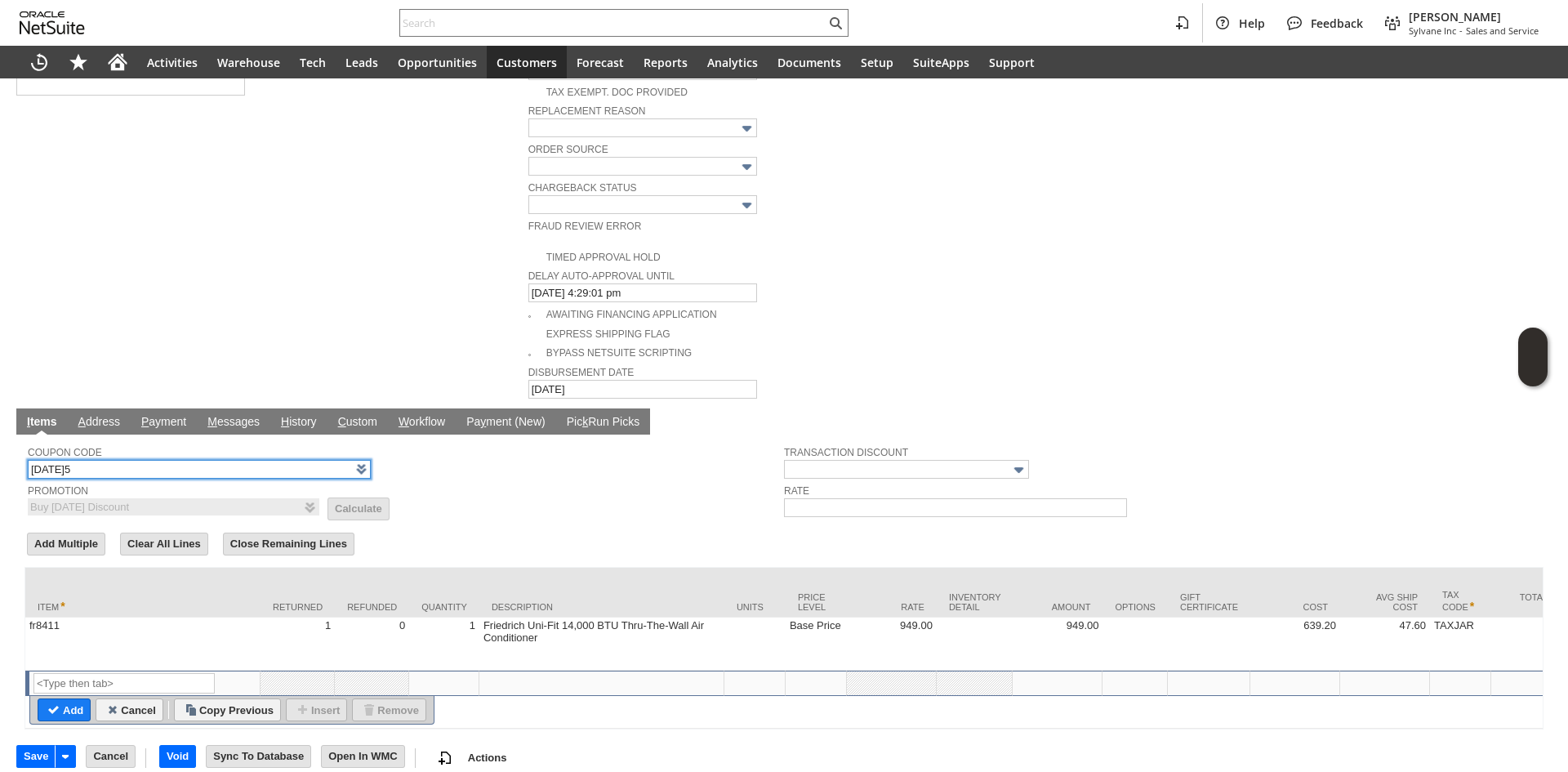
click at [153, 460] on input "TODAY5" at bounding box center [199, 469] width 343 height 18
paste input "SENIORSRULE"
type input "SENIORSRULE"
click at [552, 480] on td "Promotion Buy Today Discount List Calculate" at bounding box center [406, 499] width 757 height 37
click at [492, 480] on td "Promotion Buy Today Discount List Calculate" at bounding box center [406, 499] width 757 height 37
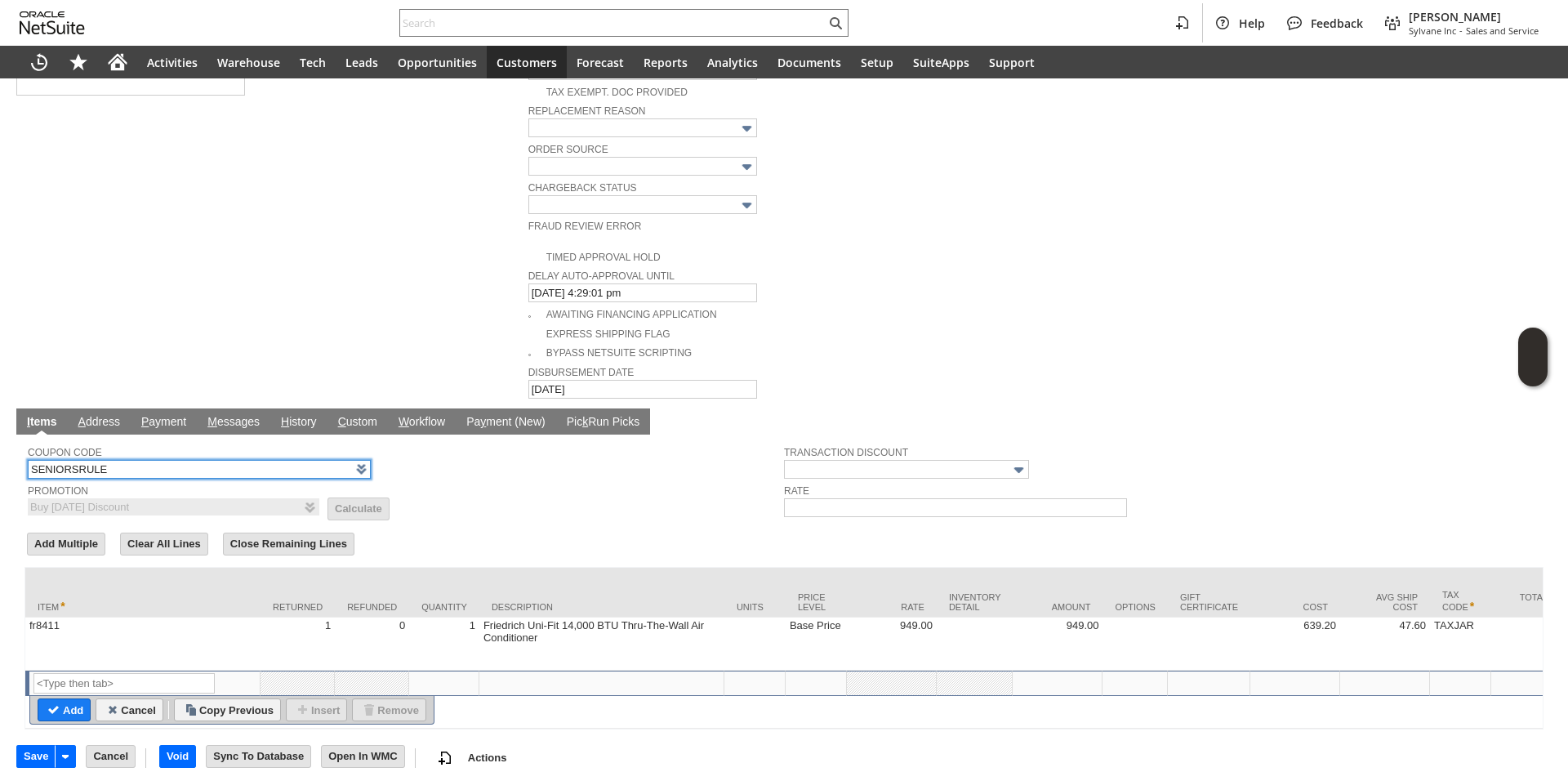
type input "SENIORSRULE"
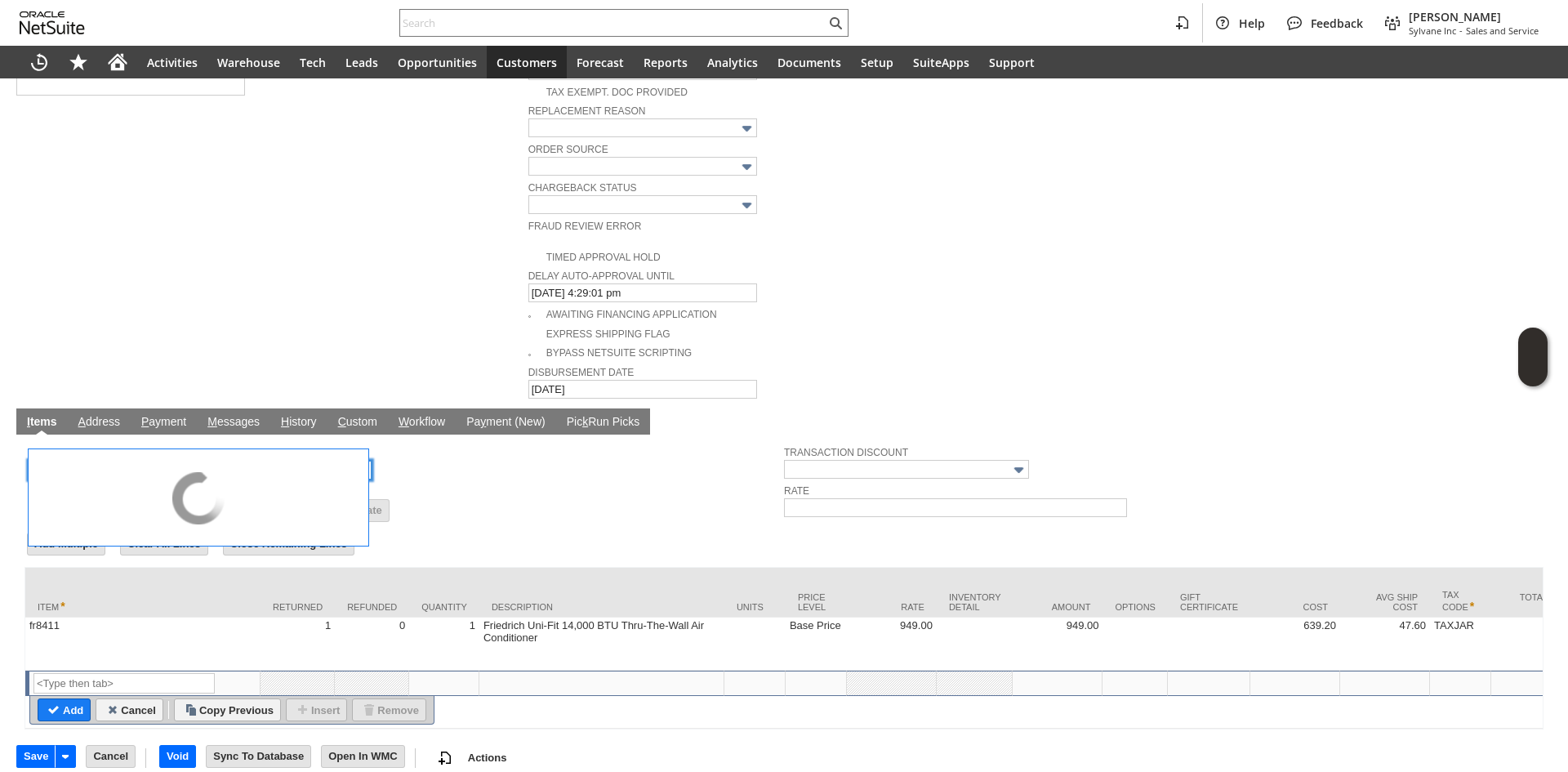
click at [523, 438] on td "Coupon Code SENIORSRULE" at bounding box center [406, 460] width 757 height 44
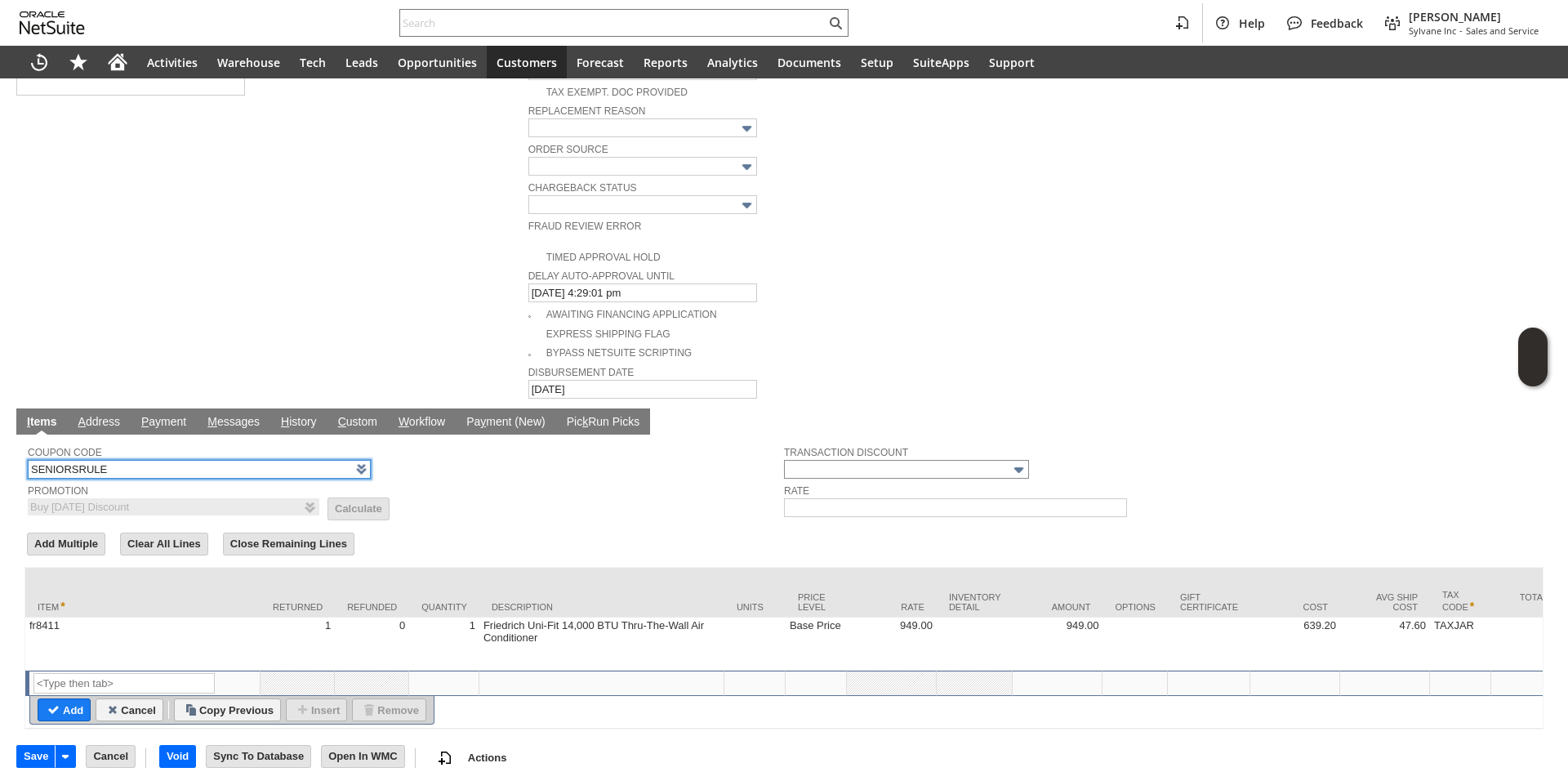
click at [900, 460] on input "text" at bounding box center [907, 469] width 245 height 18
type input "SENIORSRULE"
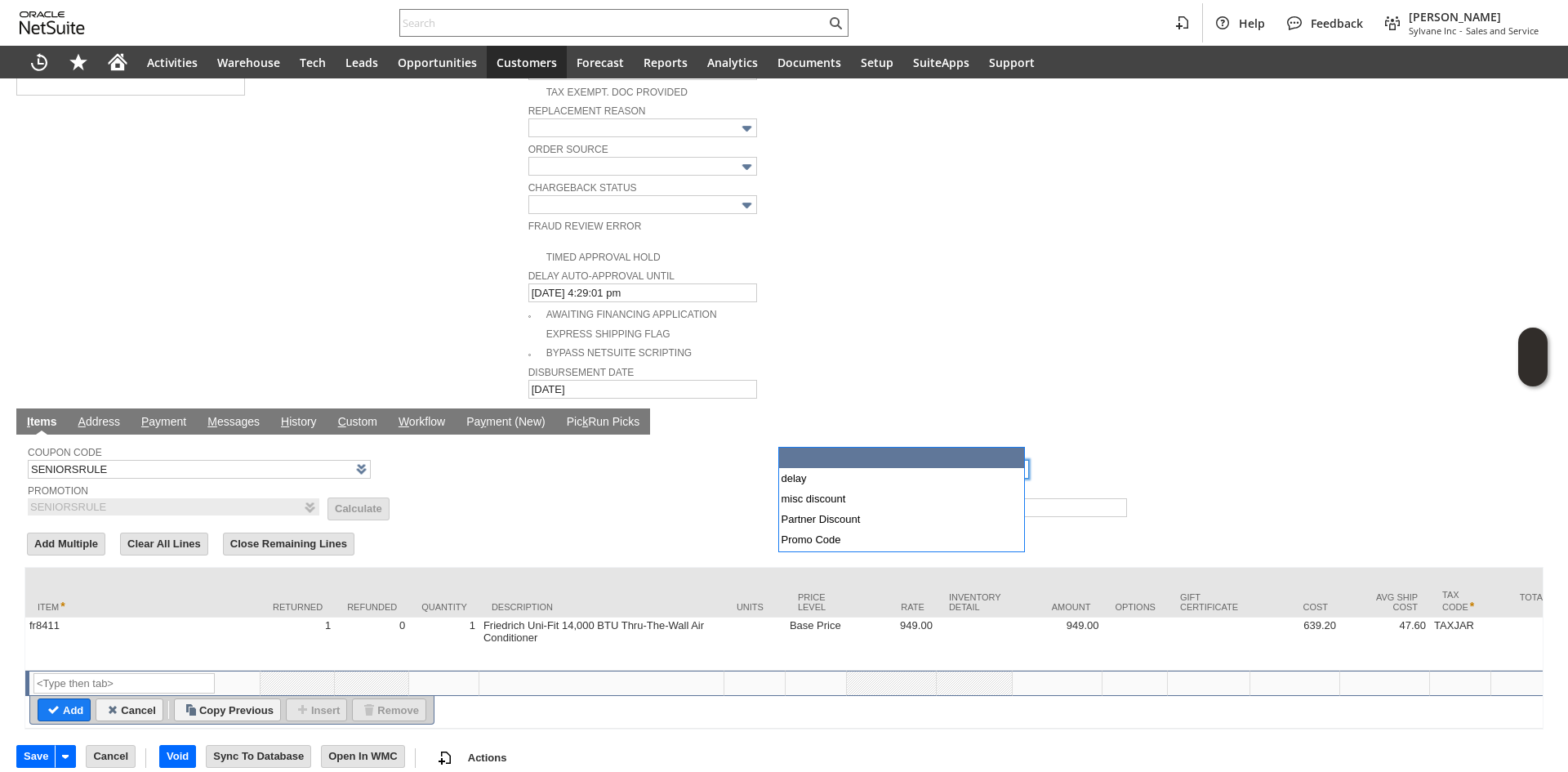
click at [900, 460] on input "text" at bounding box center [907, 469] width 245 height 18
type input "Promo Code"
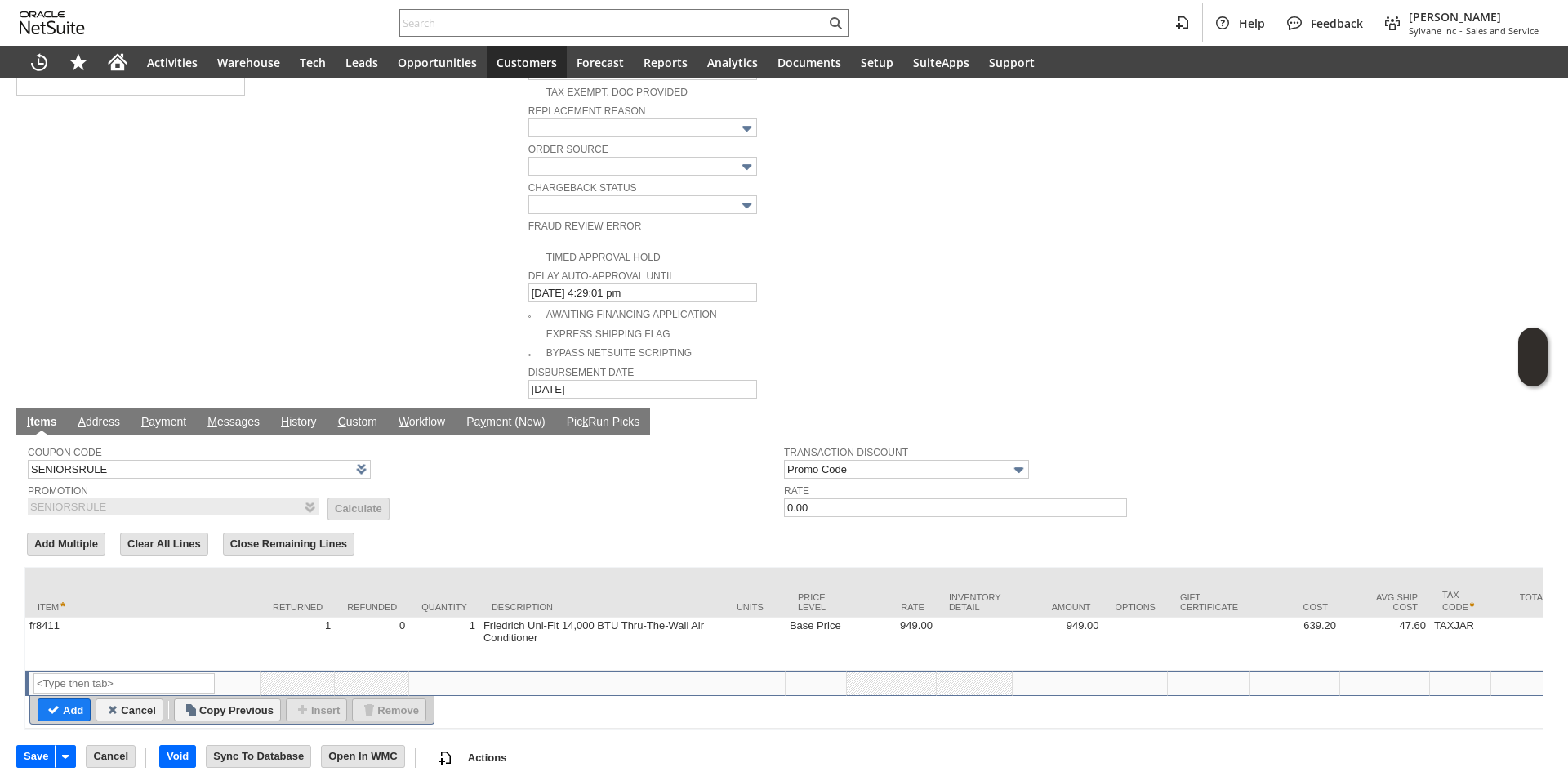
click at [674, 480] on td "Promotion SENIORSRULE List Calculate" at bounding box center [406, 499] width 757 height 37
click at [815, 499] on input "0.00" at bounding box center [956, 508] width 343 height 18
click at [830, 499] on input "5" at bounding box center [956, 508] width 343 height 18
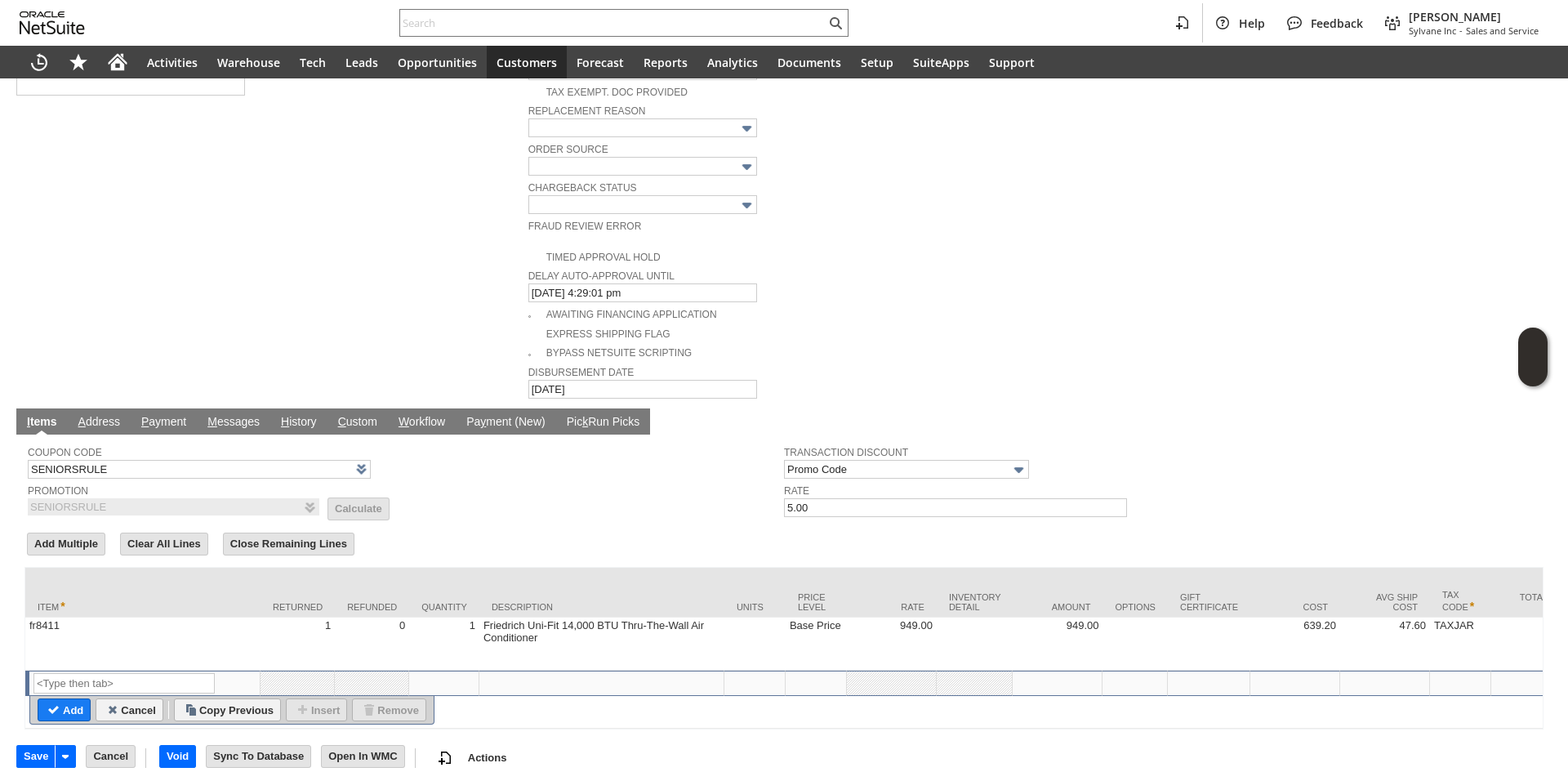
click at [590, 480] on td "Promotion SENIORSRULE List Calculate" at bounding box center [406, 499] width 757 height 37
click at [843, 499] on input "5.00" at bounding box center [956, 508] width 343 height 18
click at [509, 530] on form "Add Multiple Clear All Lines Close Remaining Lines Line Items All Item * Return…" at bounding box center [784, 630] width 1519 height 199
drag, startPoint x: 832, startPoint y: 479, endPoint x: 761, endPoint y: 483, distance: 71.1
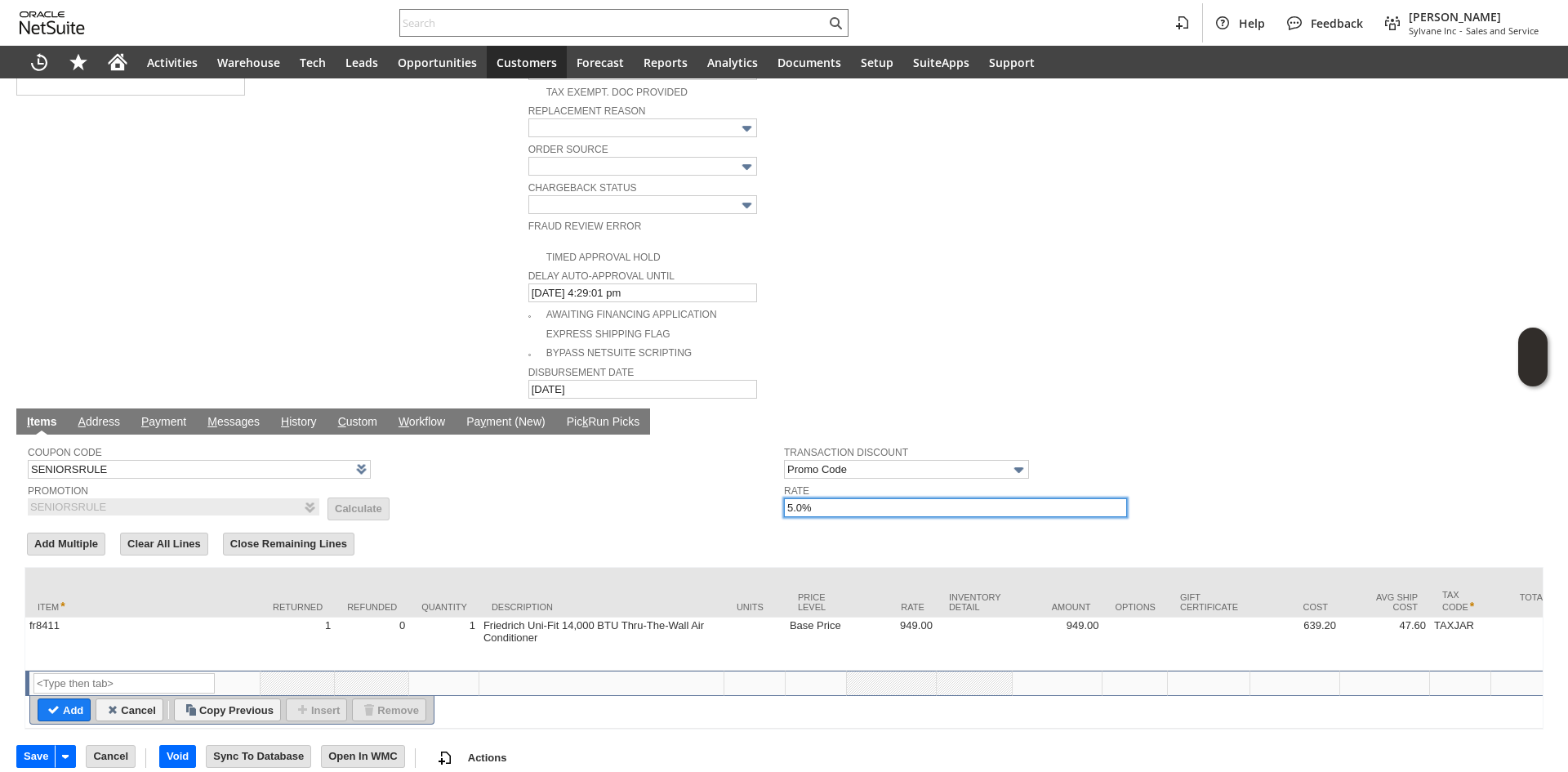
click at [761, 483] on tr "Coupon Code SENIORSRULE Promotion SENIORSRULE List Calculate Transaction Discou…" at bounding box center [784, 478] width 1513 height 81
click at [651, 480] on td "Promotion SENIORSRULE List Calculate" at bounding box center [406, 499] width 757 height 37
drag, startPoint x: 802, startPoint y: 472, endPoint x: 764, endPoint y: 473, distance: 38.0
click at [759, 474] on tr "Coupon Code SENIORSRULE Promotion SENIORSRULE List Calculate Transaction Discou…" at bounding box center [784, 478] width 1513 height 81
type input "-5.0%"
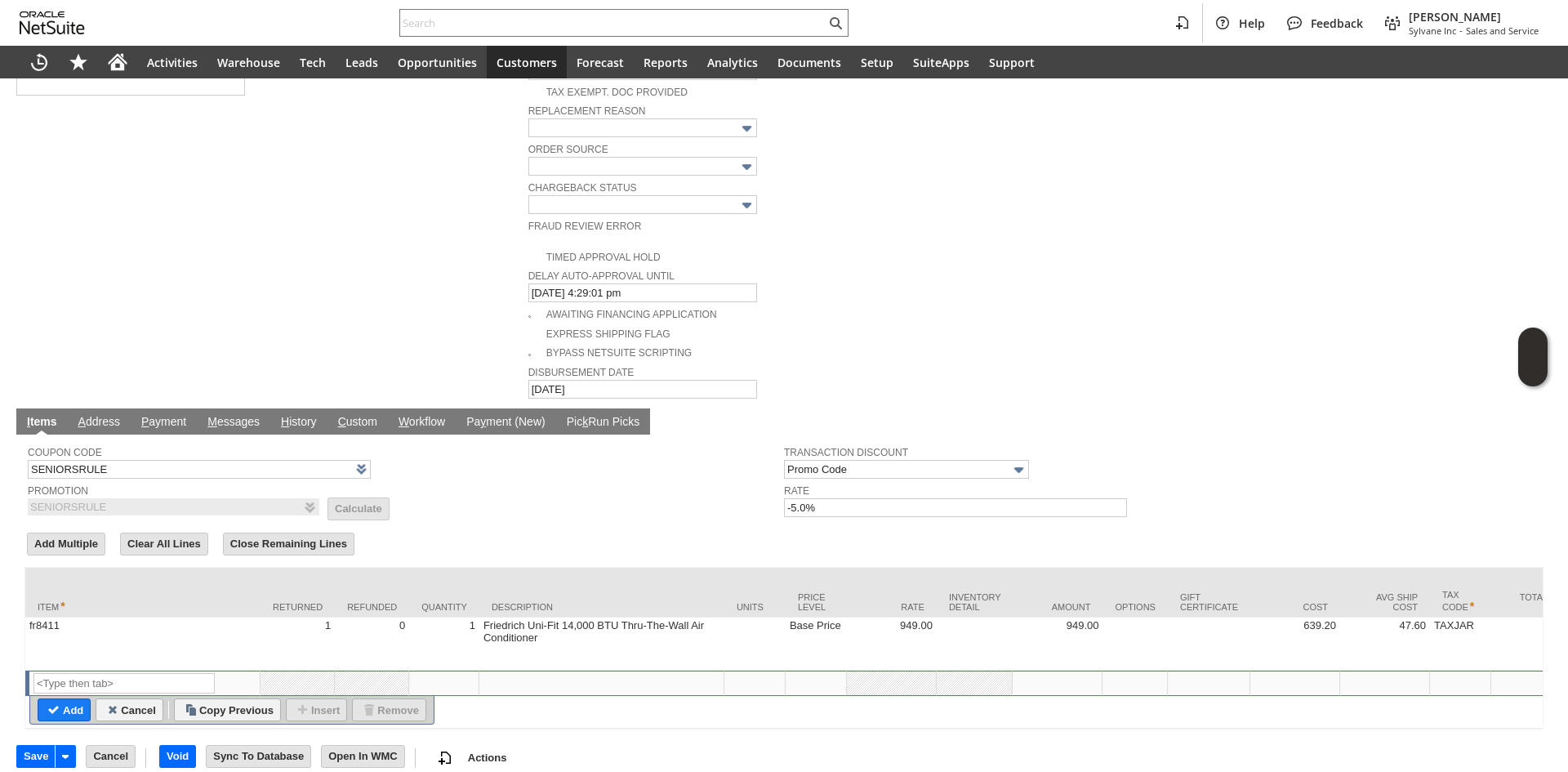
click at [658, 480] on td "Promotion SENIORSRULE List Calculate" at bounding box center [406, 499] width 757 height 37
click at [652, 480] on td "Promotion SENIORSRULE List Calculate" at bounding box center [406, 499] width 757 height 37
drag, startPoint x: 821, startPoint y: 479, endPoint x: 657, endPoint y: 445, distance: 167.5
click at [657, 445] on tr "Coupon Code SENIORSRULE Promotion SENIORSRULE List Calculate Transaction Discou…" at bounding box center [784, 478] width 1513 height 81
click at [768, 530] on form "Add Multiple Clear All Lines Close Remaining Lines Line Items All Item * Return…" at bounding box center [784, 630] width 1519 height 199
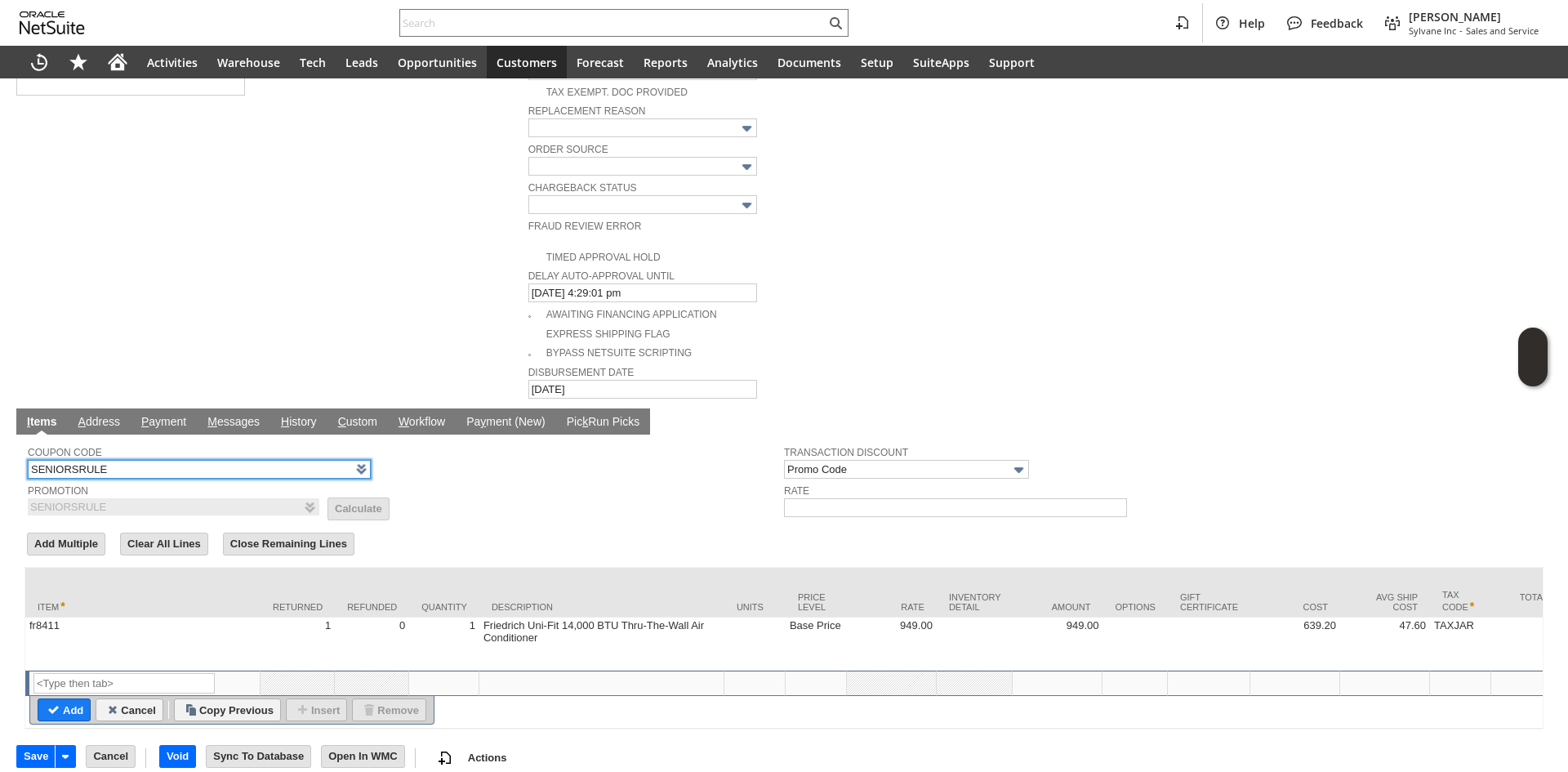
click at [319, 460] on input "SENIORSRULE" at bounding box center [199, 469] width 343 height 18
click at [558, 480] on td "Promotion SENIORSRULE List Calculate" at bounding box center [406, 499] width 757 height 37
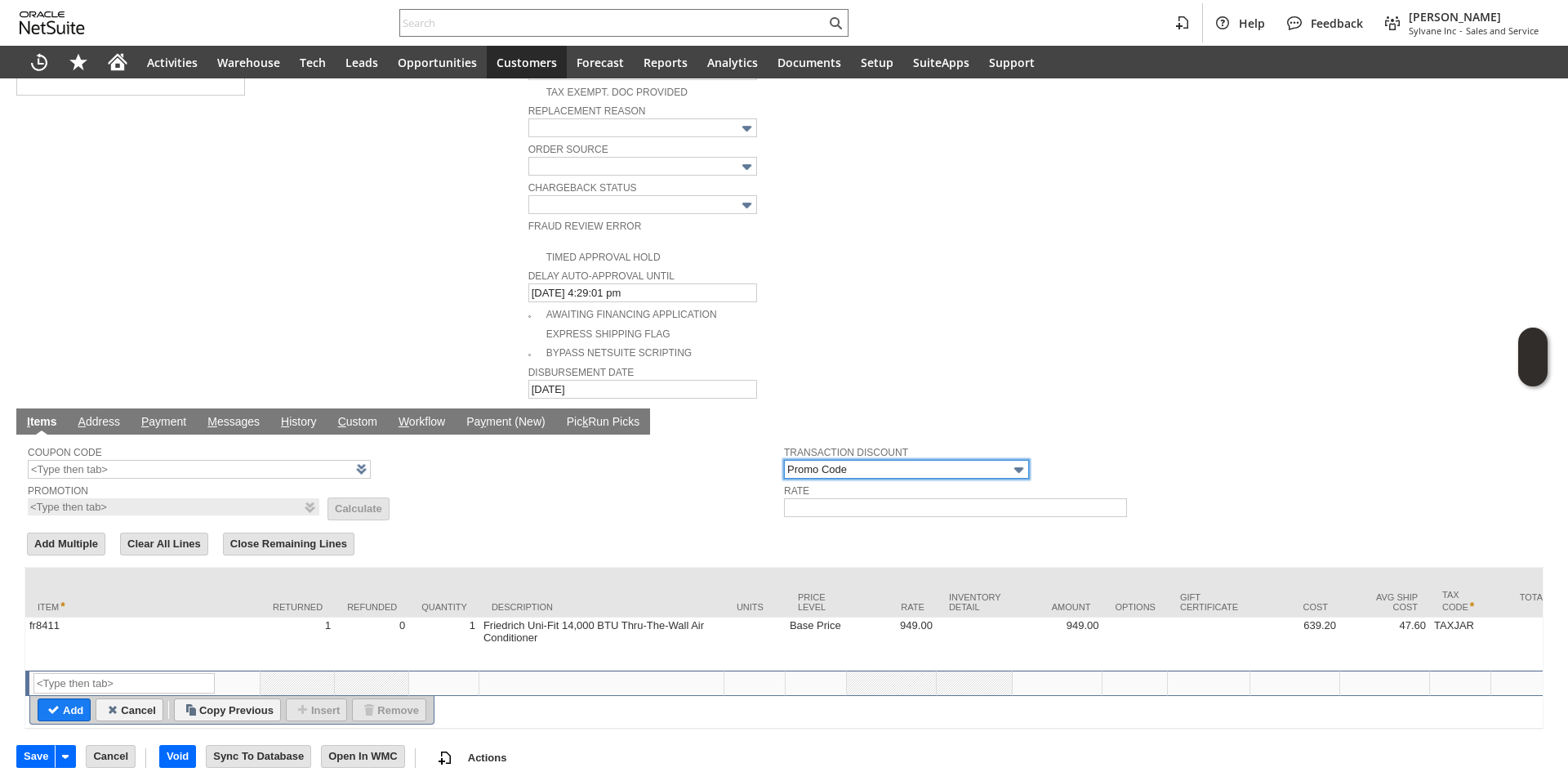
click at [826, 460] on input "Promo Code" at bounding box center [907, 469] width 245 height 18
click at [691, 449] on div "Coupon Code" at bounding box center [401, 461] width 748 height 37
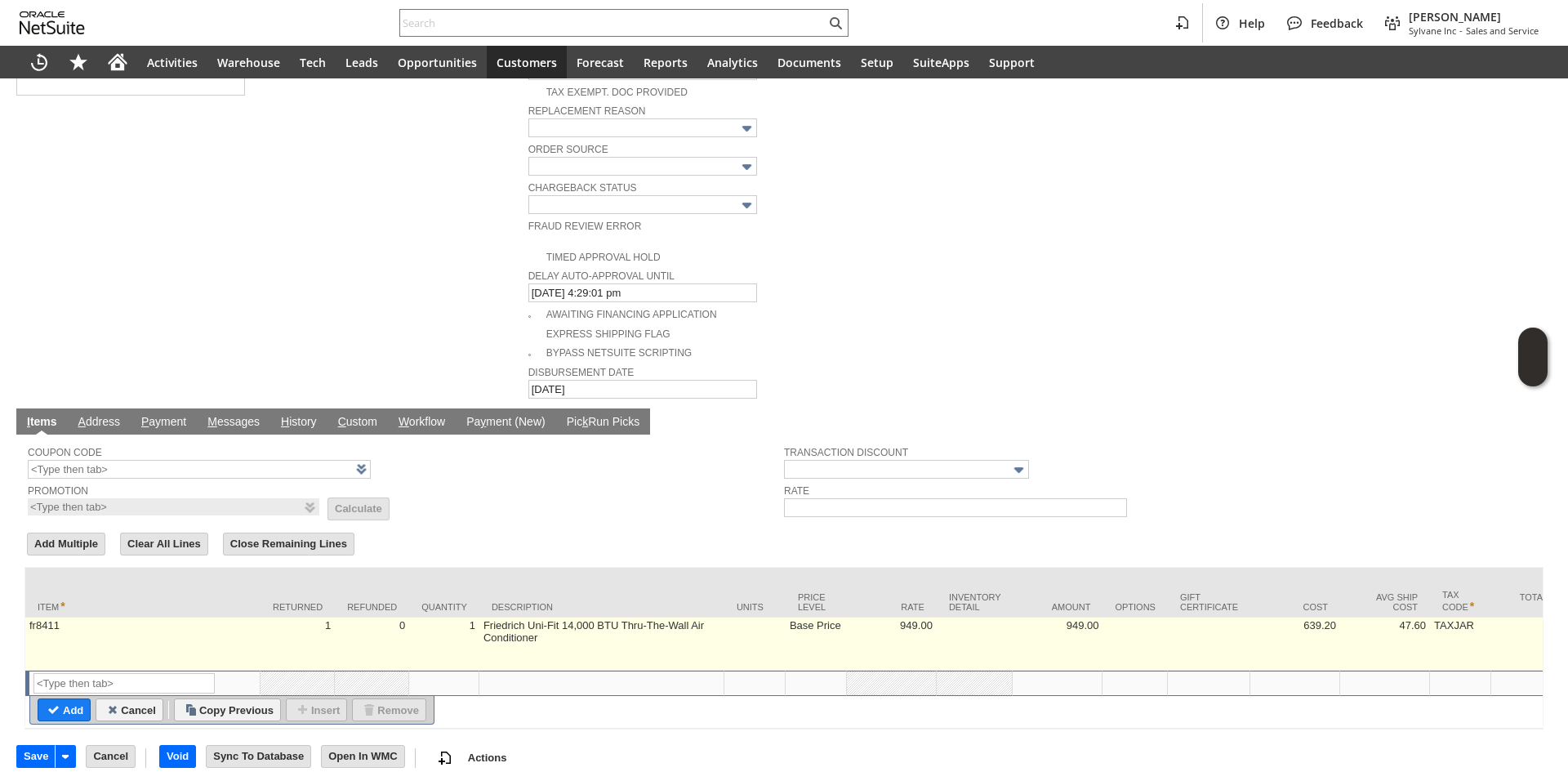
click at [820, 618] on td "Base Price" at bounding box center [817, 645] width 61 height 54
type input "Base Price"
type input "fr8411"
type input "OK"
type input "Make Copy"
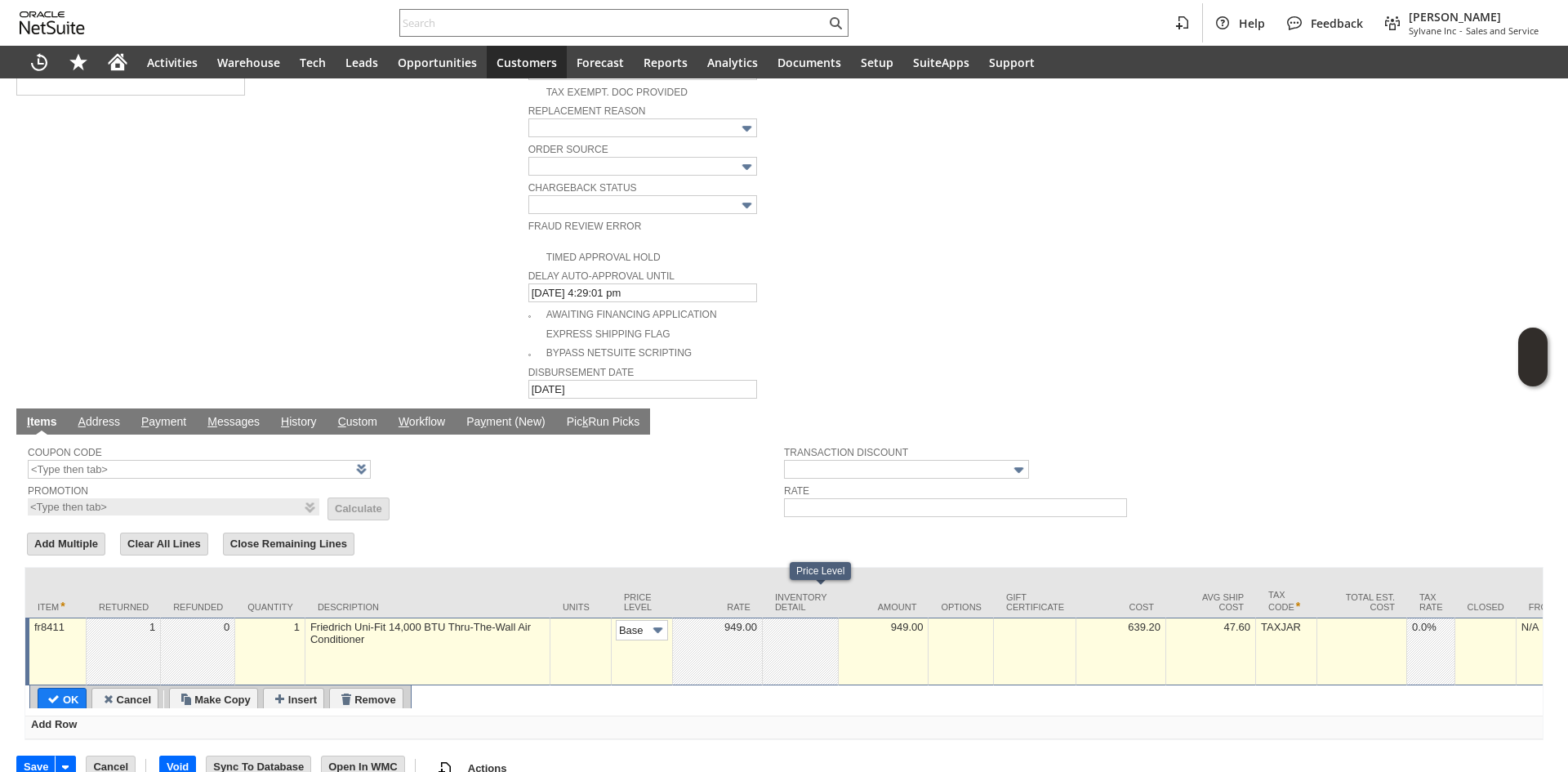
scroll to position [0, 25]
click at [637, 621] on input "Base Price" at bounding box center [641, 631] width 53 height 20
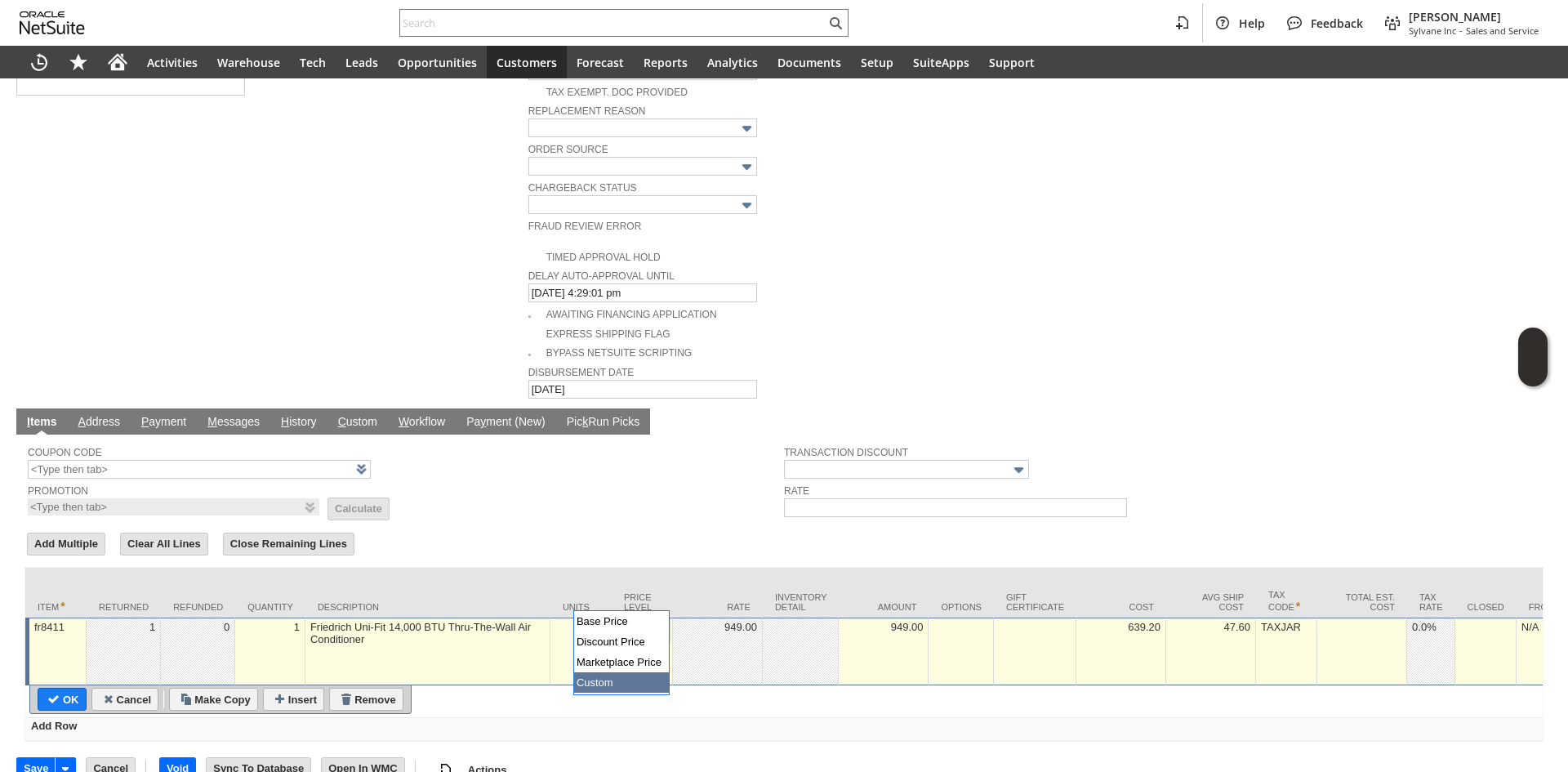
drag, startPoint x: 639, startPoint y: 667, endPoint x: 643, endPoint y: 678, distance: 11.7
type input "Custom"
click at [690, 634] on td at bounding box center [717, 651] width 90 height 67
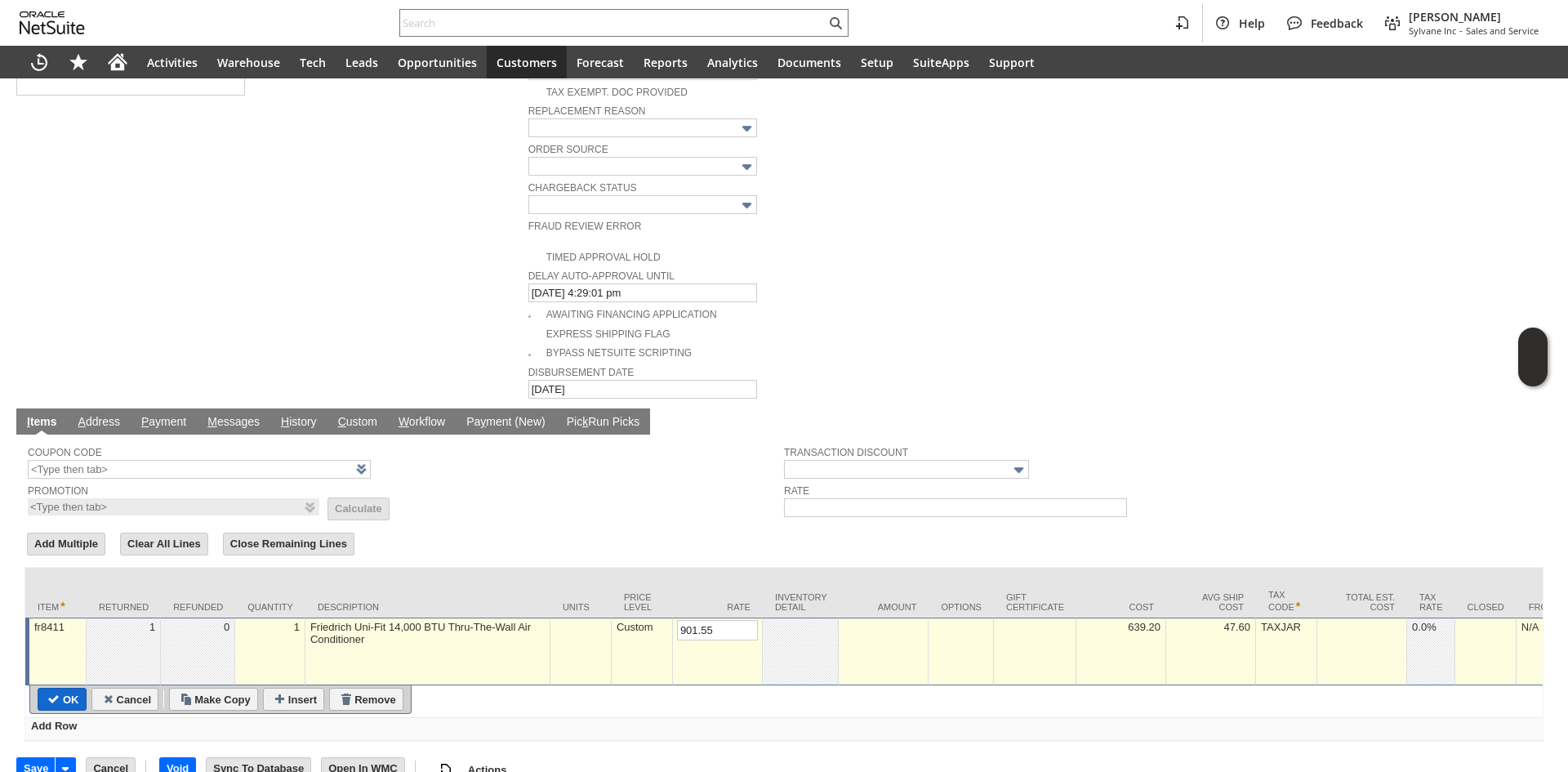
type input "901.55"
click at [70, 689] on input "OK" at bounding box center [62, 699] width 47 height 21
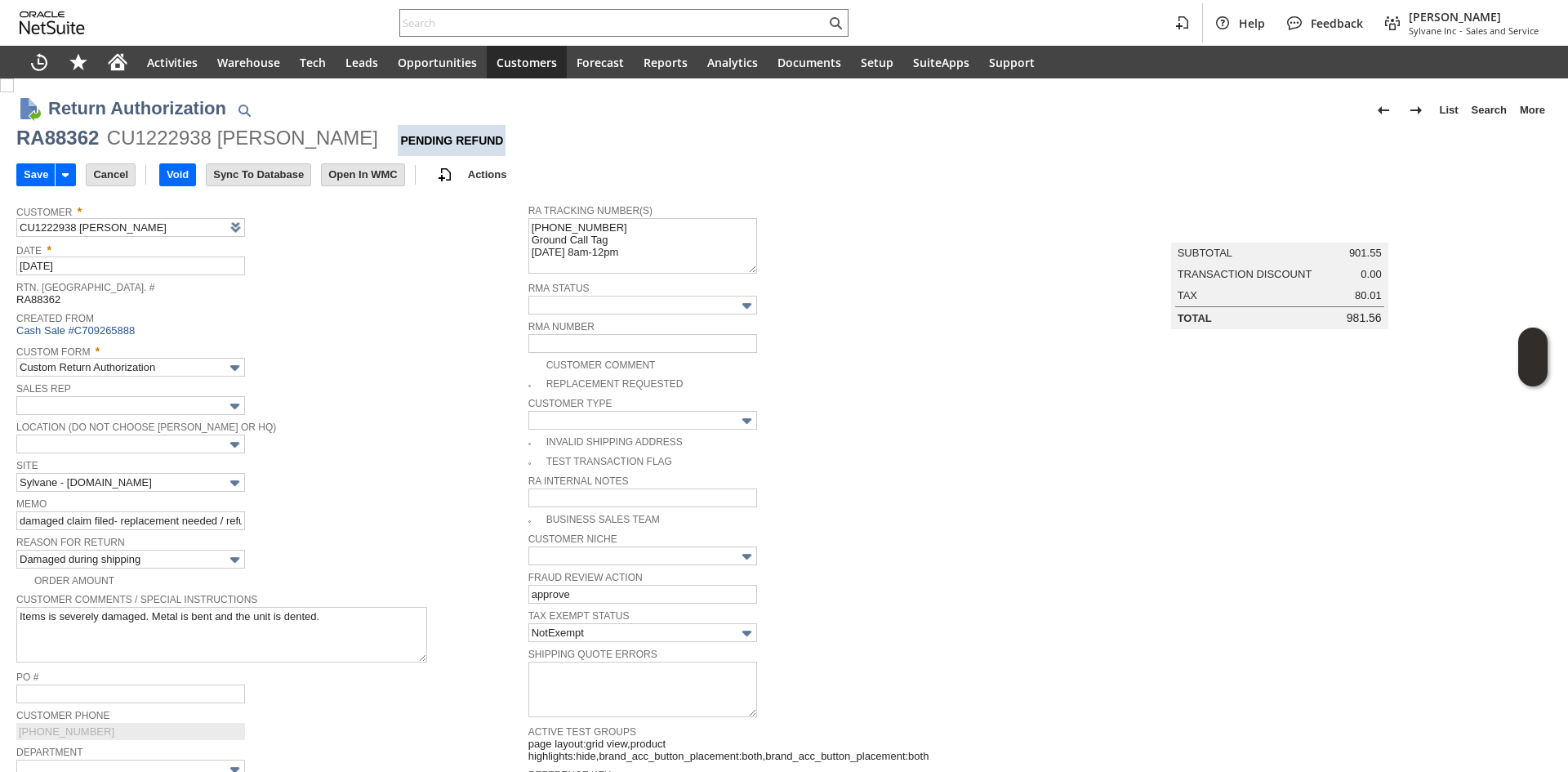
click at [413, 408] on div "Sales Rep" at bounding box center [269, 397] width 504 height 37
click at [32, 182] on input "Save" at bounding box center [36, 175] width 38 height 21
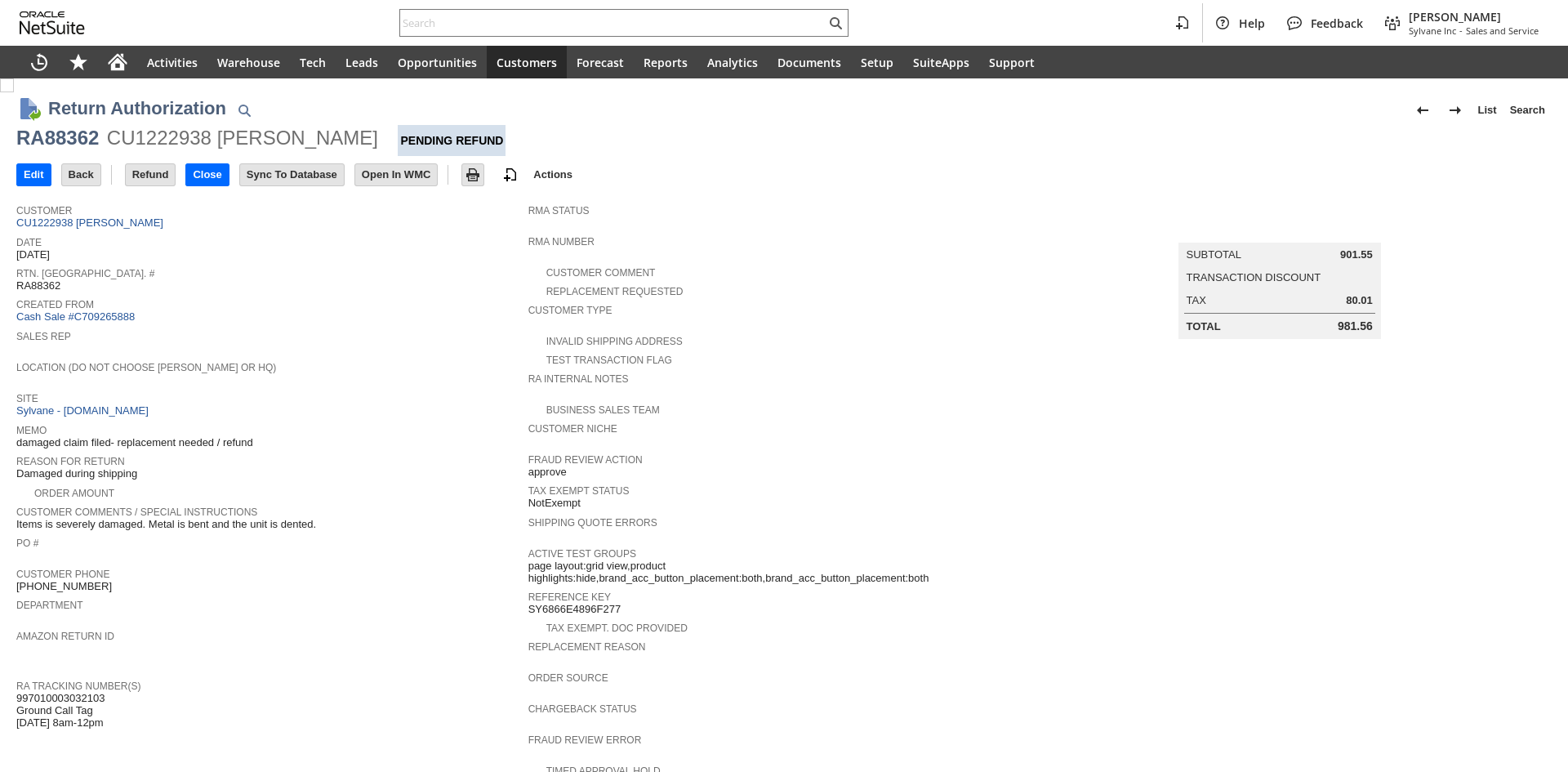
click at [326, 306] on span "Created From" at bounding box center [269, 303] width 504 height 17
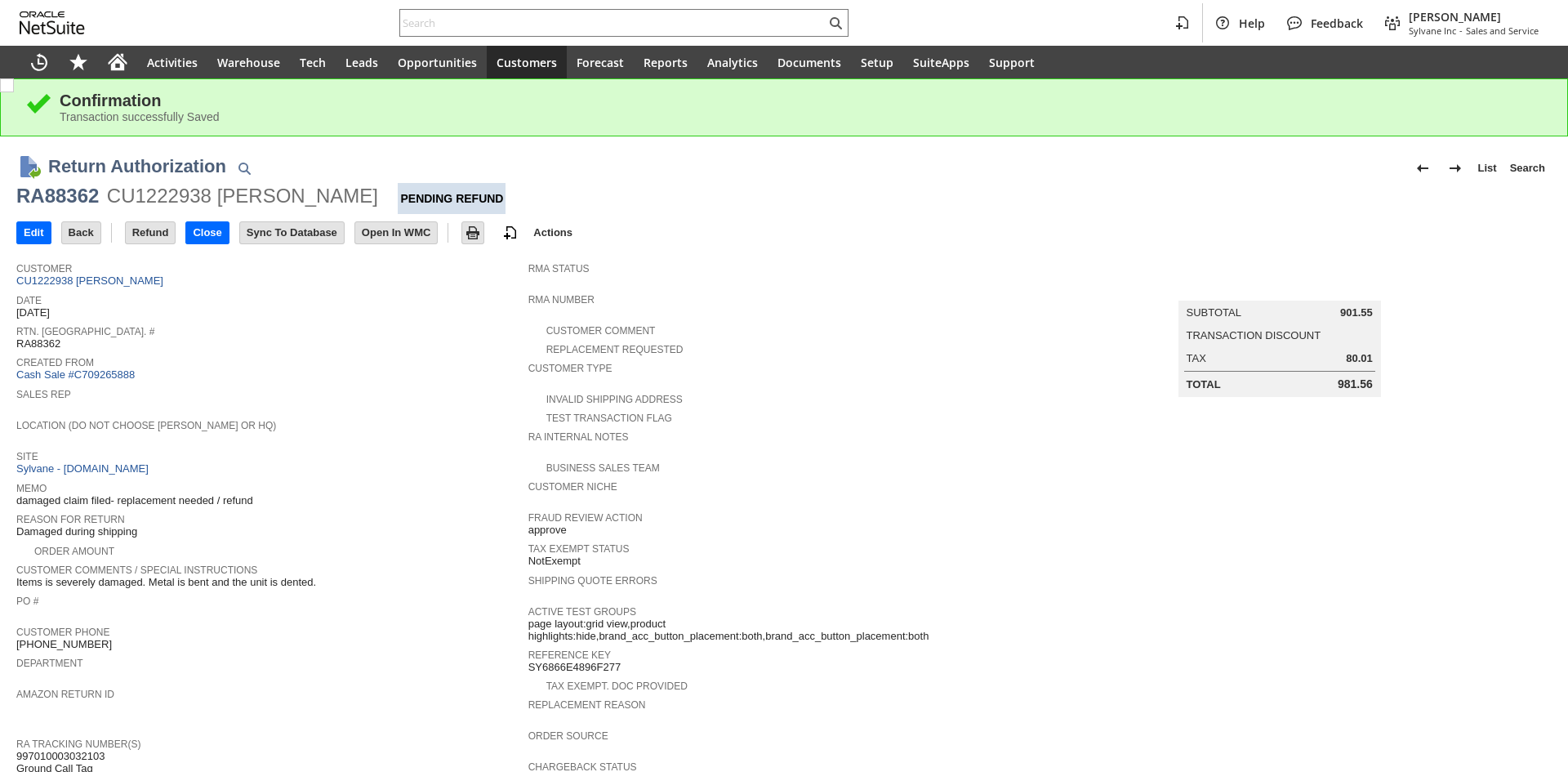
click at [67, 197] on div "RA88362" at bounding box center [57, 196] width 82 height 26
copy div "RA88362"
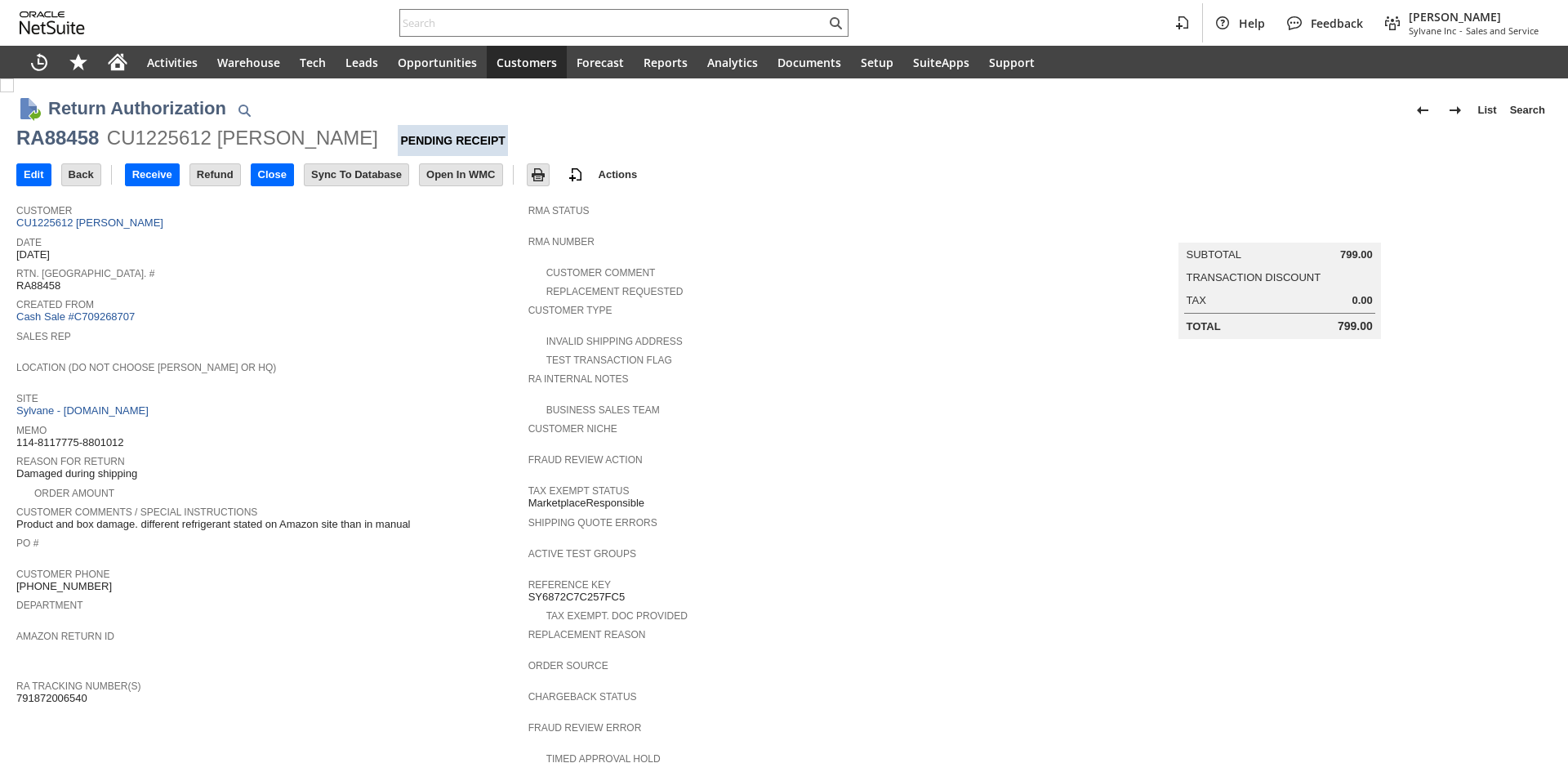
scroll to position [163, 0]
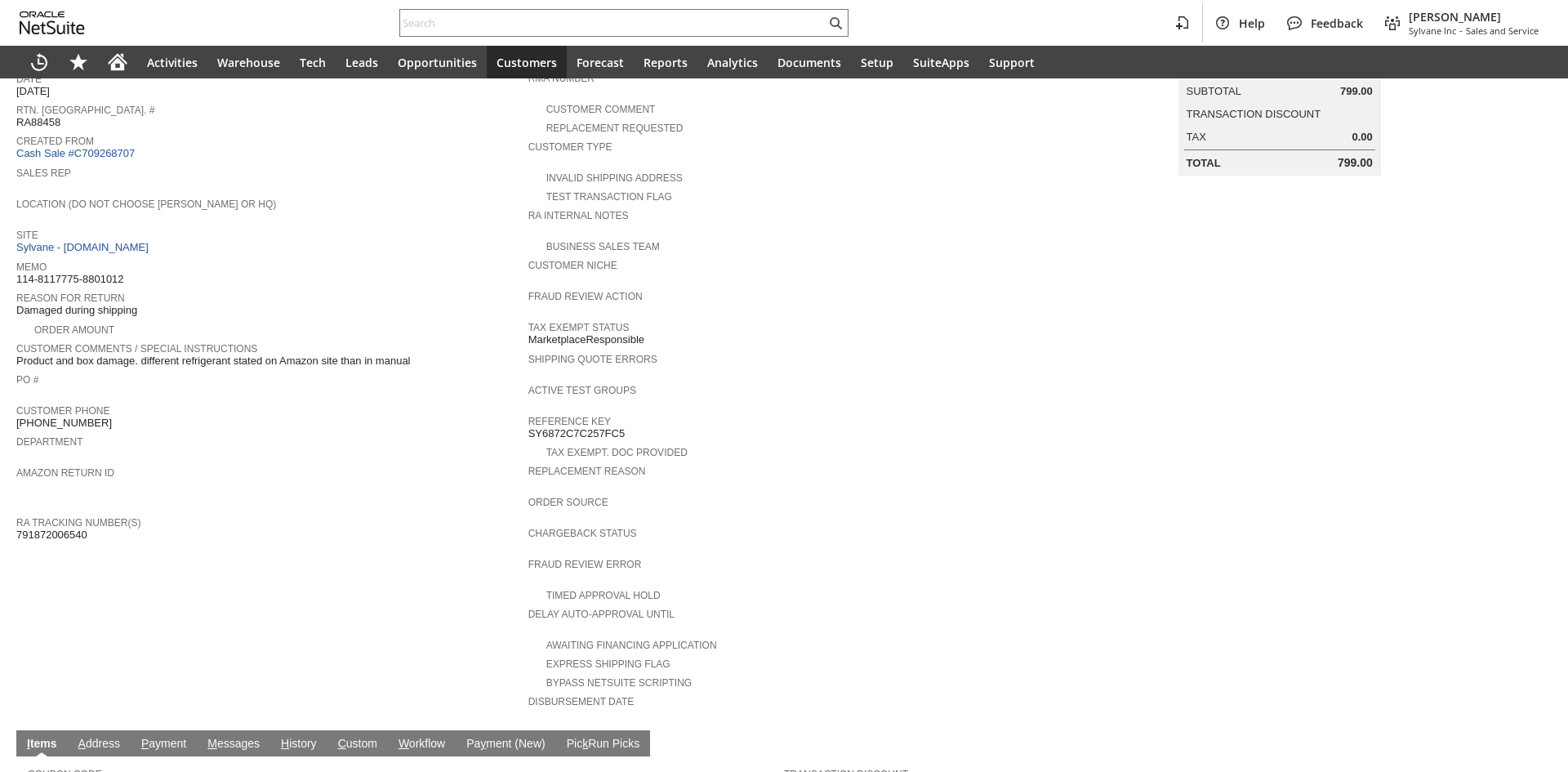
click at [48, 529] on span "791872006540" at bounding box center [52, 536] width 71 height 13
copy span "791872006540"
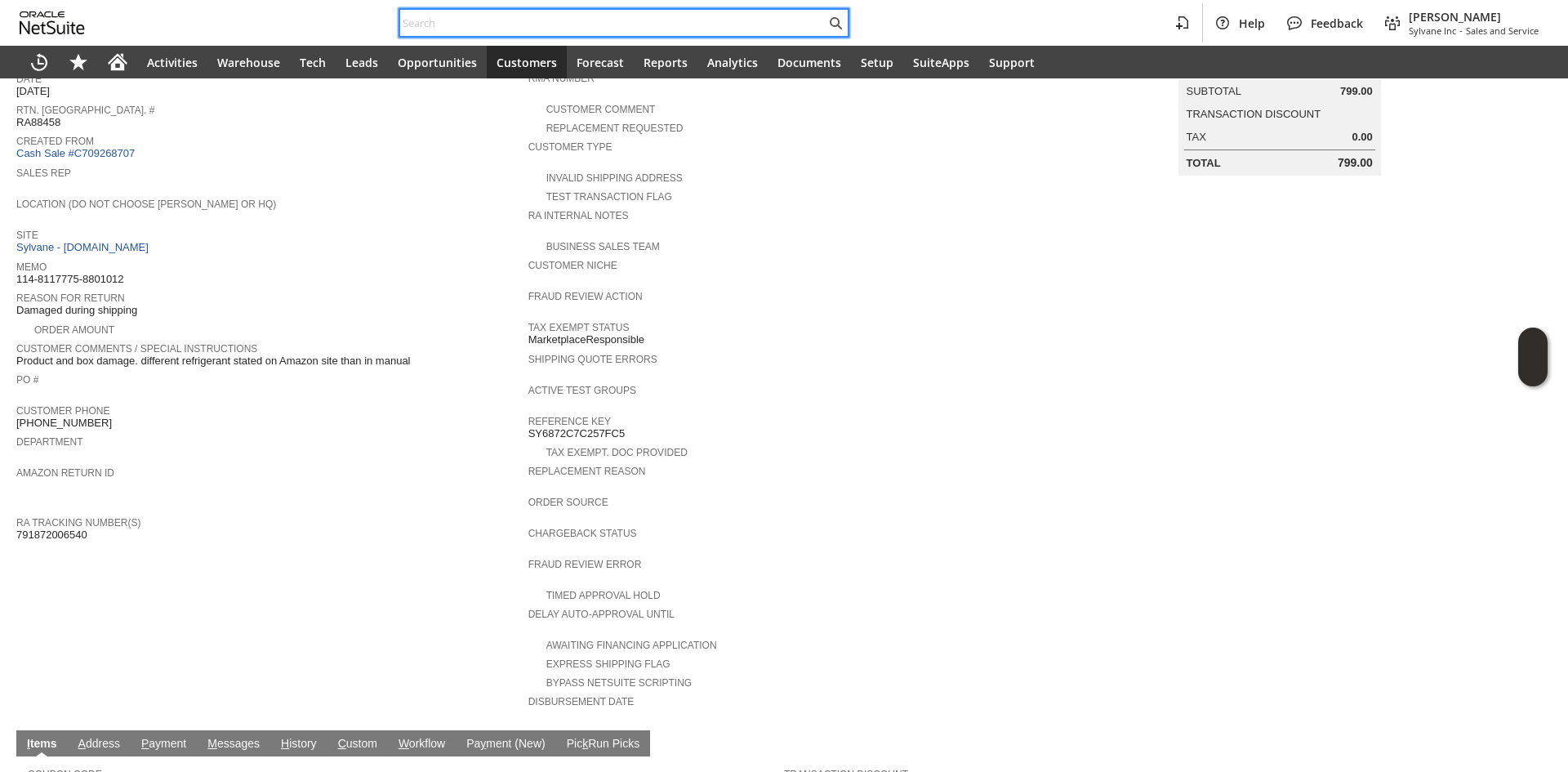
paste input "SY6899147C0E2CC"
click at [551, 22] on input "text" at bounding box center [613, 22] width 425 height 19
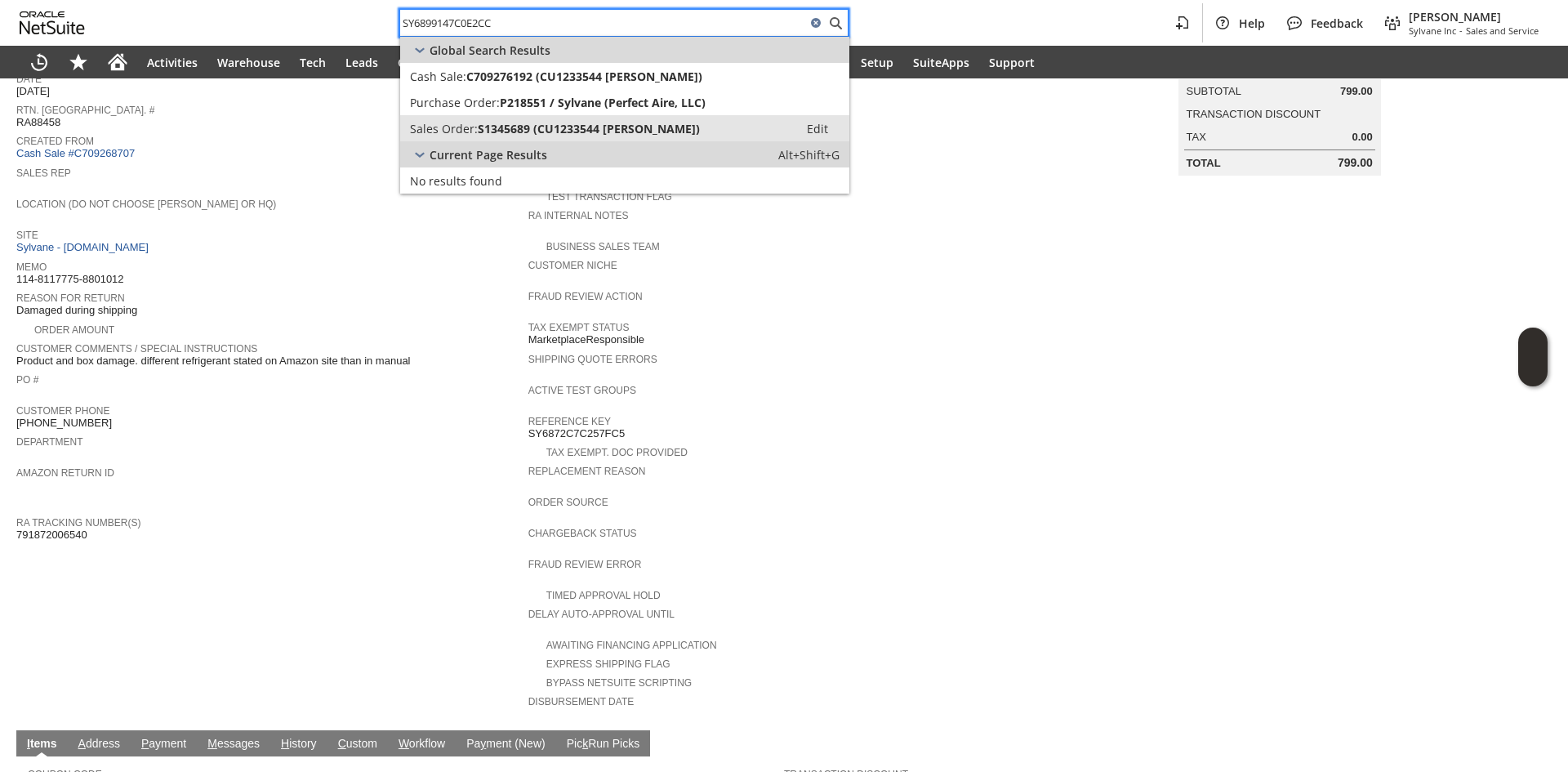
type input "SY6899147C0E2CC"
click at [527, 125] on span "S1345689 (CU1233544 [PERSON_NAME])" at bounding box center [589, 128] width 222 height 16
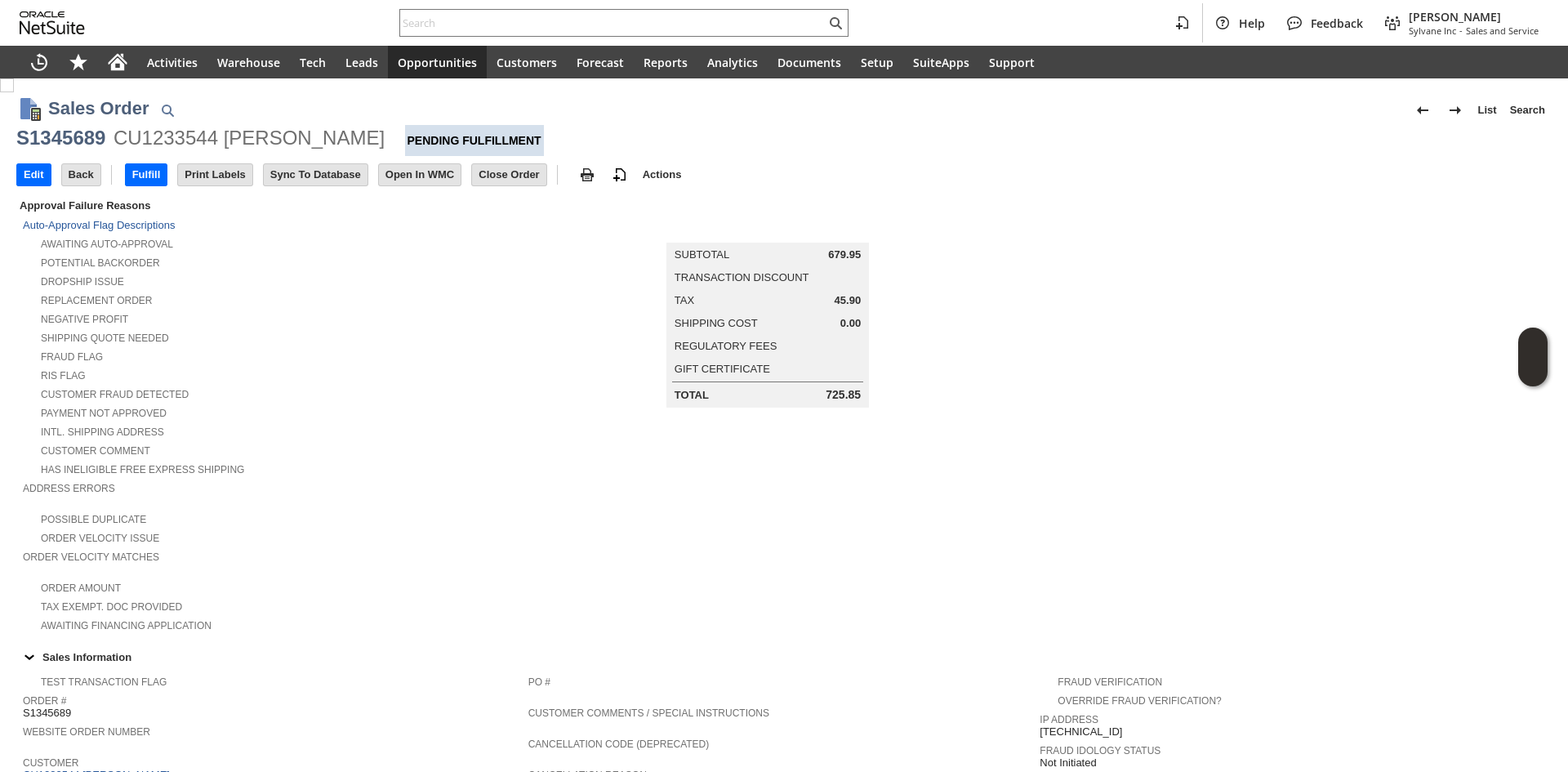
click at [445, 427] on div "Intl. Shipping Address" at bounding box center [276, 430] width 506 height 18
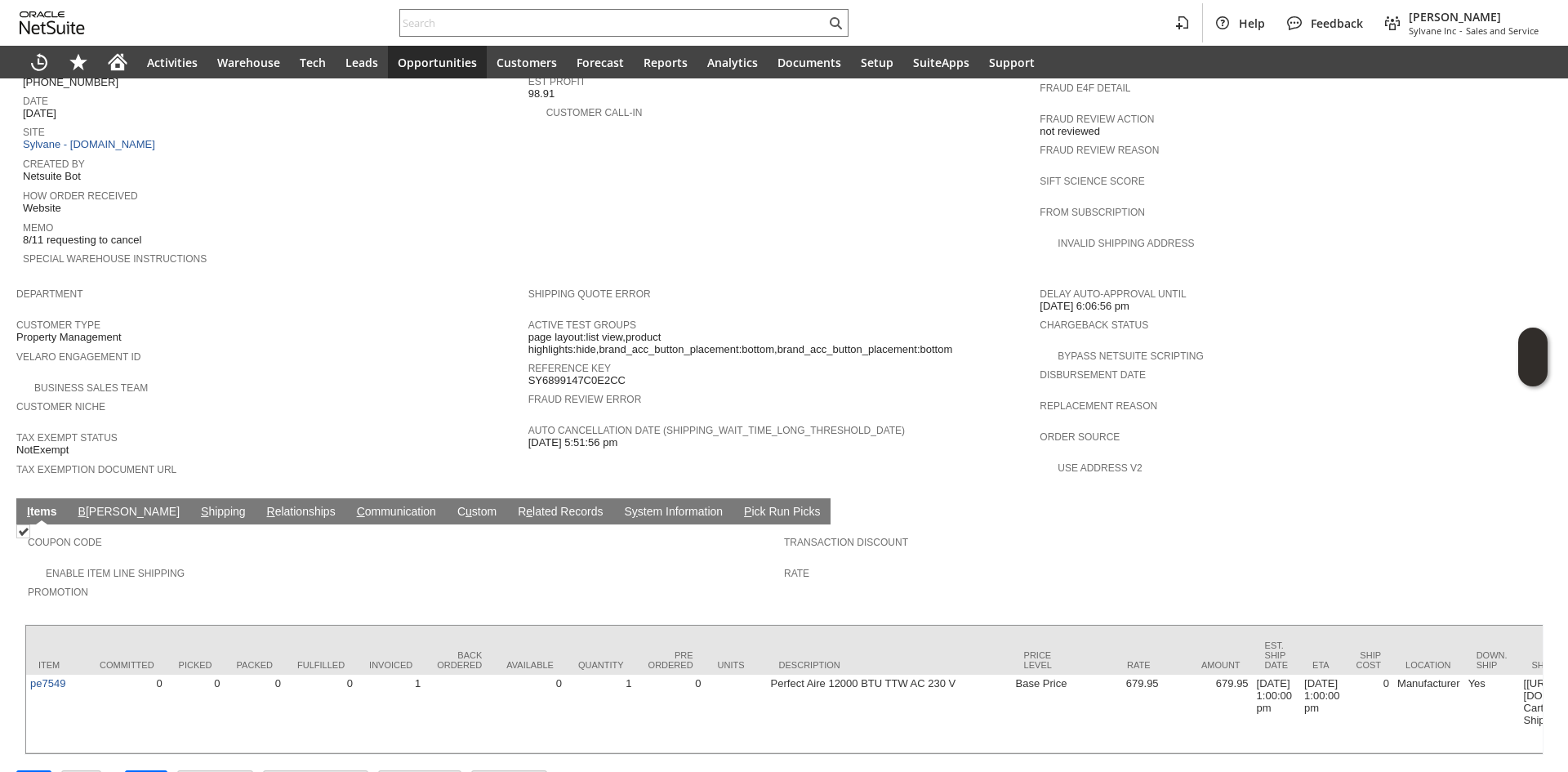
scroll to position [741, 0]
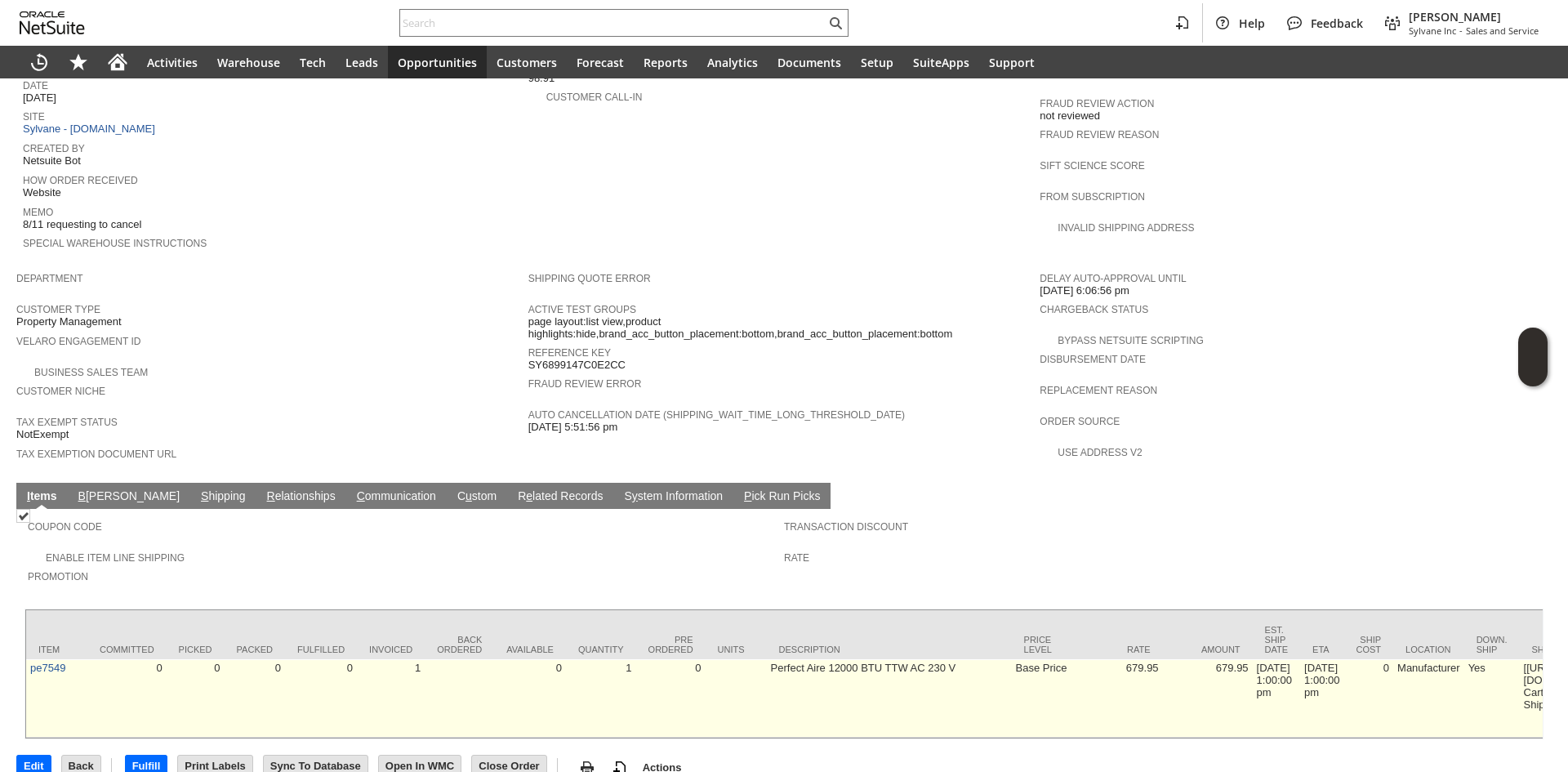
drag, startPoint x: 1189, startPoint y: 633, endPoint x: 1386, endPoint y: 639, distance: 197.1
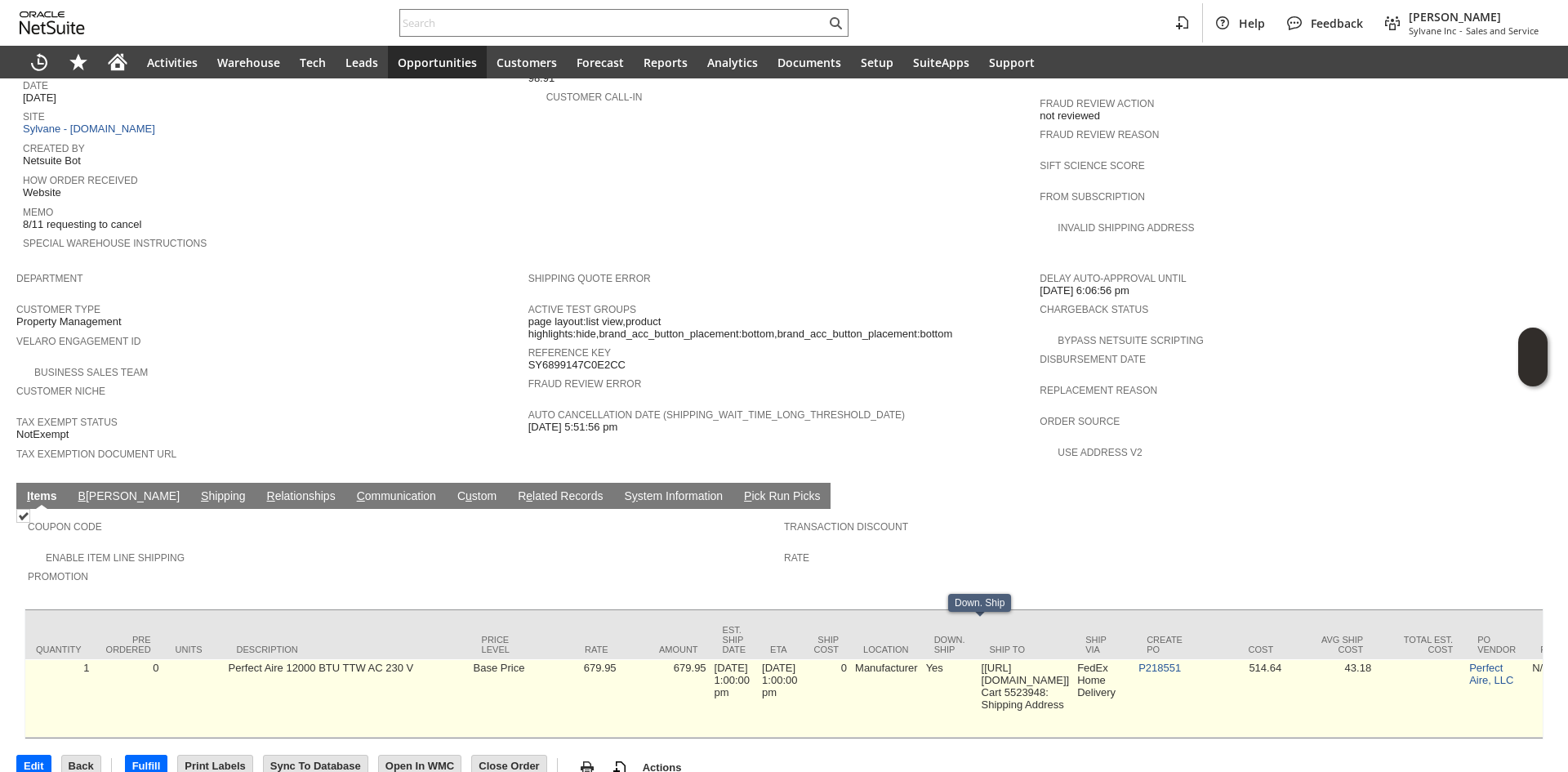
scroll to position [0, 551]
click at [1169, 662] on link "P218551" at bounding box center [1152, 668] width 42 height 12
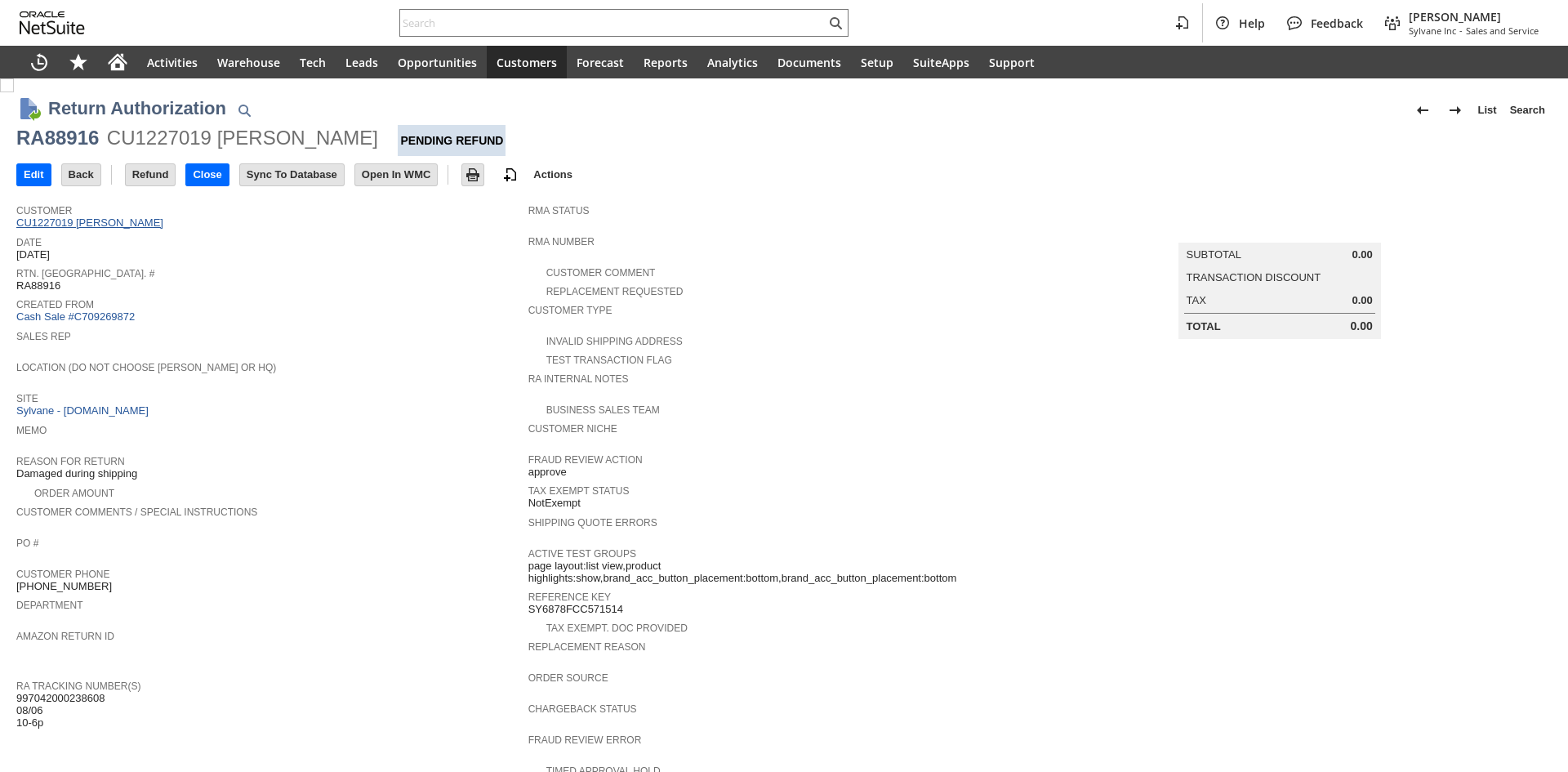
click at [127, 224] on link "CU1227019 [PERSON_NAME]" at bounding box center [92, 223] width 151 height 12
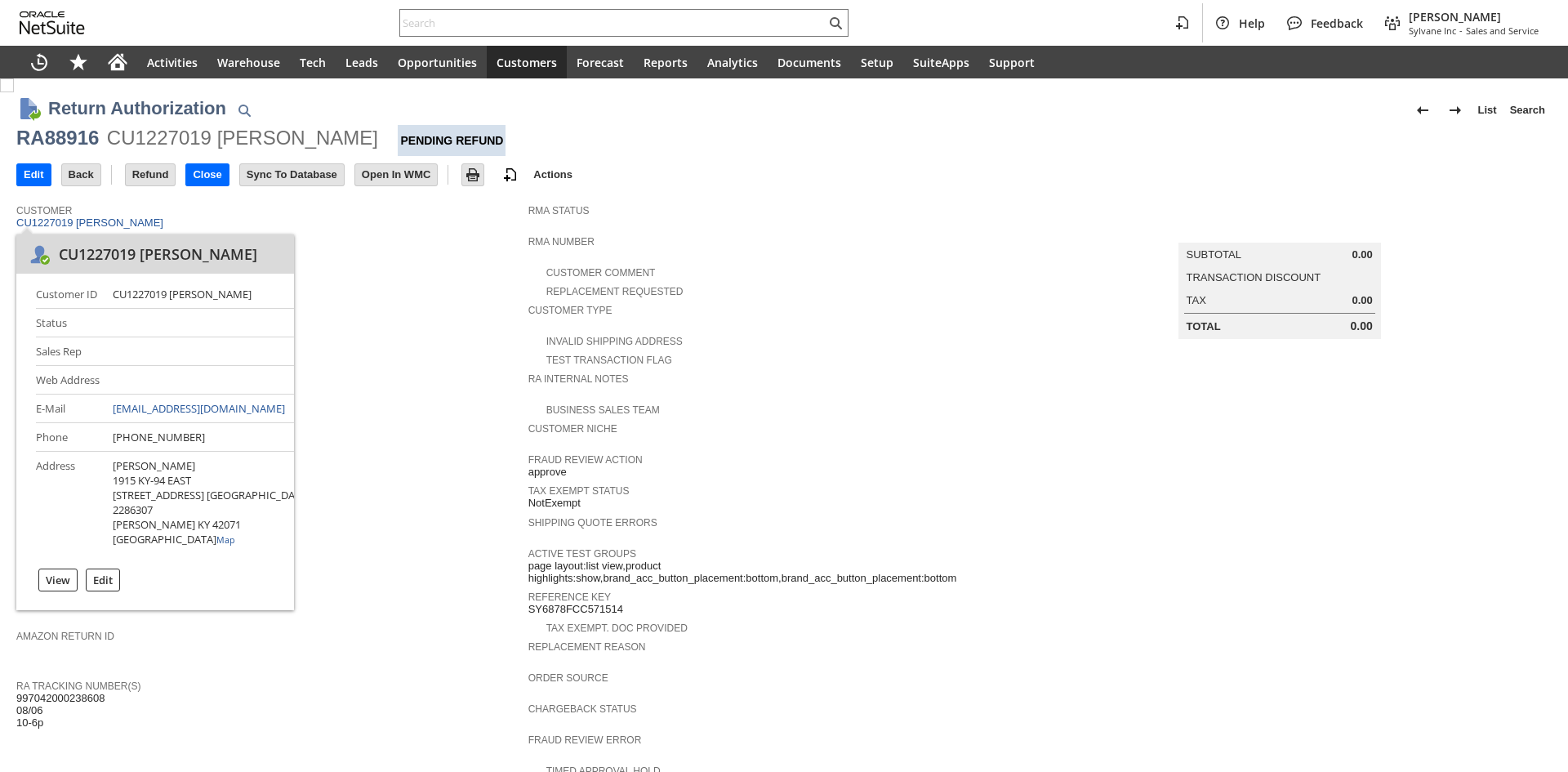
click at [461, 388] on span "Site" at bounding box center [269, 396] width 504 height 17
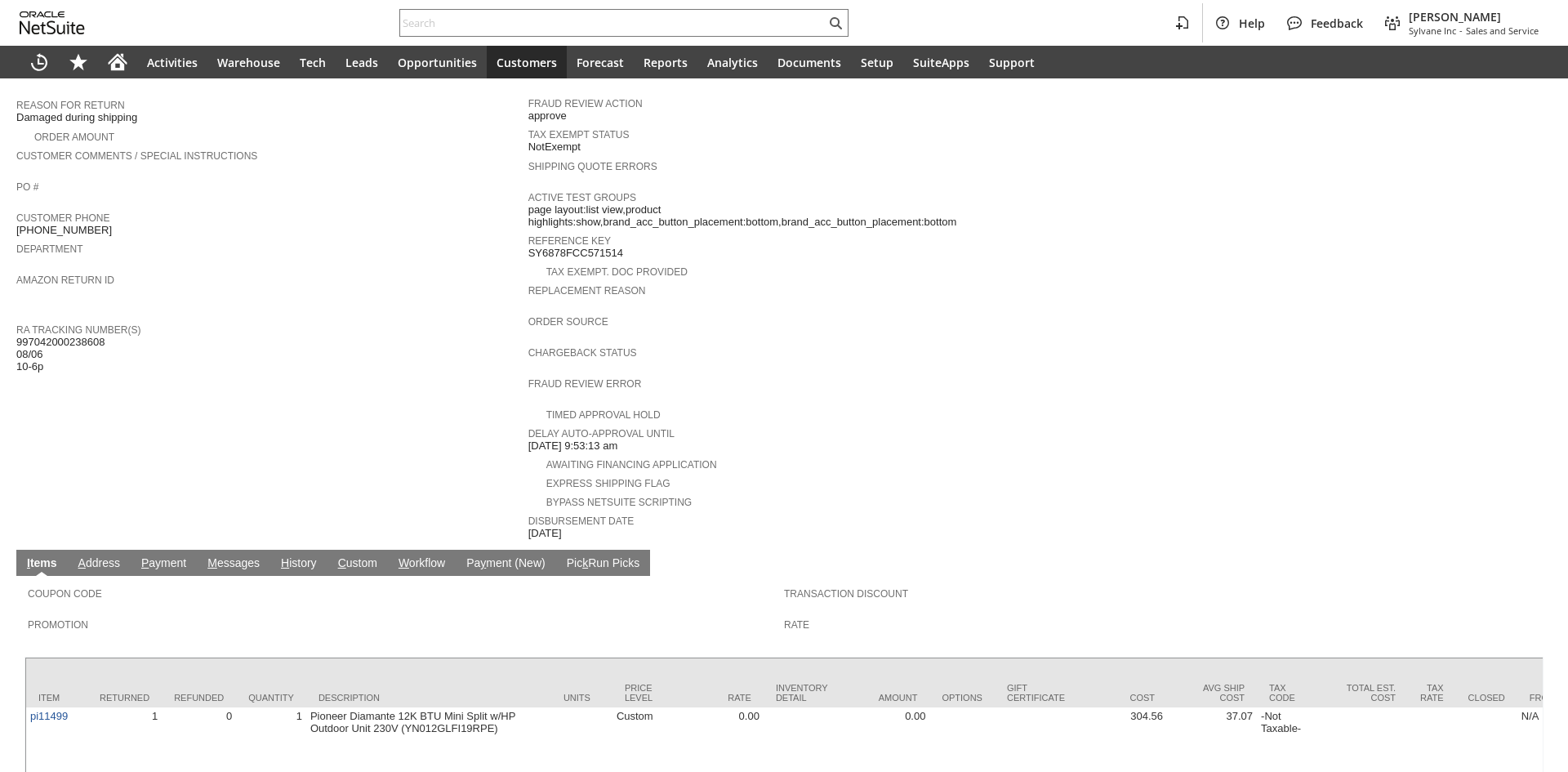
scroll to position [408, 0]
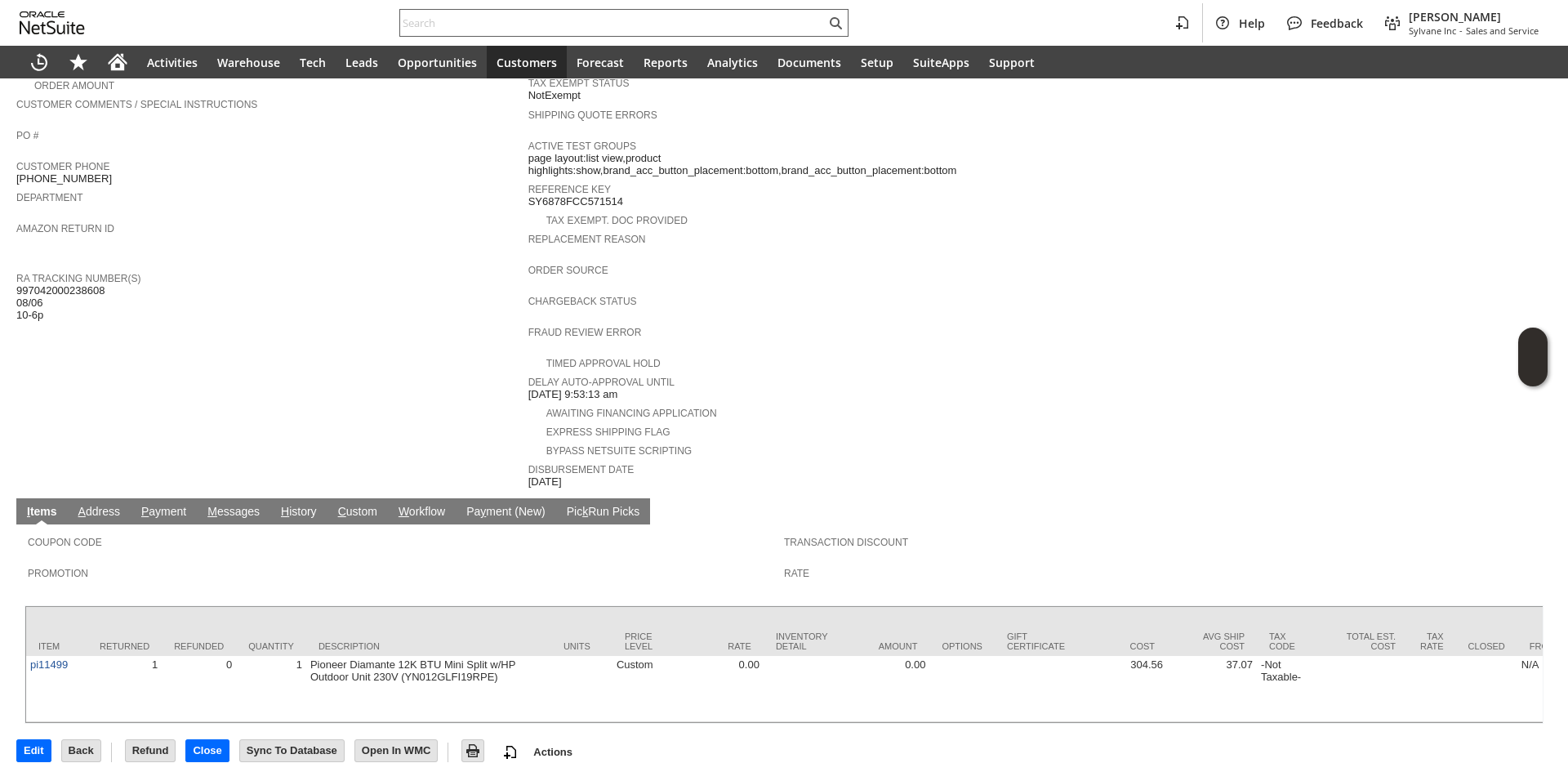
click at [525, 24] on input "text" at bounding box center [613, 22] width 425 height 19
paste input "S1346062"
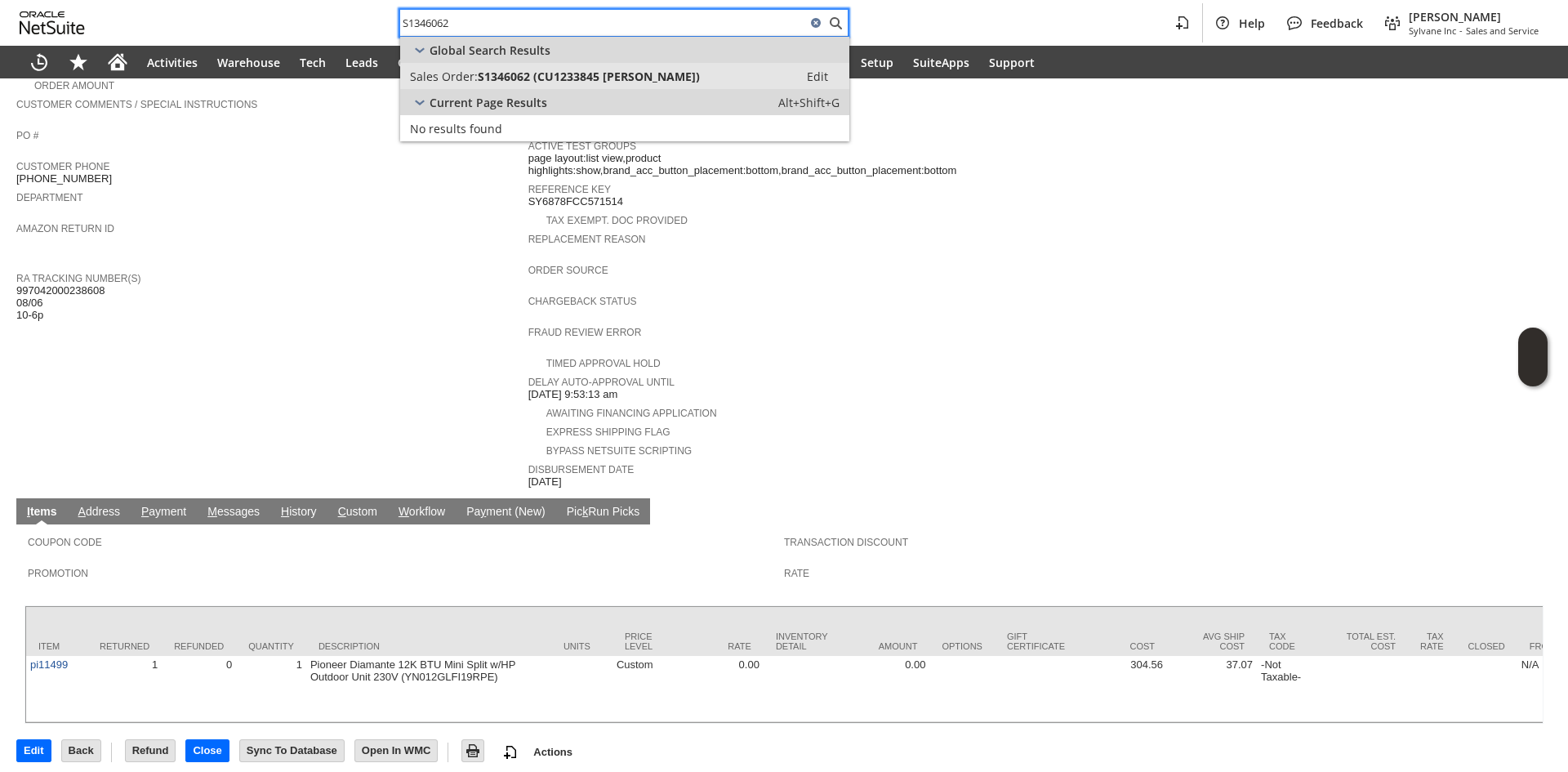
type input "S1346062"
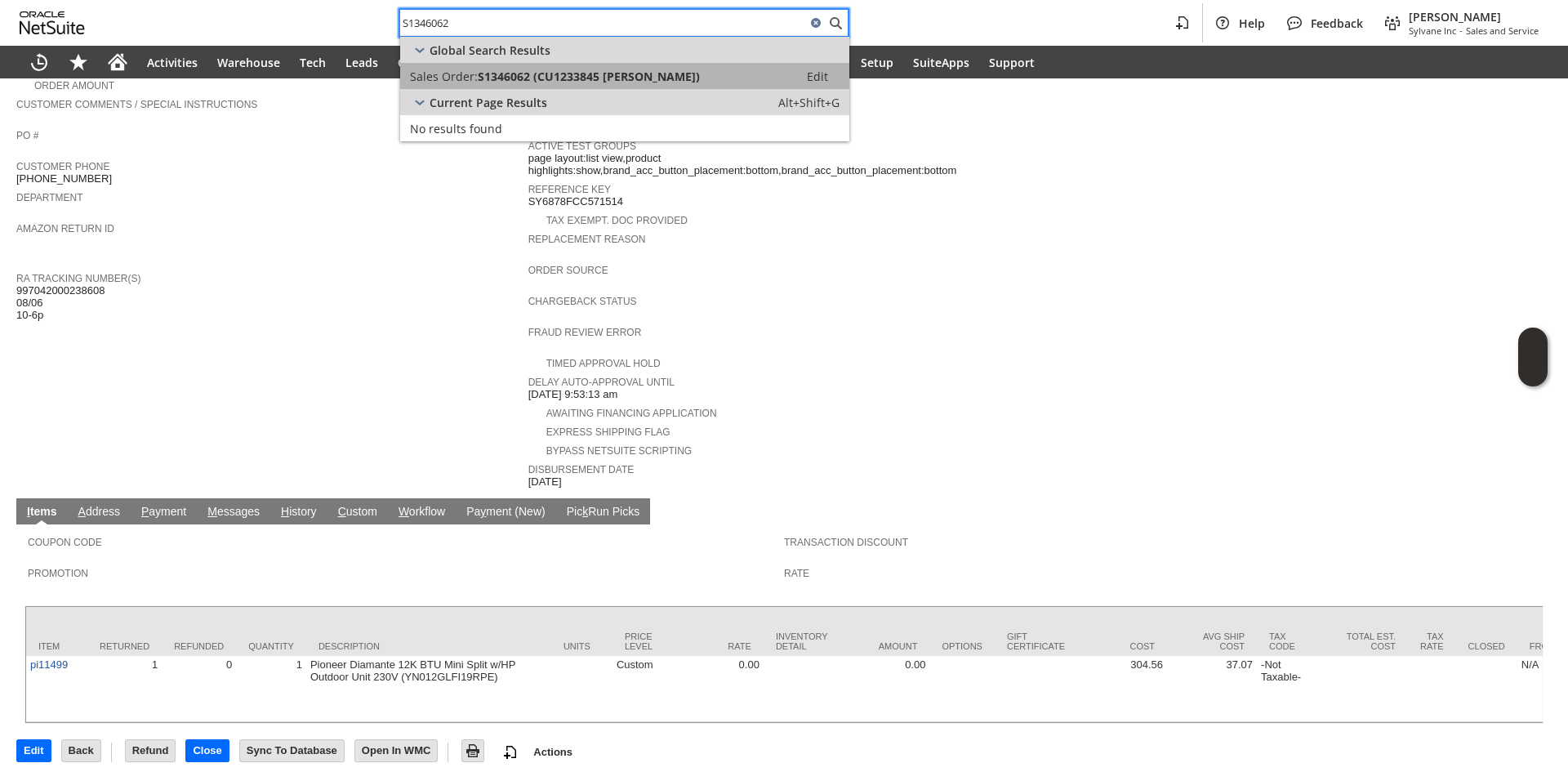
click at [557, 78] on span "S1346062 (CU1233845 [PERSON_NAME])" at bounding box center [589, 76] width 222 height 16
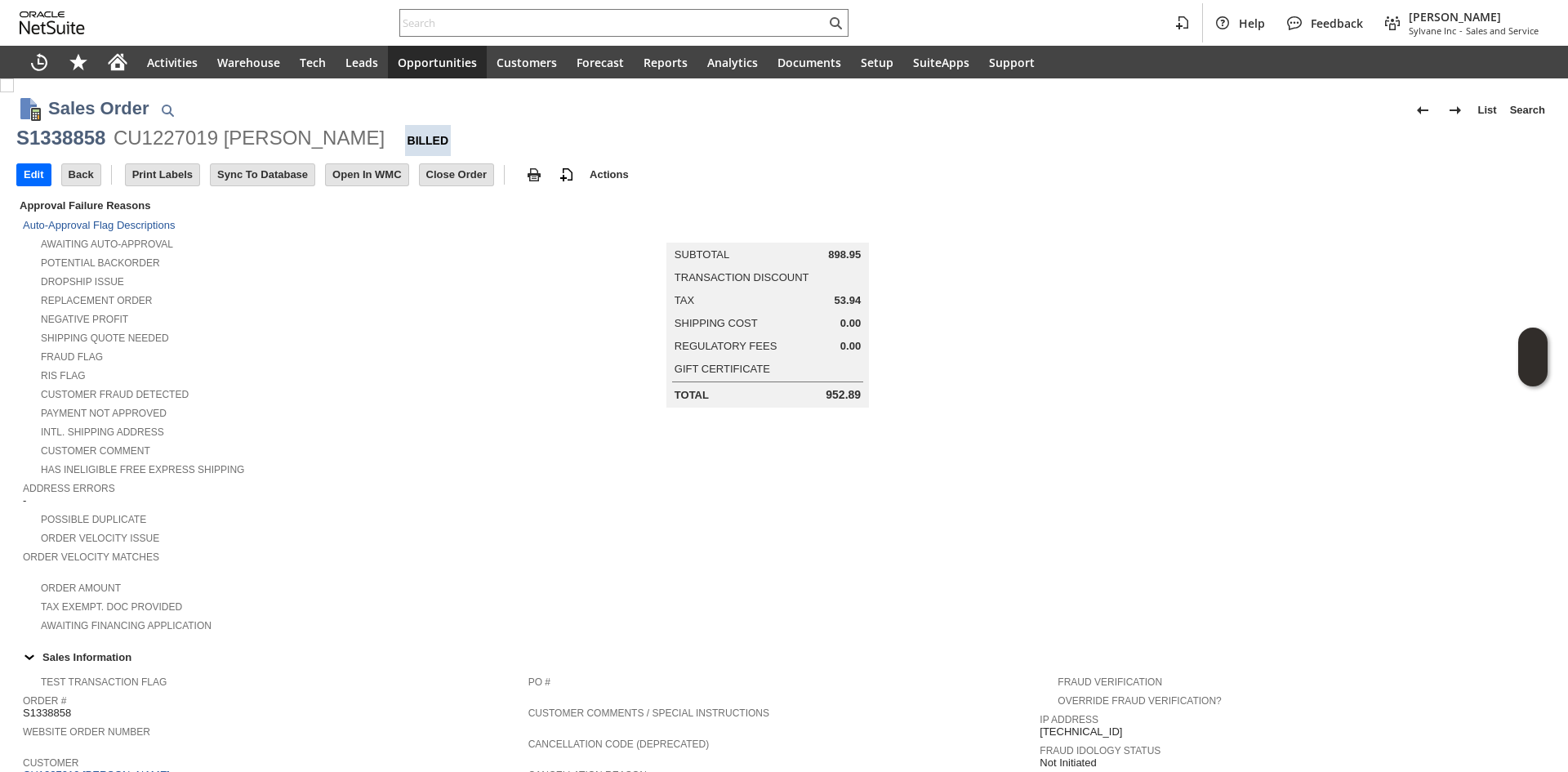
click at [90, 139] on div "S1338858" at bounding box center [61, 138] width 89 height 26
copy div "S1338858"
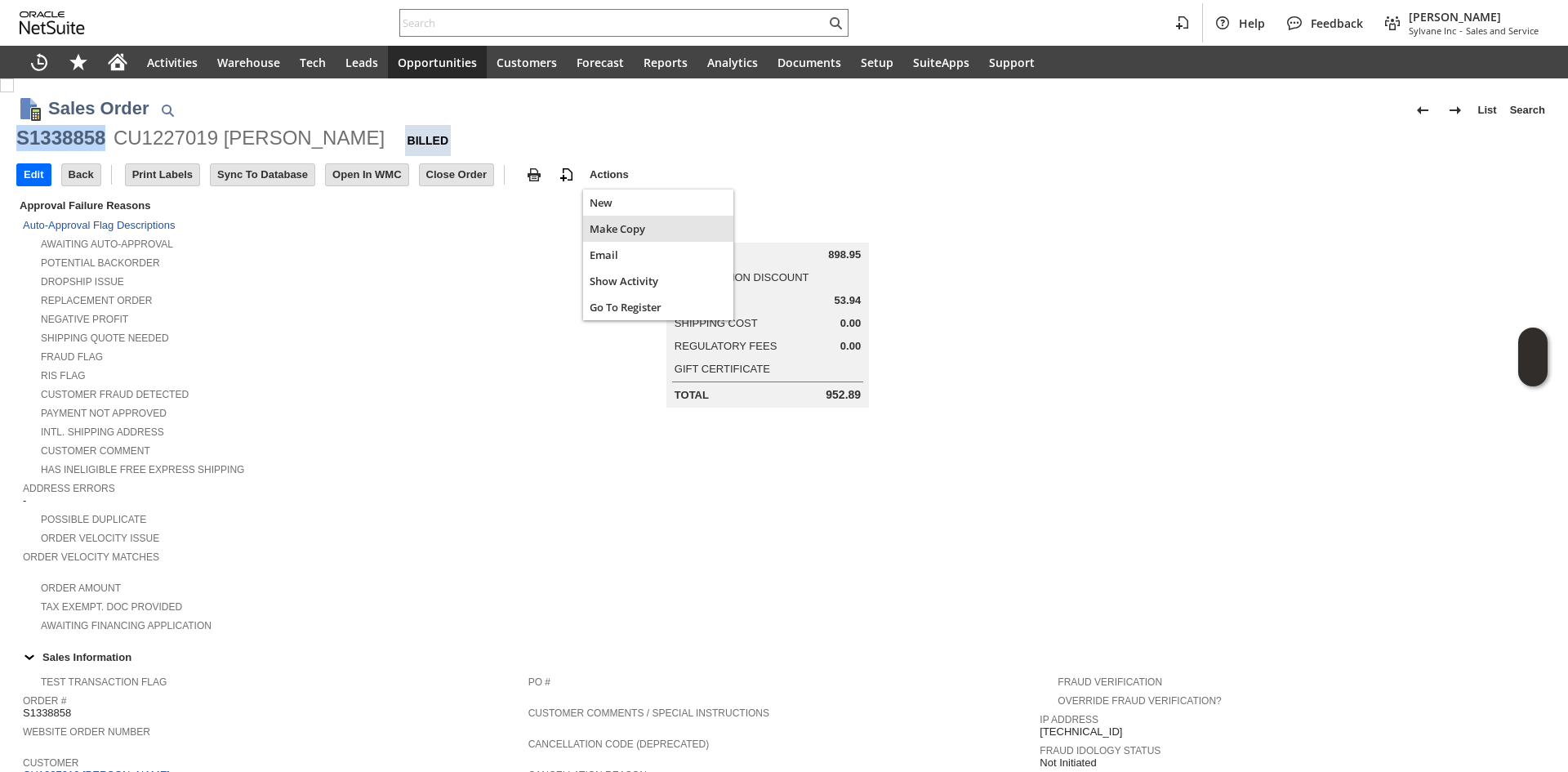
click at [626, 231] on span "Make Copy" at bounding box center [658, 229] width 138 height 15
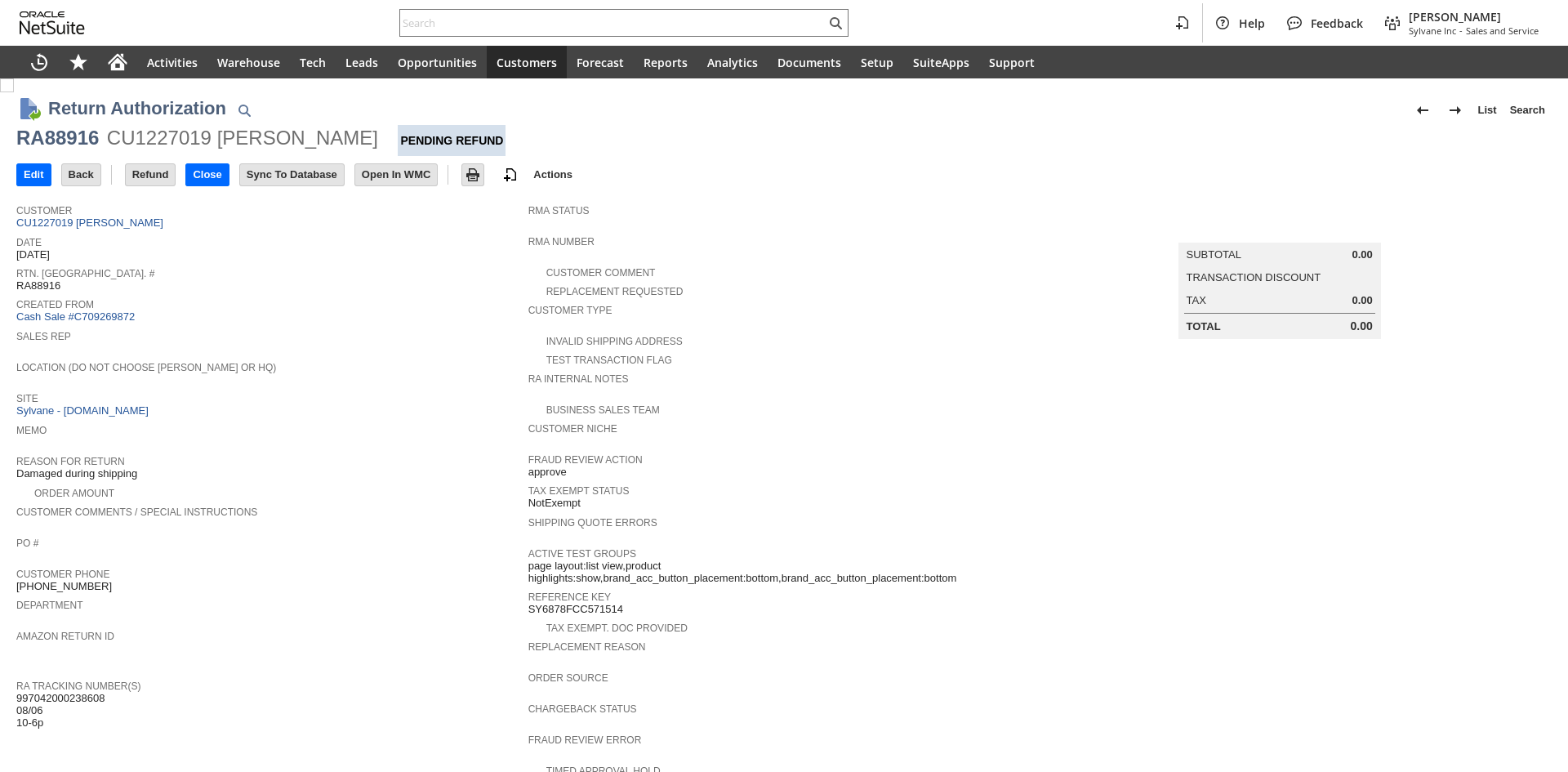
scroll to position [408, 0]
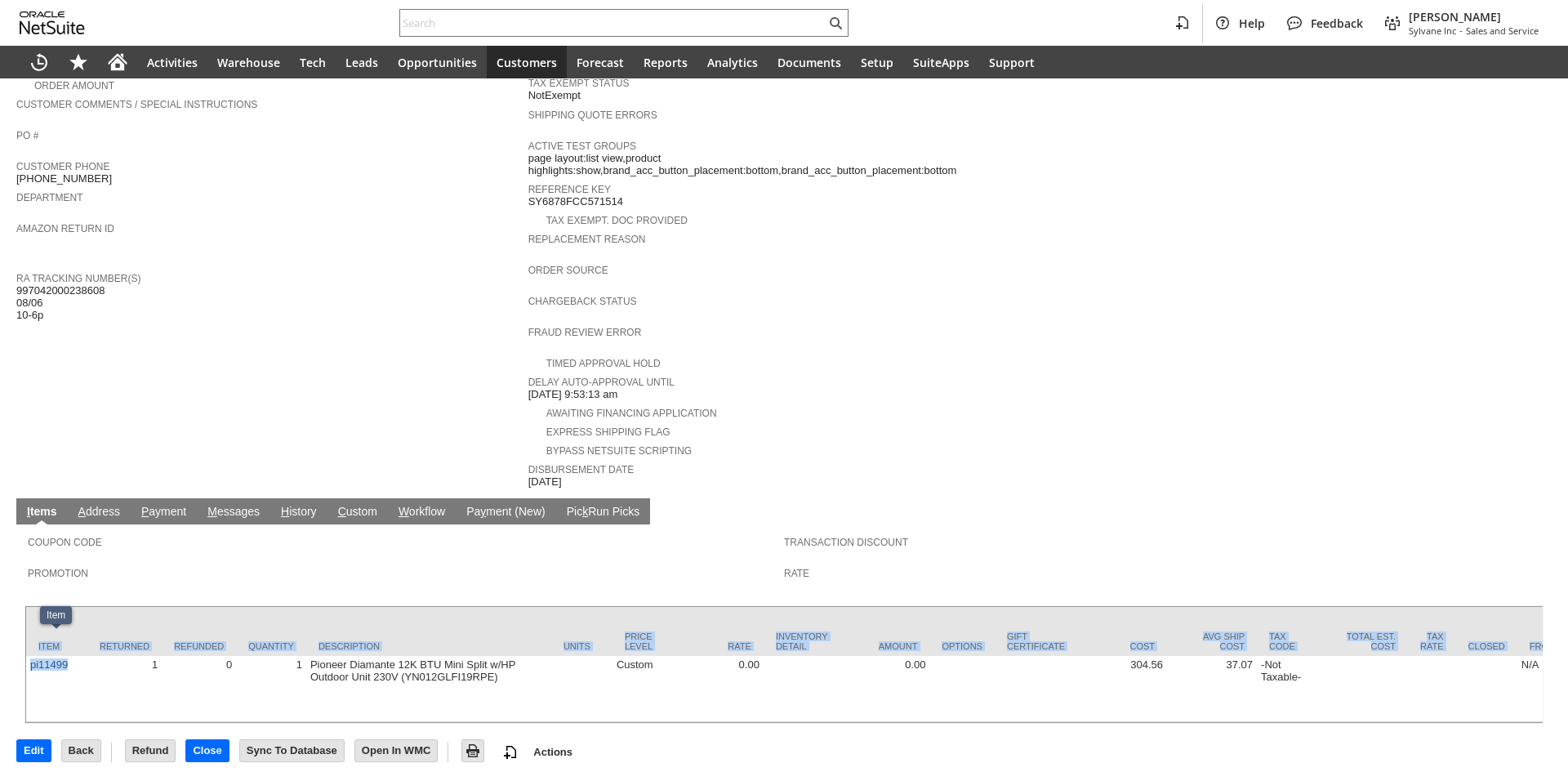
copy div "Item Returned Refunded Quantity Description Units Price Level Rate Inventory De…"
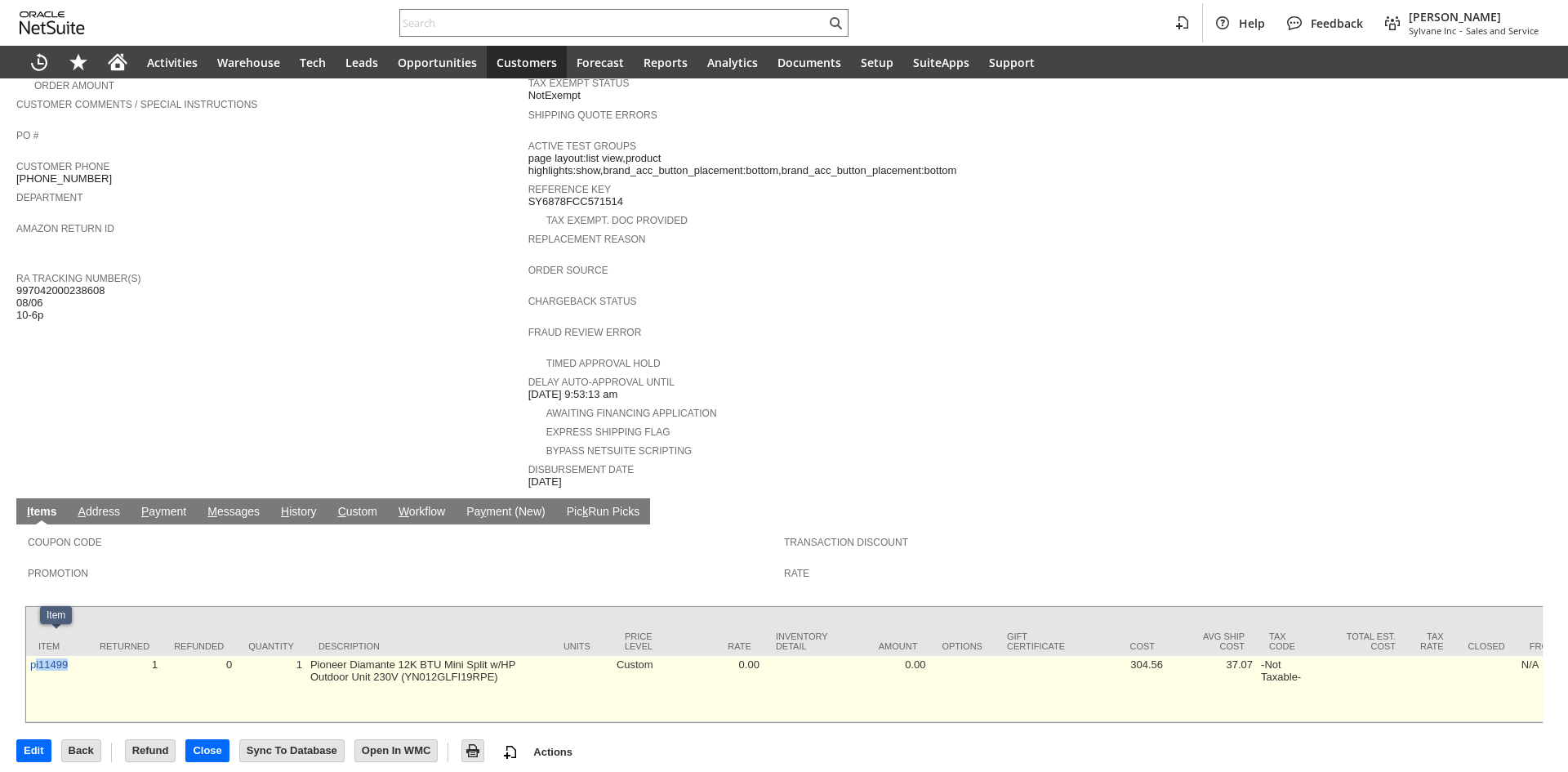
copy link "i11499"
drag, startPoint x: 69, startPoint y: 657, endPoint x: 34, endPoint y: 657, distance: 35.0
click at [34, 657] on td "pi11499" at bounding box center [56, 690] width 61 height 66
click at [91, 669] on td "1" at bounding box center [125, 690] width 75 height 66
drag, startPoint x: 80, startPoint y: 670, endPoint x: 93, endPoint y: 658, distance: 17.7
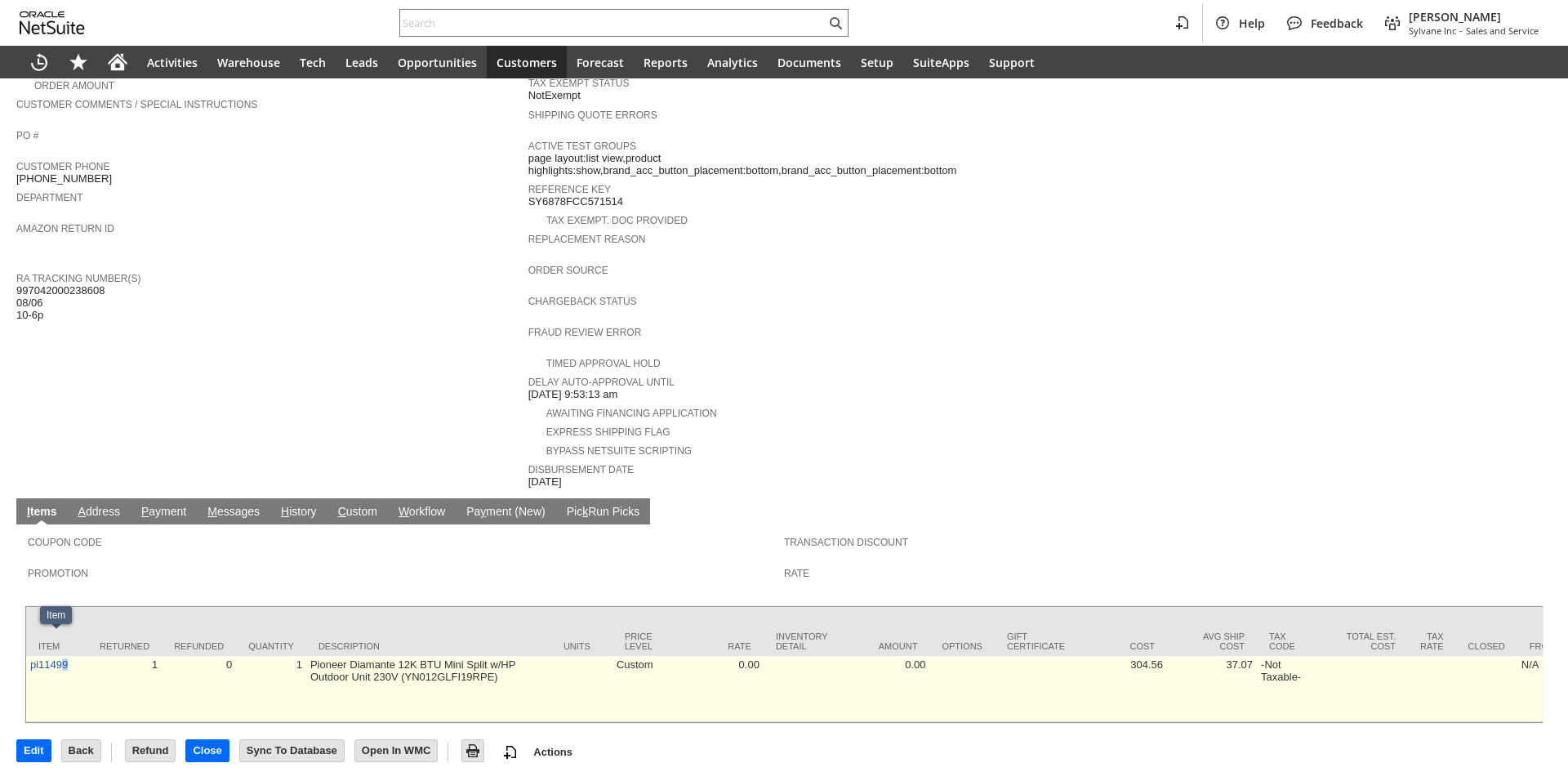
click at [73, 666] on td "pi11499" at bounding box center [56, 690] width 61 height 66
click at [85, 660] on td "pi11499" at bounding box center [56, 690] width 61 height 66
click at [93, 658] on td "1" at bounding box center [125, 690] width 75 height 66
copy tr "pi11499"
drag, startPoint x: 85, startPoint y: 662, endPoint x: 31, endPoint y: 664, distance: 54.0
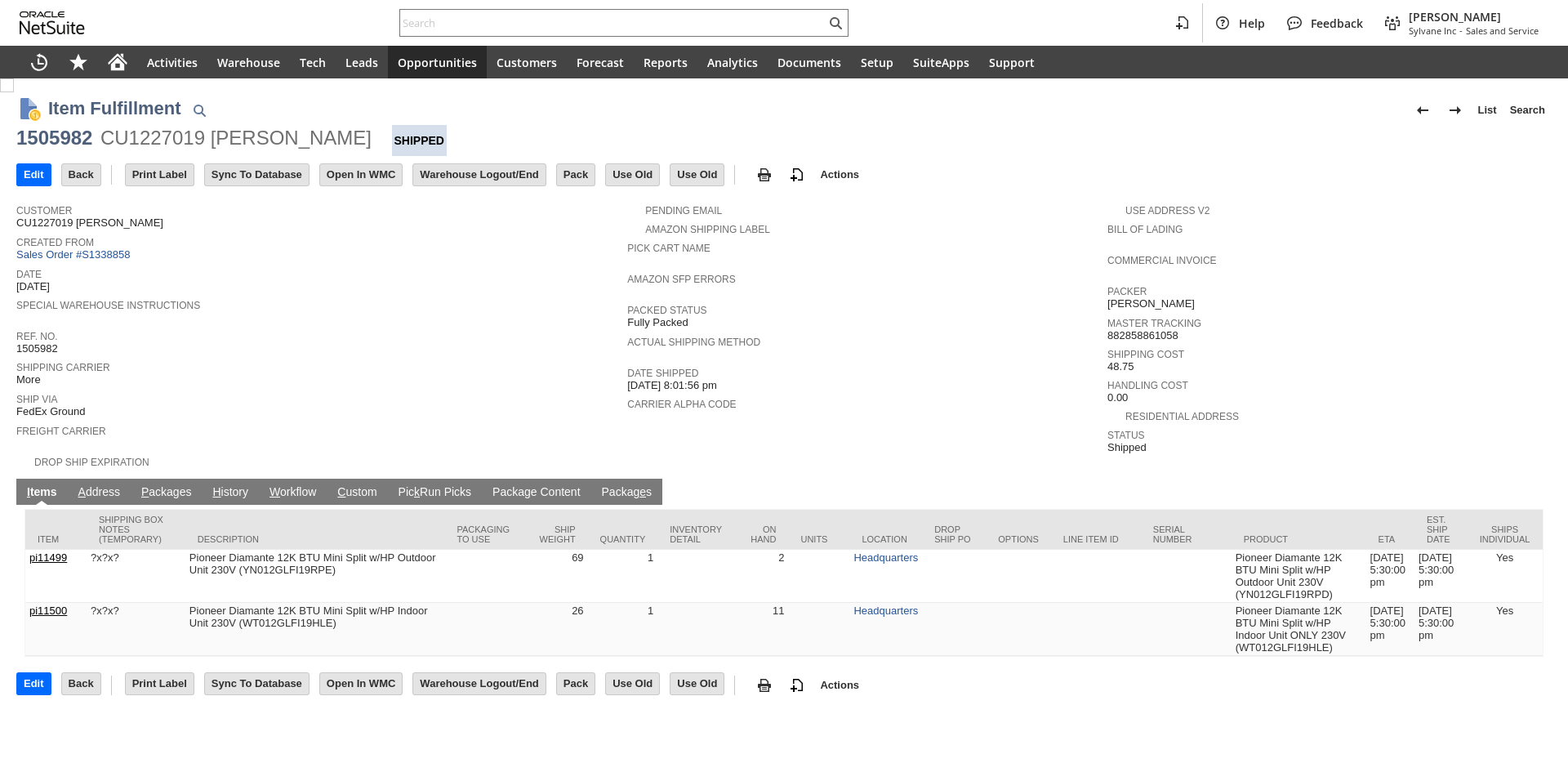
click at [184, 486] on link "P ackages" at bounding box center [167, 493] width 59 height 16
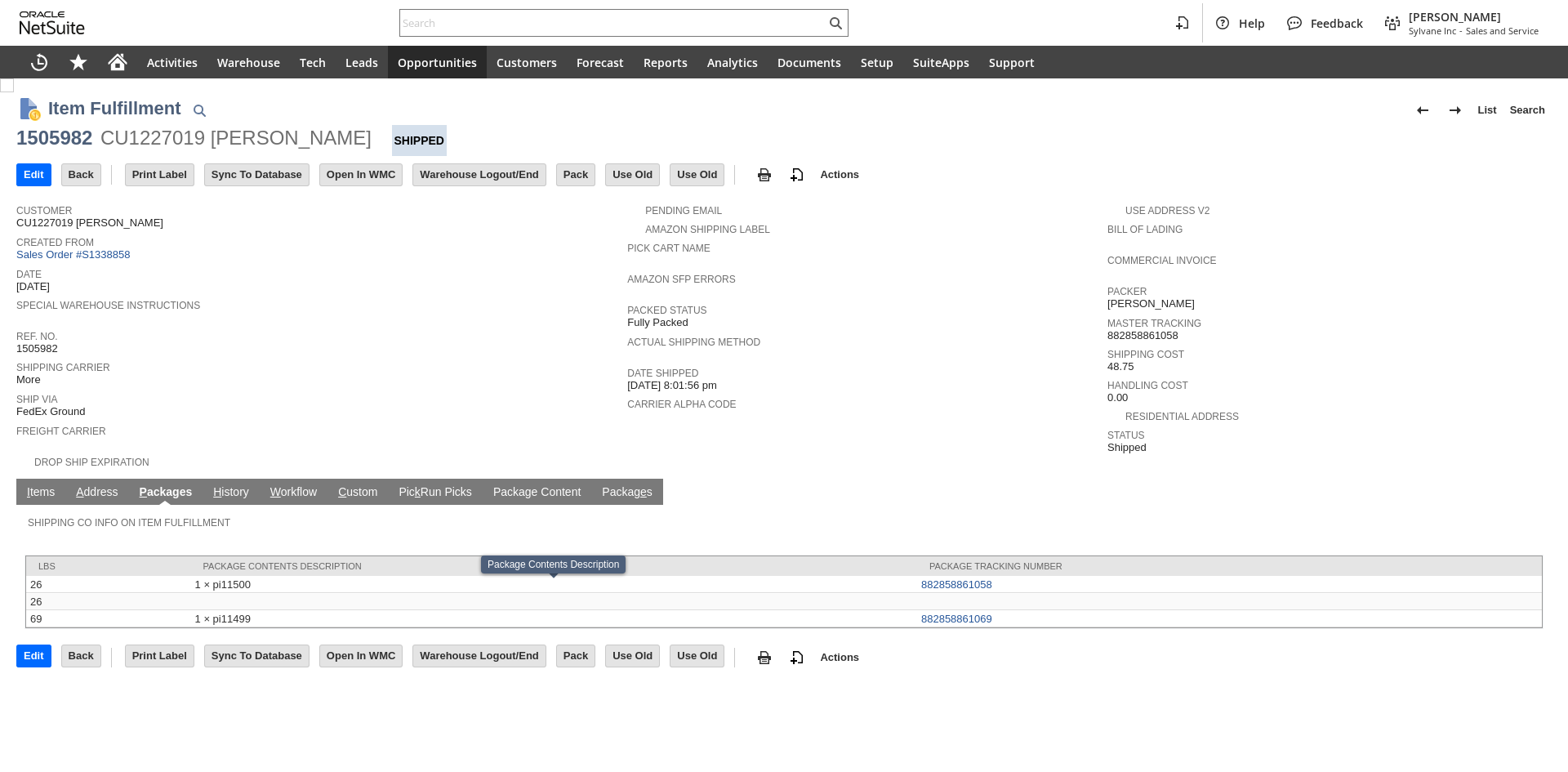
click at [43, 486] on link "I tems" at bounding box center [41, 493] width 36 height 16
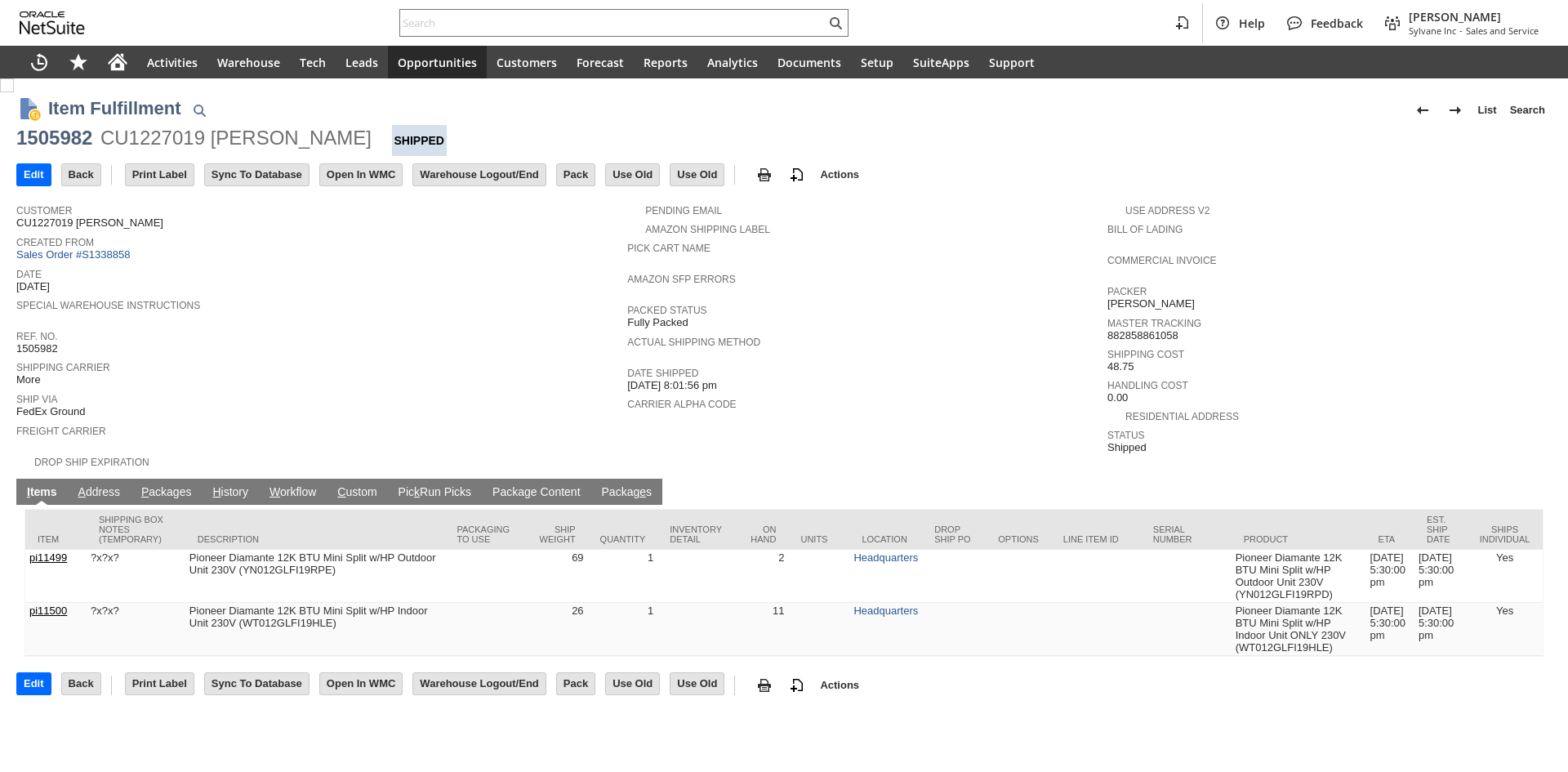
click at [180, 486] on link "P ackages" at bounding box center [167, 493] width 59 height 16
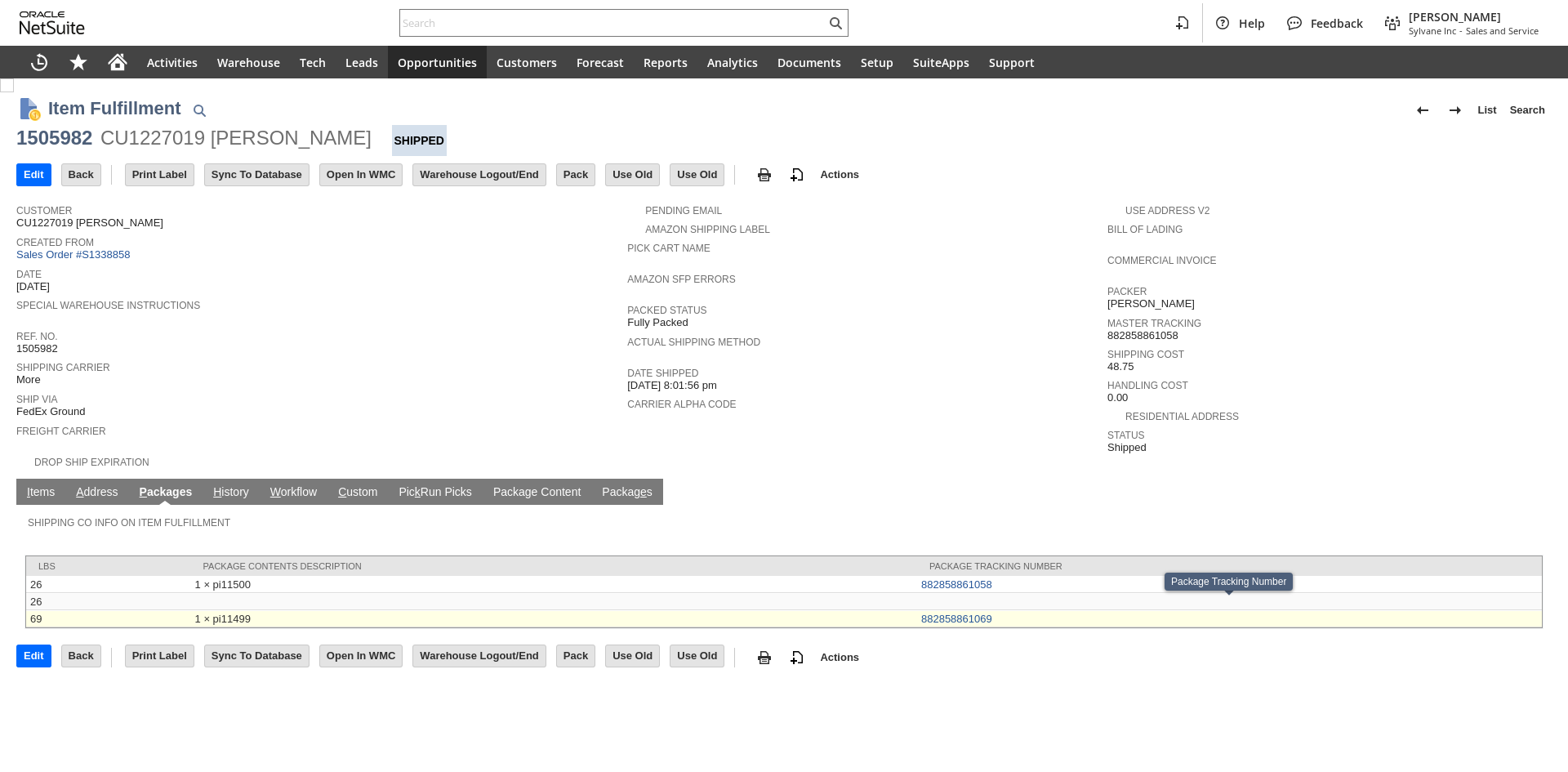
drag, startPoint x: 909, startPoint y: 608, endPoint x: 997, endPoint y: 611, distance: 88.1
click at [997, 611] on tr "69 1 × pi11499 882858861069" at bounding box center [784, 619] width 1516 height 18
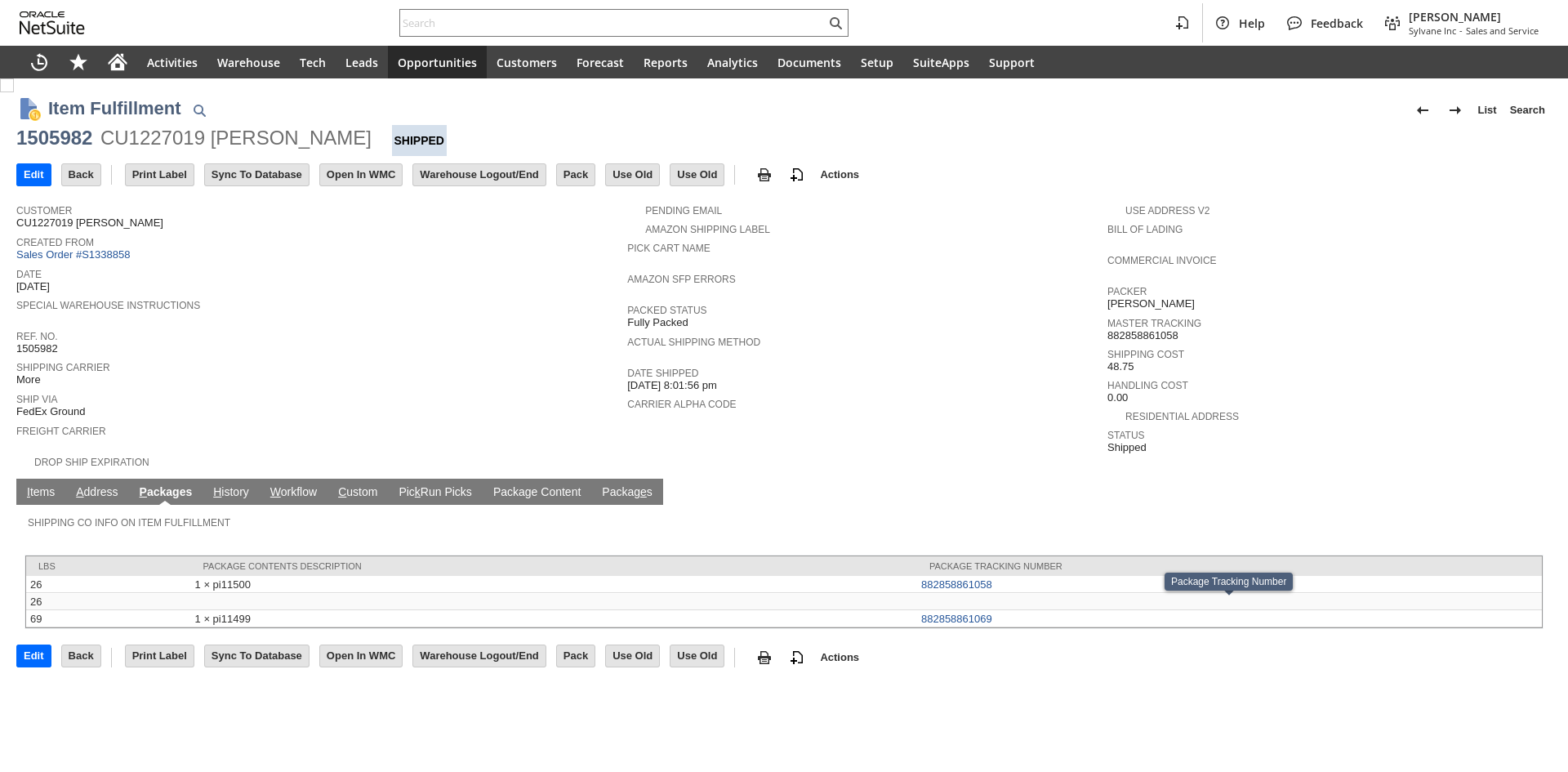
copy tr "1 × pi11499 882858861069"
click at [34, 486] on link "I tems" at bounding box center [41, 493] width 36 height 16
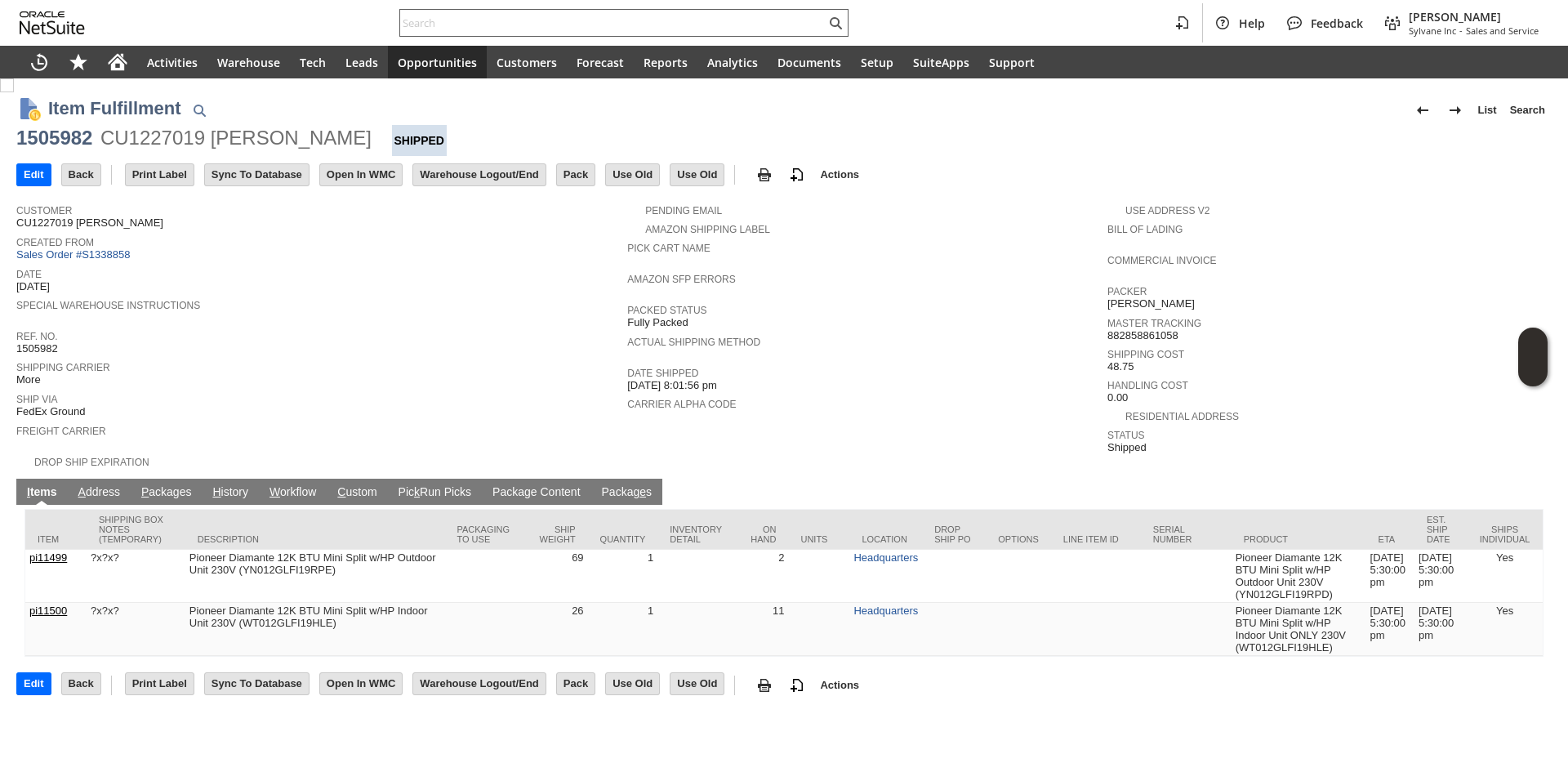
click at [598, 33] on div at bounding box center [624, 23] width 449 height 28
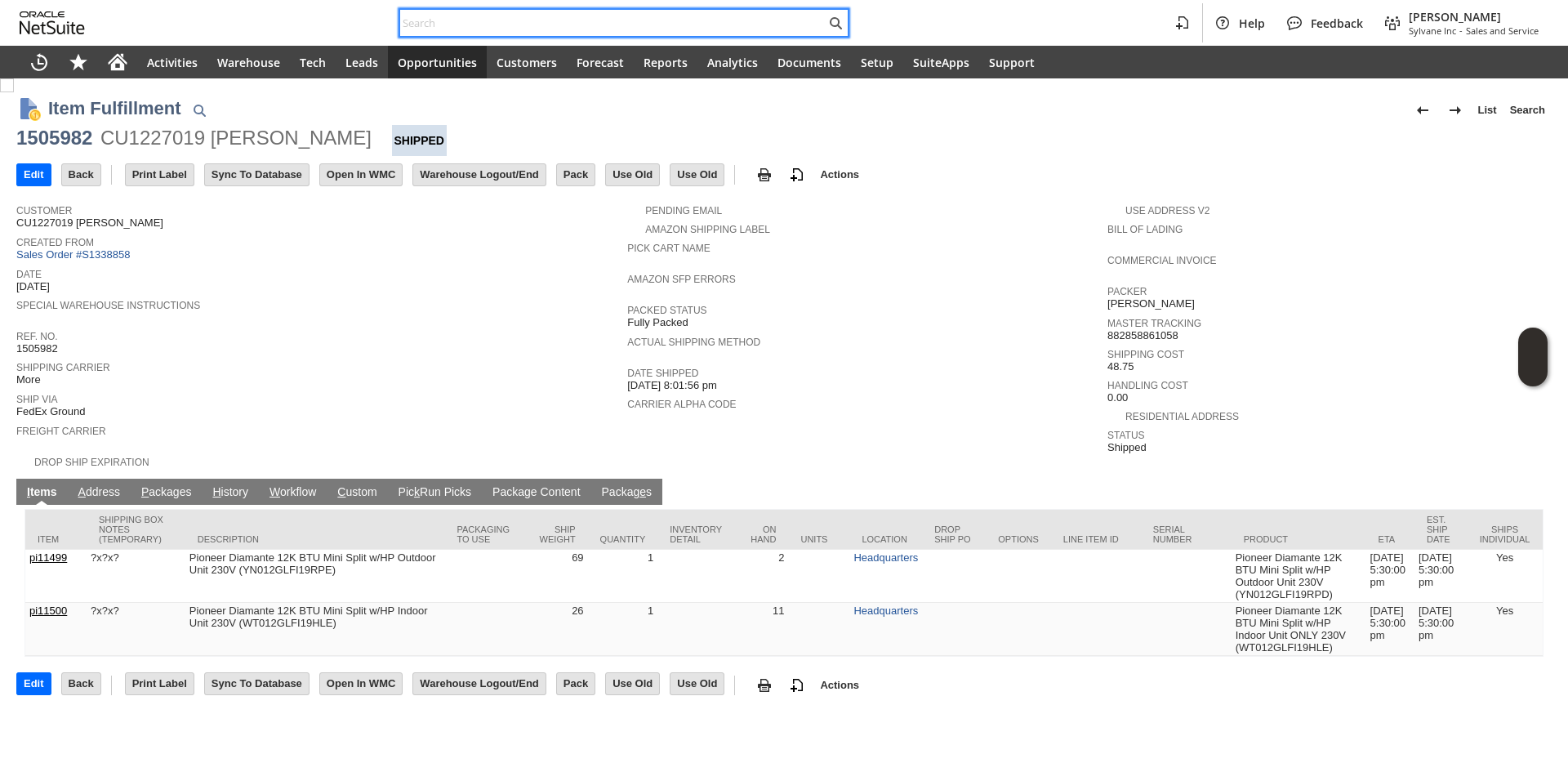
click at [610, 15] on input "text" at bounding box center [613, 22] width 425 height 19
paste input "SY689AA99CE1D9F"
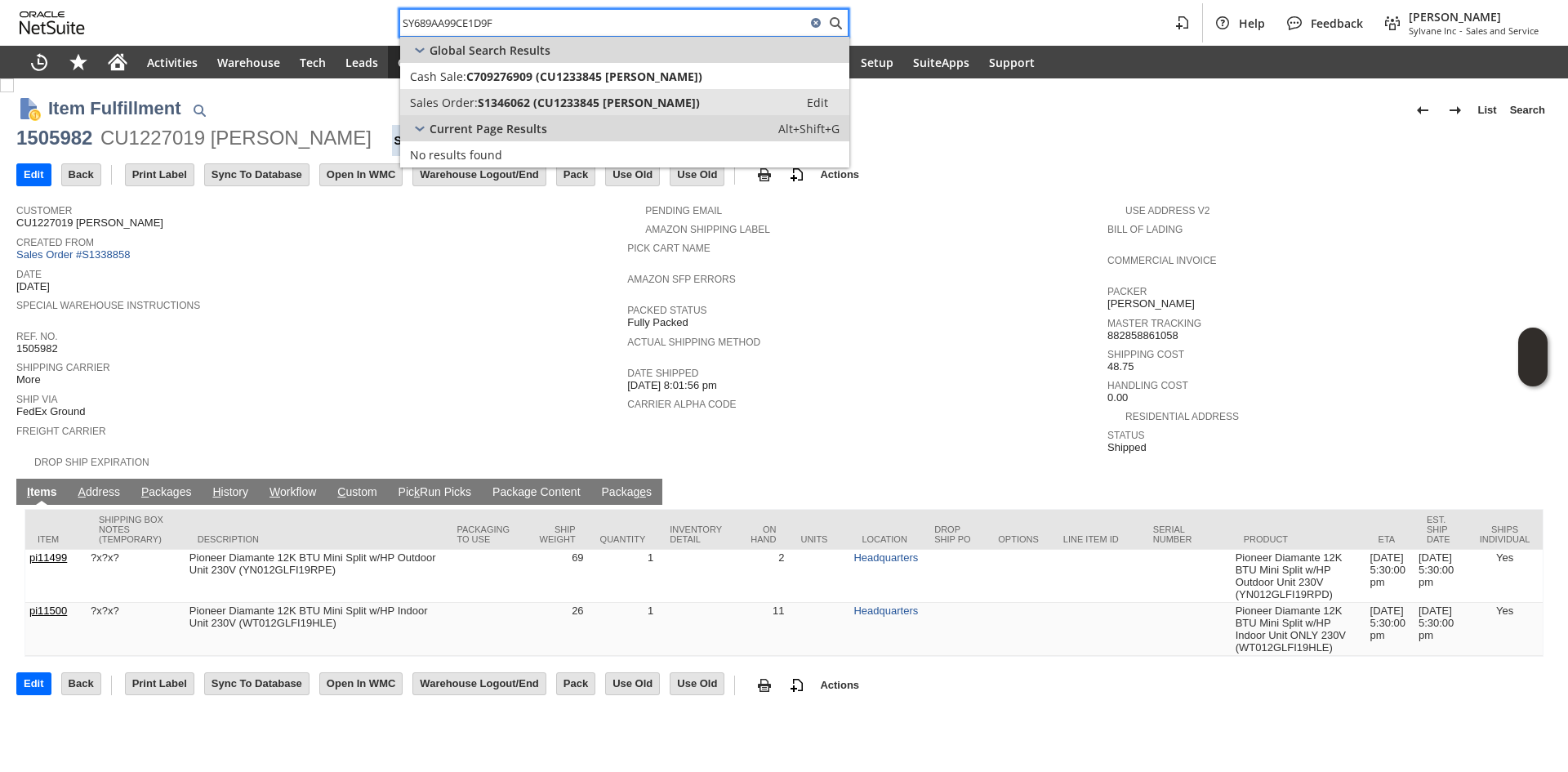
type input "SY689AA99CE1D9F"
click at [595, 103] on span "S1346062 (CU1233845 Amit K Mehrotra)" at bounding box center [589, 103] width 222 height 16
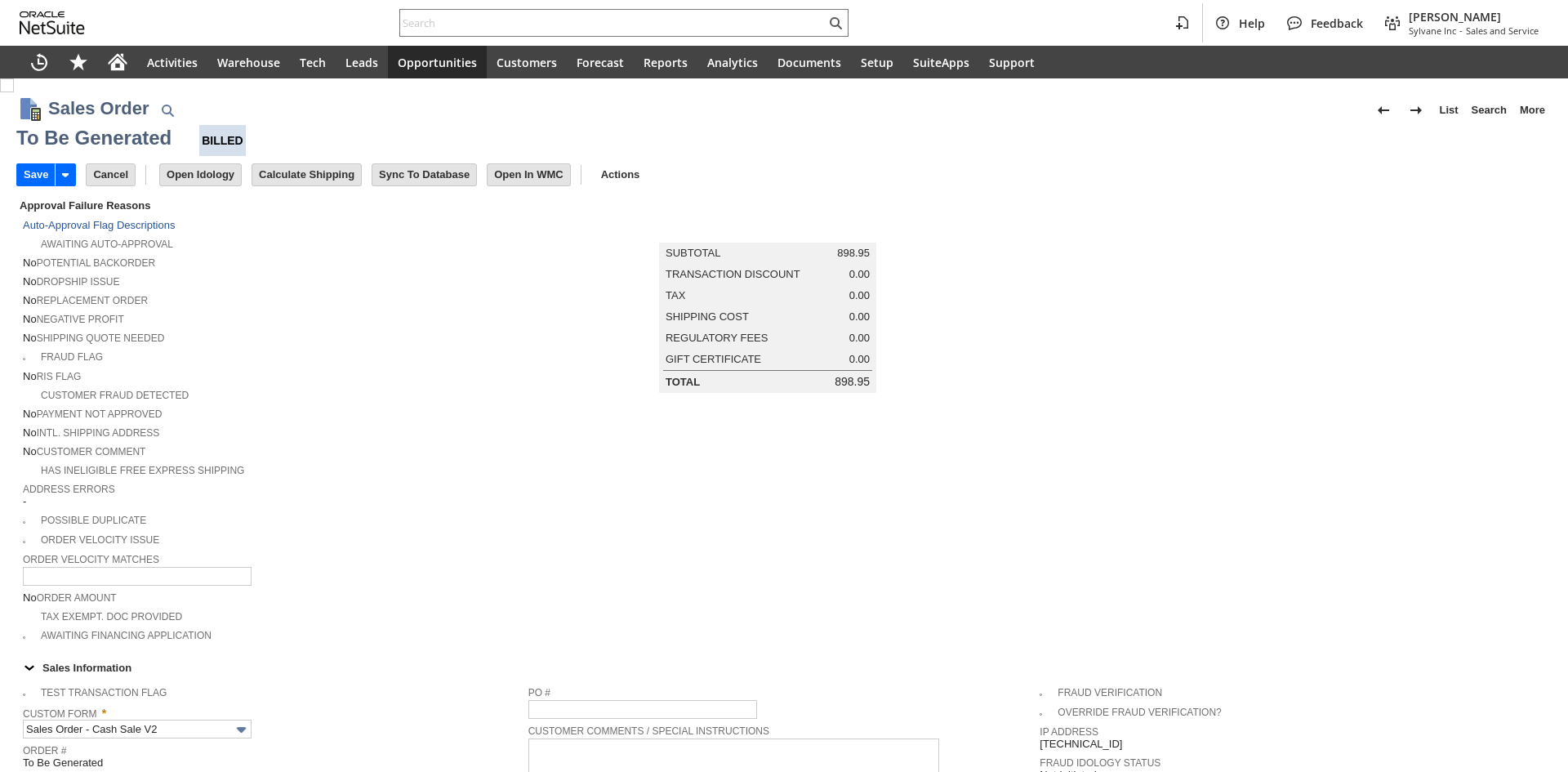
type input "Intelligent Recommendations¹⁰"
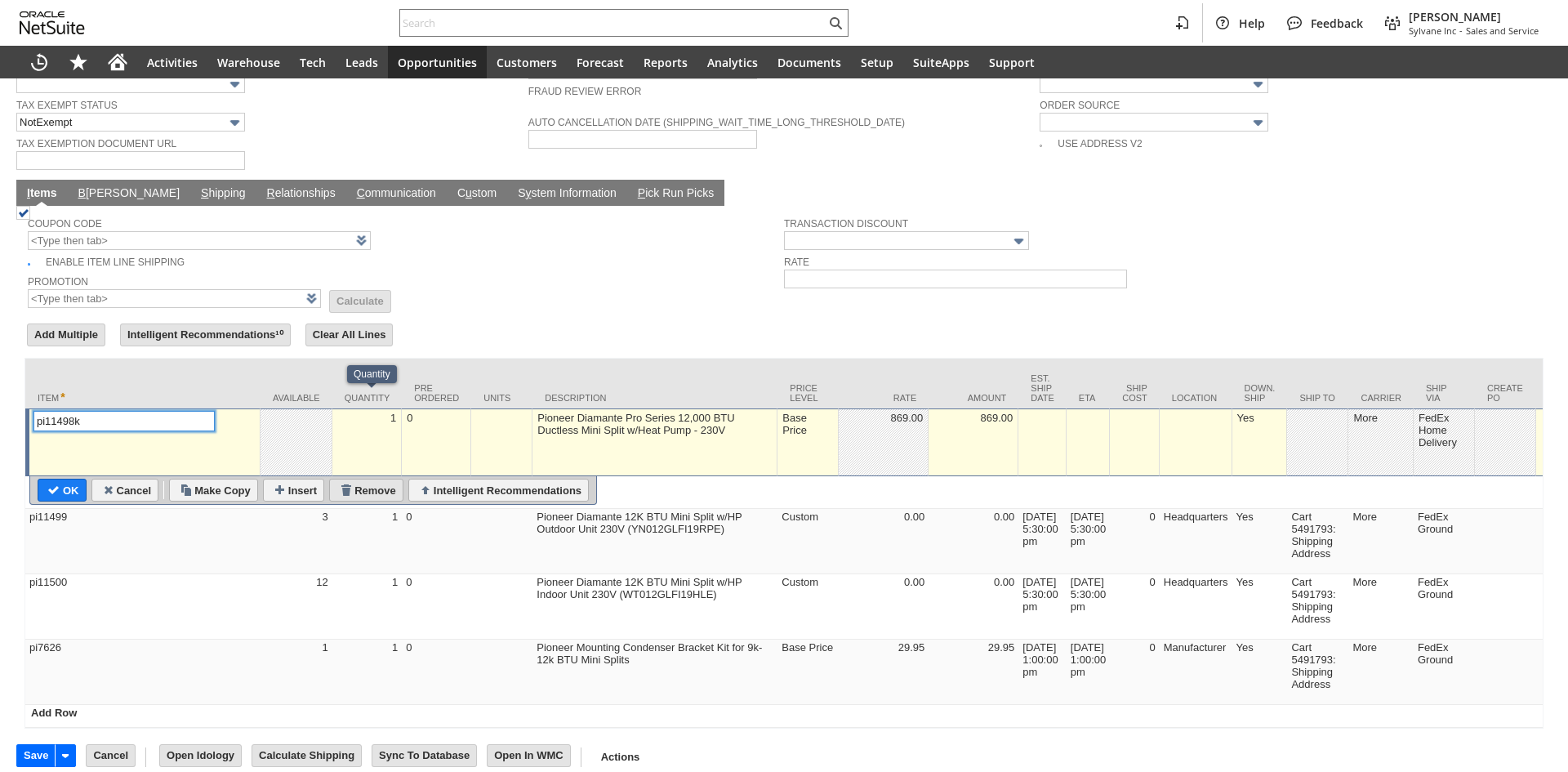
scroll to position [1232, 0]
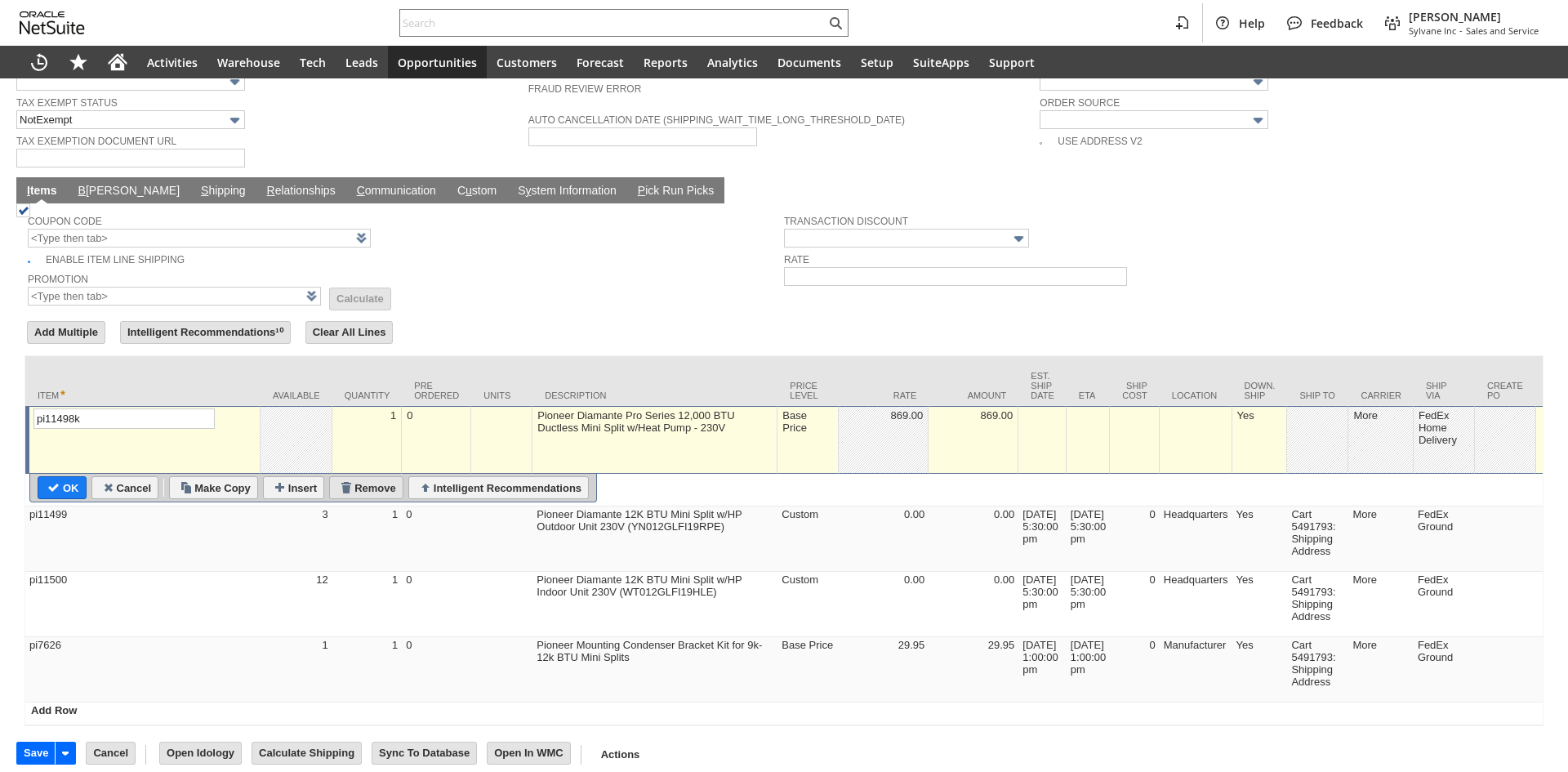
click at [381, 477] on input "Remove" at bounding box center [366, 488] width 73 height 21
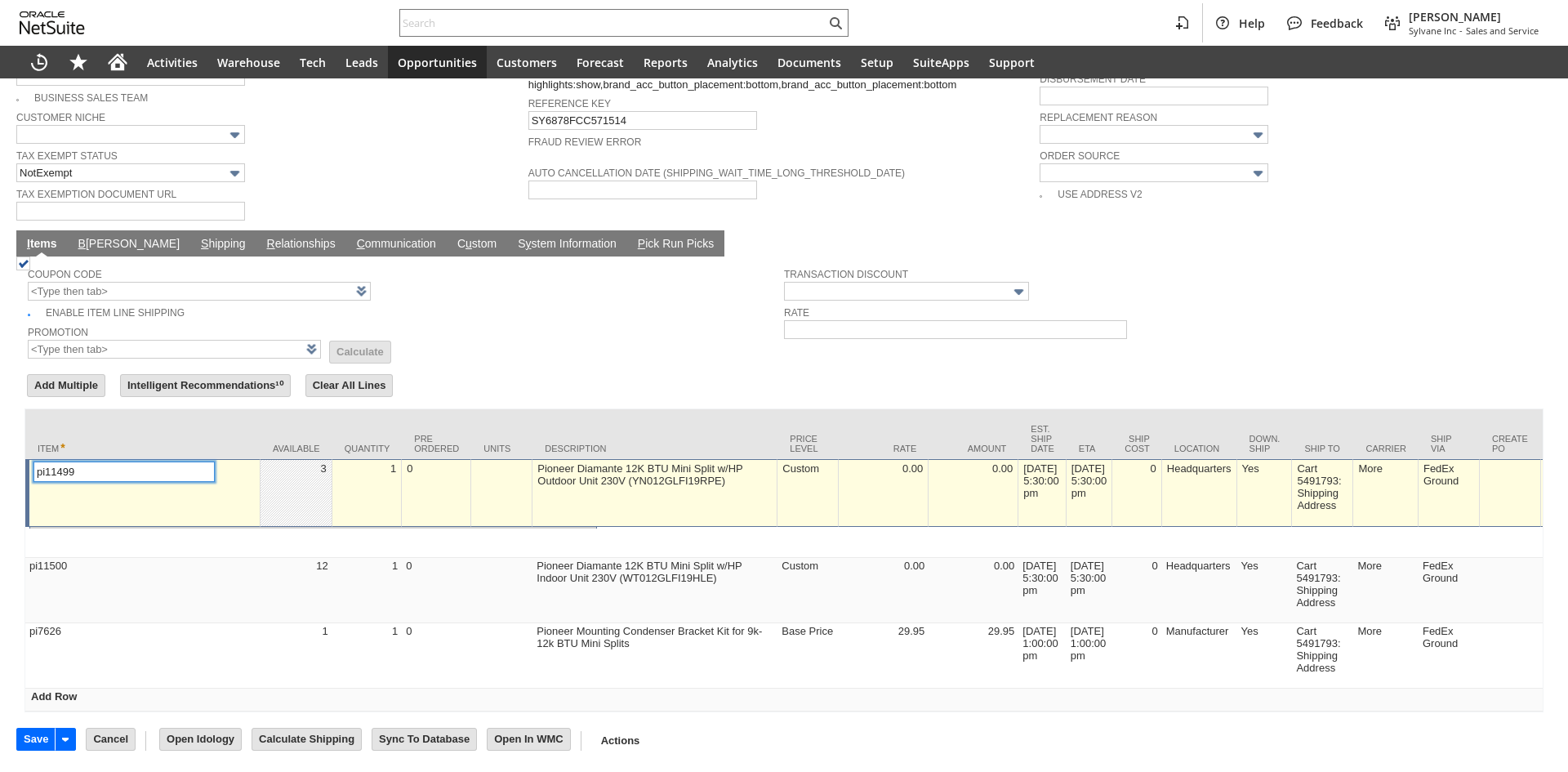
scroll to position [1164, 0]
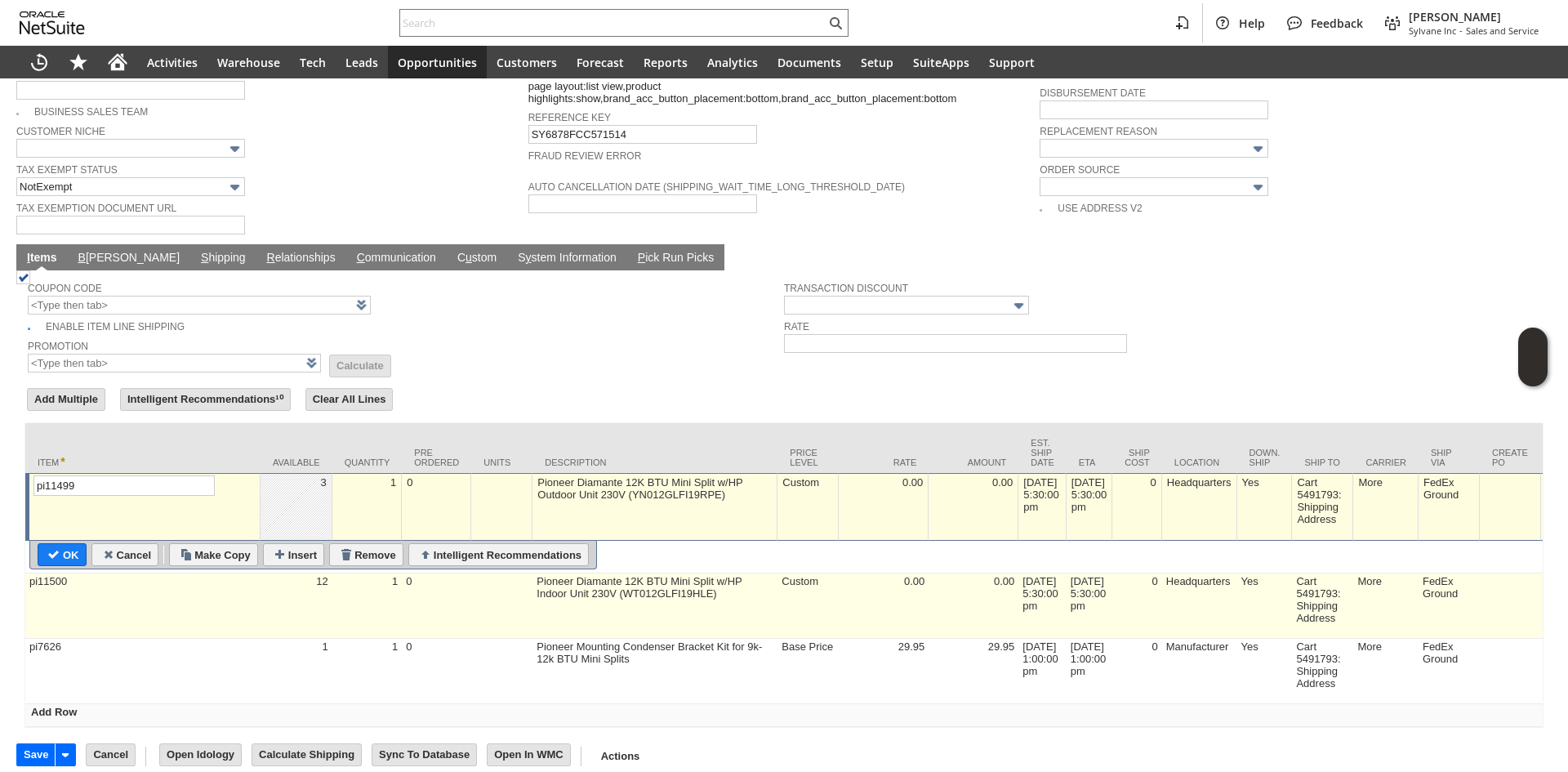
click at [442, 580] on td "0" at bounding box center [436, 606] width 69 height 66
type input "pi11500"
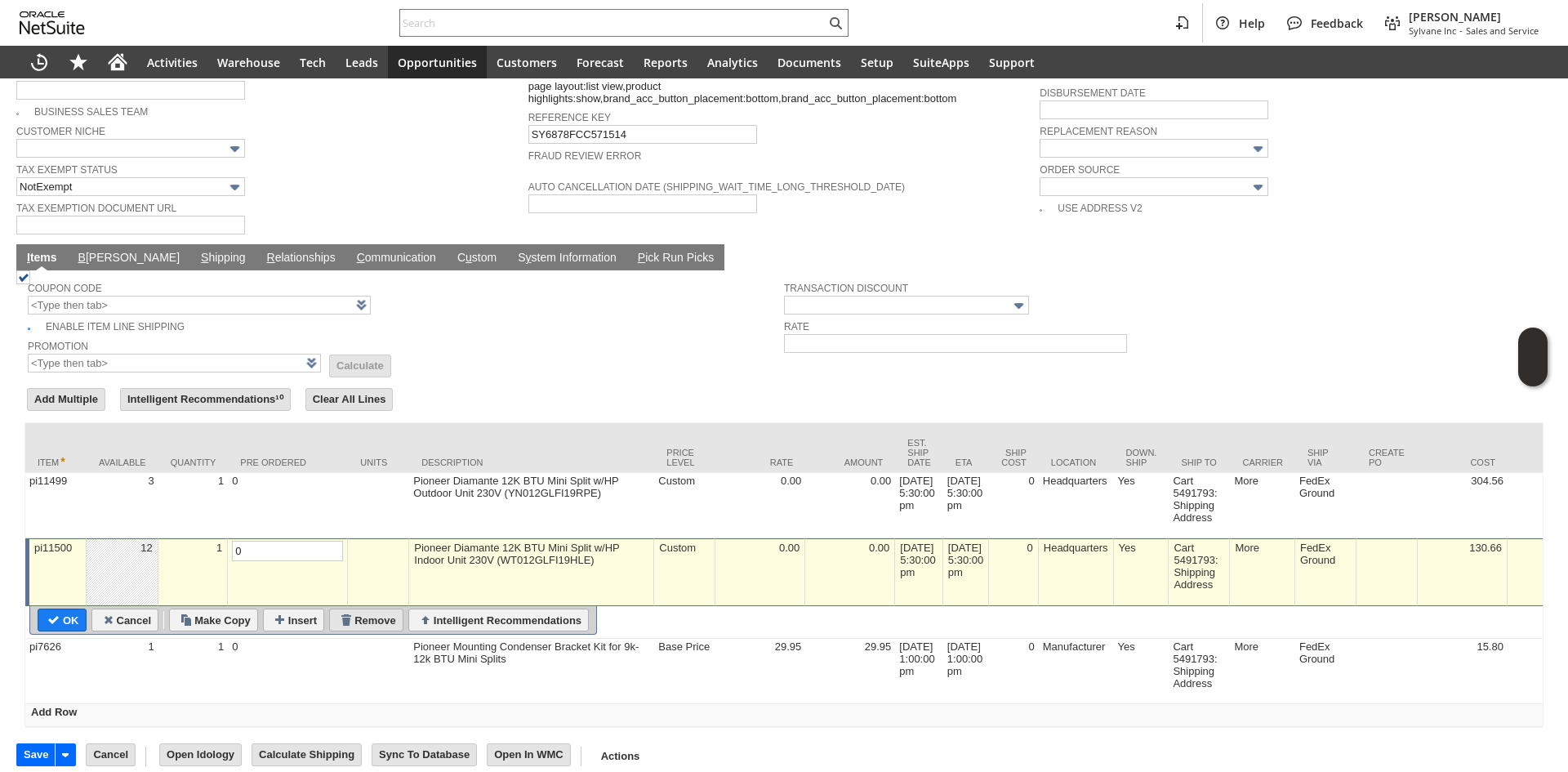
click at [377, 609] on input "Remove" at bounding box center [366, 620] width 73 height 21
type input "pi7626"
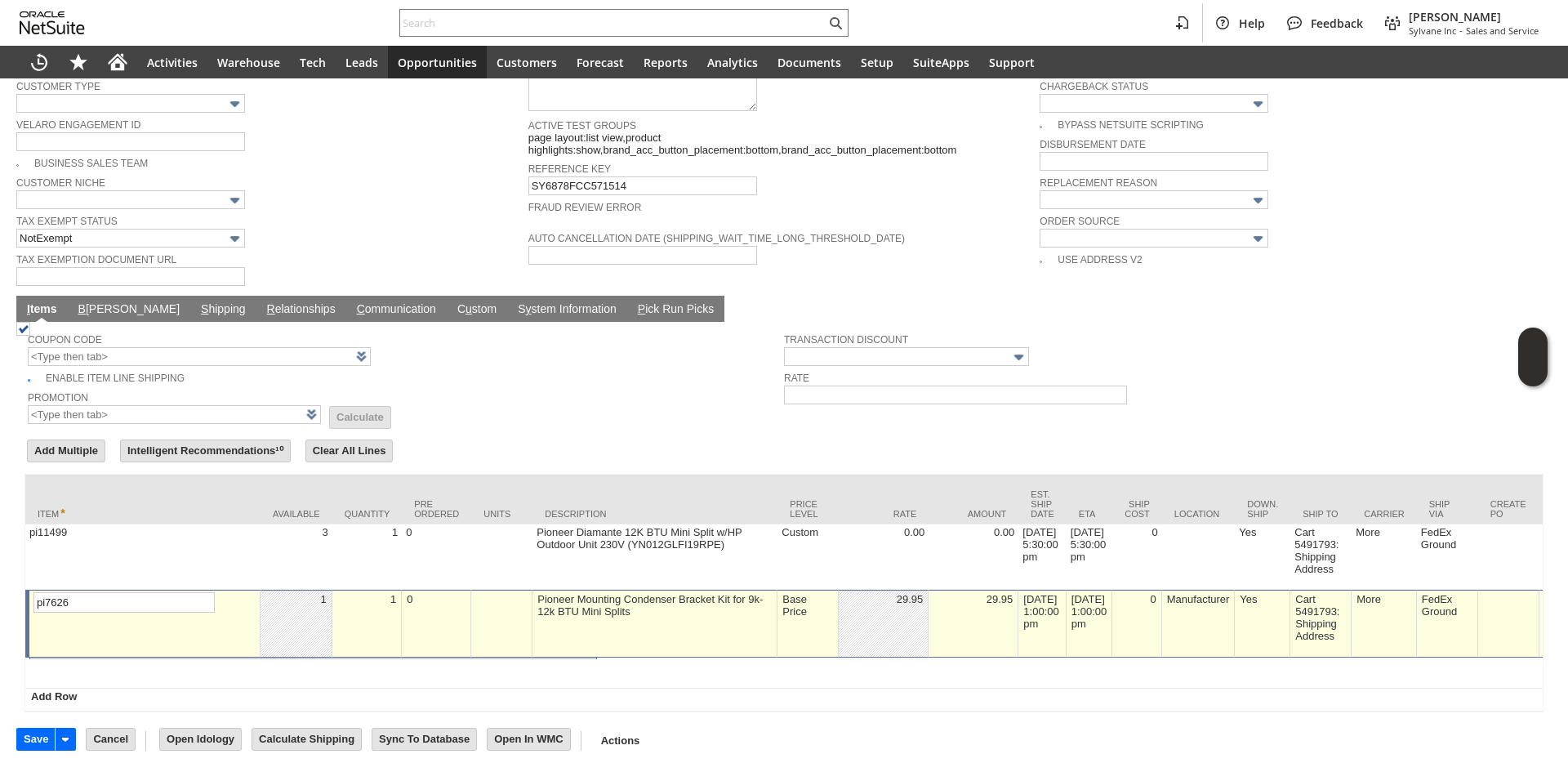
scroll to position [1100, 0]
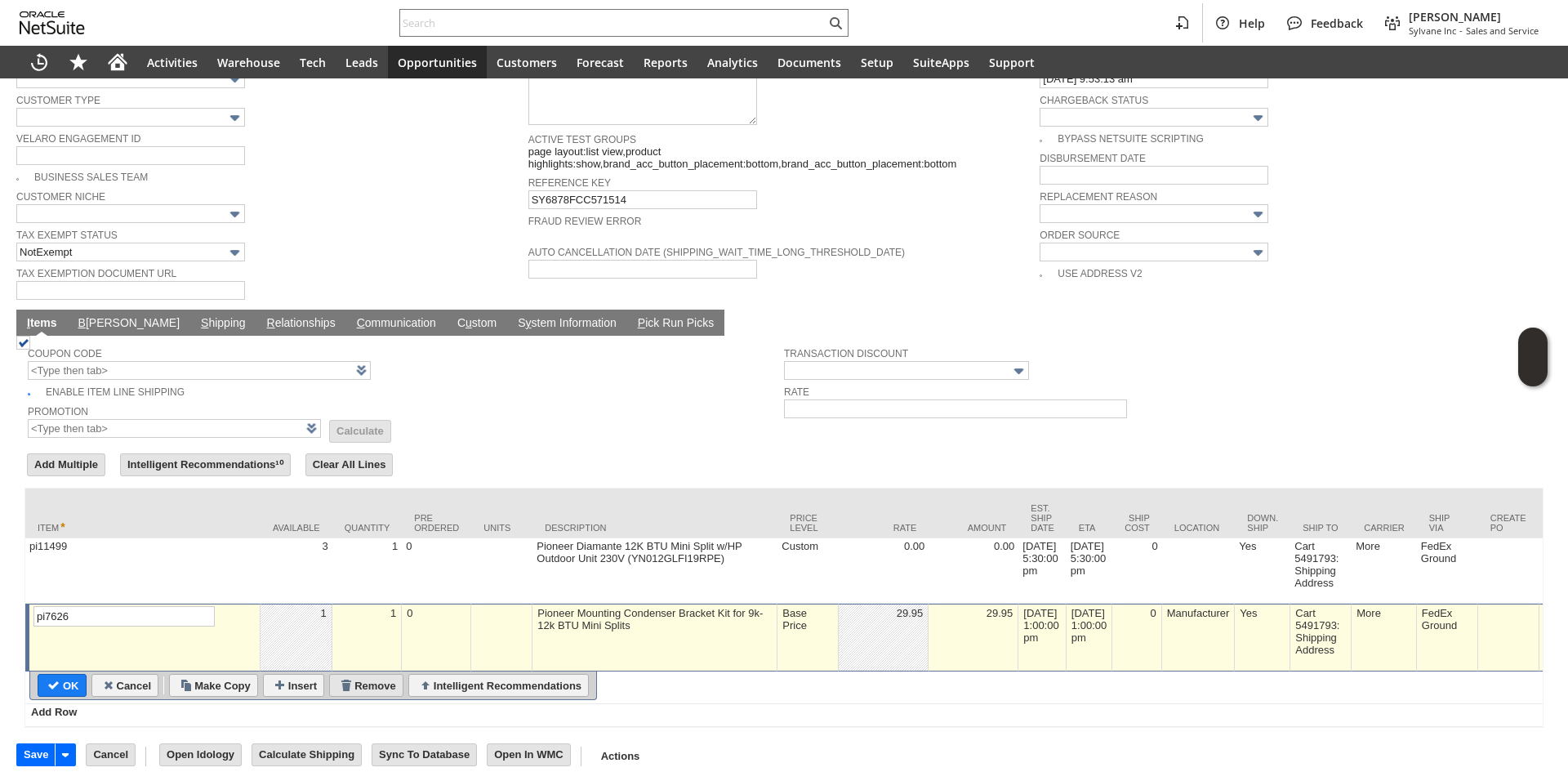
click at [389, 675] on input "Remove" at bounding box center [366, 685] width 73 height 21
type input "Add"
type input "Copy Previous"
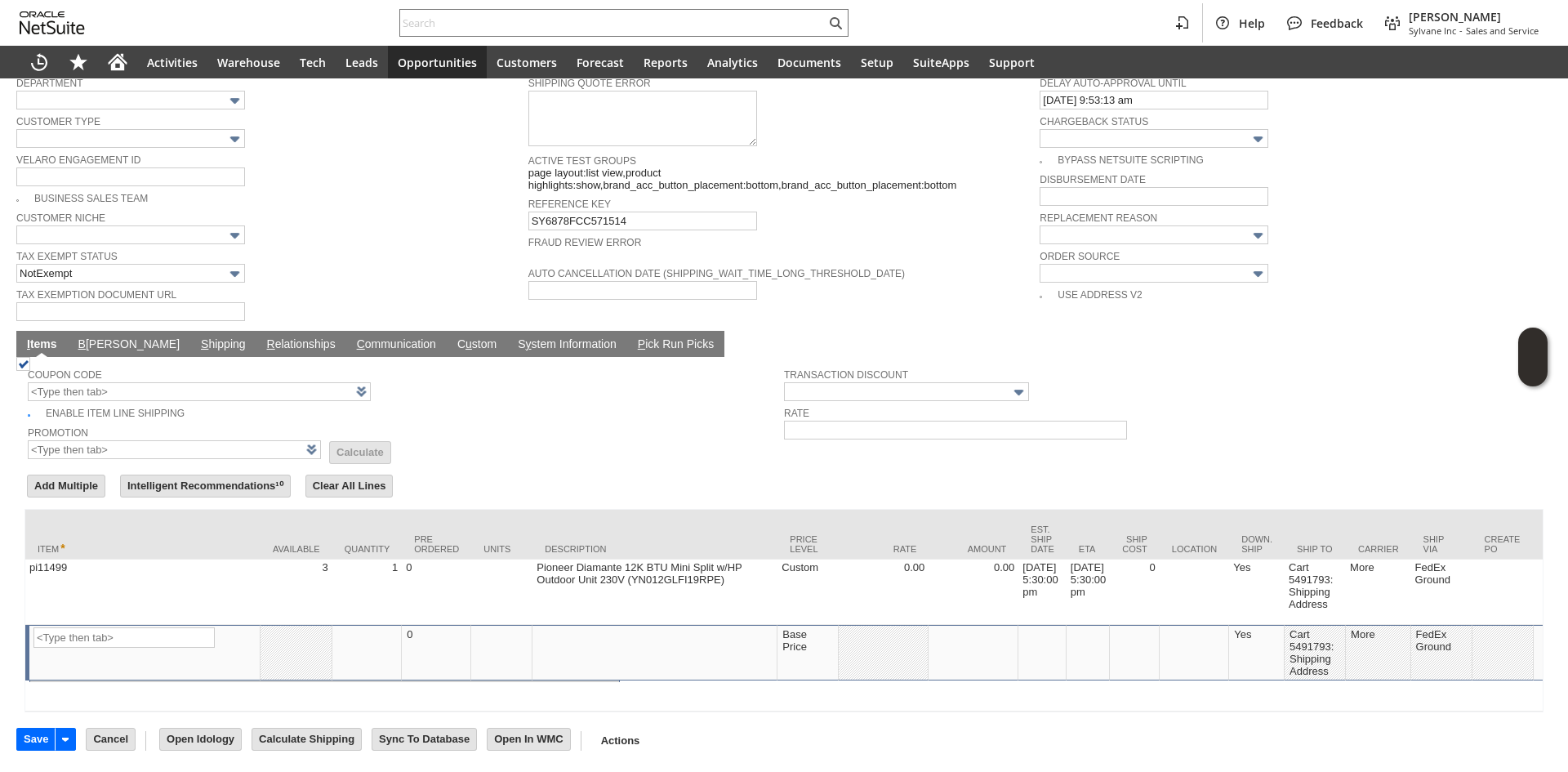
scroll to position [1064, 0]
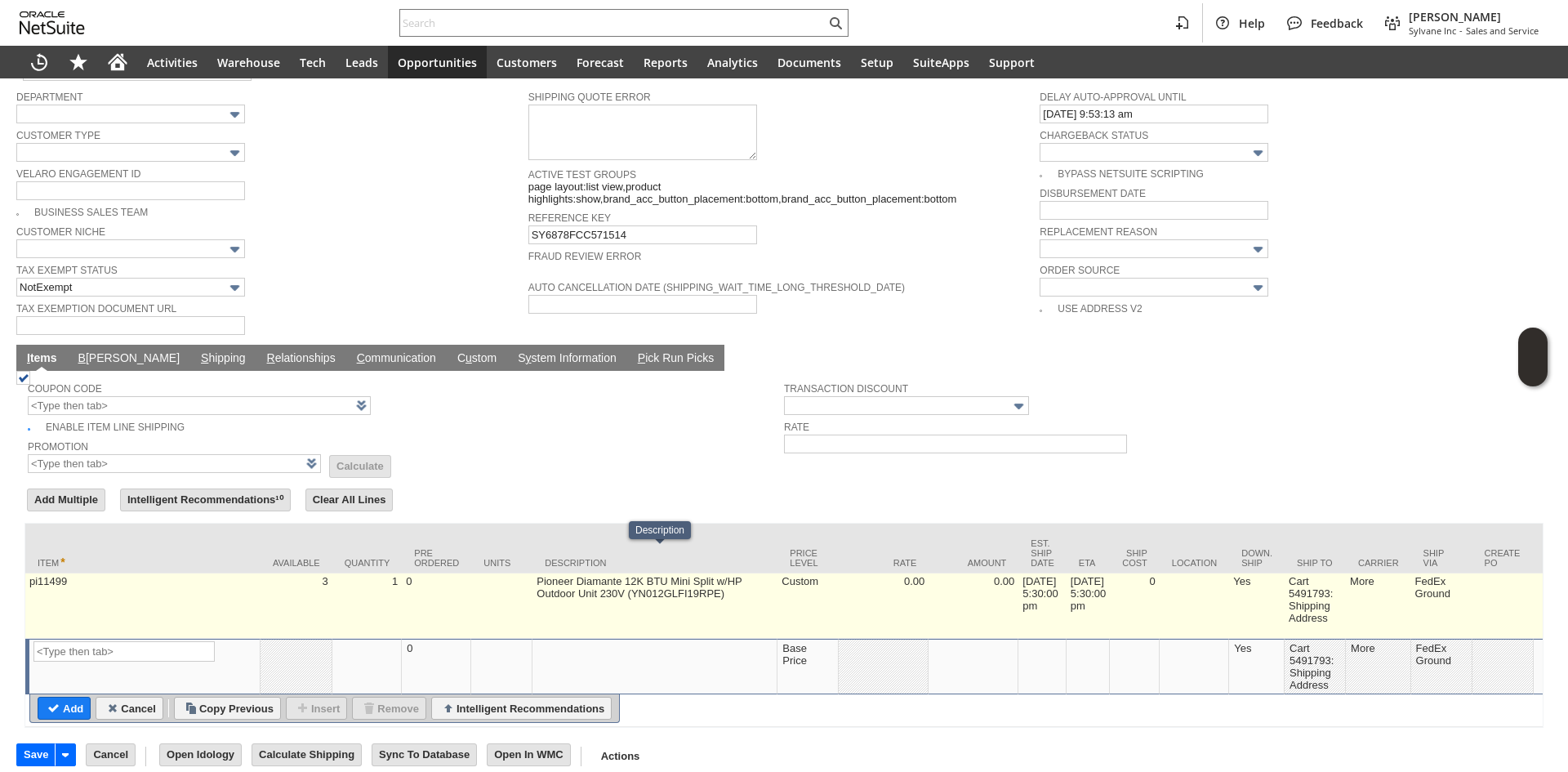
type input "Intelligent Recommendations ⁰"
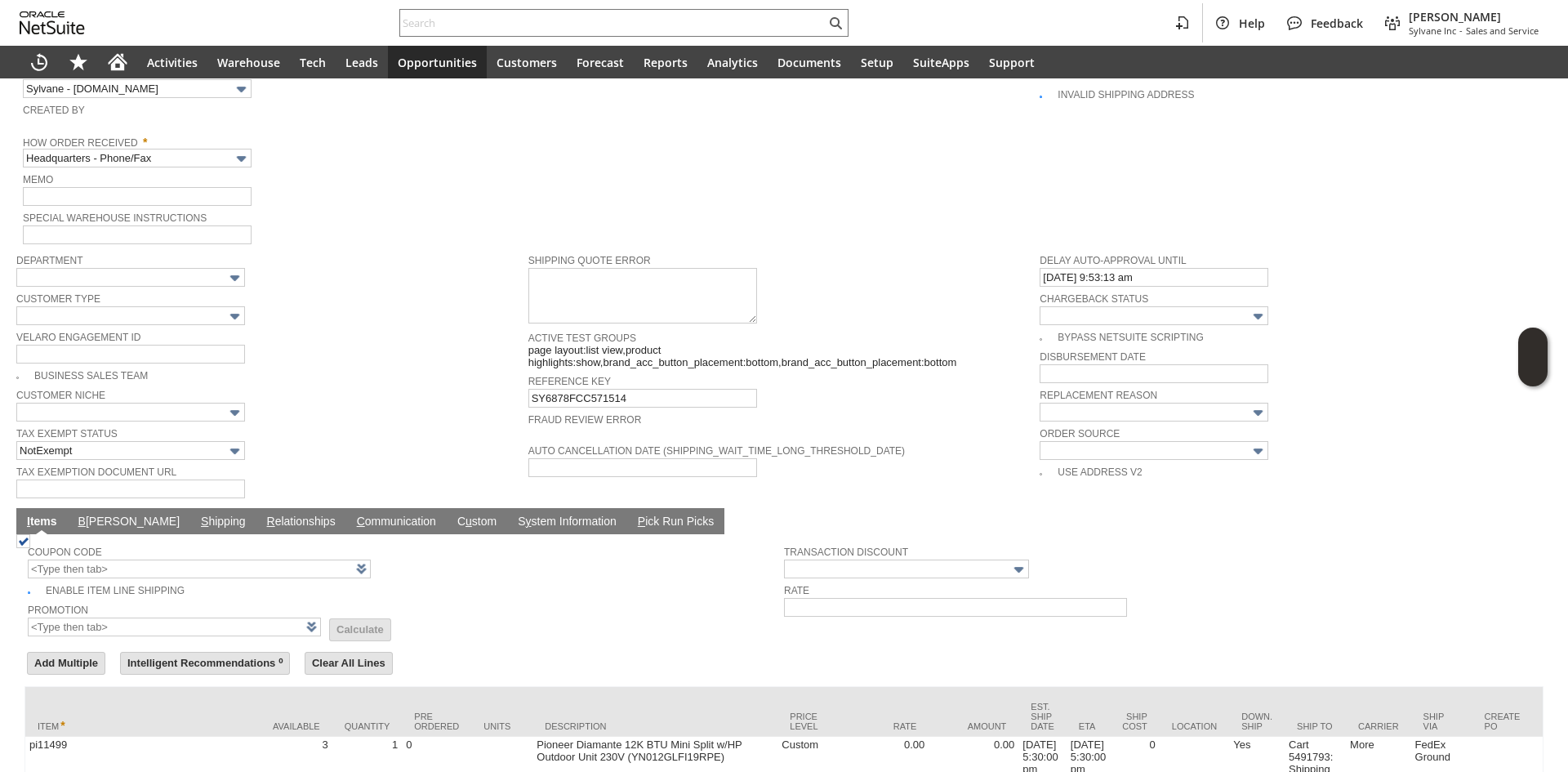
click at [106, 515] on link "B illing" at bounding box center [129, 523] width 110 height 16
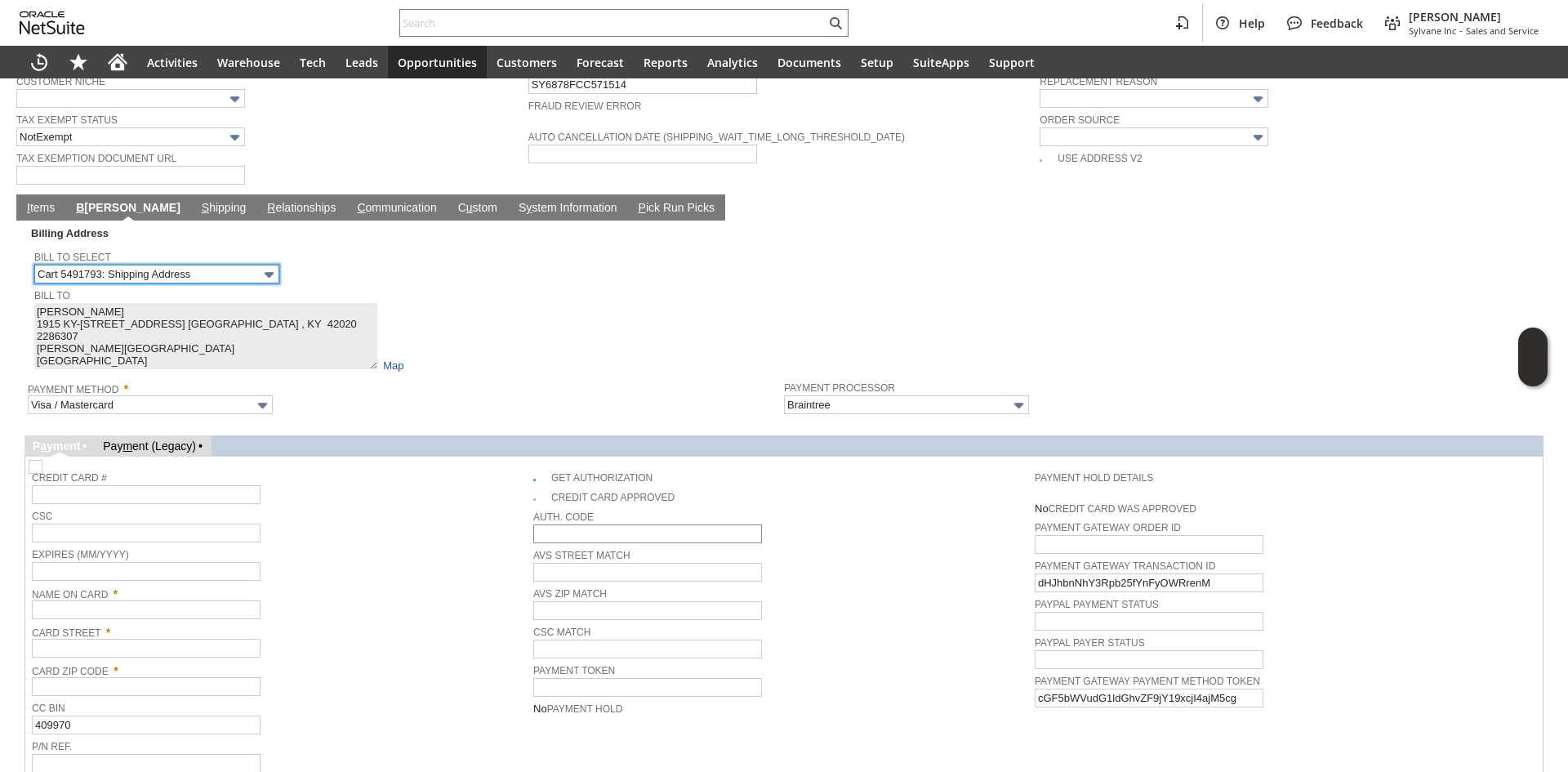
scroll to position [1227, 0]
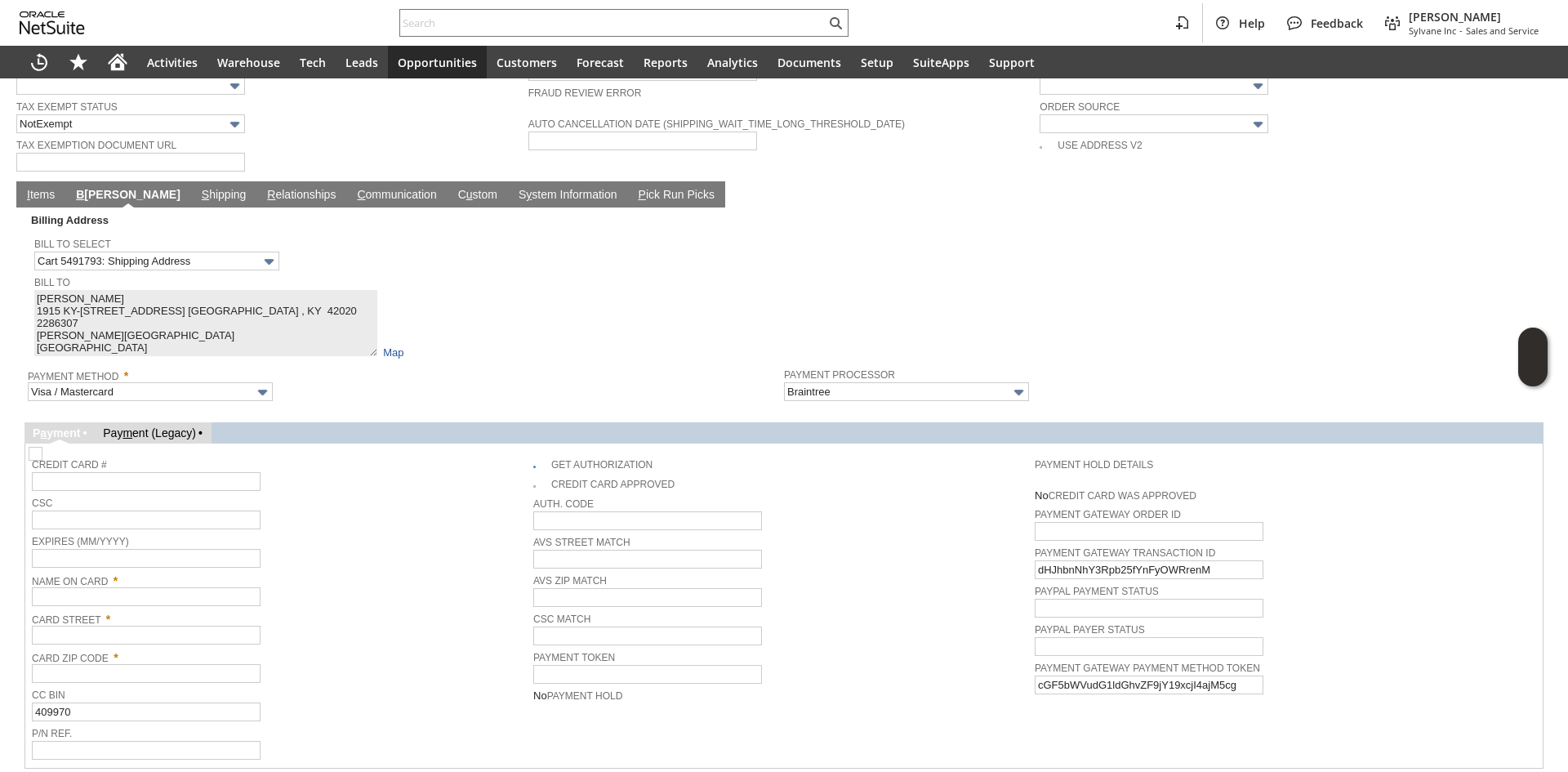
click at [42, 447] on img at bounding box center [35, 453] width 14 height 14
checkbox input "false"
click at [396, 464] on div "Credit Card #" at bounding box center [279, 473] width 494 height 37
click at [81, 582] on td "Name On Card *" at bounding box center [282, 589] width 501 height 39
click at [96, 587] on input "text" at bounding box center [147, 597] width 229 height 18
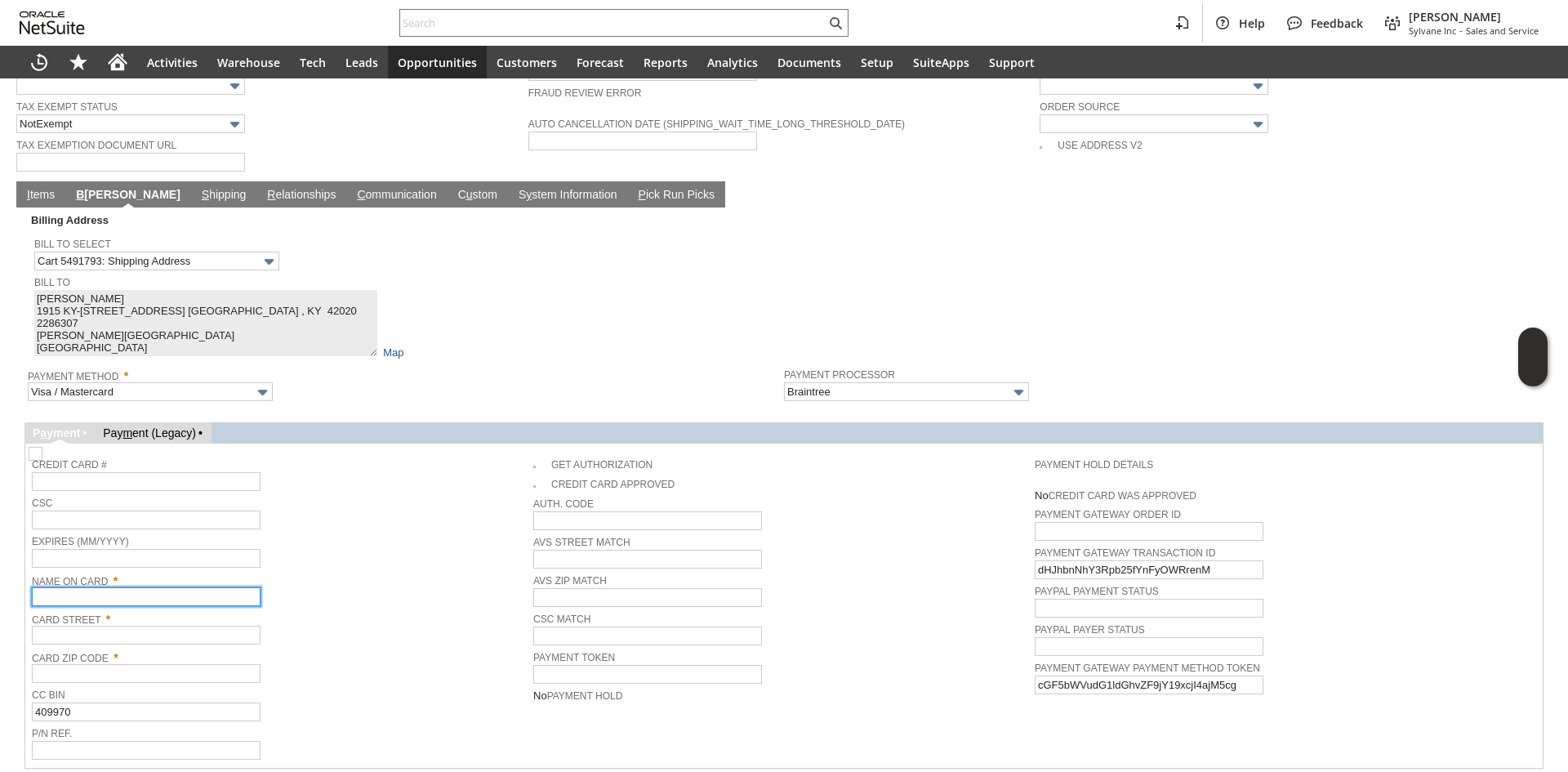
paste input "[PERSON_NAME]"
type input "[PERSON_NAME]"
click at [128, 626] on input "text" at bounding box center [147, 635] width 229 height 18
paste input "1915 KY-94 EAST"
type input "1915 KY-94 EAST"
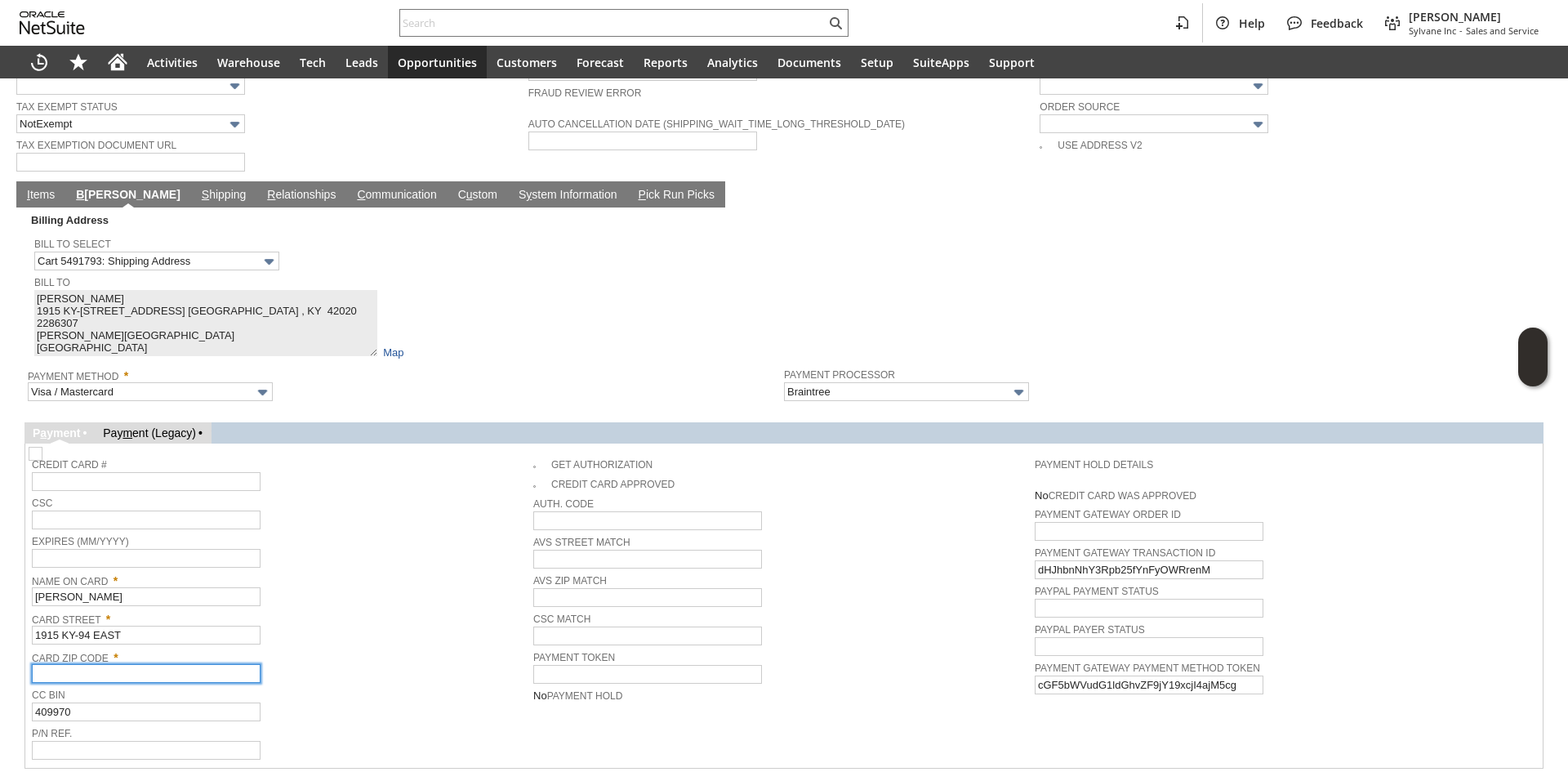
click at [131, 665] on input "text" at bounding box center [147, 674] width 229 height 18
paste input "42020"
type input "42020"
click at [385, 570] on span "Name On Card *" at bounding box center [279, 578] width 494 height 18
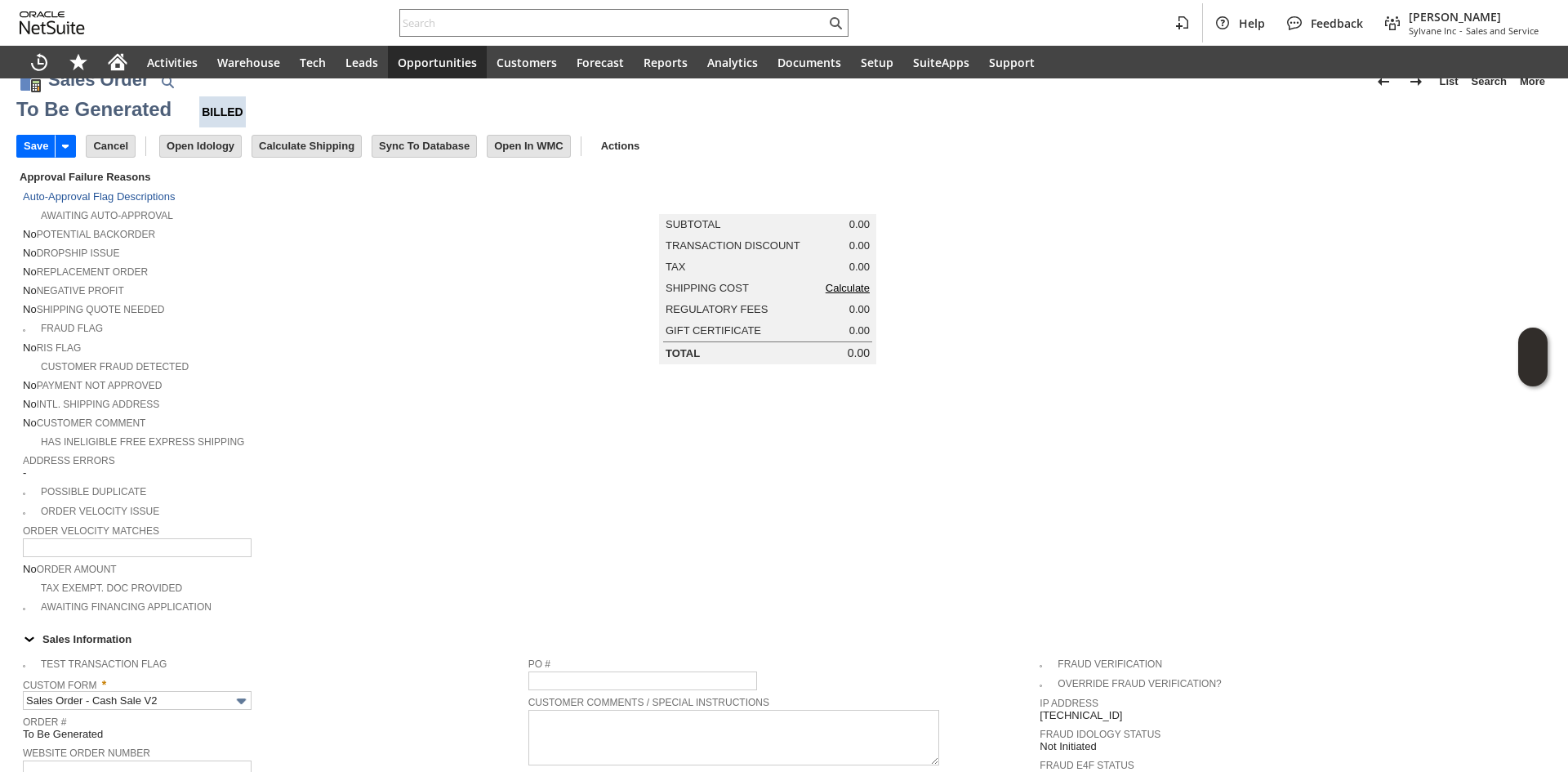
scroll to position [0, 0]
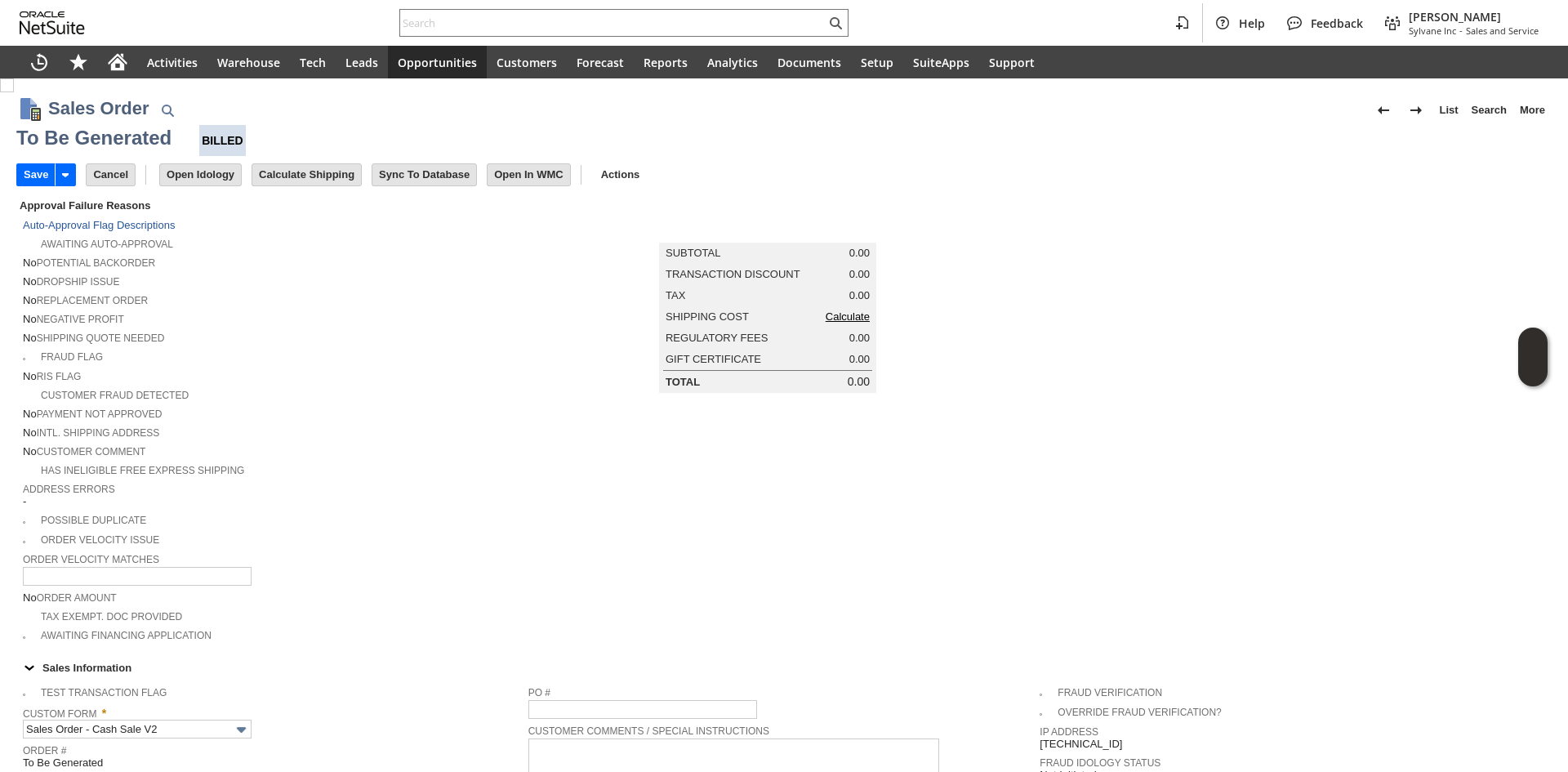
click at [839, 322] on link "Calculate" at bounding box center [848, 316] width 44 height 12
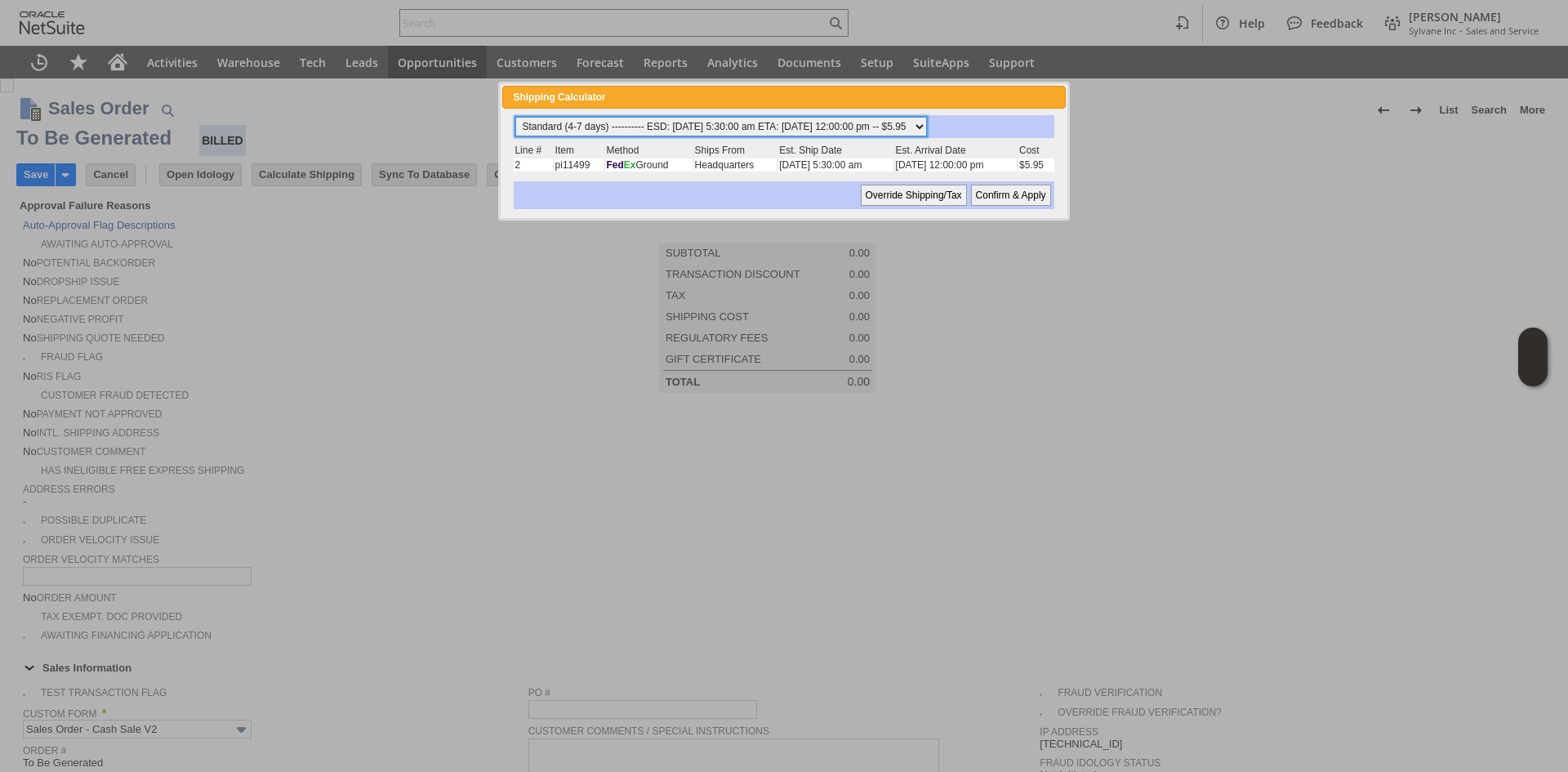
click at [657, 124] on select "Standard (4-7 days) ---------- ESD: 08/13/2025 5:30:00 am ETA: 08/14/2025 12:00…" at bounding box center [722, 127] width 412 height 19
select select "2 Day ------------------------ ESD: 08/13/2025 5:30:00 am ETA: 08/14/2025 12:00…"
click at [516, 117] on select "Standard (4-7 days) ---------- ESD: 08/13/2025 5:30:00 am ETA: 08/14/2025 12:00…" at bounding box center [722, 127] width 412 height 19
click at [989, 188] on input "Confirm & Apply" at bounding box center [1011, 195] width 80 height 21
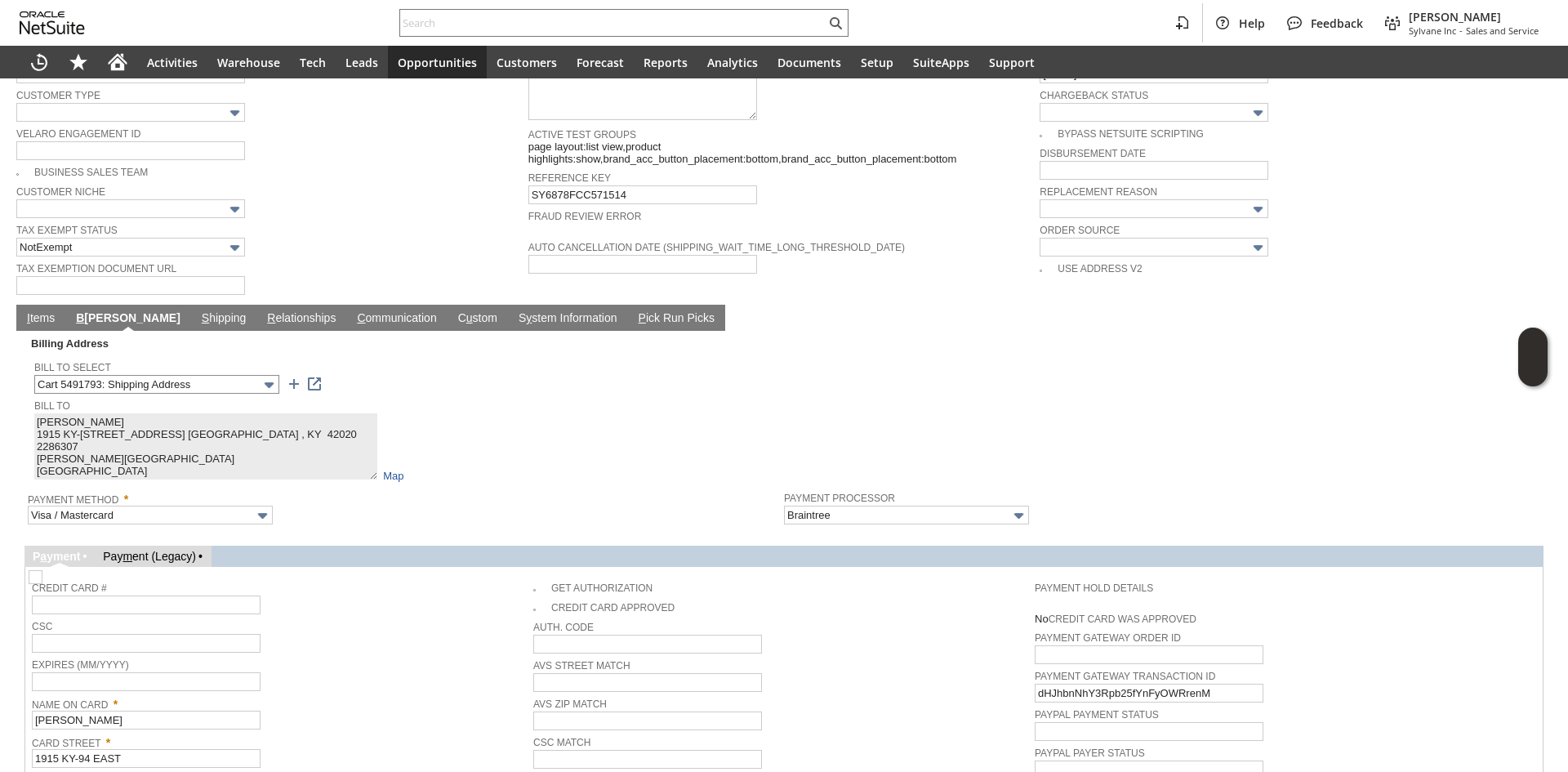
scroll to position [1100, 0]
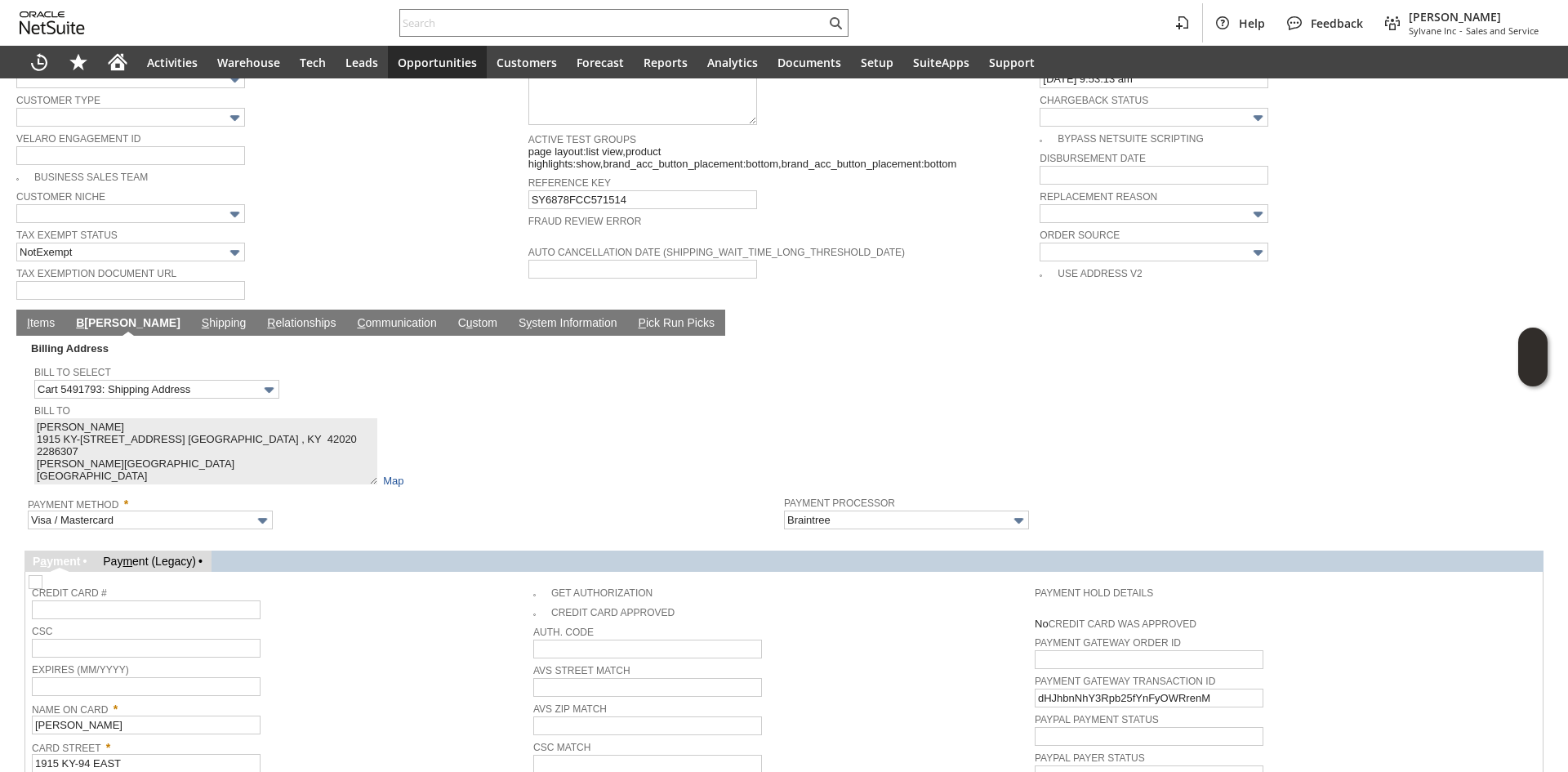
click at [43, 317] on link "I tems" at bounding box center [41, 324] width 36 height 16
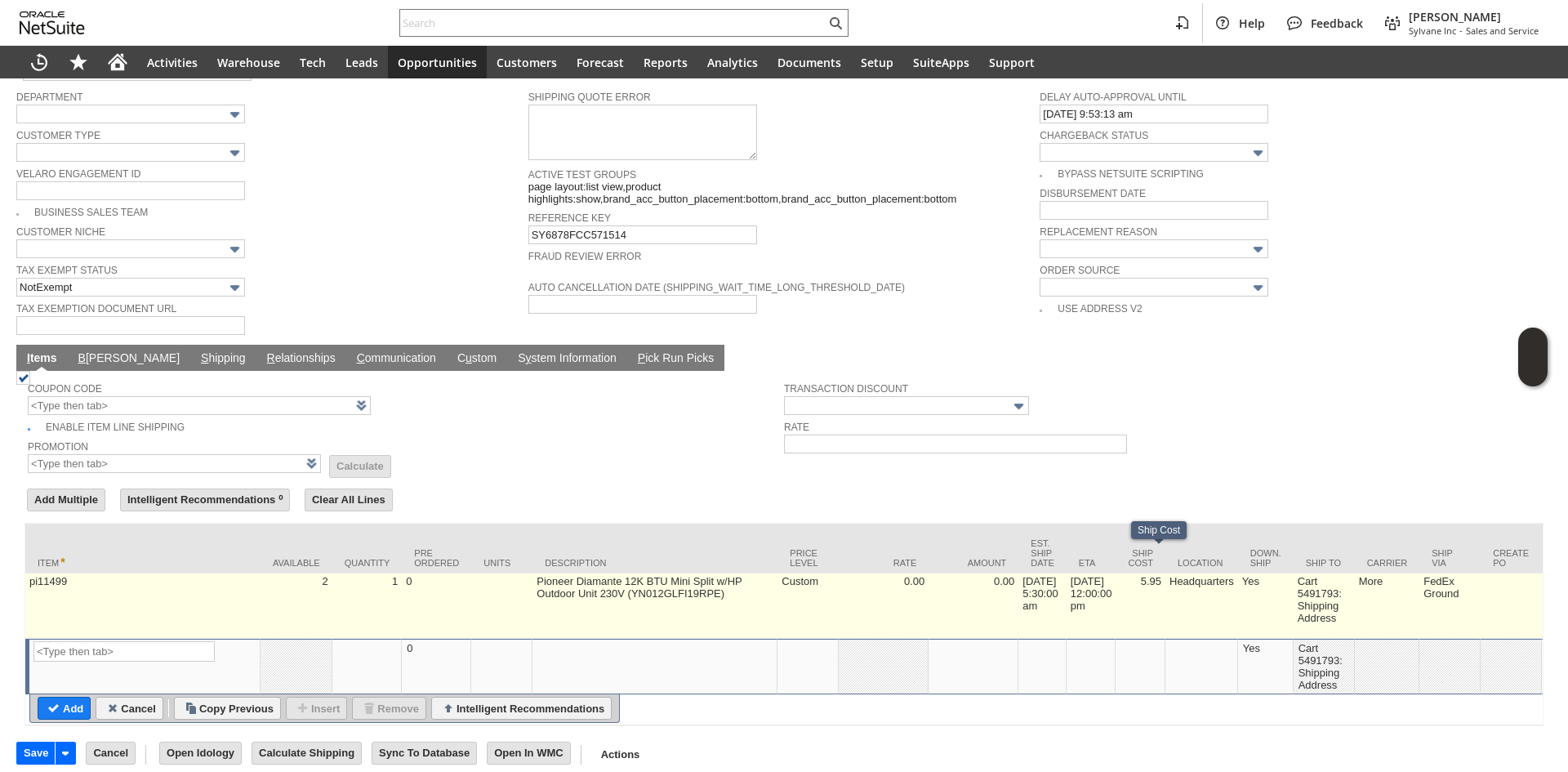
click at [1138, 597] on td "5.95" at bounding box center [1141, 606] width 50 height 66
type input "5.95"
type input "6.0%"
type input "OK"
type input "Make Copy"
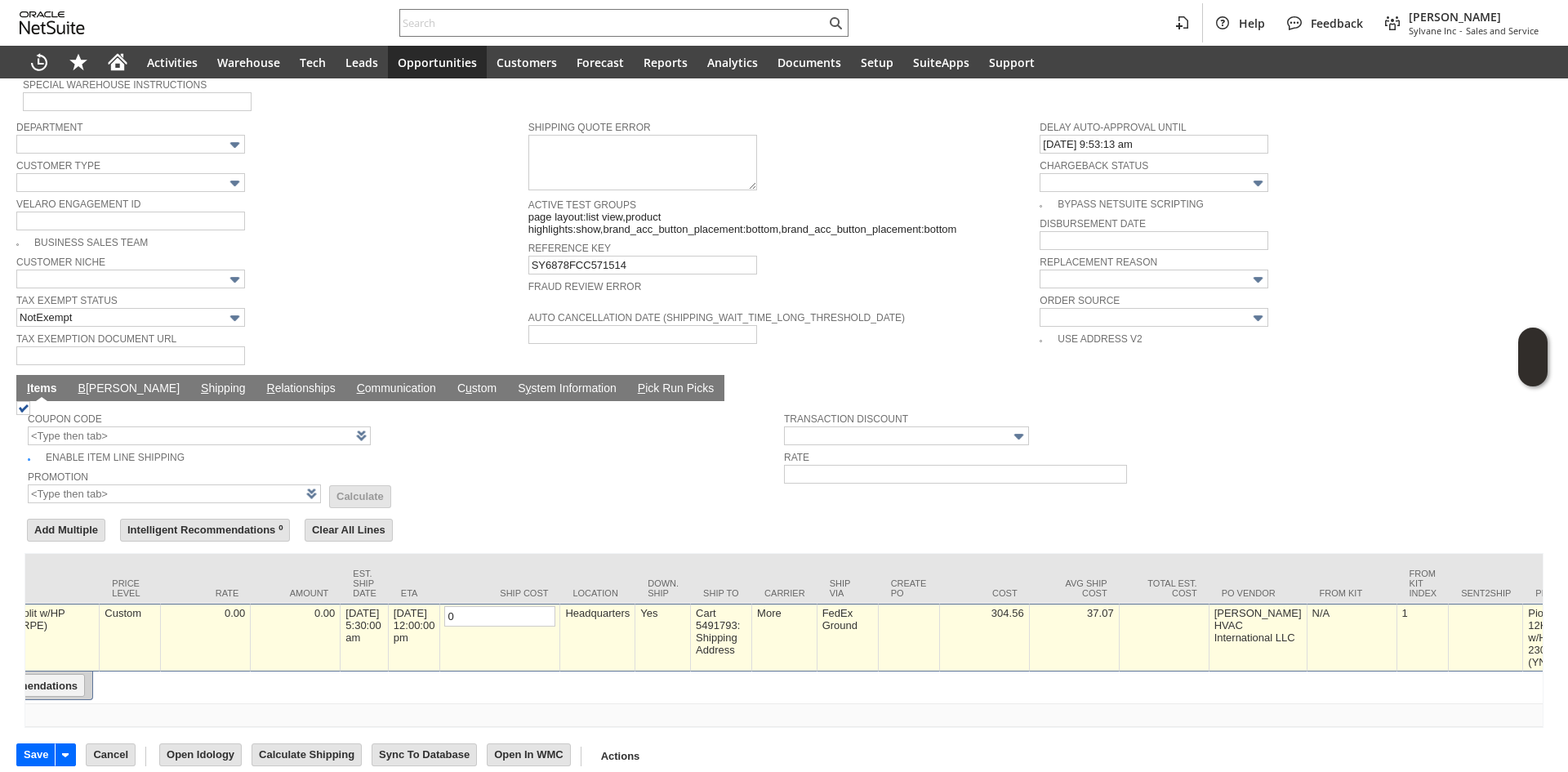
scroll to position [0, 2455]
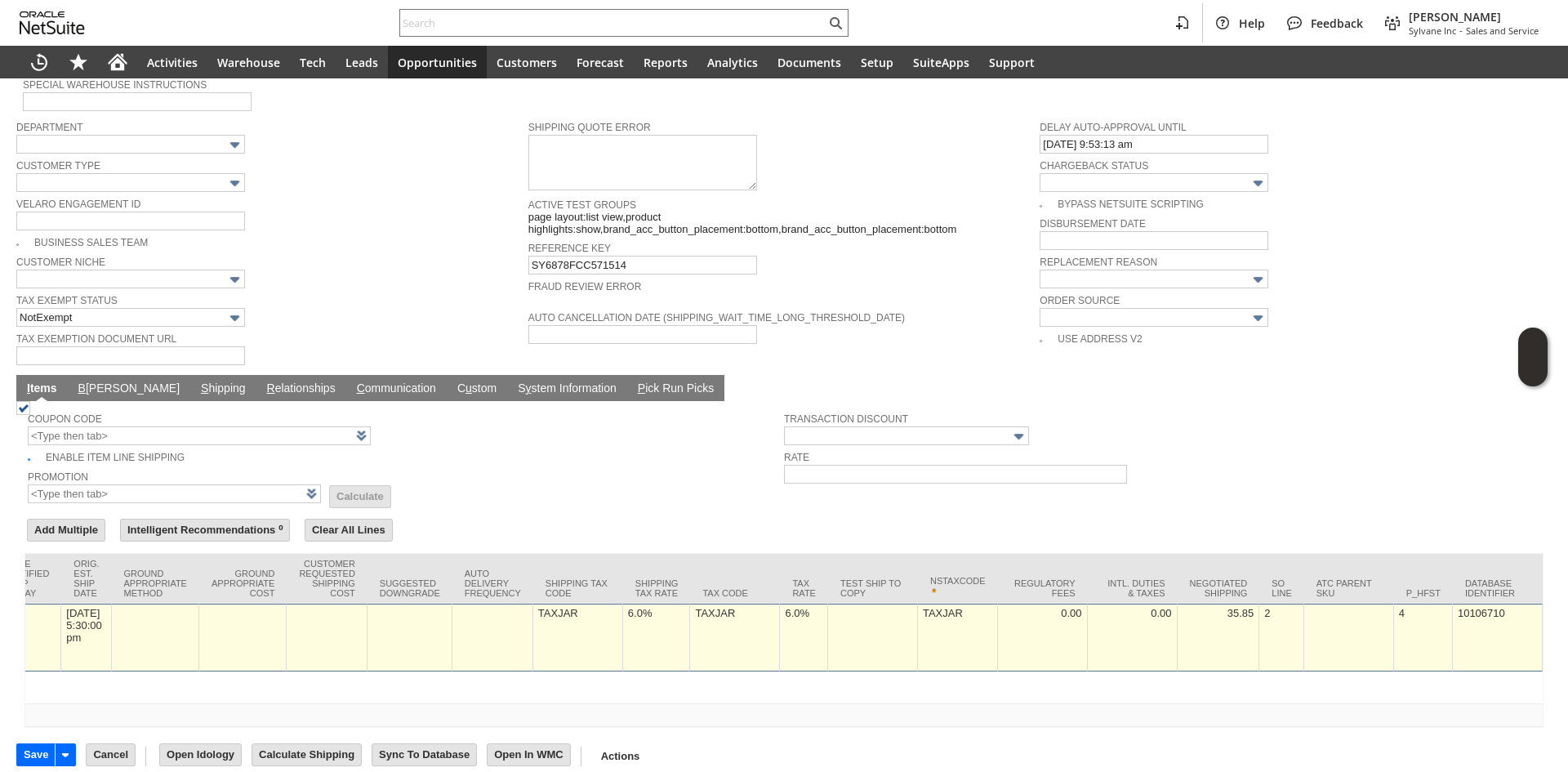
type input "0"
click at [790, 630] on td "6.0%" at bounding box center [804, 637] width 48 height 67
type input "0.0%"
click at [589, 619] on td "6.0%" at bounding box center [584, 637] width 67 height 67
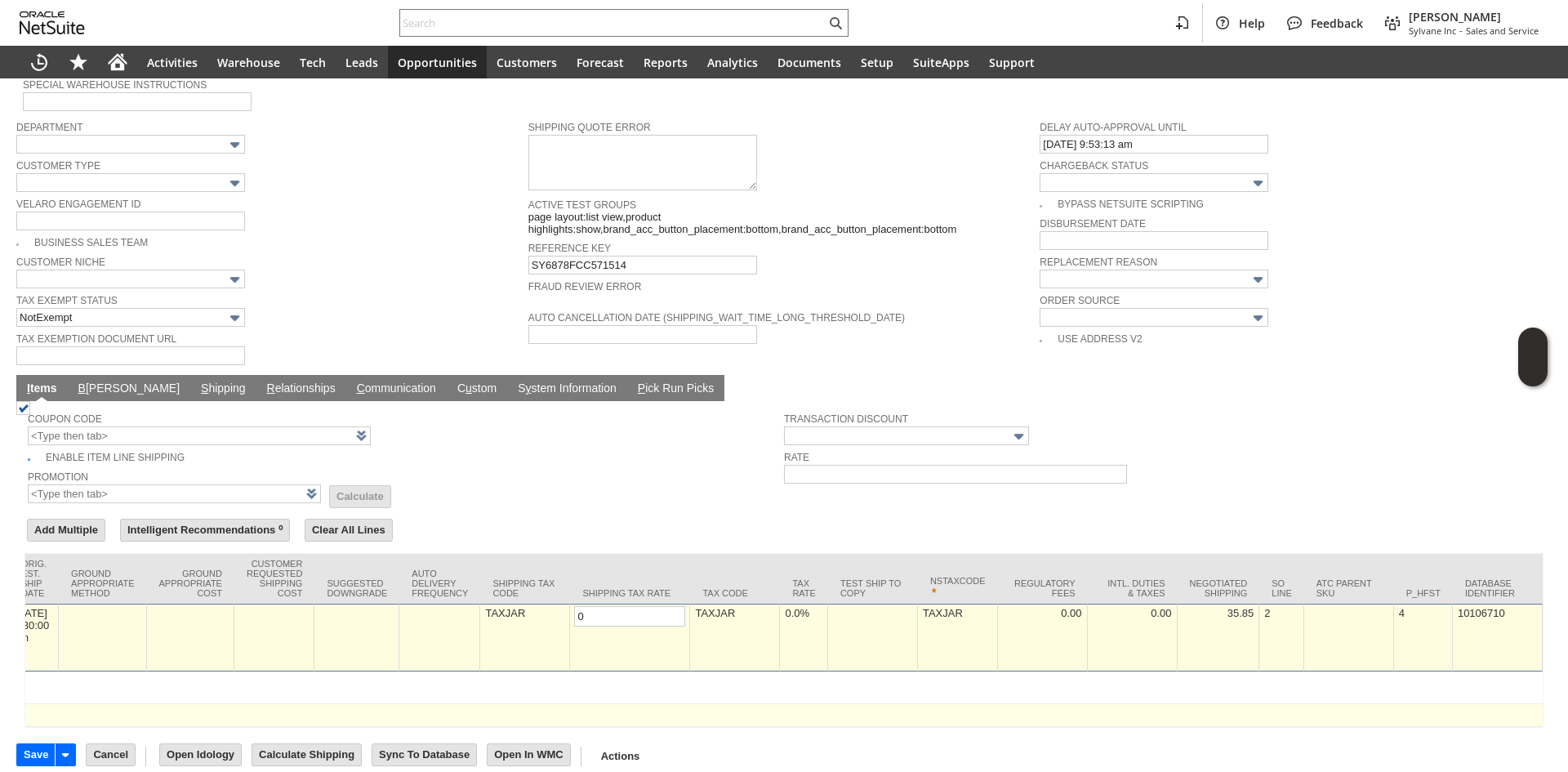
type input "0.0%"
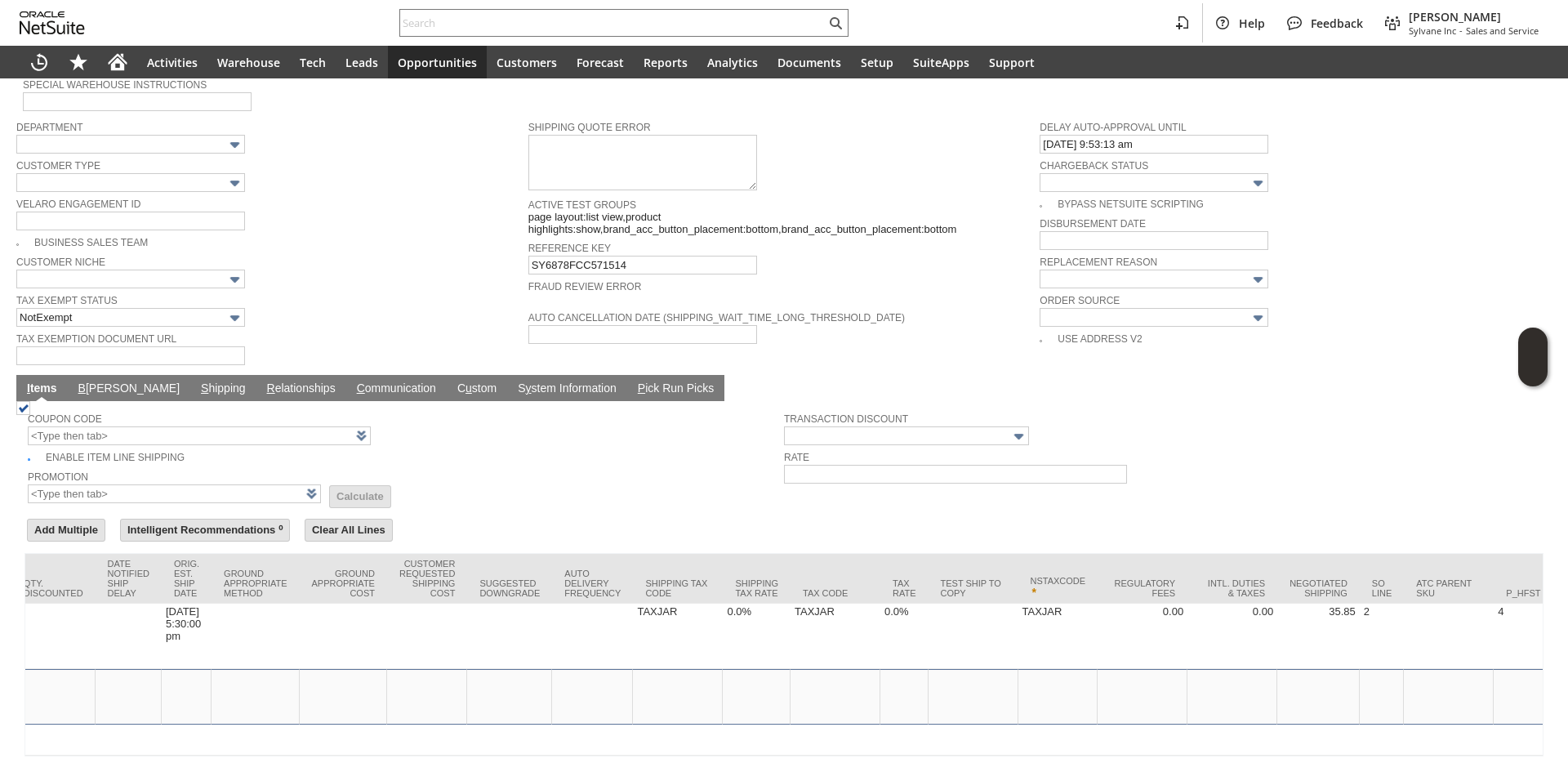
scroll to position [0, 0]
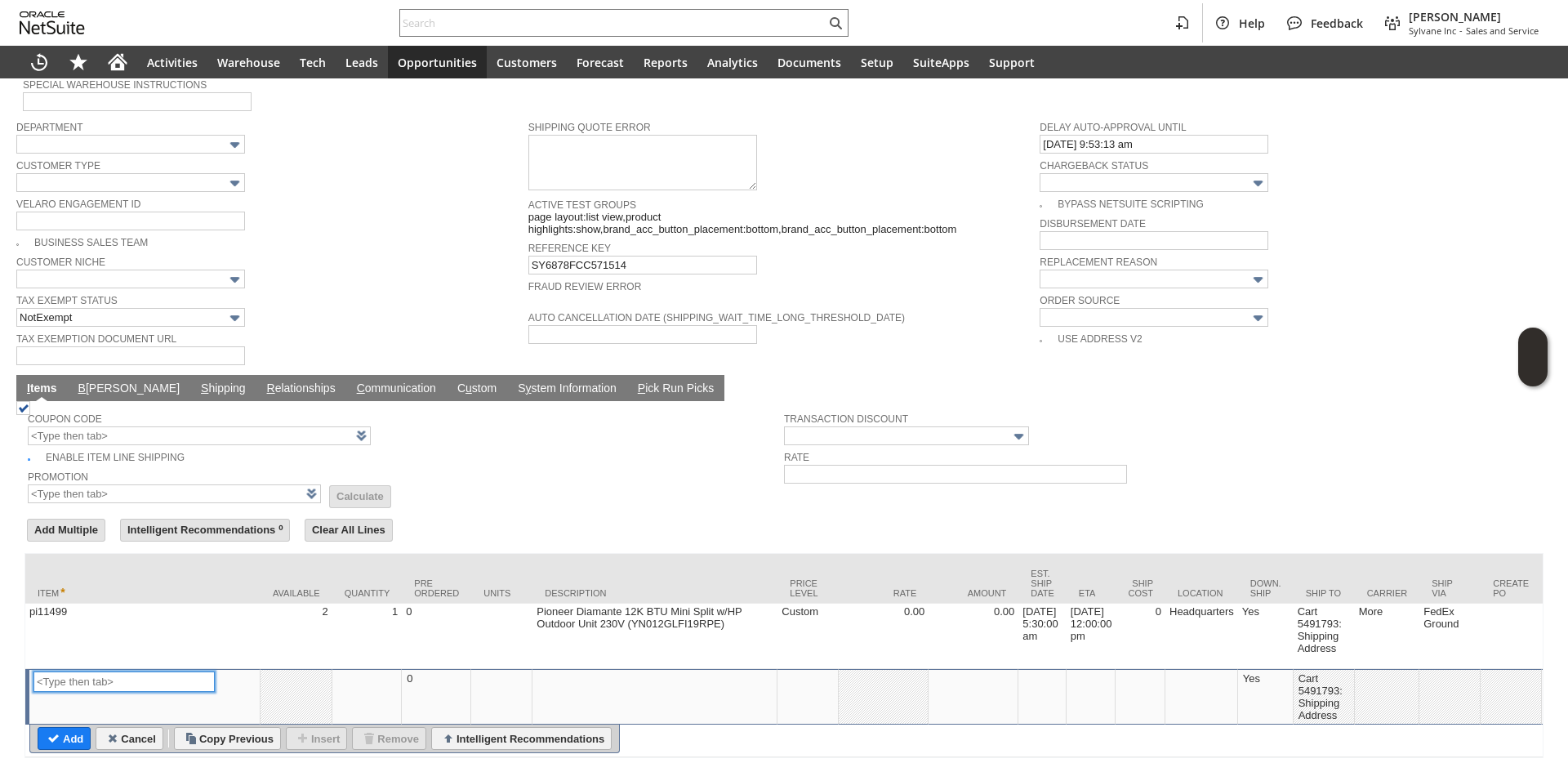
click at [0, 719] on html "Help Feedback Gary J Llanasas Sylvane Inc - Sales and Service Activities Wareho…" at bounding box center [784, 386] width 1568 height 772
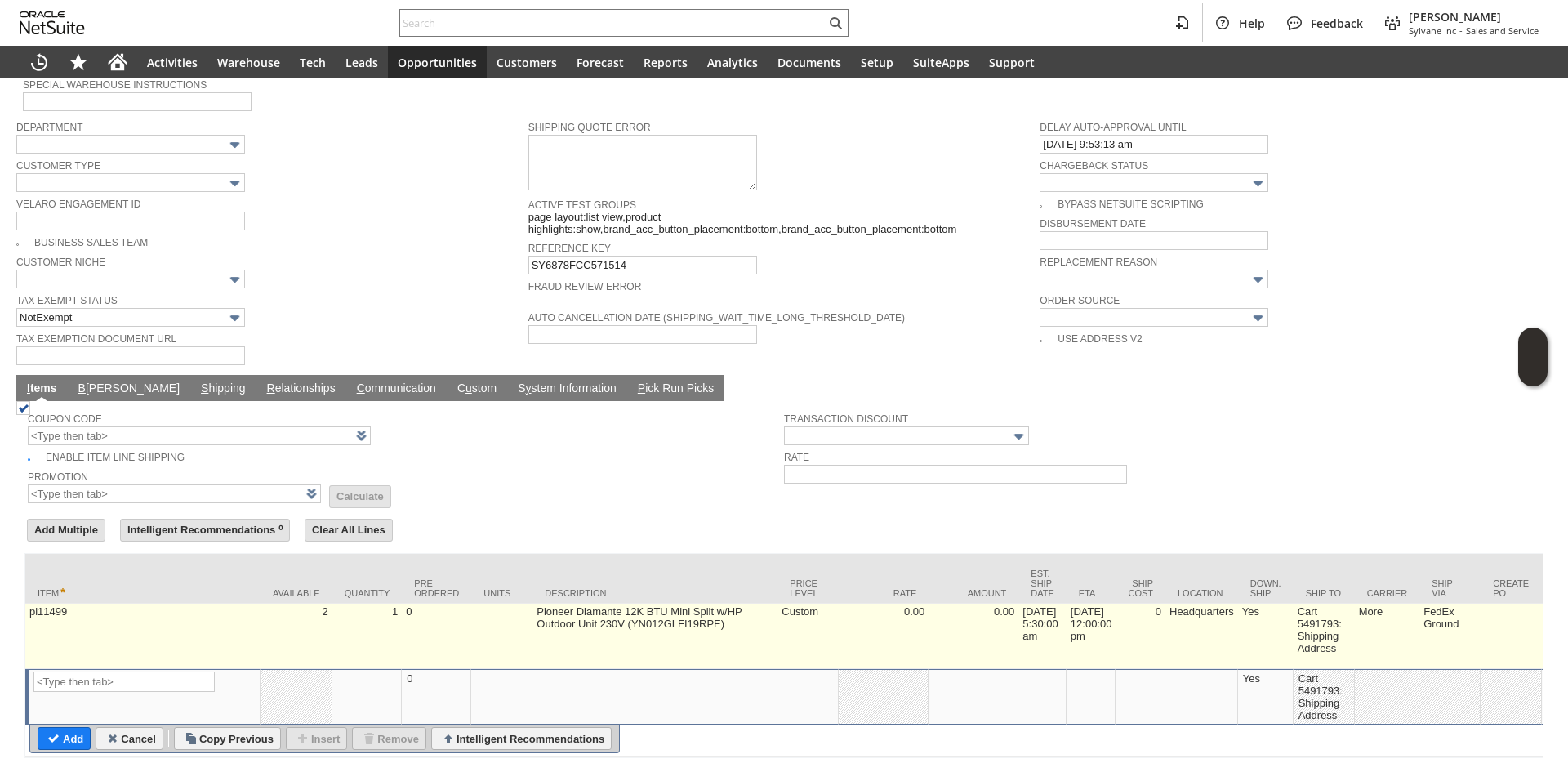
click at [150, 633] on td "pi11499" at bounding box center [142, 636] width 235 height 66
type input "pi11499"
type input "OK"
type input "Make Copy"
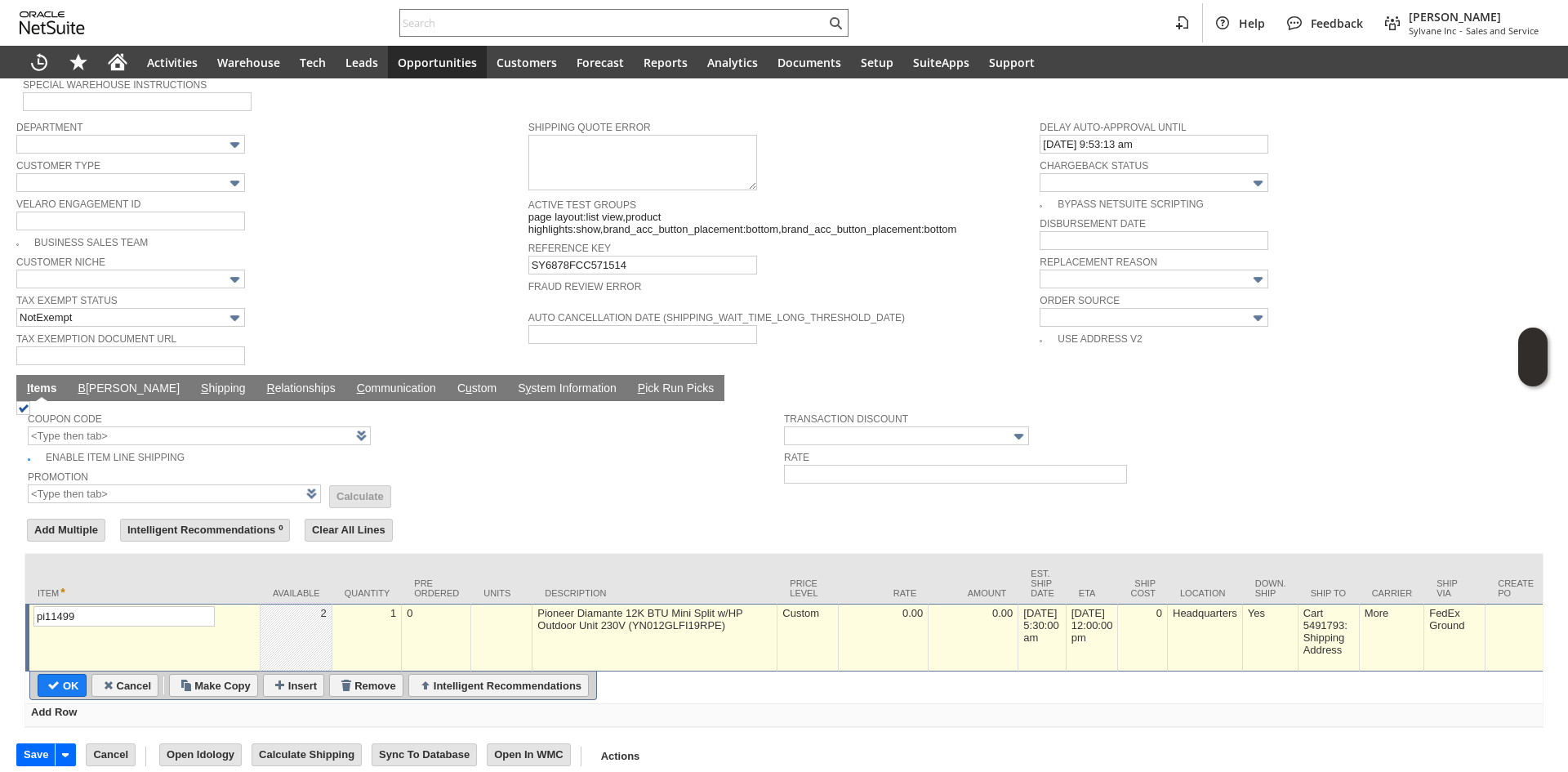
click at [90, 674] on td "Cancel" at bounding box center [123, 685] width 73 height 23
click at [59, 675] on input "OK" at bounding box center [62, 685] width 47 height 21
type input "Add"
type input "Copy Previous"
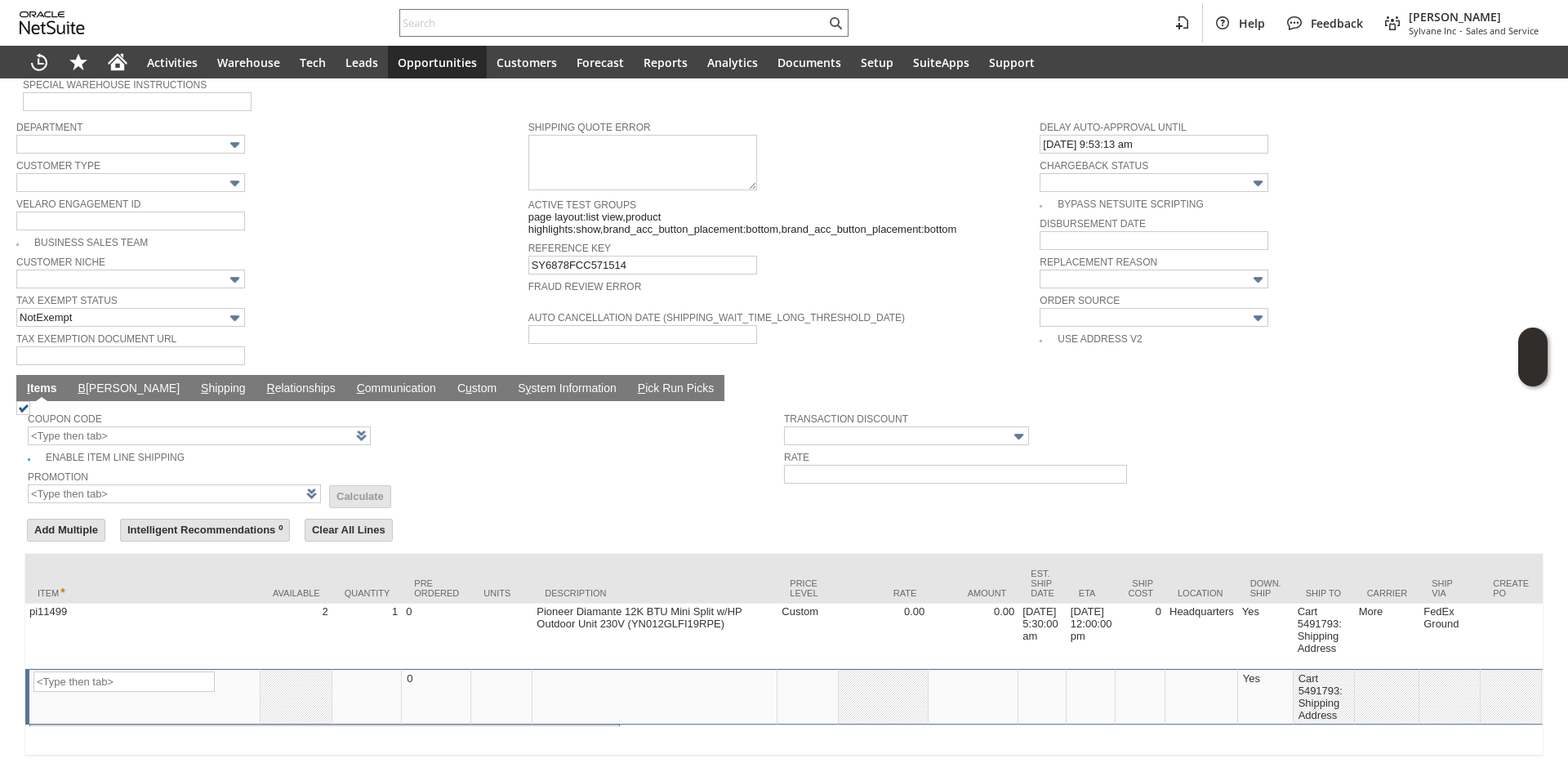
scroll to position [1064, 0]
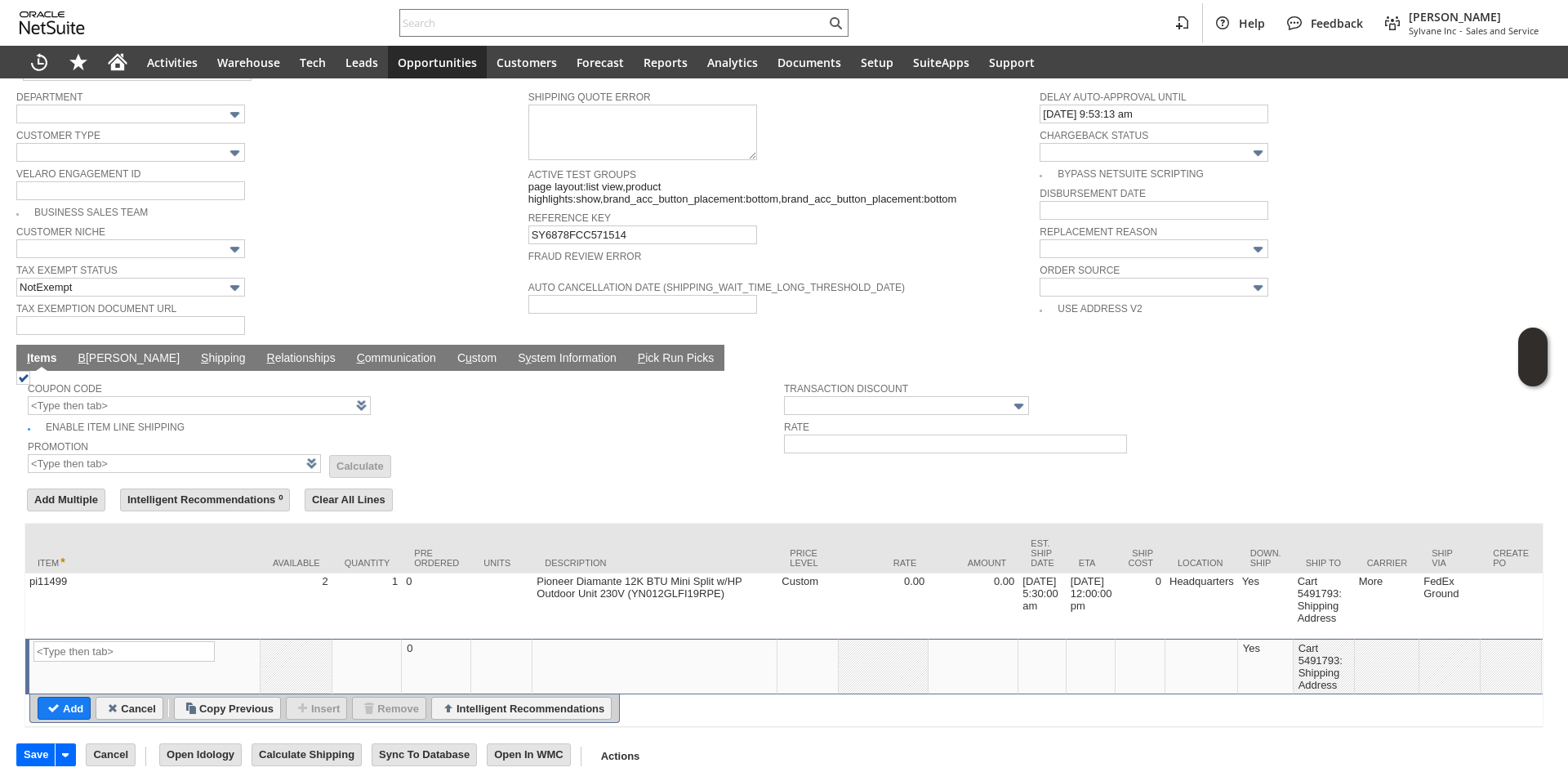
click at [81, 352] on span "B" at bounding box center [82, 358] width 7 height 13
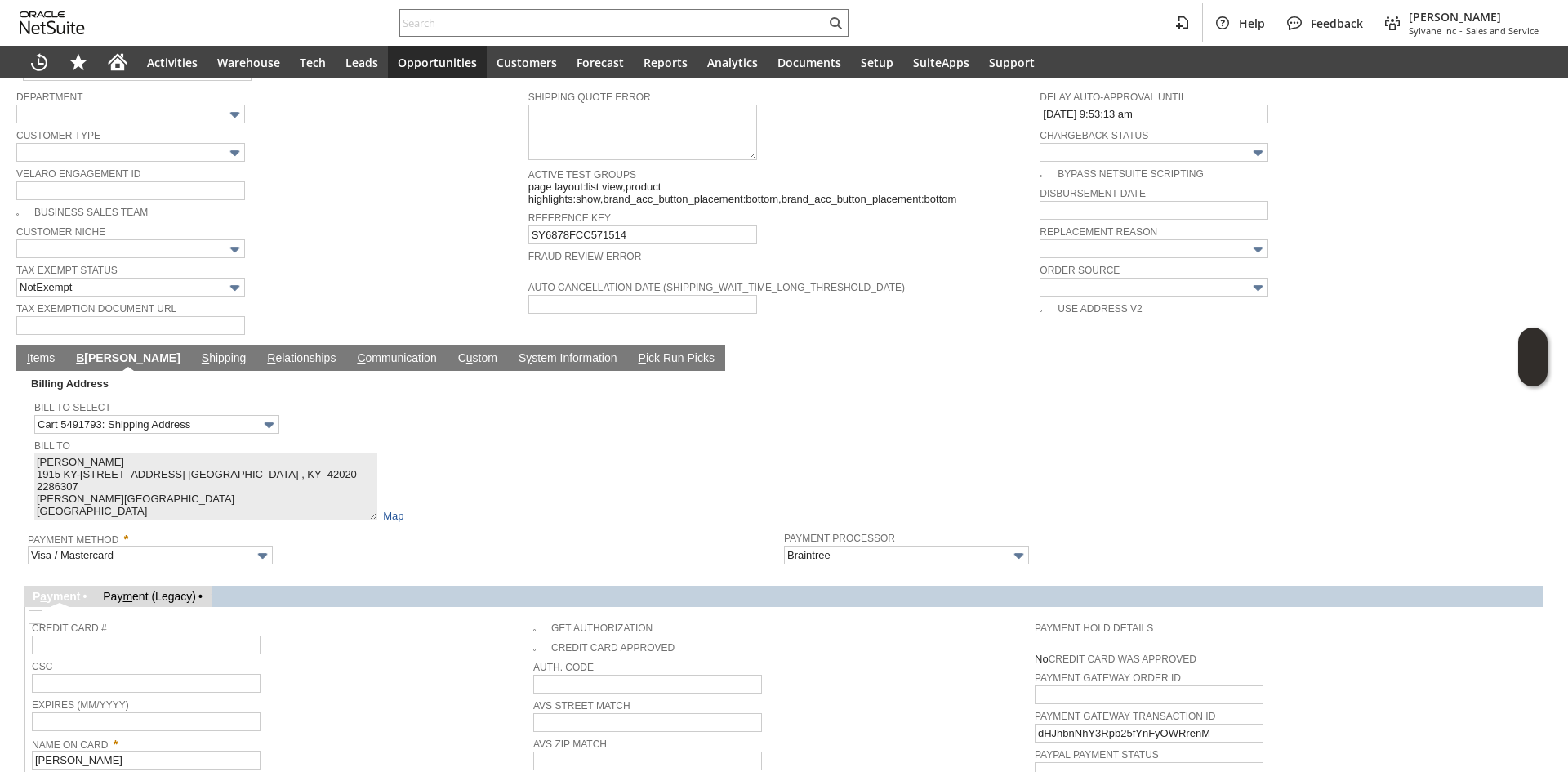
click at [39, 352] on link "I tems" at bounding box center [41, 359] width 36 height 16
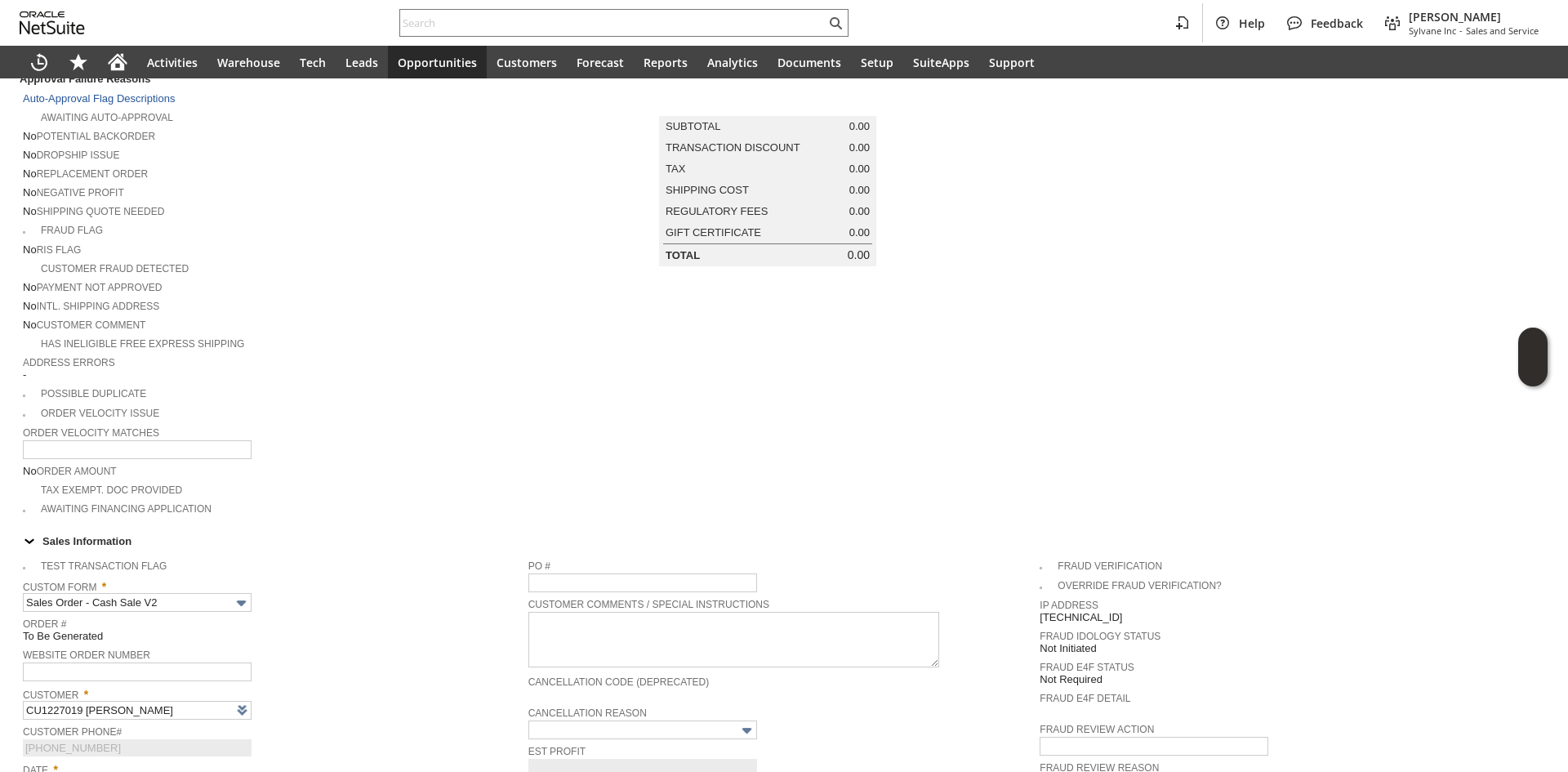
scroll to position [0, 0]
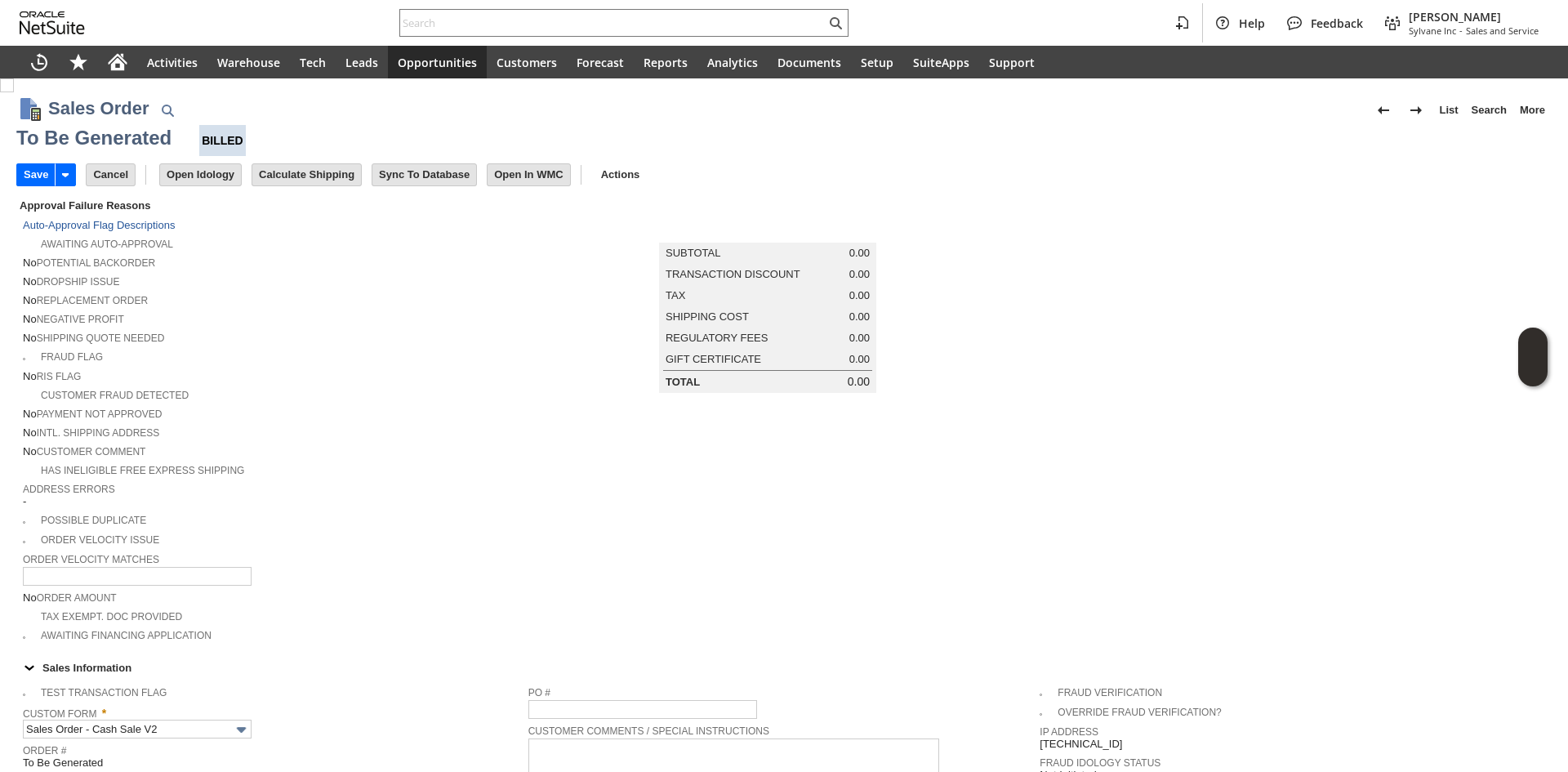
click at [450, 385] on div "Customer Fraud Detected" at bounding box center [276, 393] width 506 height 18
click at [19, 164] on input "Save" at bounding box center [36, 175] width 38 height 21
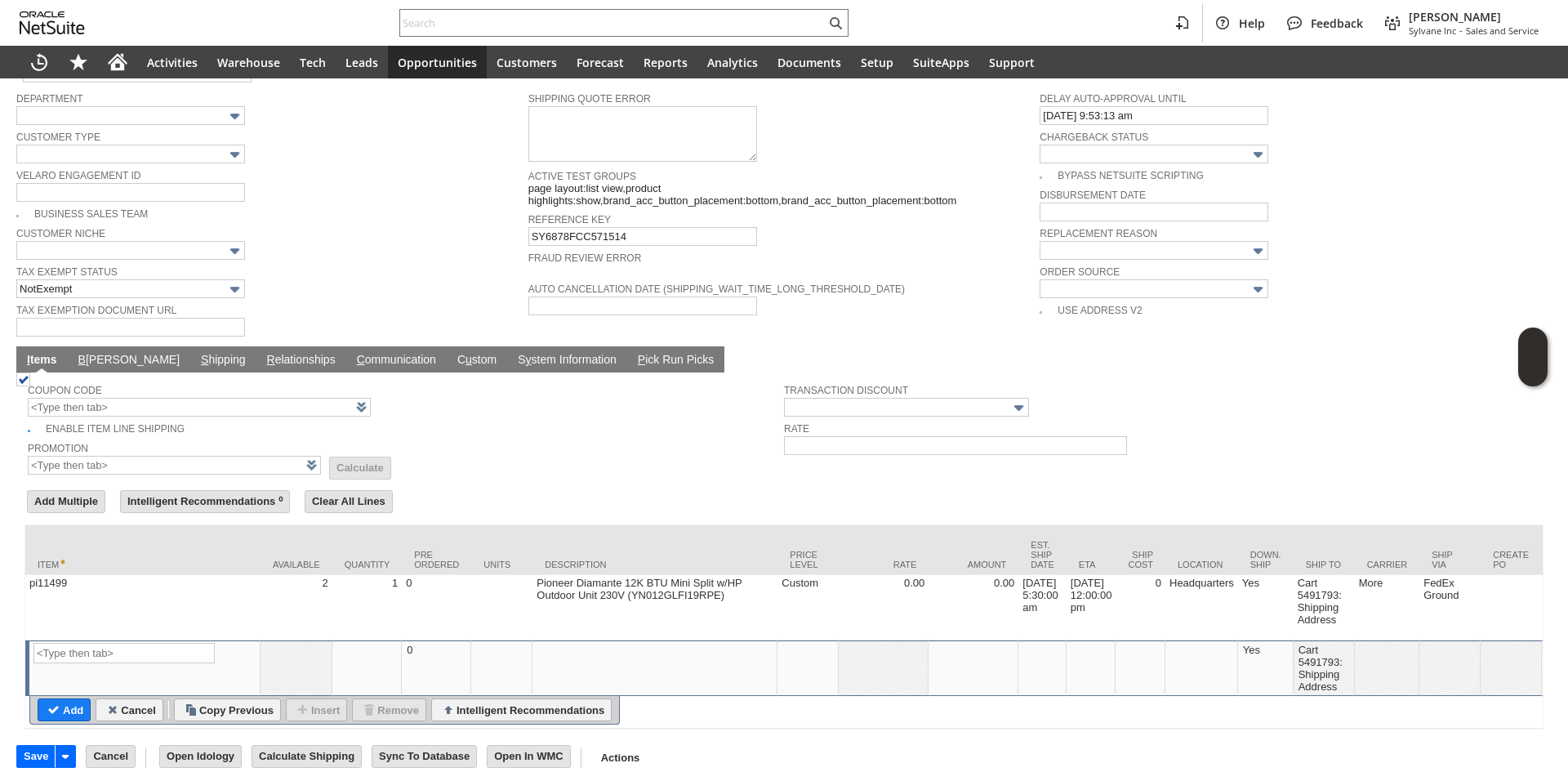
scroll to position [1066, 0]
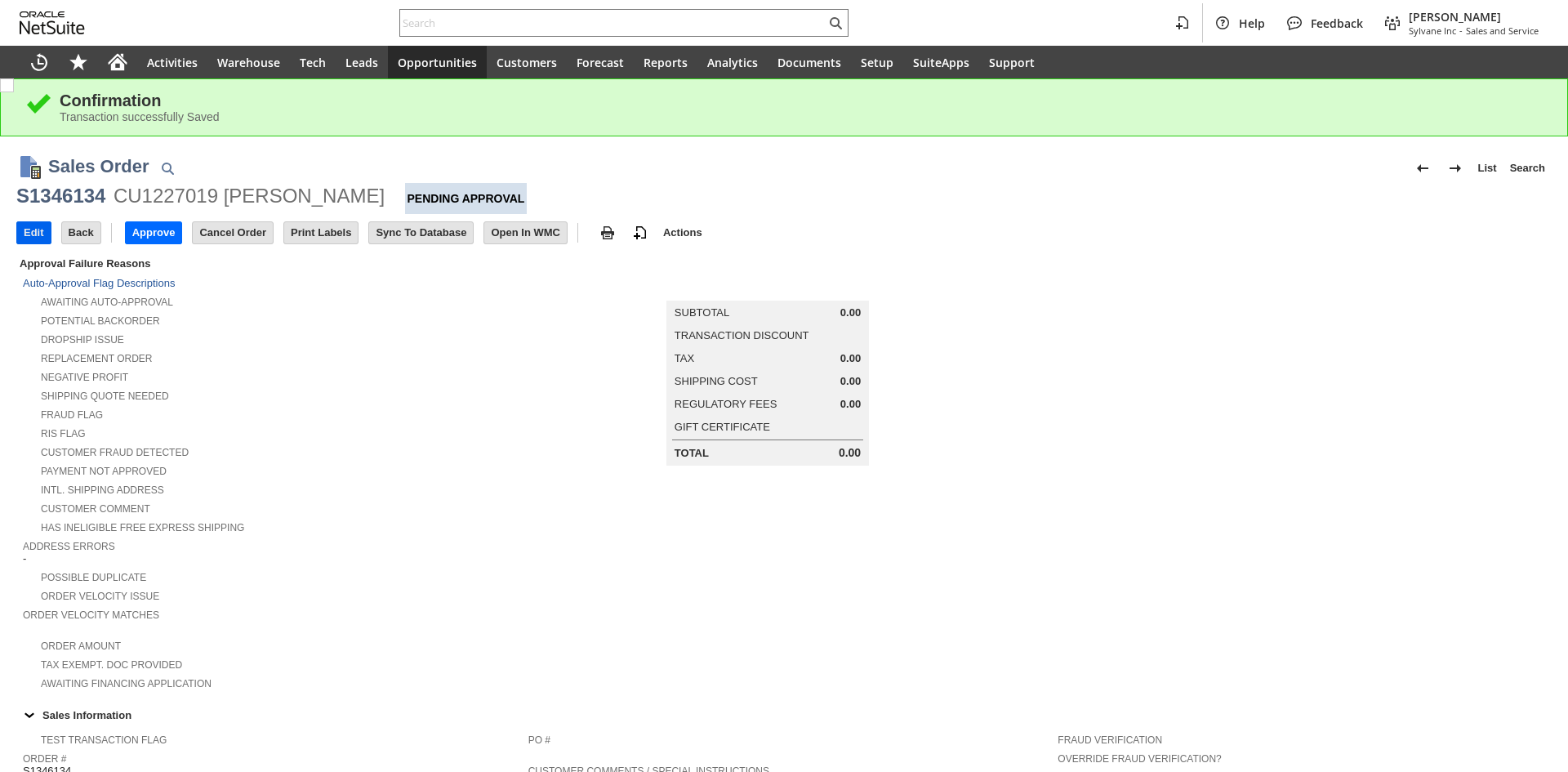
click at [30, 233] on input "Edit" at bounding box center [34, 233] width 33 height 21
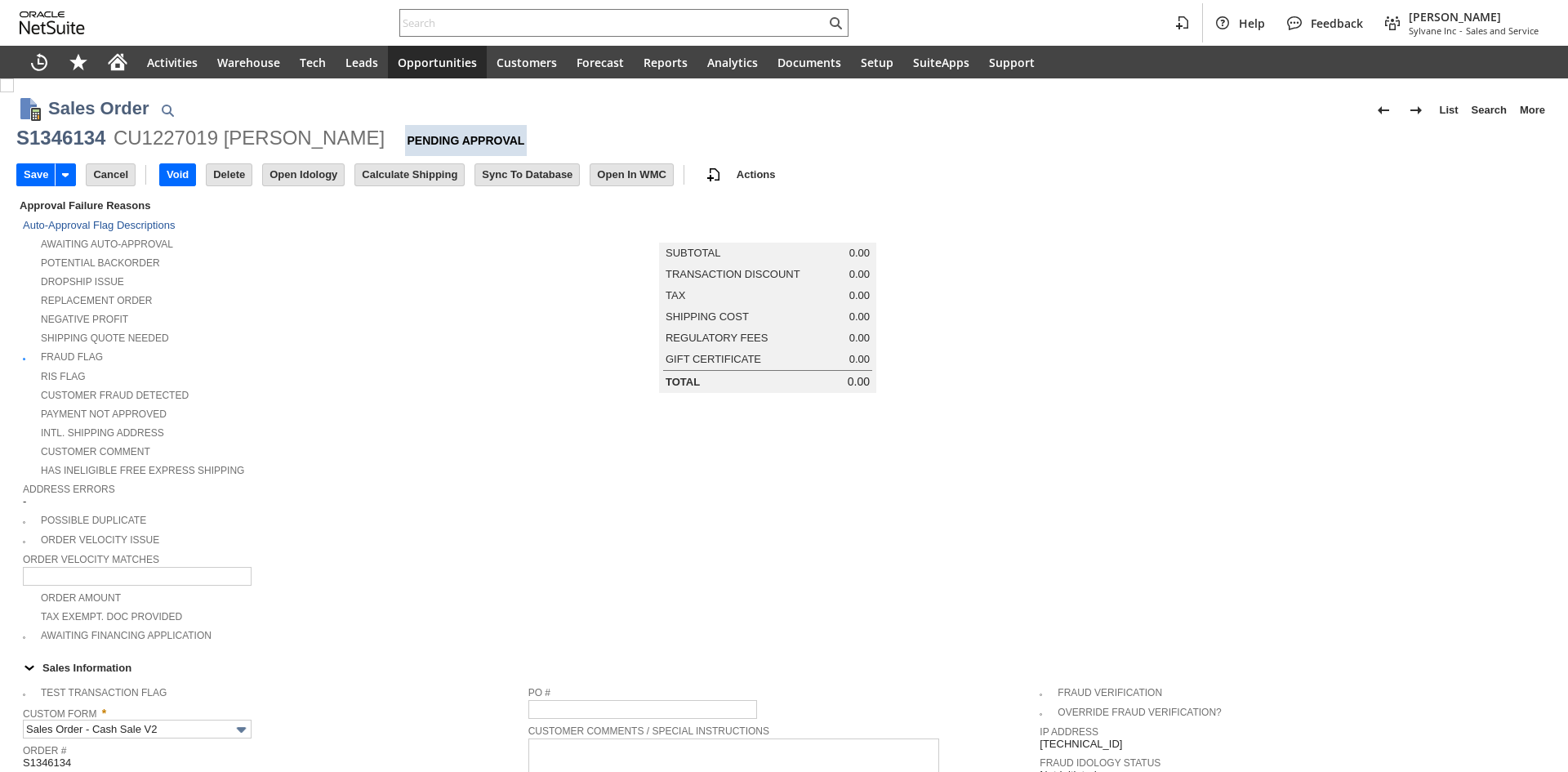
scroll to position [391, 0]
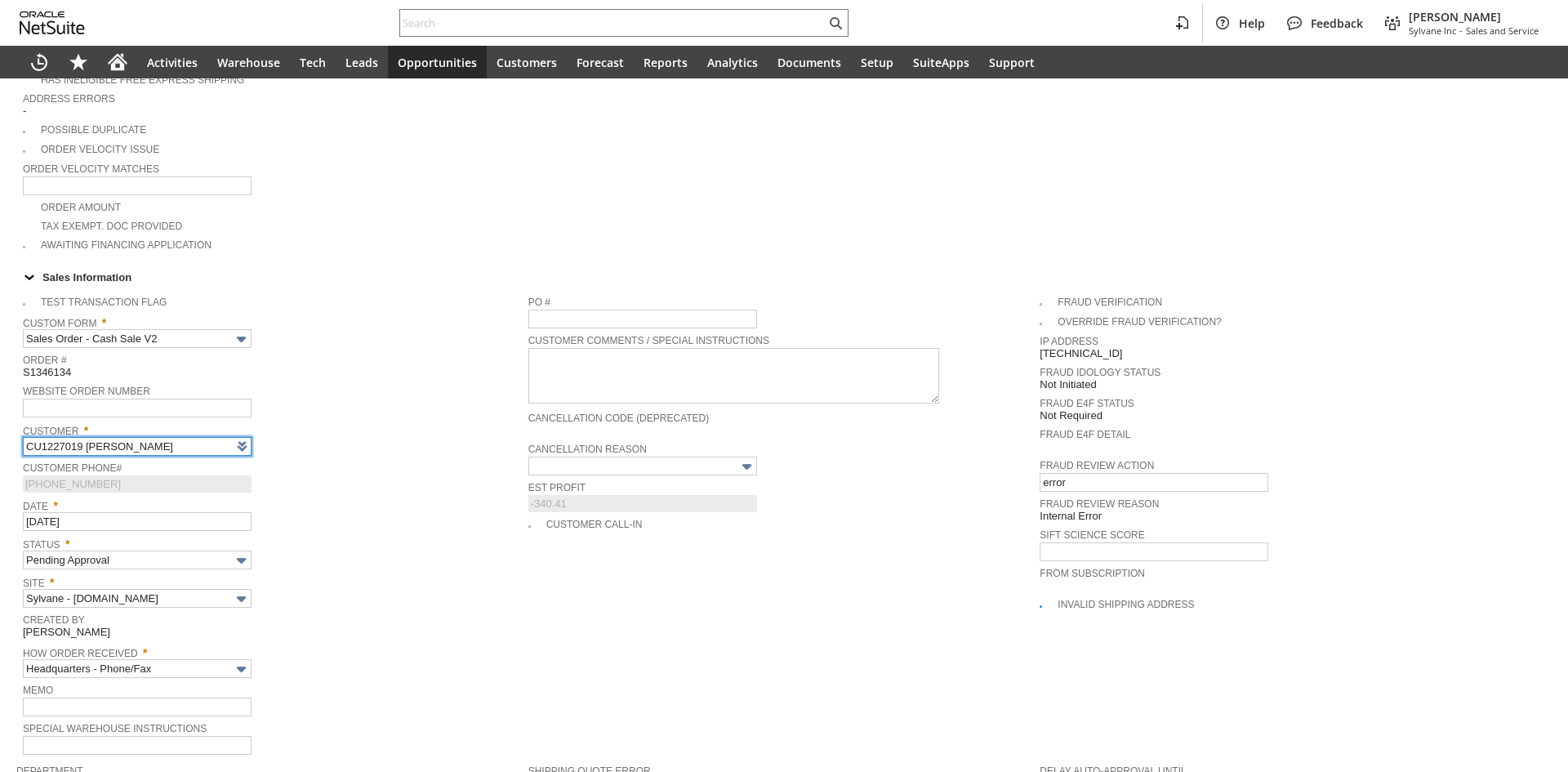
type input "Intelligent Recommendations ⁰"
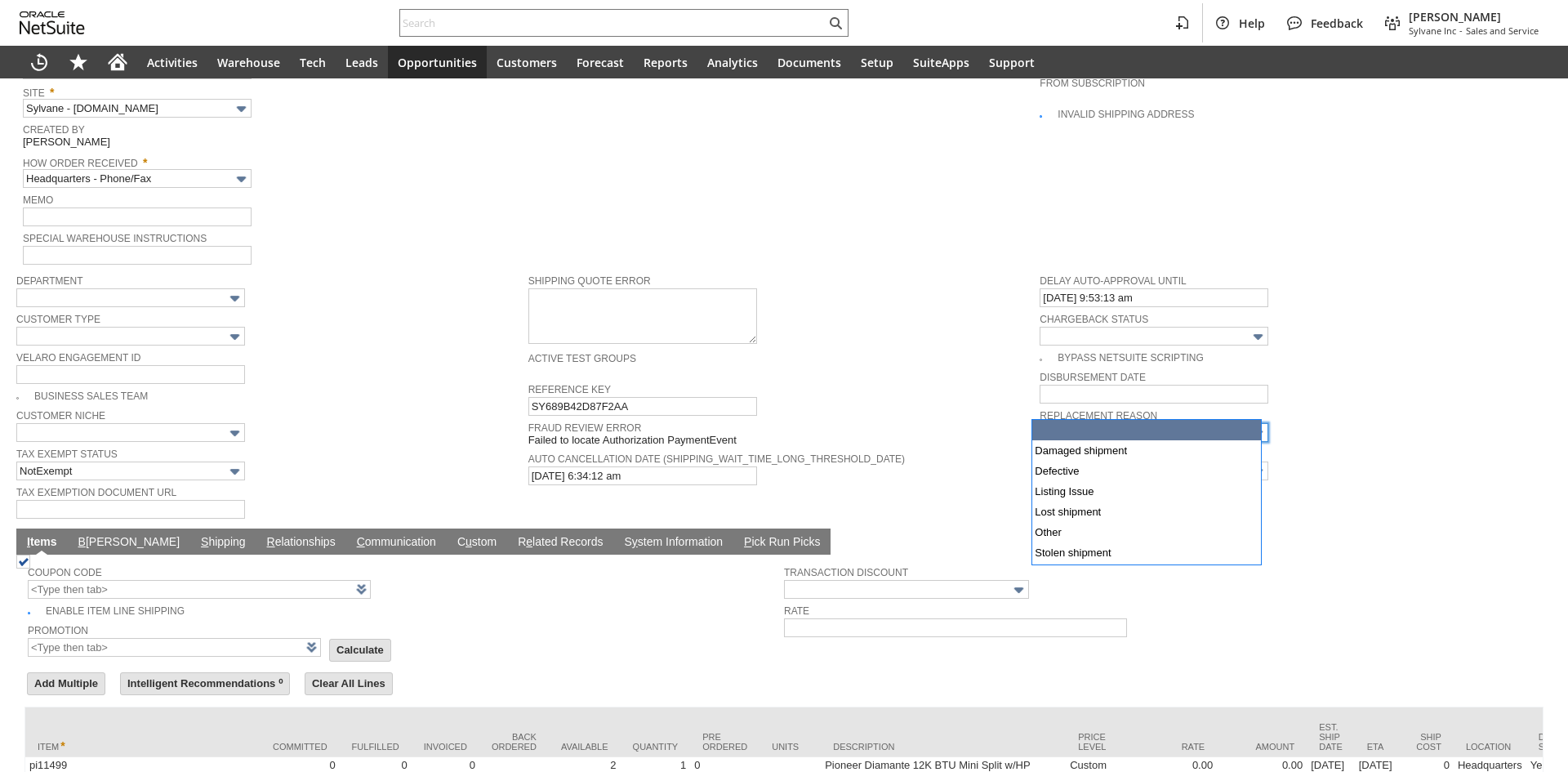
click at [1093, 424] on input "text" at bounding box center [1155, 433] width 229 height 18
type input "Damaged shipment"
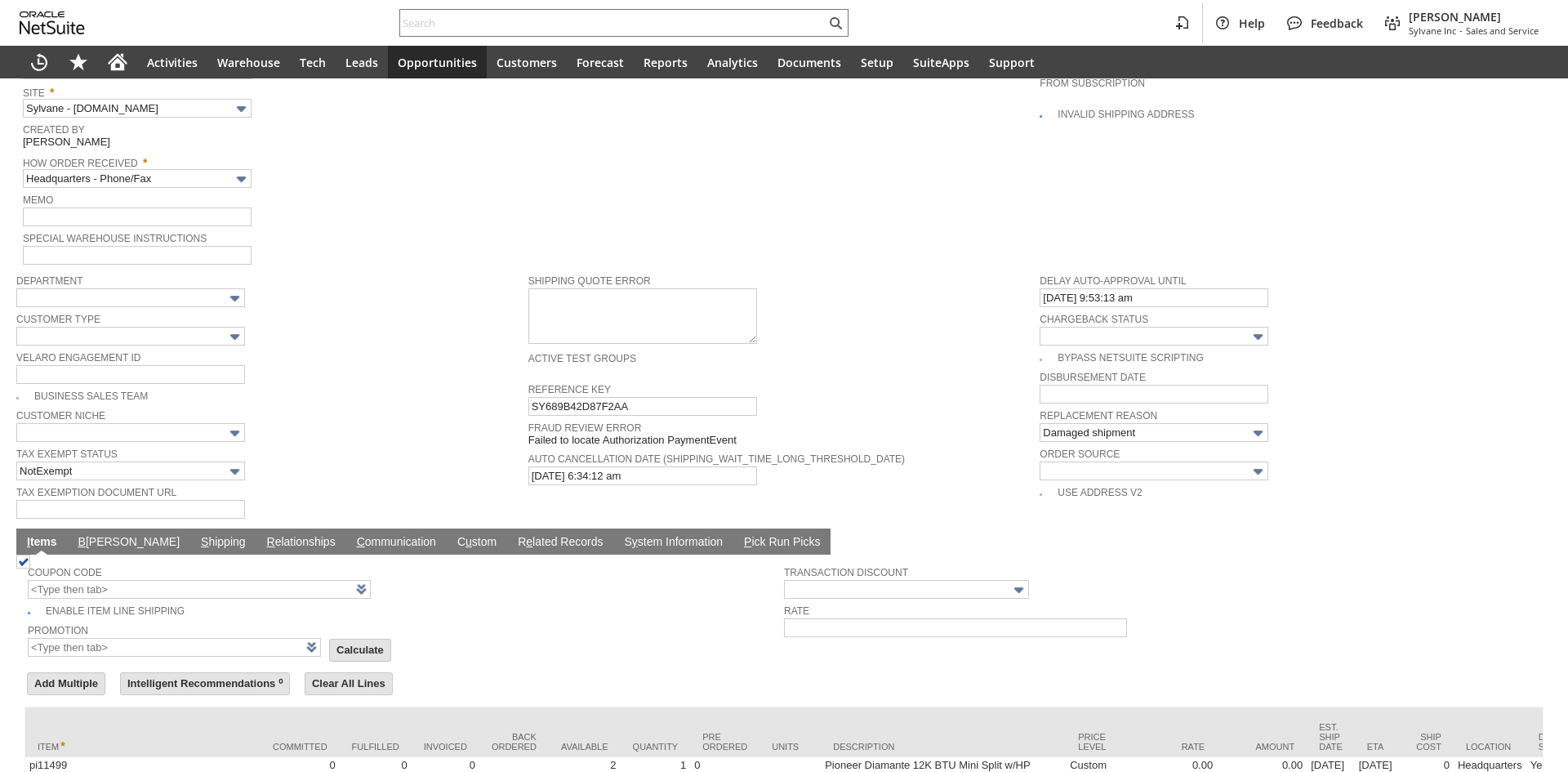
click at [982, 418] on div "Fraud Review Error Failed to locate Authorization PaymentEvent Failed to locate…" at bounding box center [781, 432] width 504 height 30
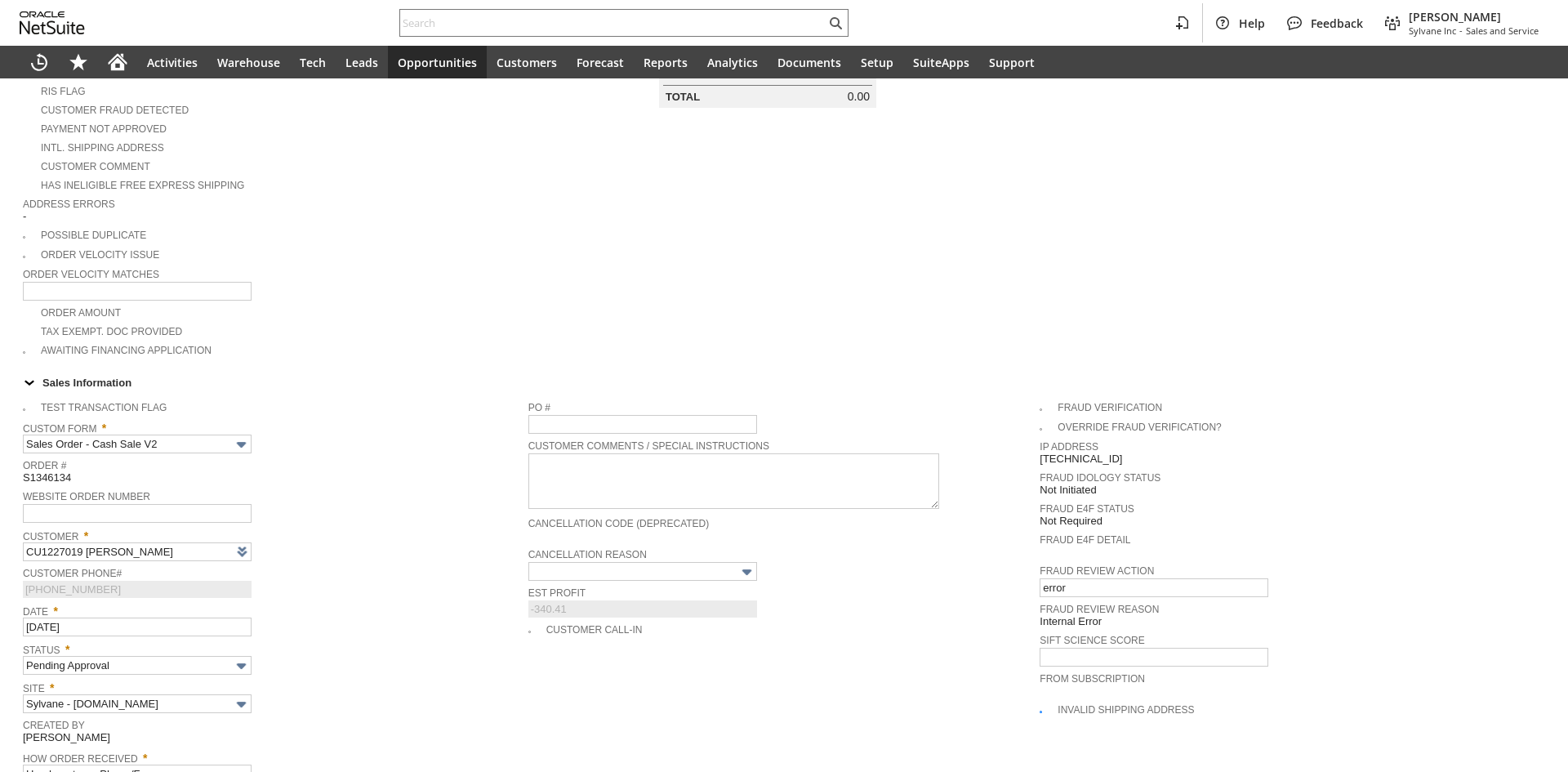
scroll to position [0, 0]
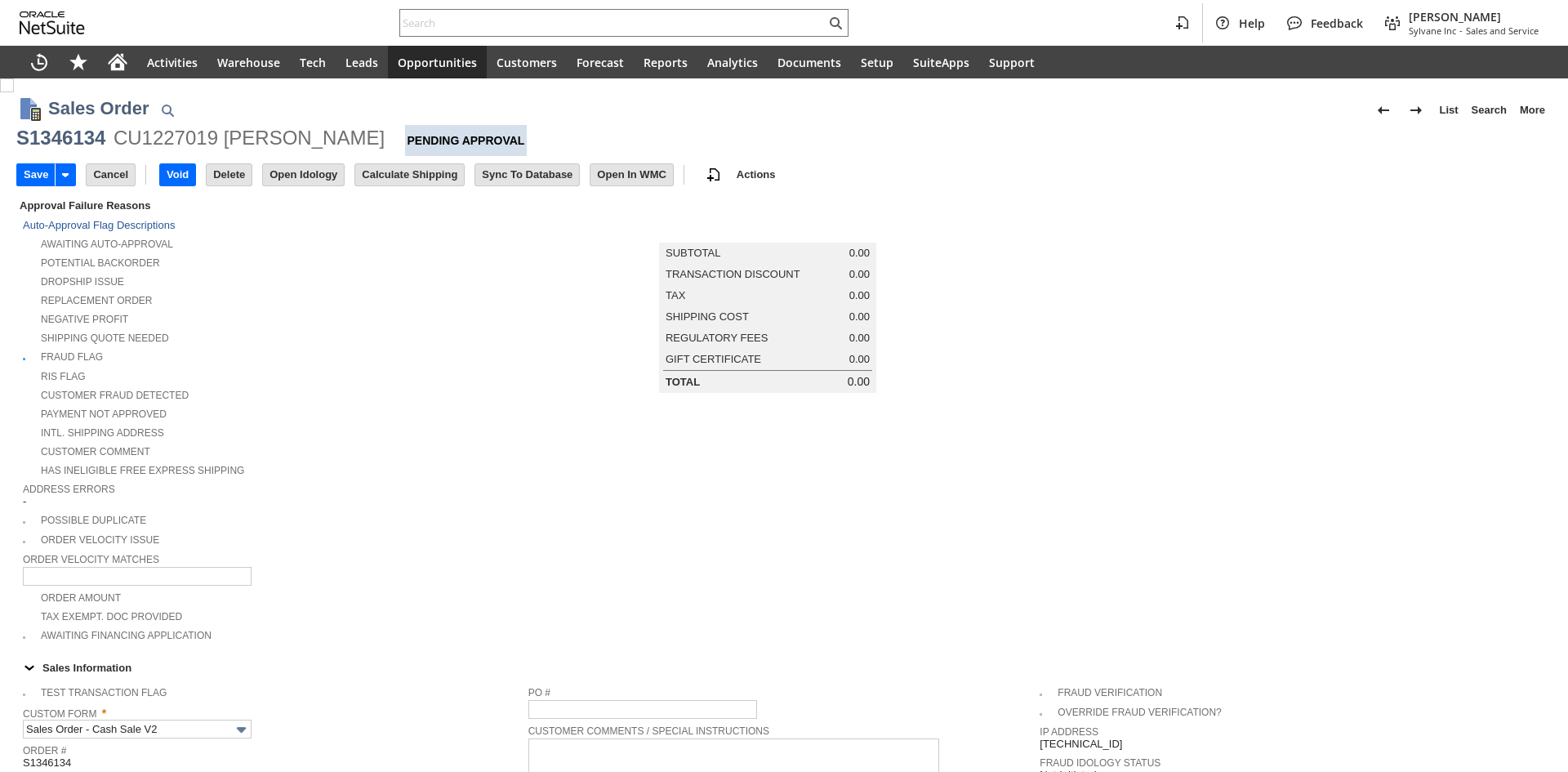
click at [37, 172] on input "Save" at bounding box center [36, 175] width 38 height 21
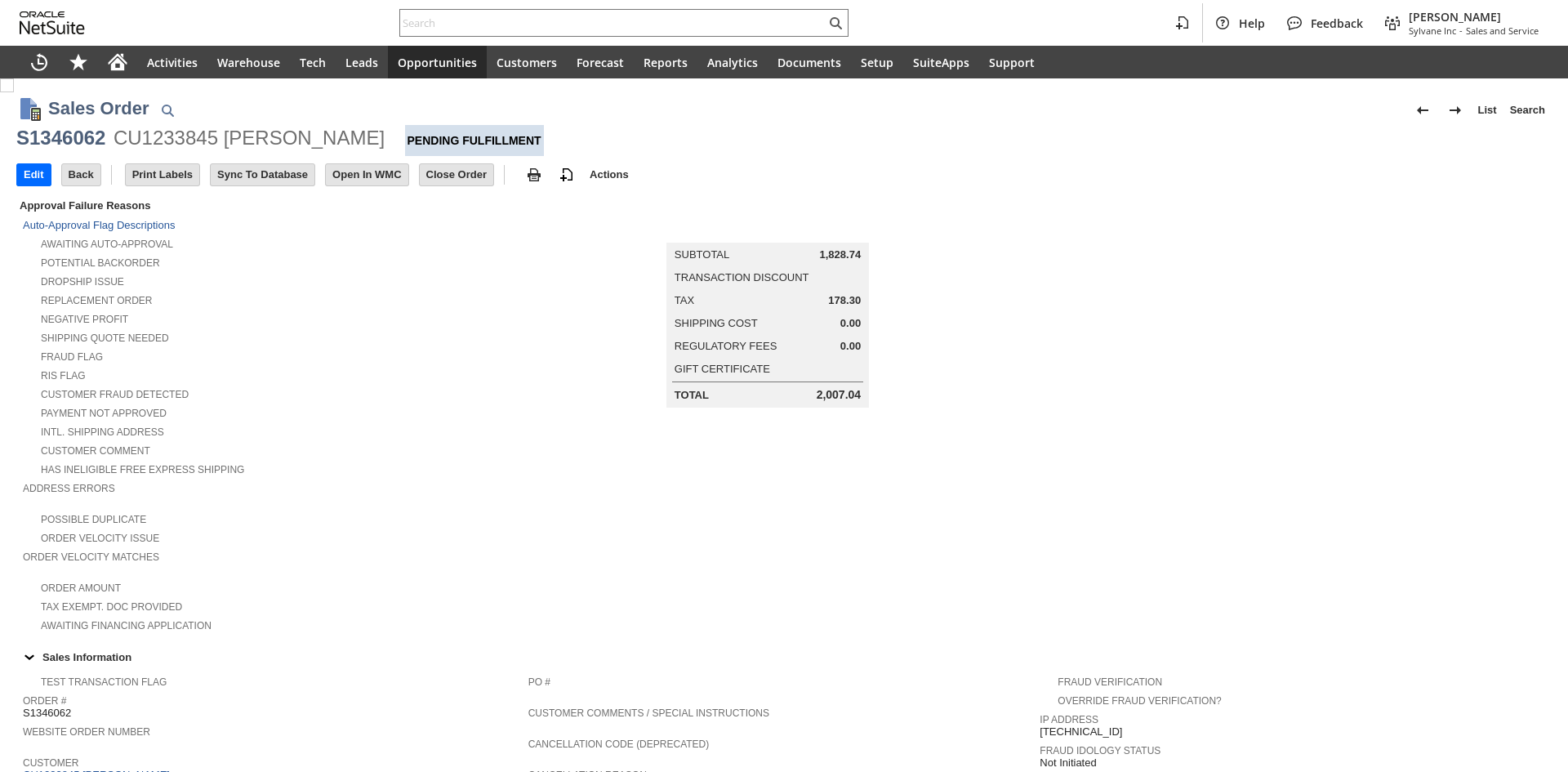
click at [63, 149] on div "S1346062" at bounding box center [61, 138] width 89 height 26
copy div "S1346062"
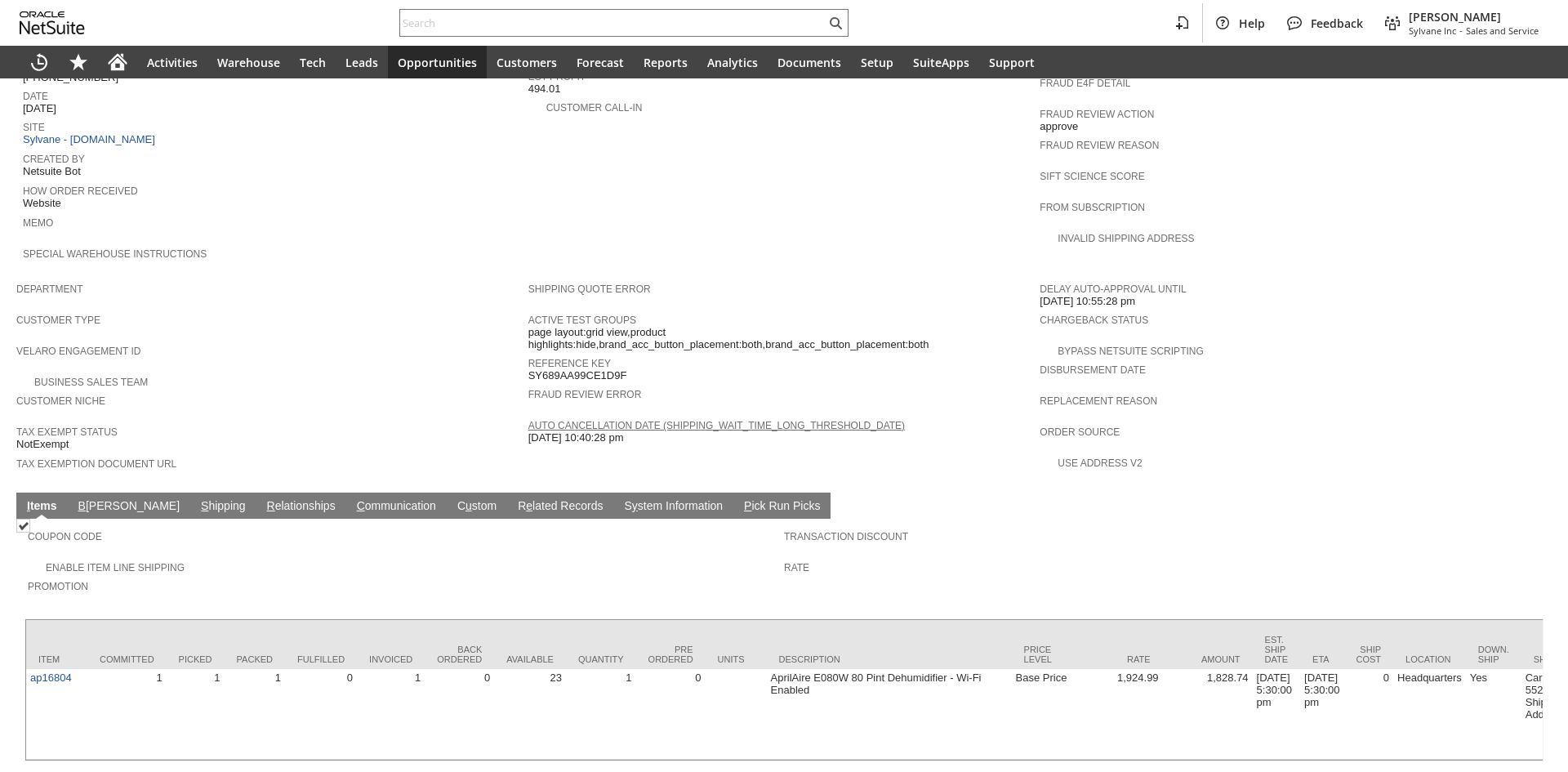
scroll to position [753, 0]
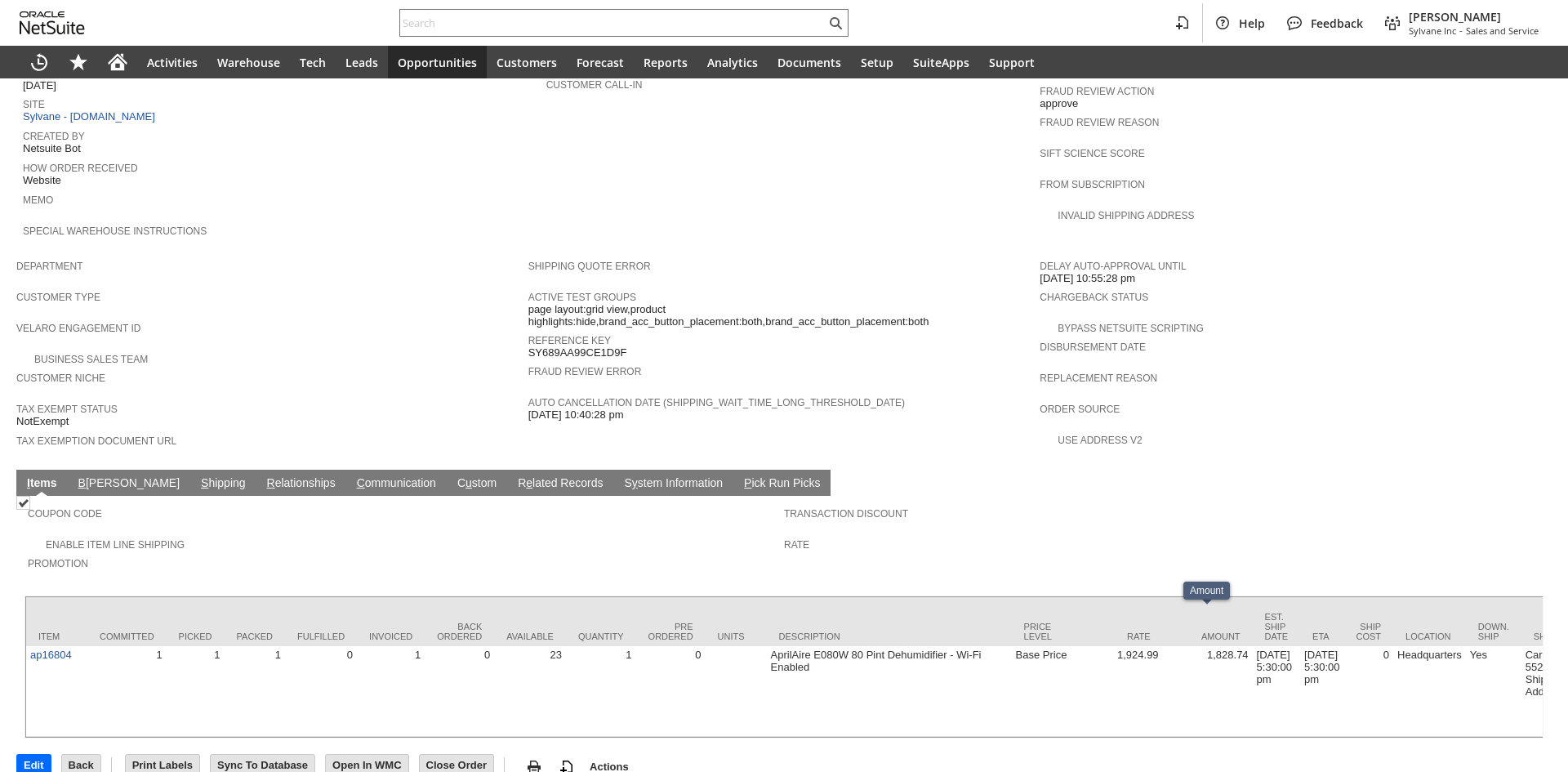
click at [197, 476] on link "S hipping" at bounding box center [223, 484] width 54 height 16
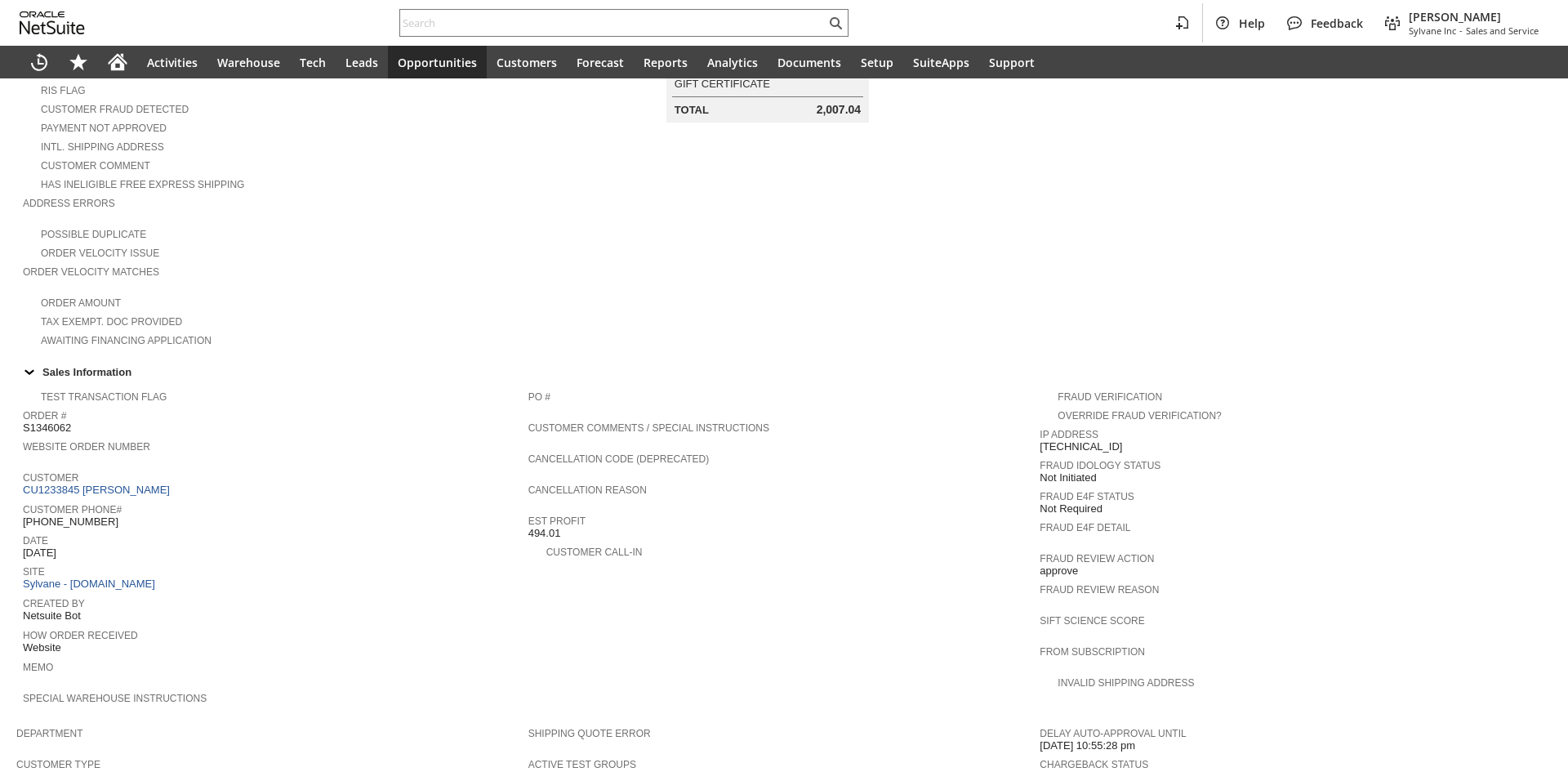
scroll to position [246, 0]
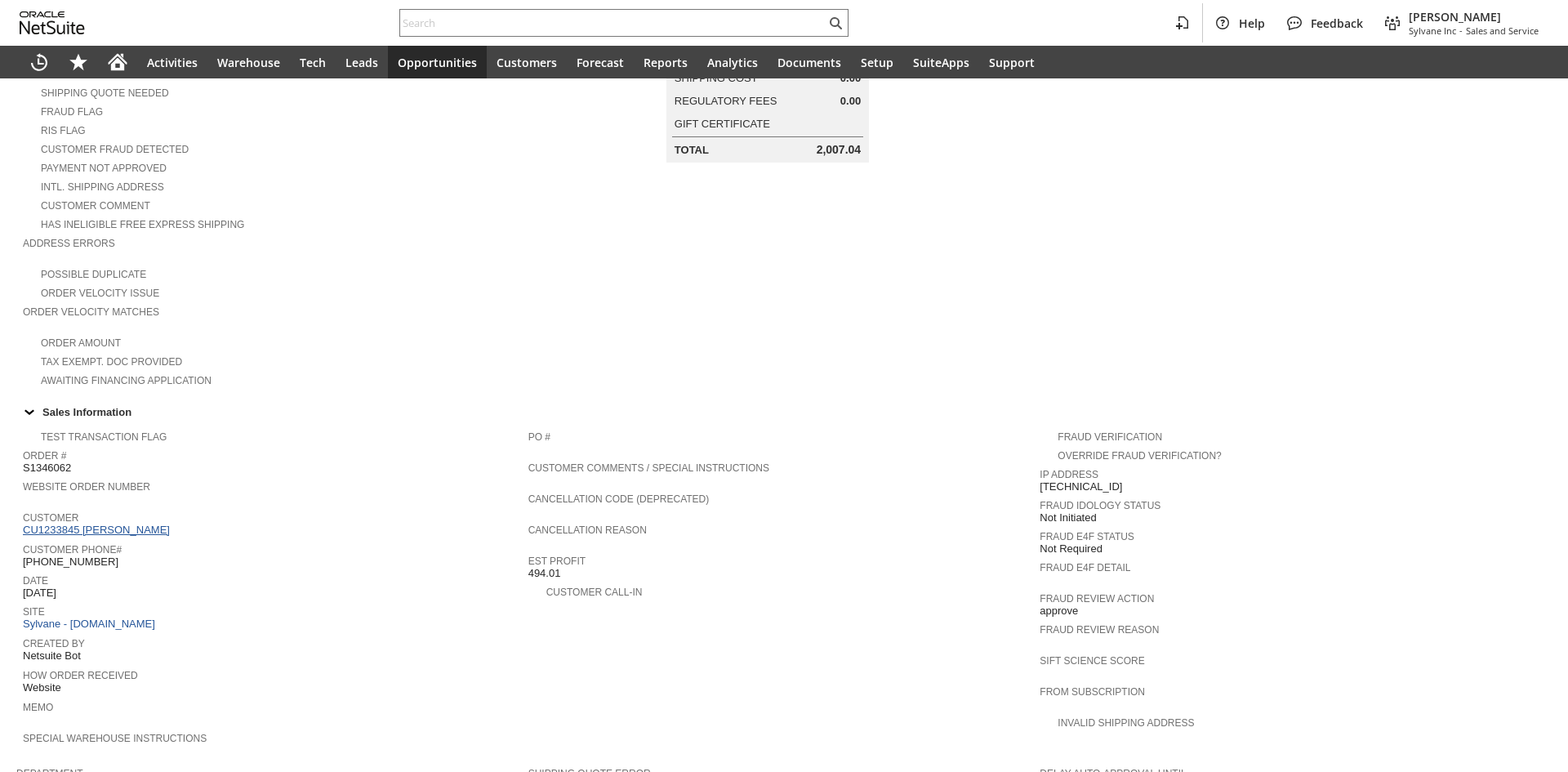
click at [124, 524] on link "CU1233845 [PERSON_NAME]" at bounding box center [99, 529] width 151 height 12
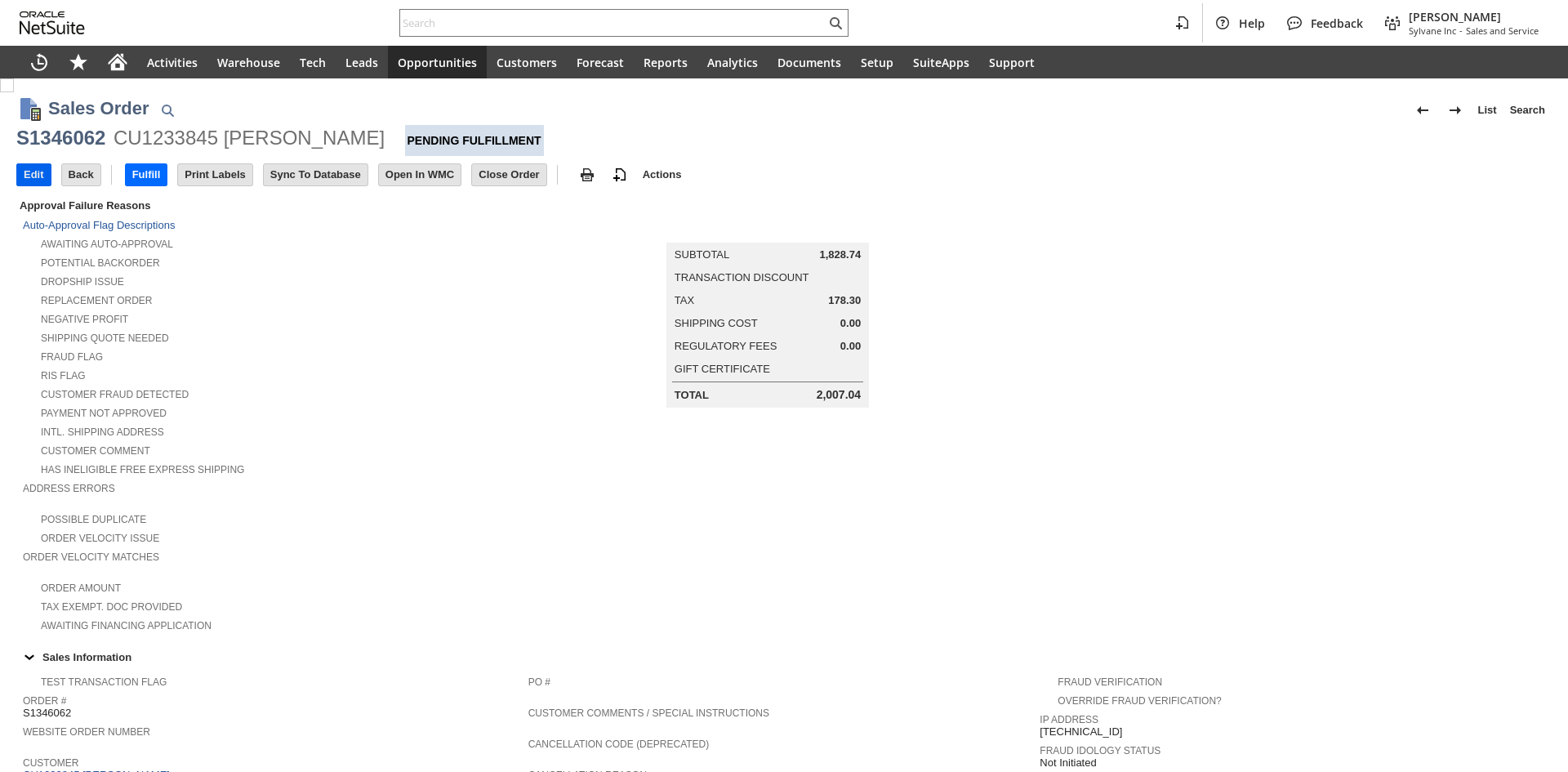
click at [34, 179] on input "Edit" at bounding box center [34, 175] width 33 height 21
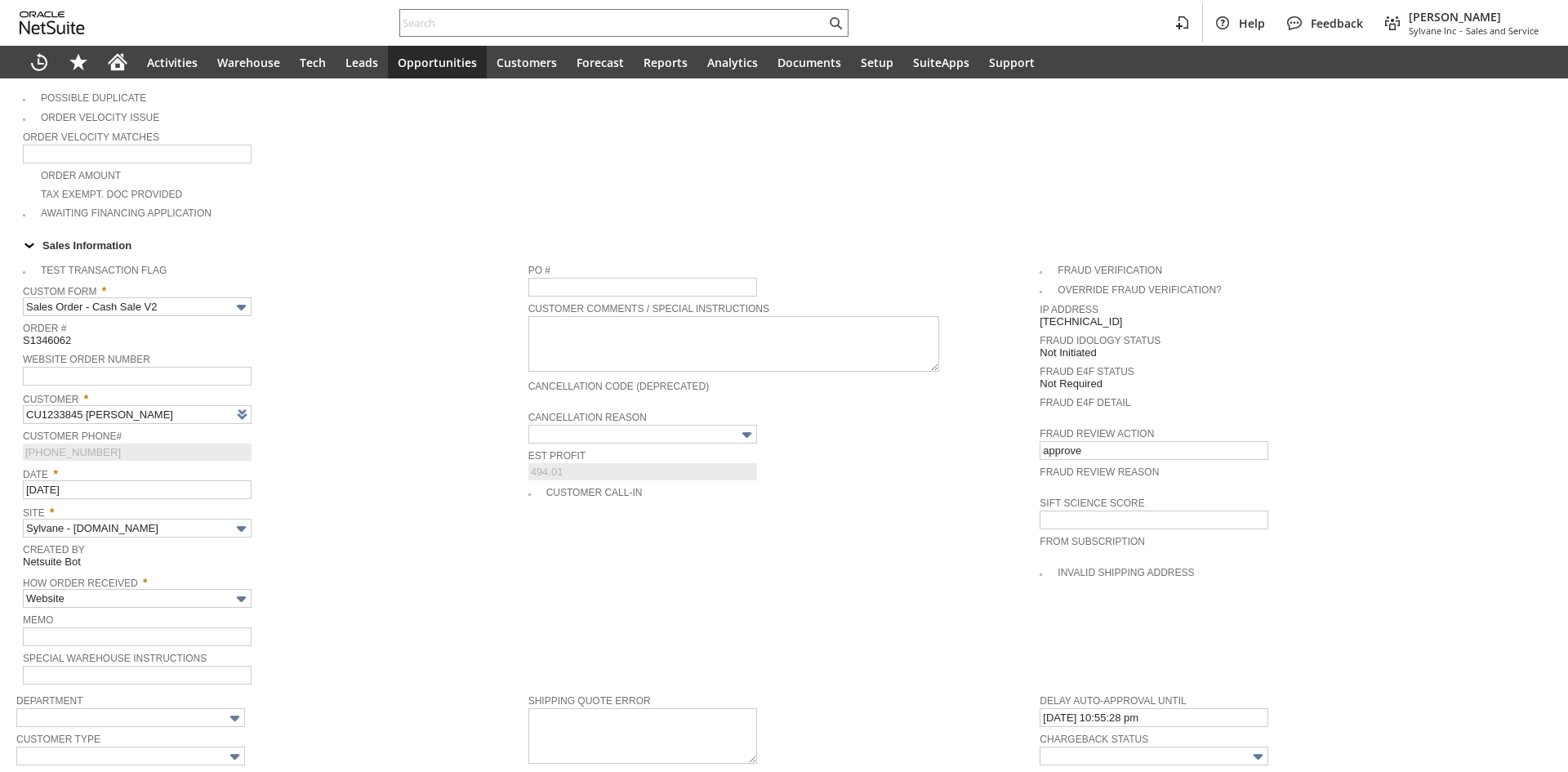
scroll to position [573, 0]
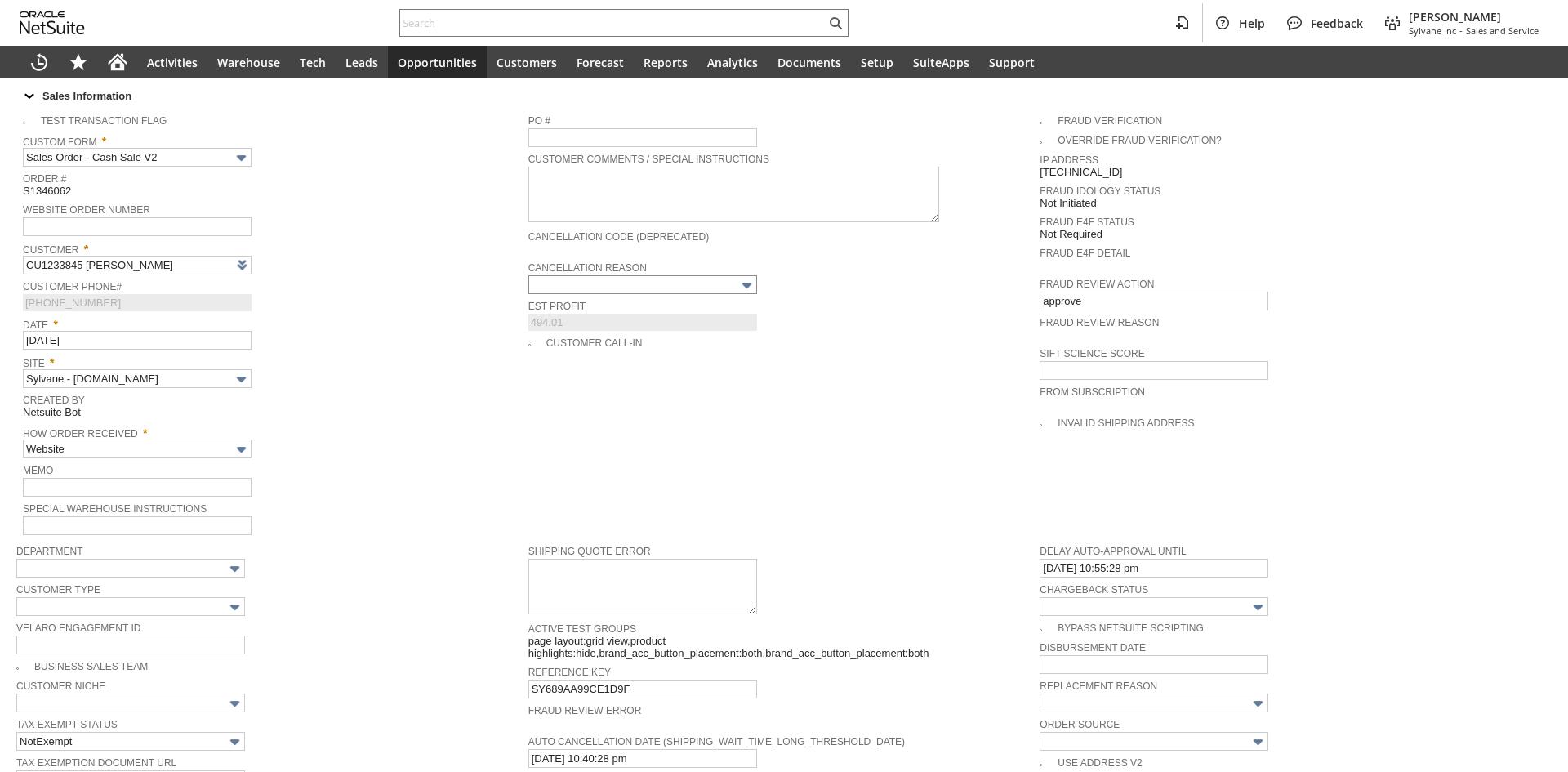
click at [658, 264] on tbody "PO # Customer Comments / Special Instructions Cancellation Code (deprecated) Ca…" at bounding box center [784, 229] width 512 height 246
click at [658, 275] on input "text" at bounding box center [643, 284] width 229 height 18
type input "Add"
type input "Copy Previous"
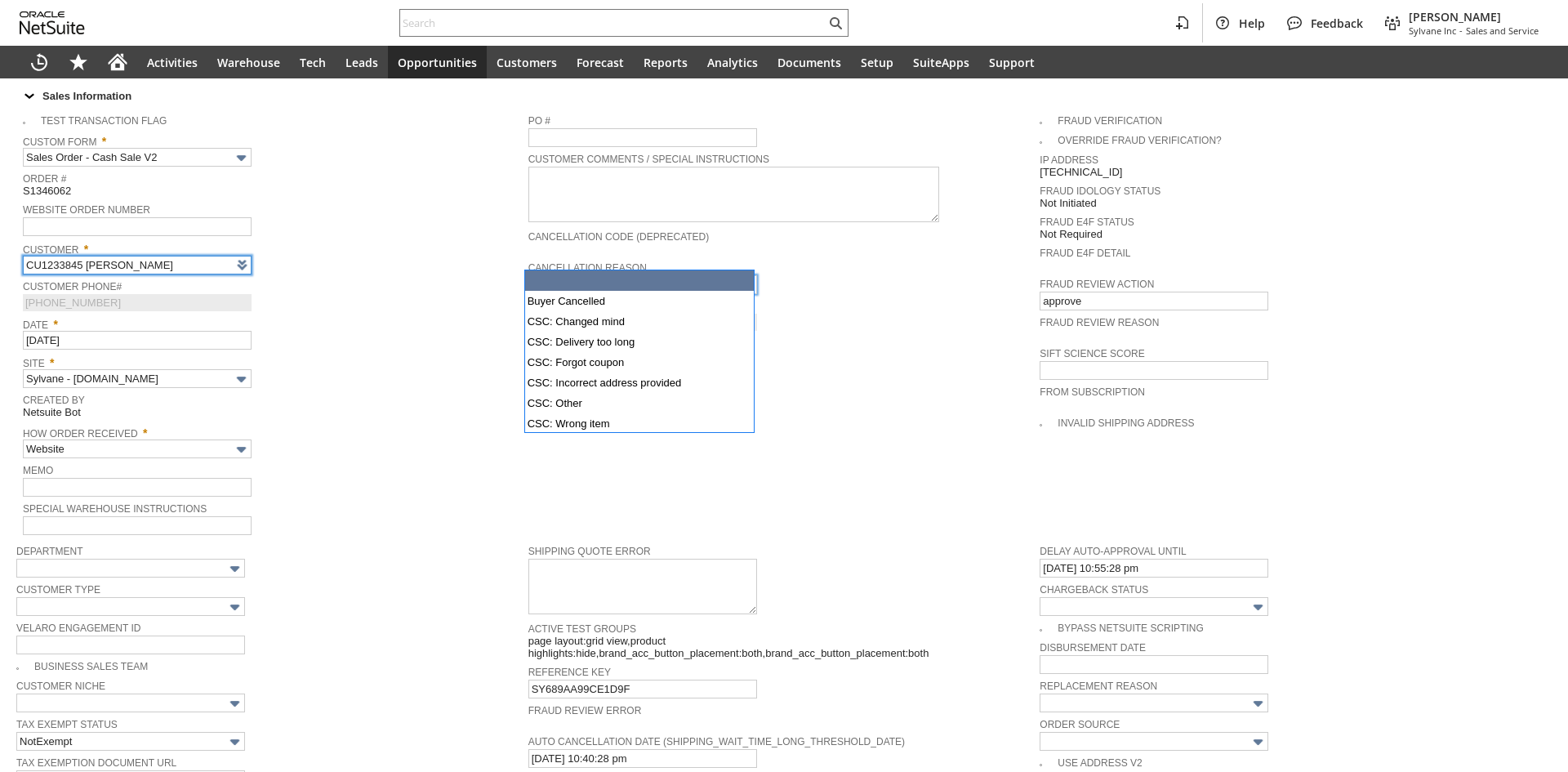
type input "Intelligent Recommendations¹⁰"
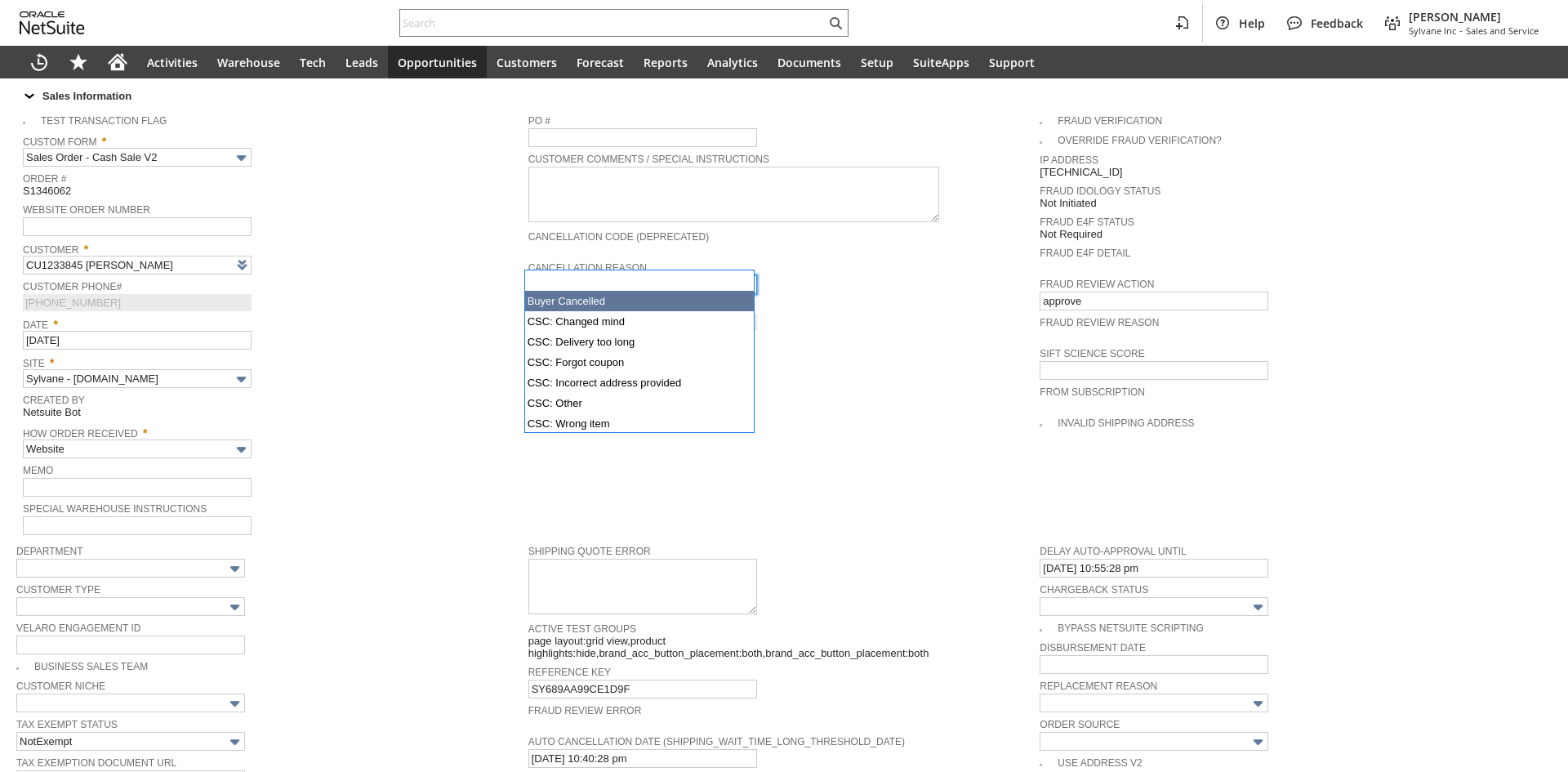
type input "Buyer Cancelled"
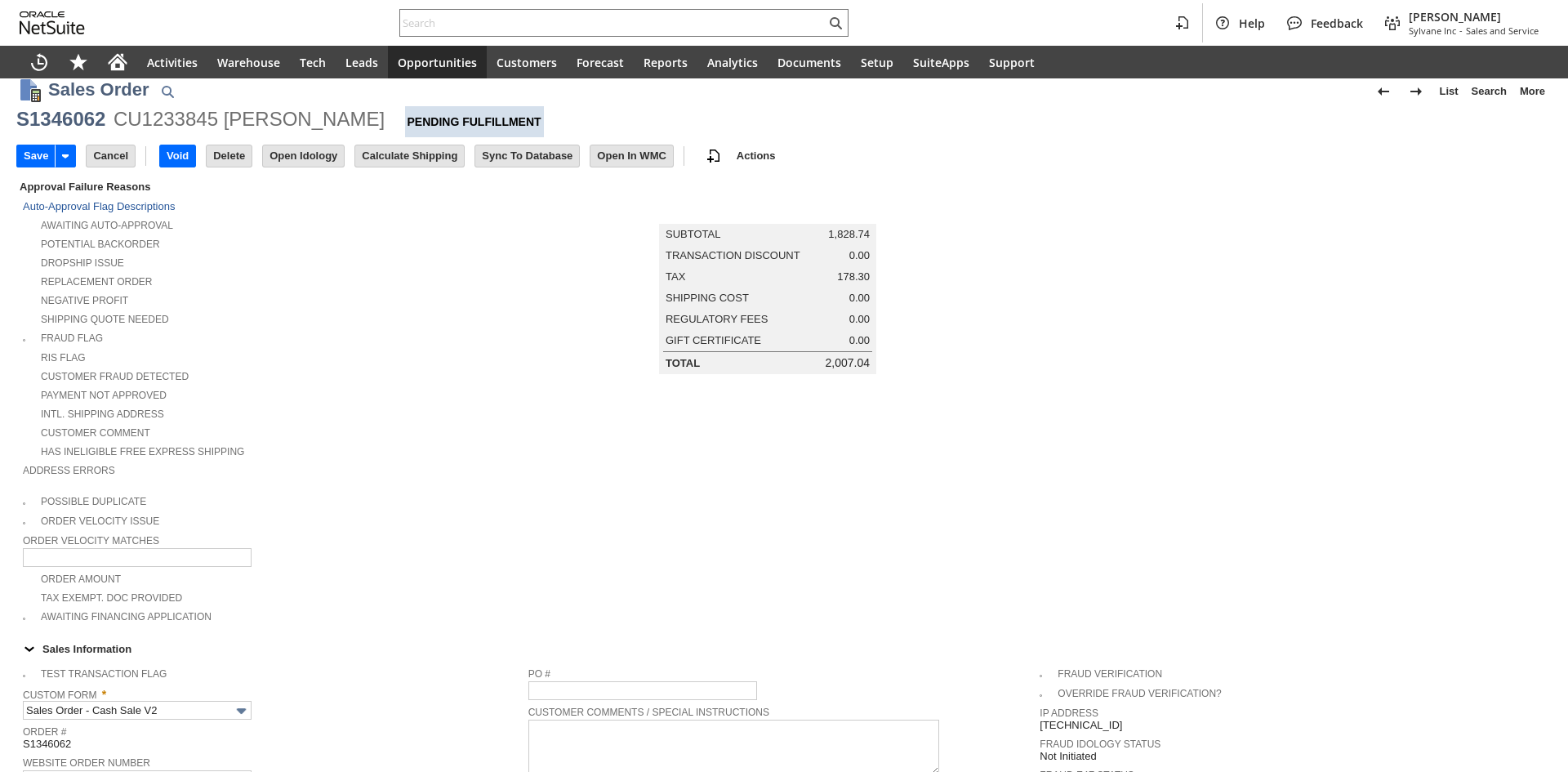
scroll to position [0, 0]
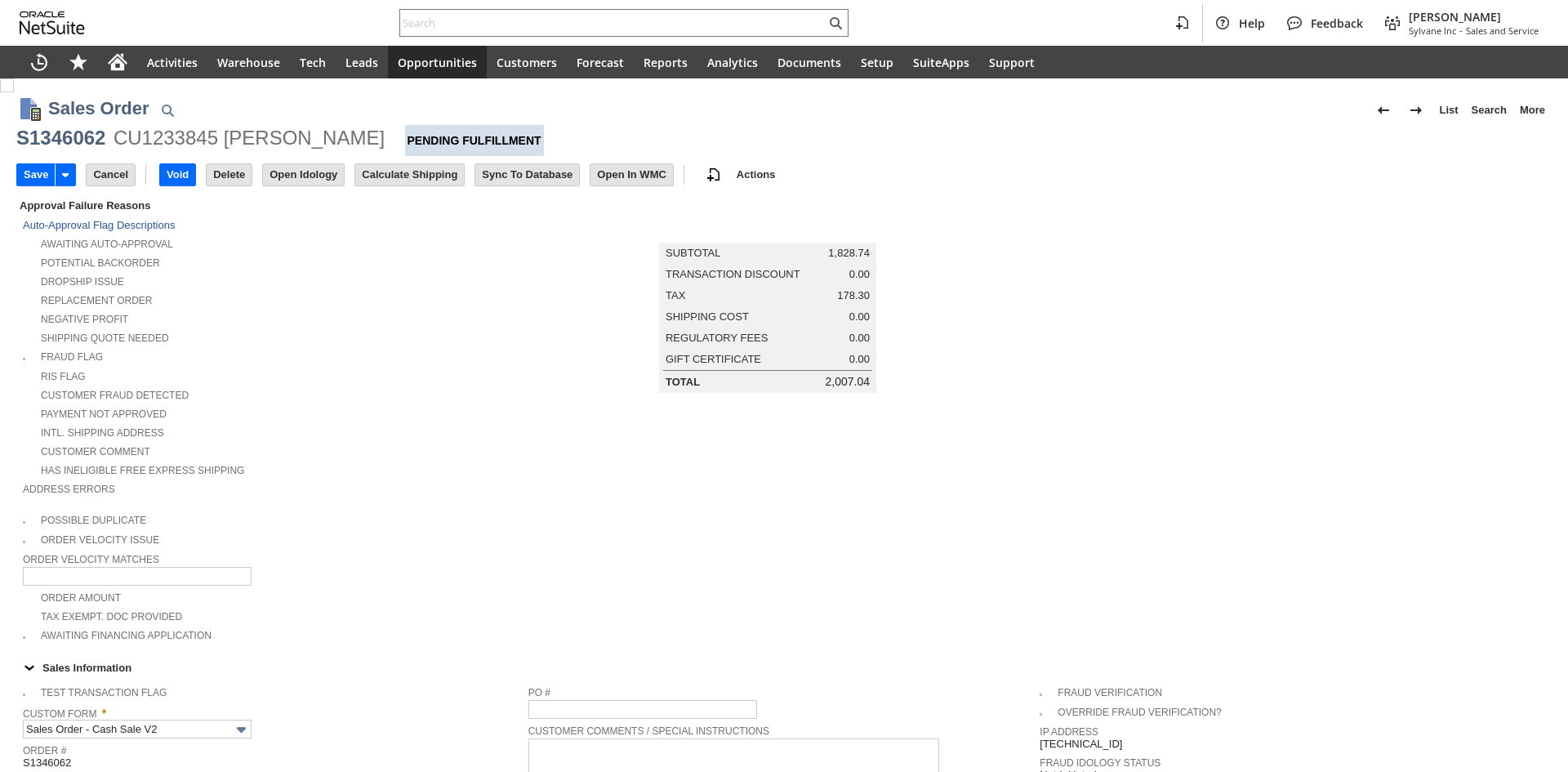
click at [306, 237] on div "Awaiting Auto-Approval" at bounding box center [276, 242] width 506 height 18
click at [25, 166] on input "Save" at bounding box center [36, 175] width 38 height 21
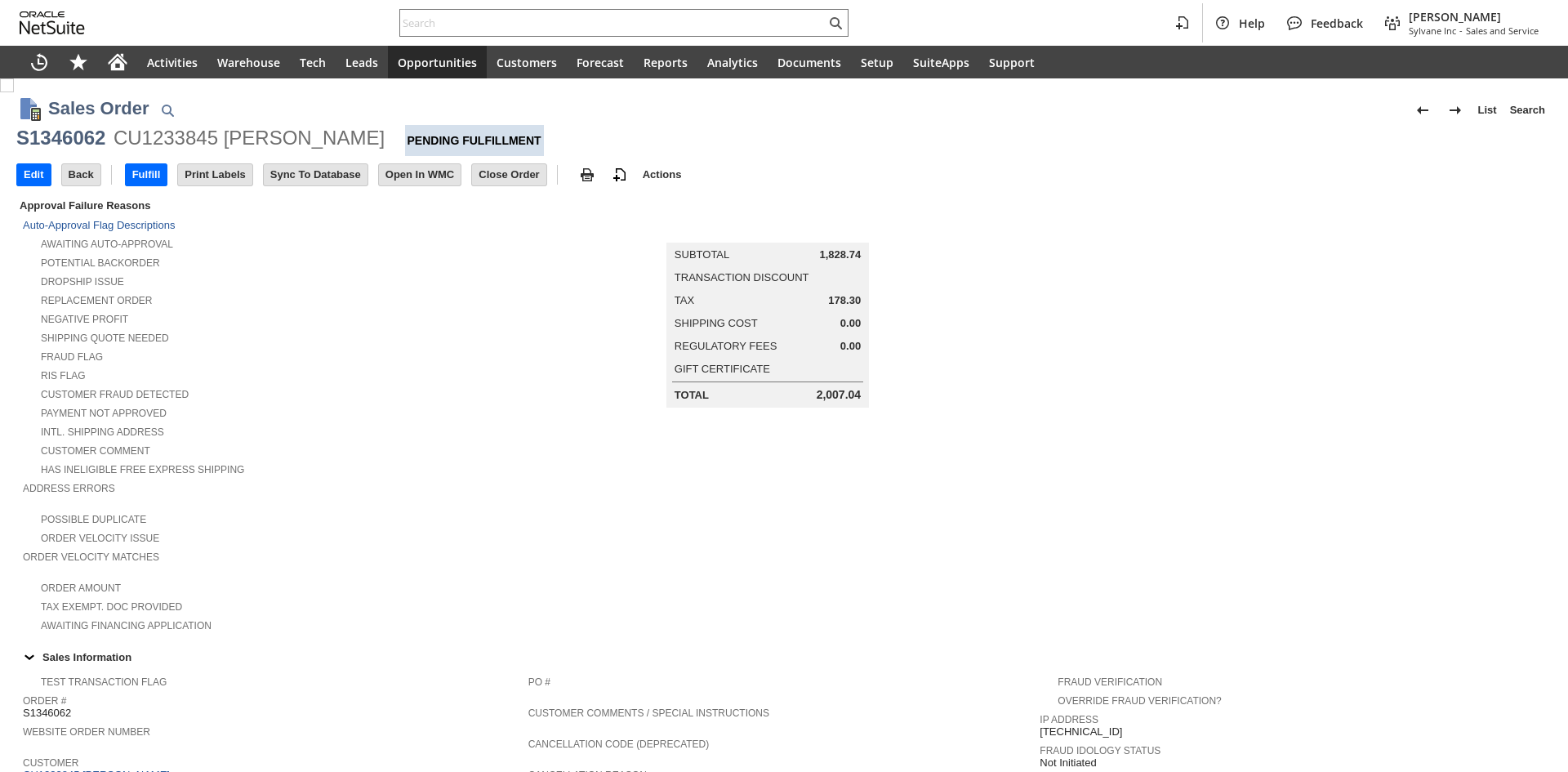
click at [334, 332] on tbody "Auto-Approval Flag Descriptions Awaiting Auto-Approval Potential Backorder Drop…" at bounding box center [276, 425] width 506 height 419
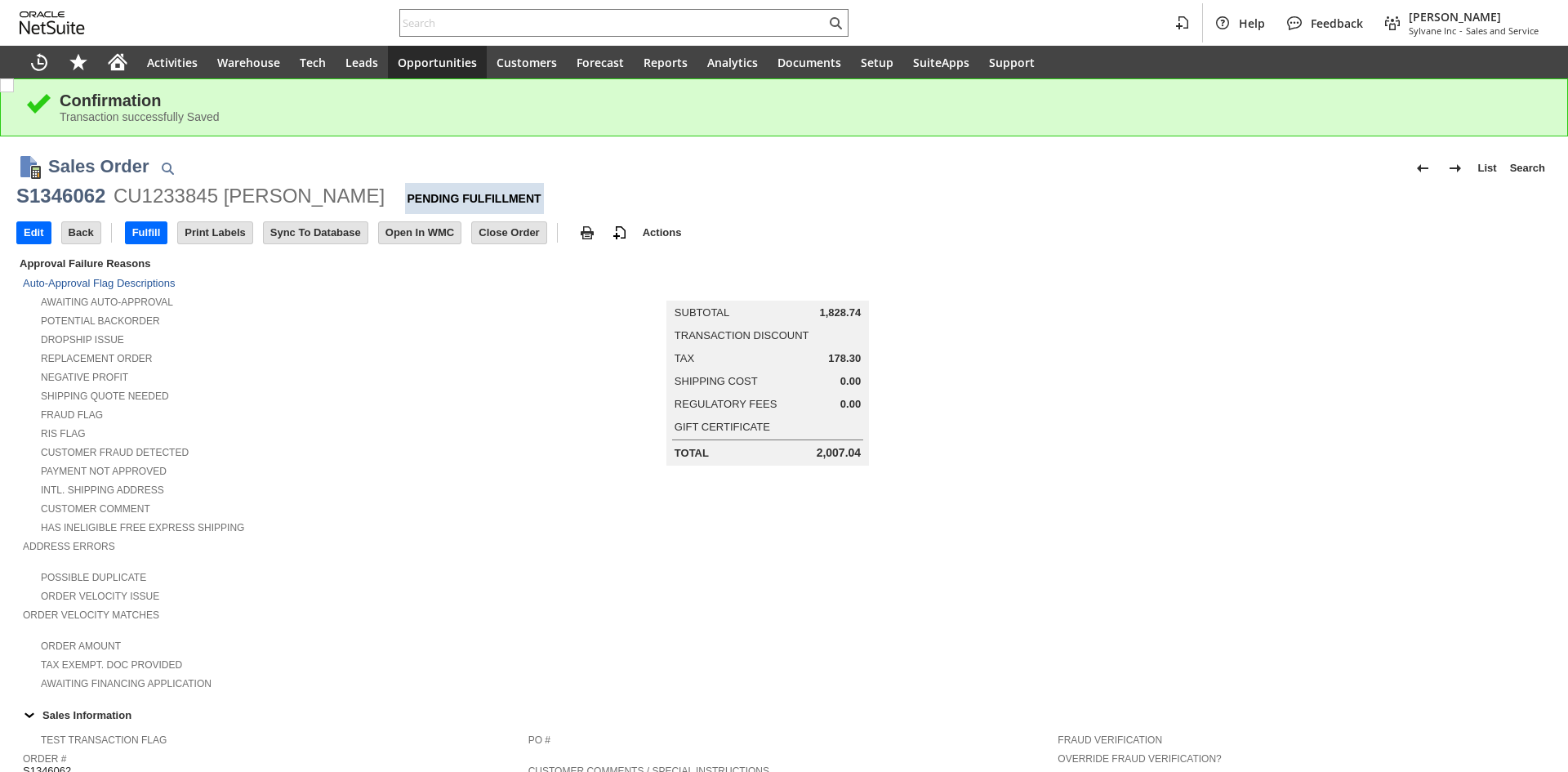
click at [371, 404] on div "Fraud Flag" at bounding box center [276, 413] width 506 height 18
click at [150, 233] on input "Fulfill" at bounding box center [146, 233] width 42 height 21
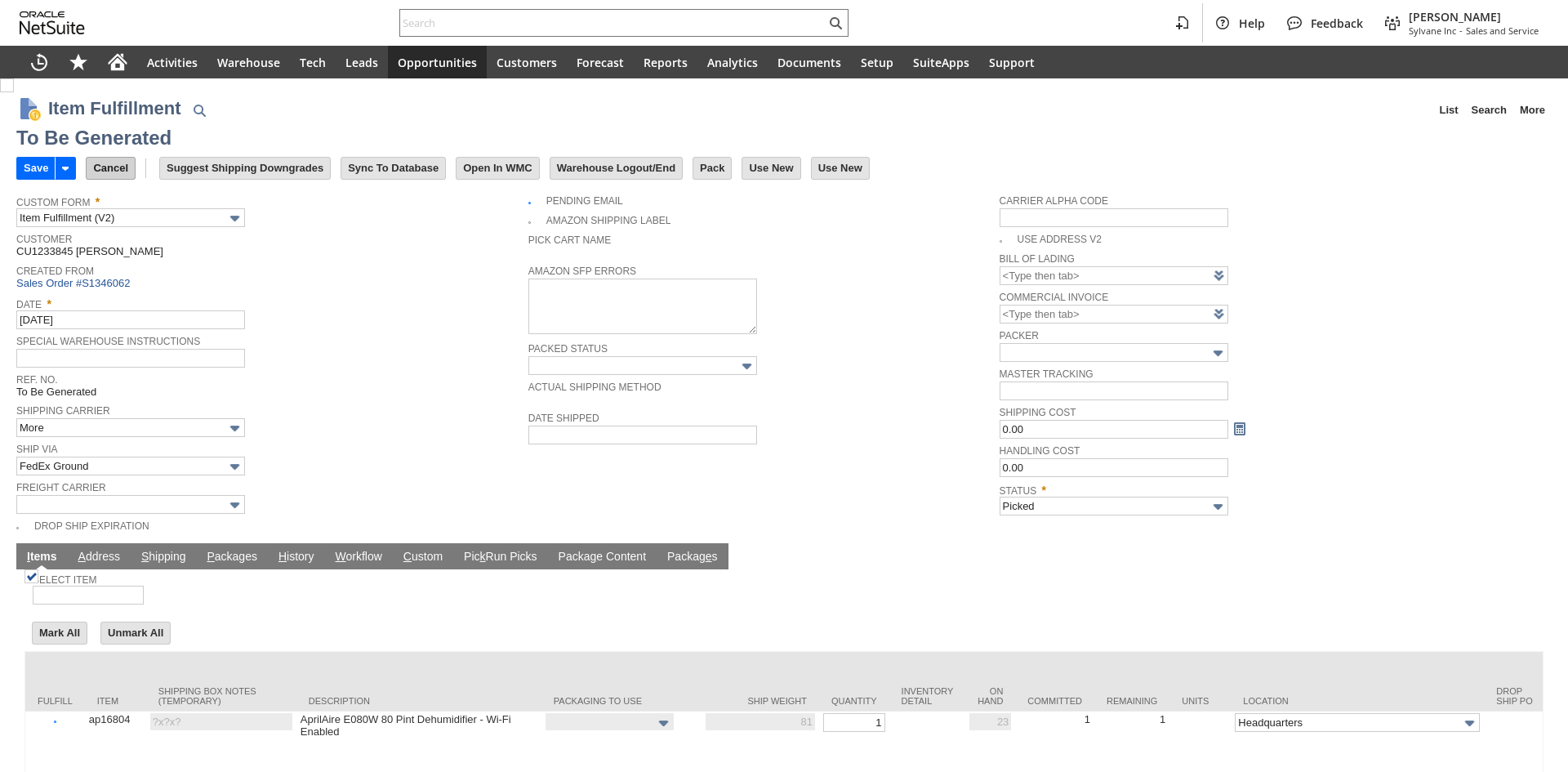
click at [107, 169] on input "Cancel" at bounding box center [111, 168] width 48 height 21
type input "Packed"
checkbox input "false"
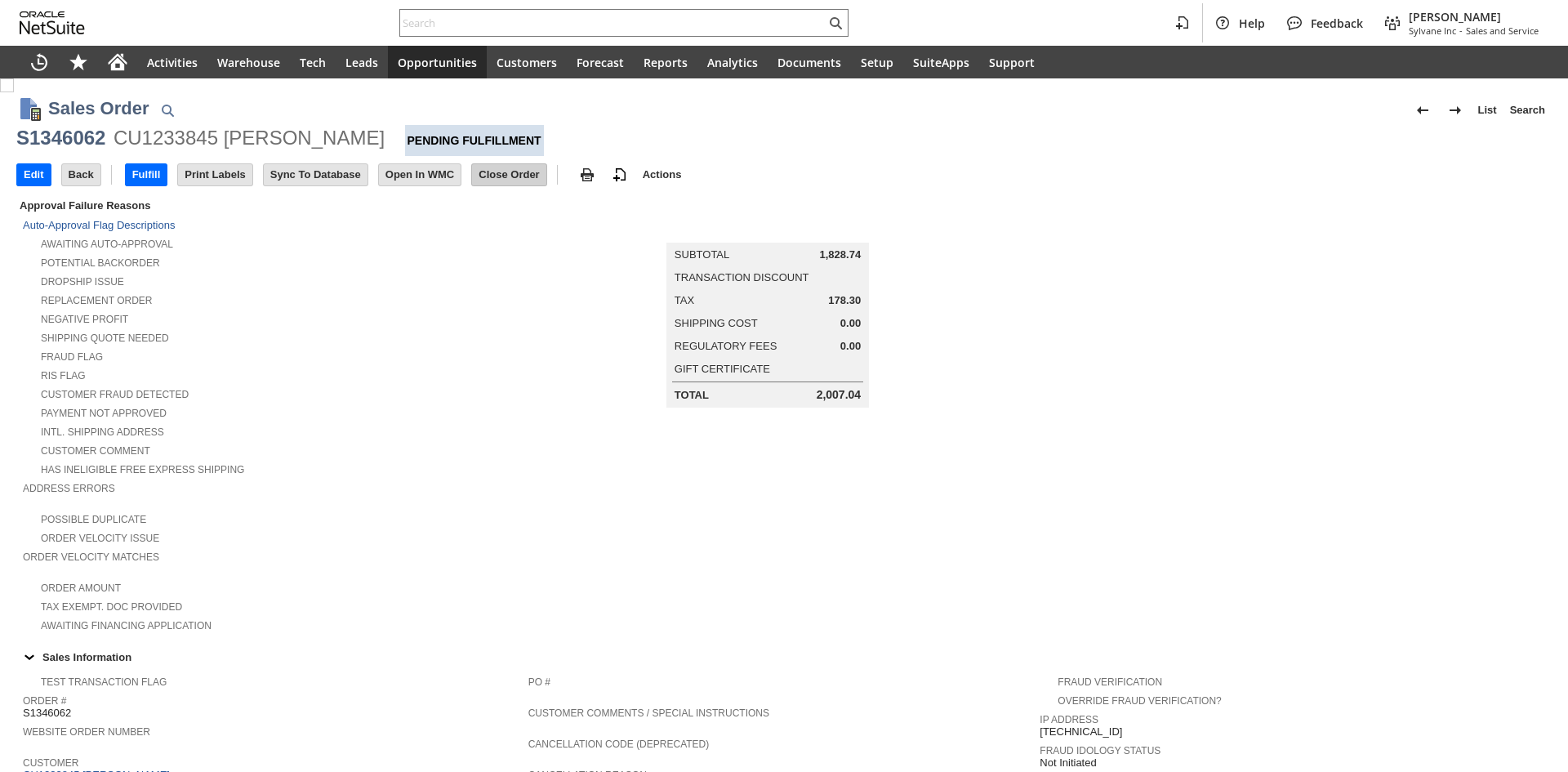
click at [512, 173] on input "Close Order" at bounding box center [509, 175] width 74 height 21
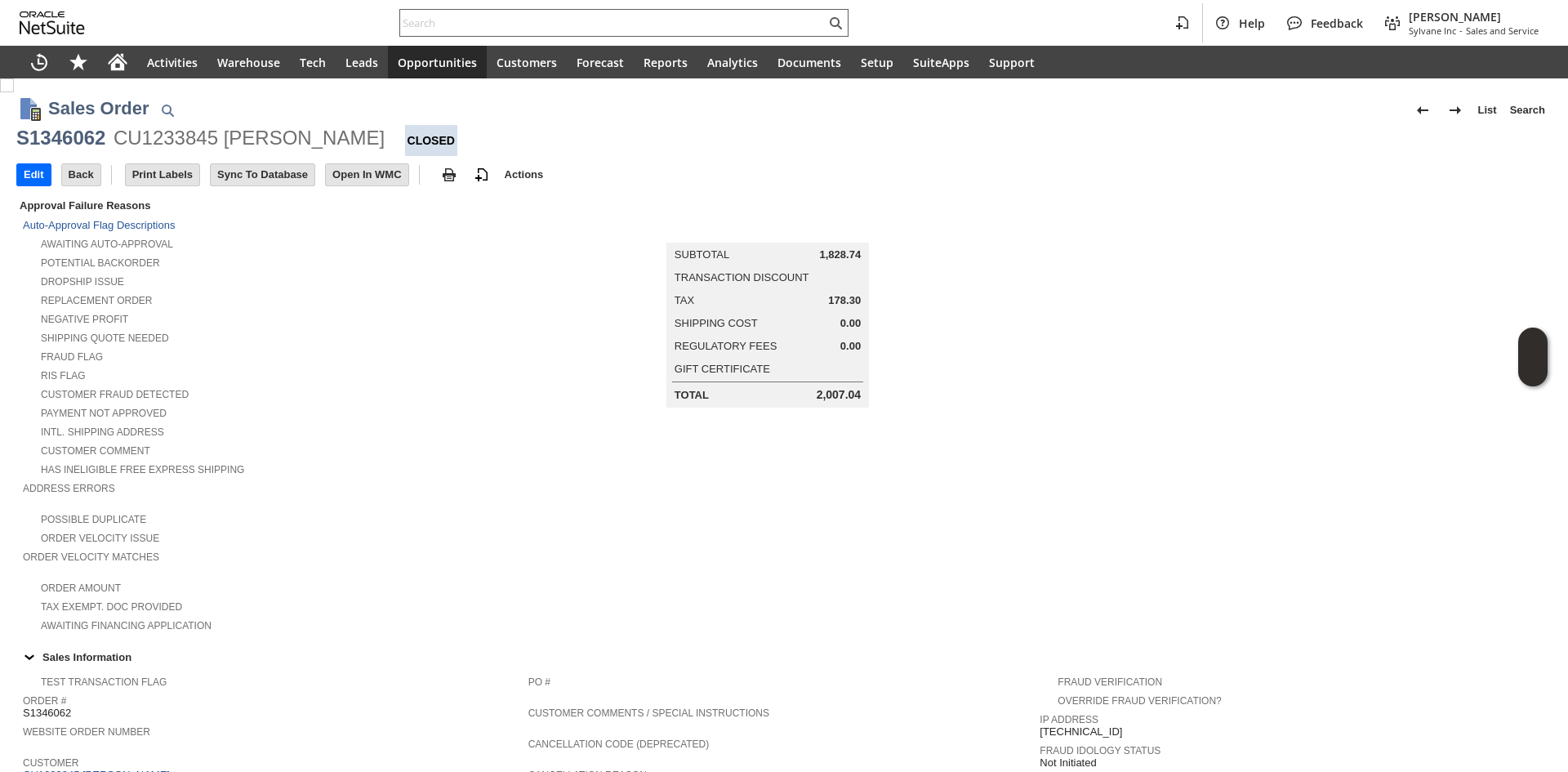
click at [546, 29] on input "text" at bounding box center [613, 22] width 425 height 19
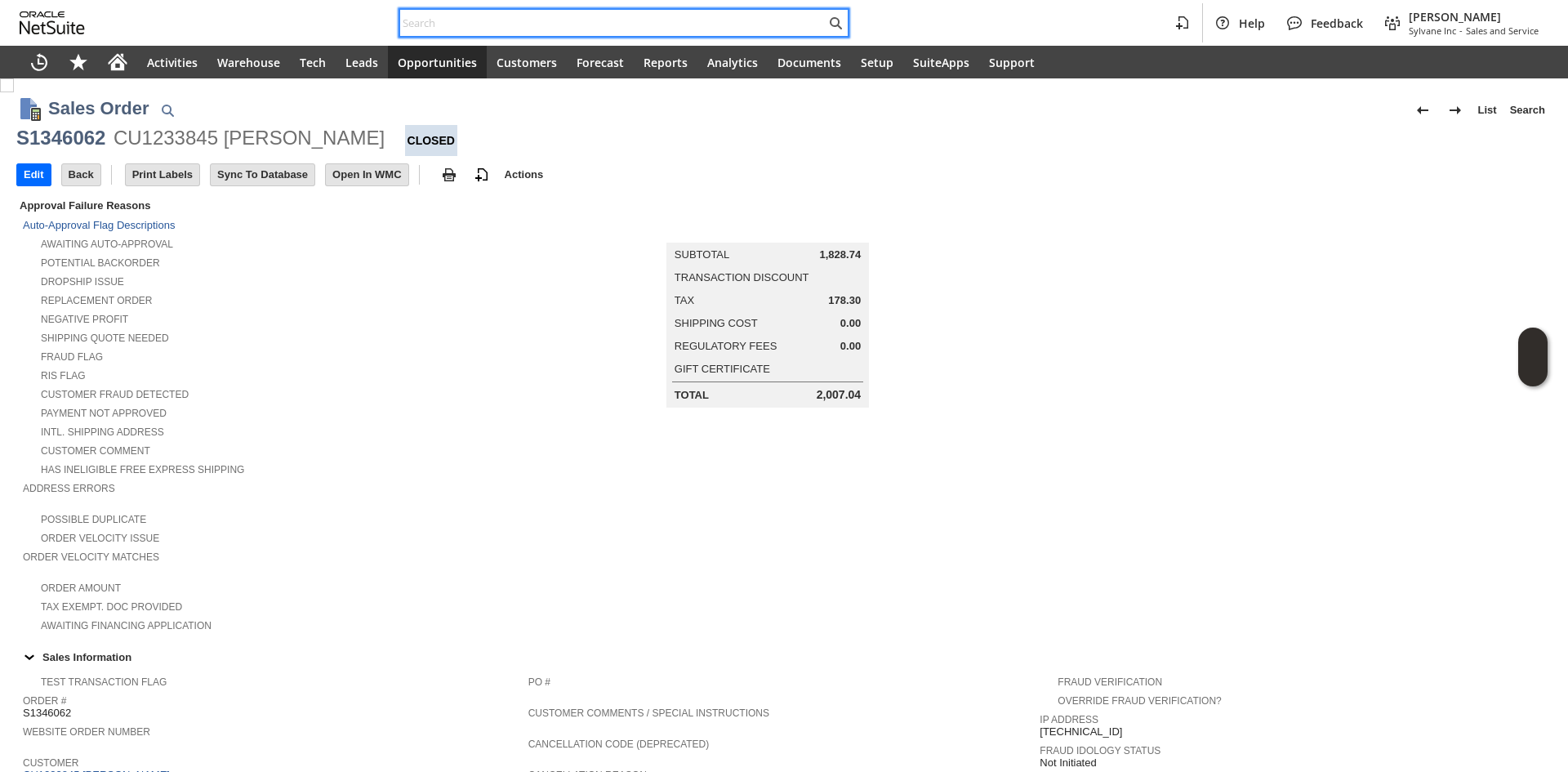
paste input "8589450816"
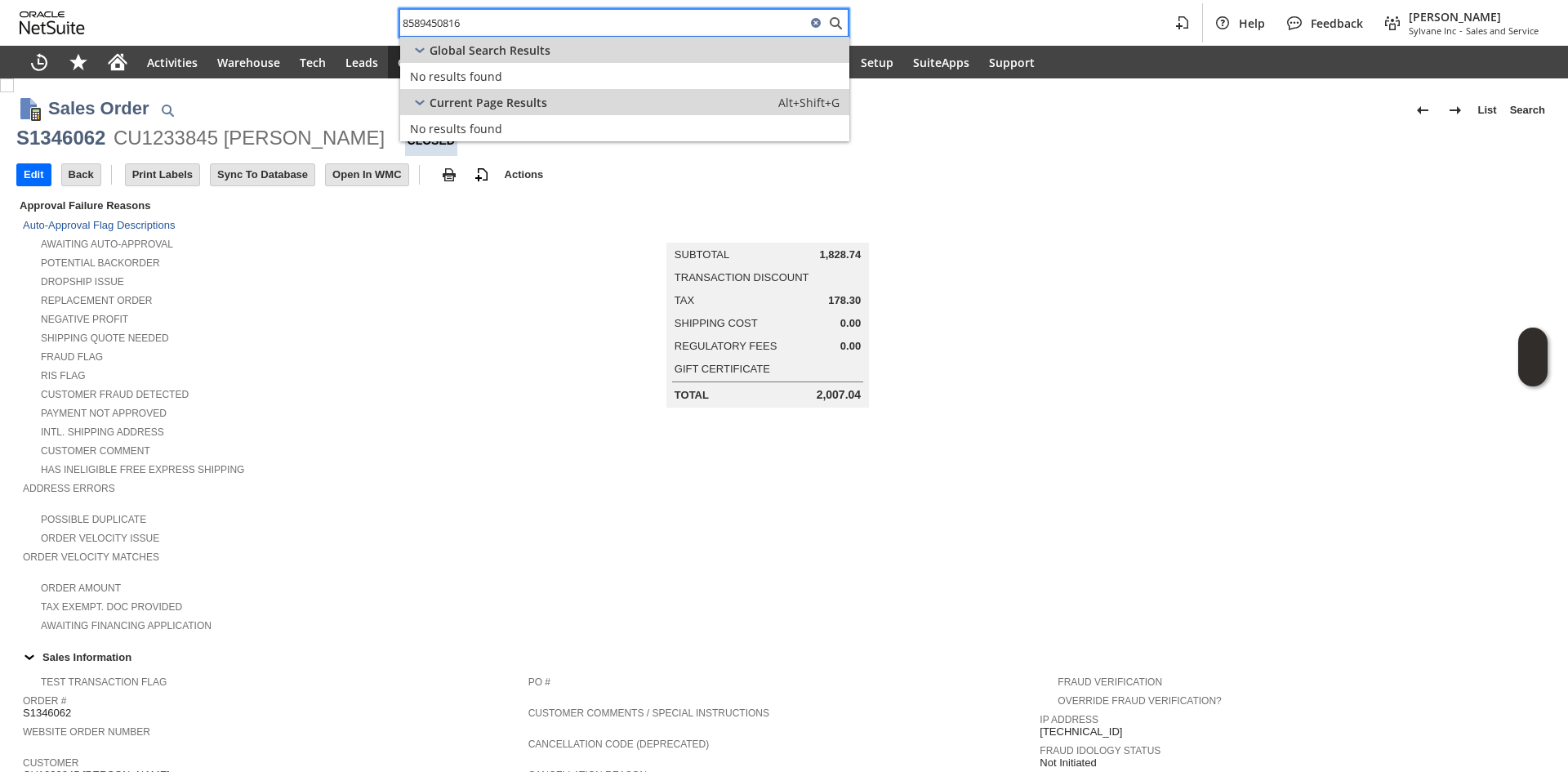
click at [555, 30] on input "8589450816" at bounding box center [604, 22] width 406 height 19
paste input "[EMAIL_ADDRESS][DOMAIN_NAME]"
type input "[EMAIL_ADDRESS][DOMAIN_NAME]"
click at [537, 89] on link "Customer: CU1209066 Flora T LLC Edit Dash" at bounding box center [625, 76] width 449 height 26
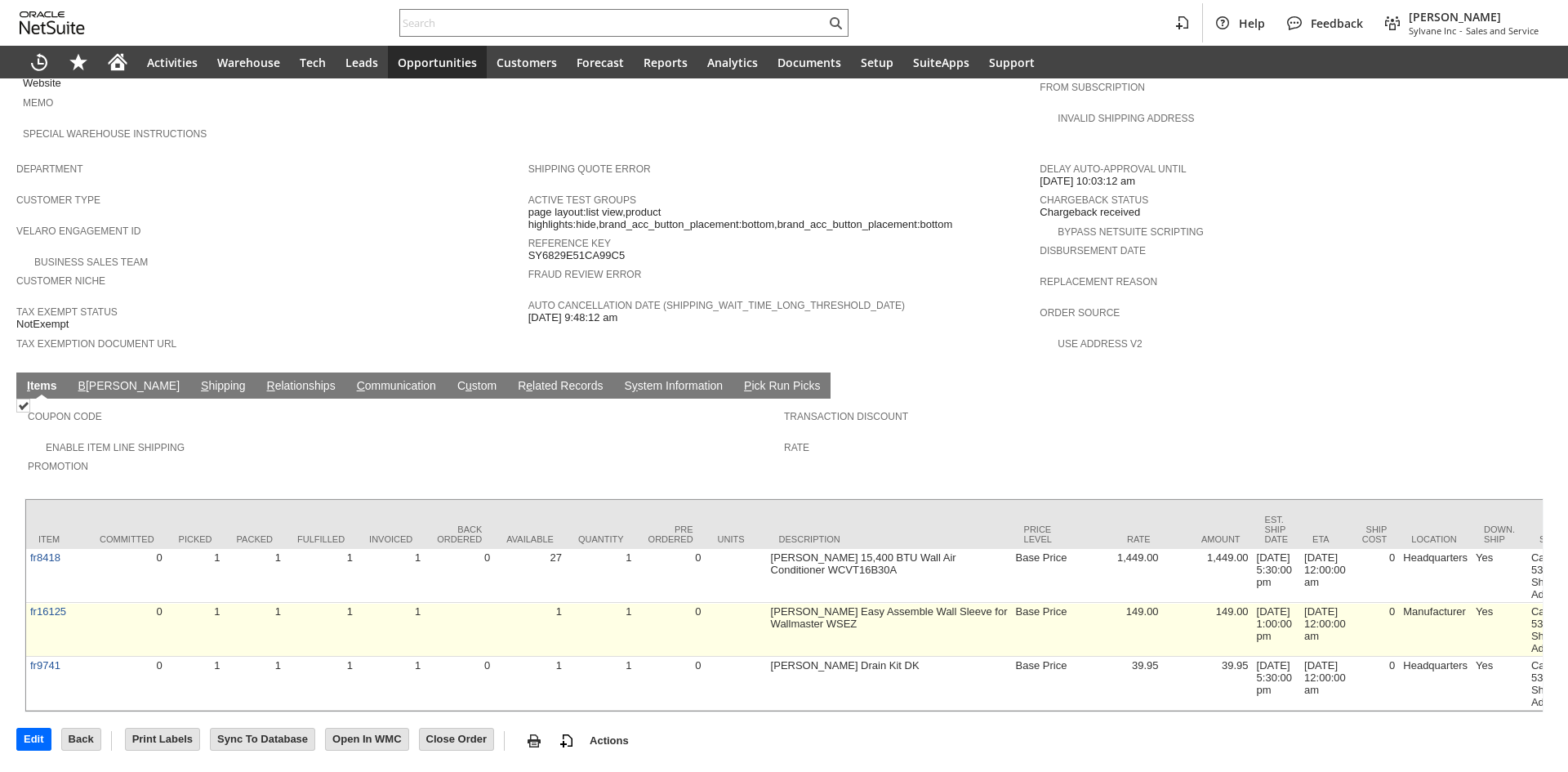
scroll to position [886, 0]
drag, startPoint x: 724, startPoint y: 605, endPoint x: 902, endPoint y: 594, distance: 178.3
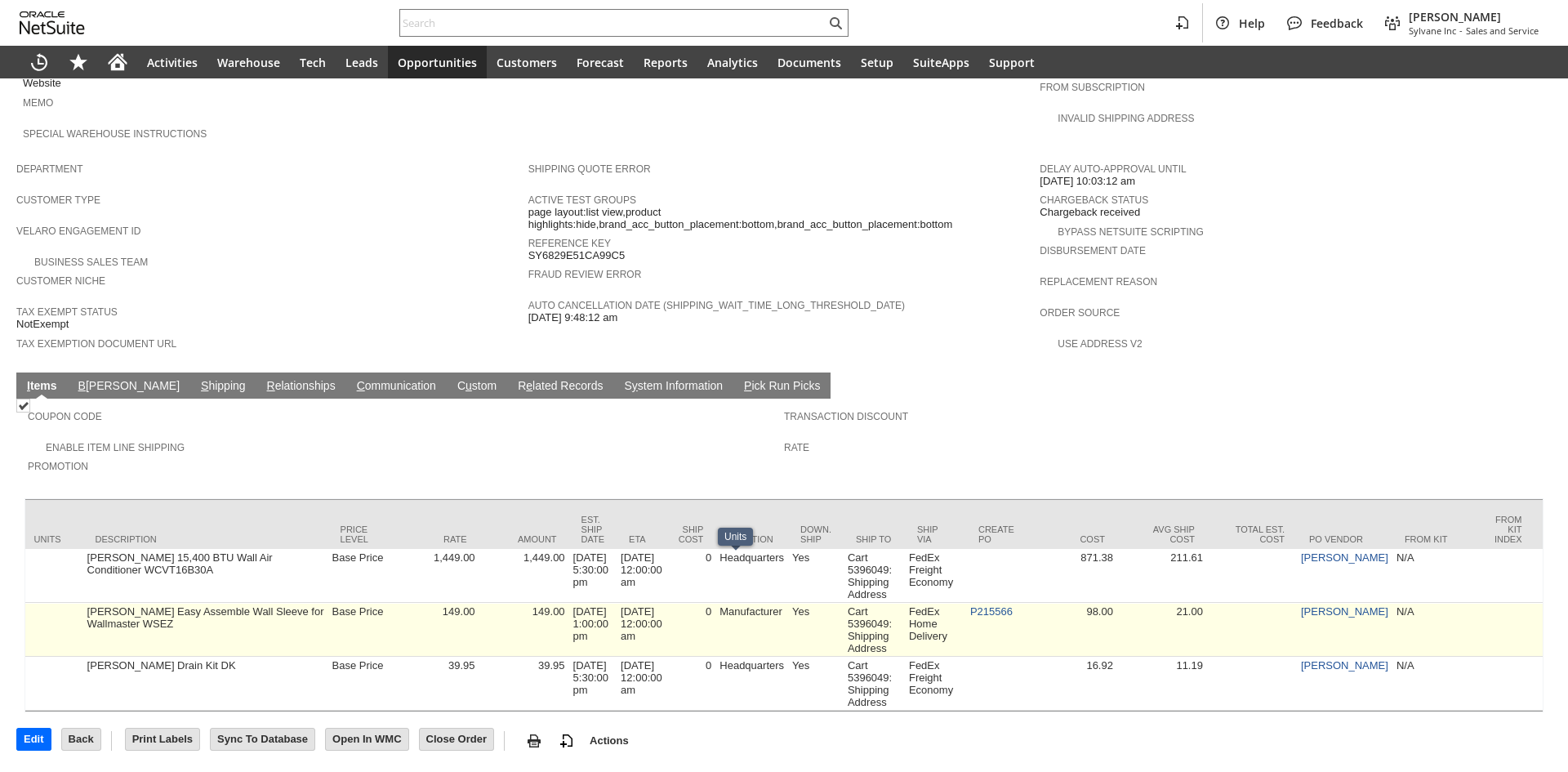
scroll to position [0, 1261]
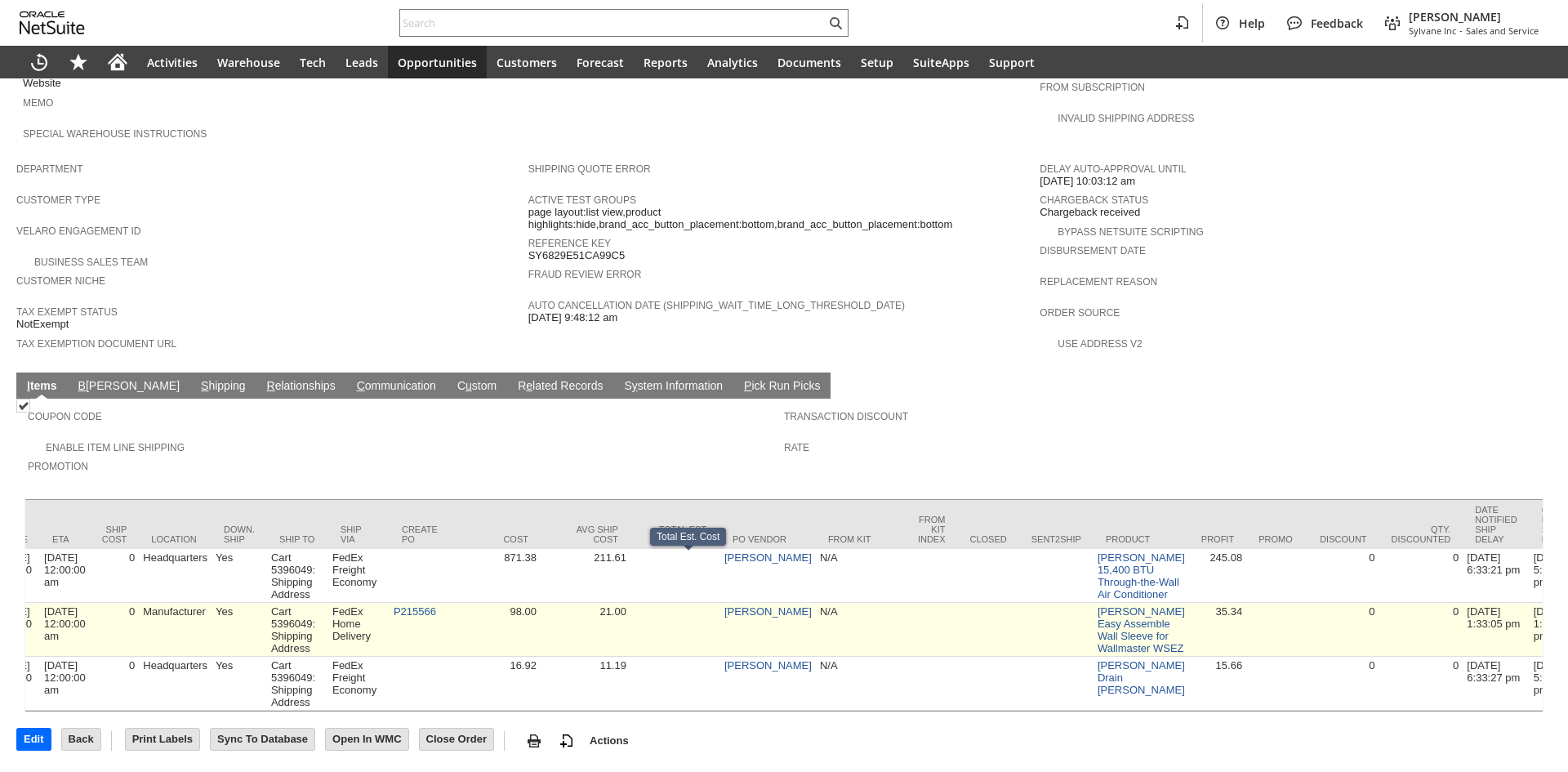
click at [389, 603] on td "FedEx Home Delivery" at bounding box center [359, 630] width 61 height 54
click at [415, 606] on link "P215566" at bounding box center [415, 611] width 42 height 12
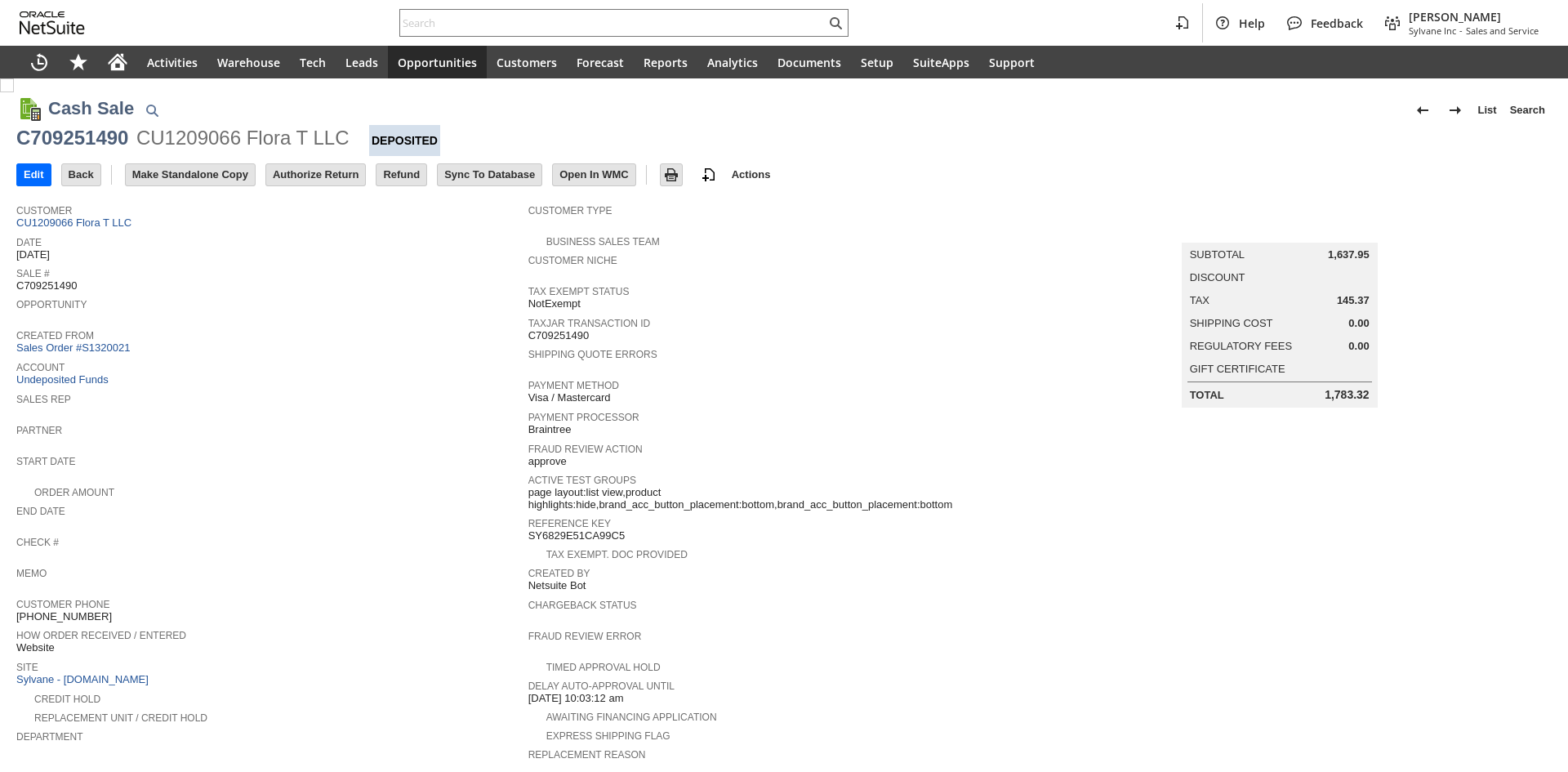
click at [284, 175] on input "Authorize Return" at bounding box center [316, 175] width 99 height 21
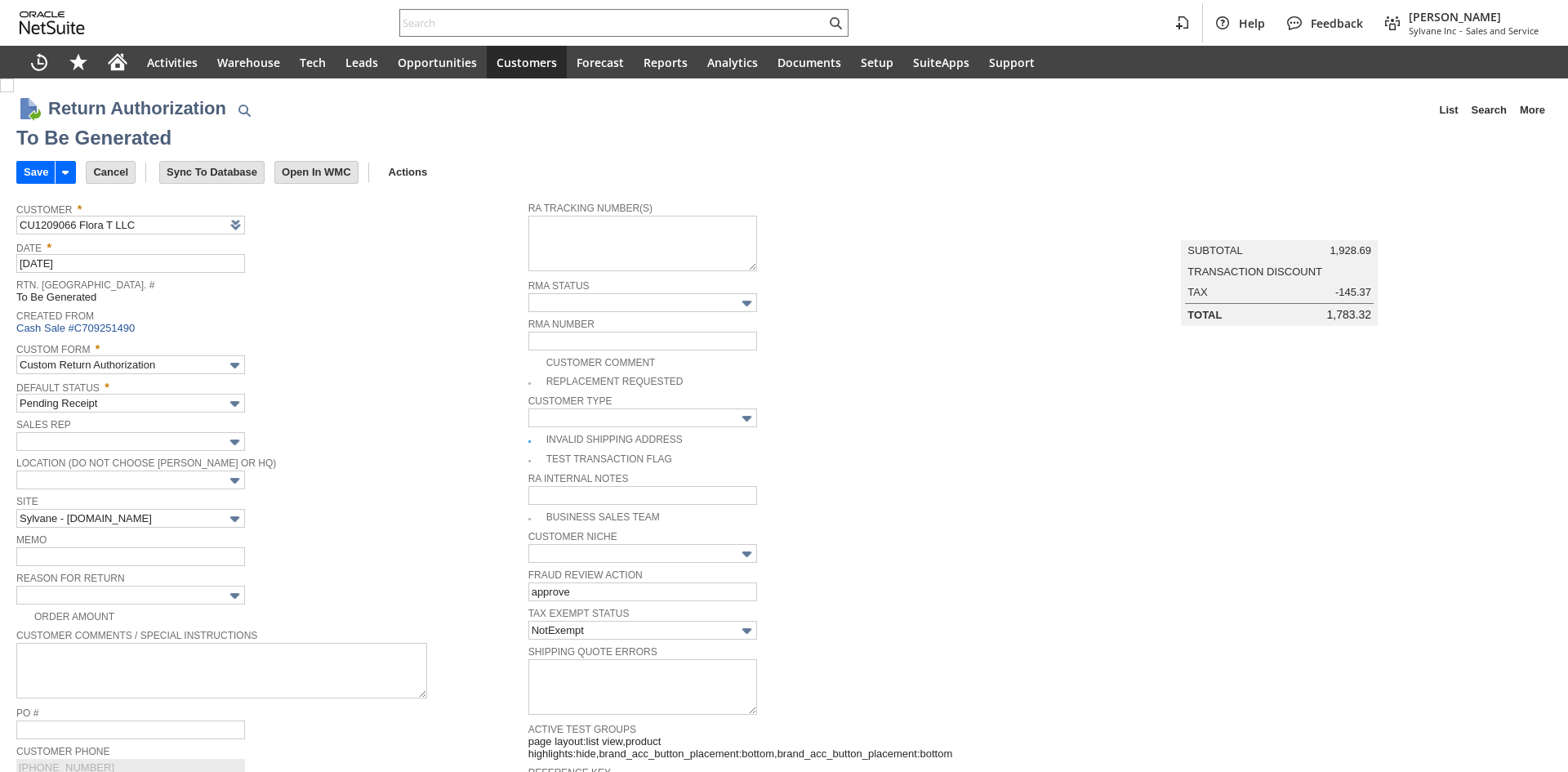
type input "Add"
type input "Copy Previous"
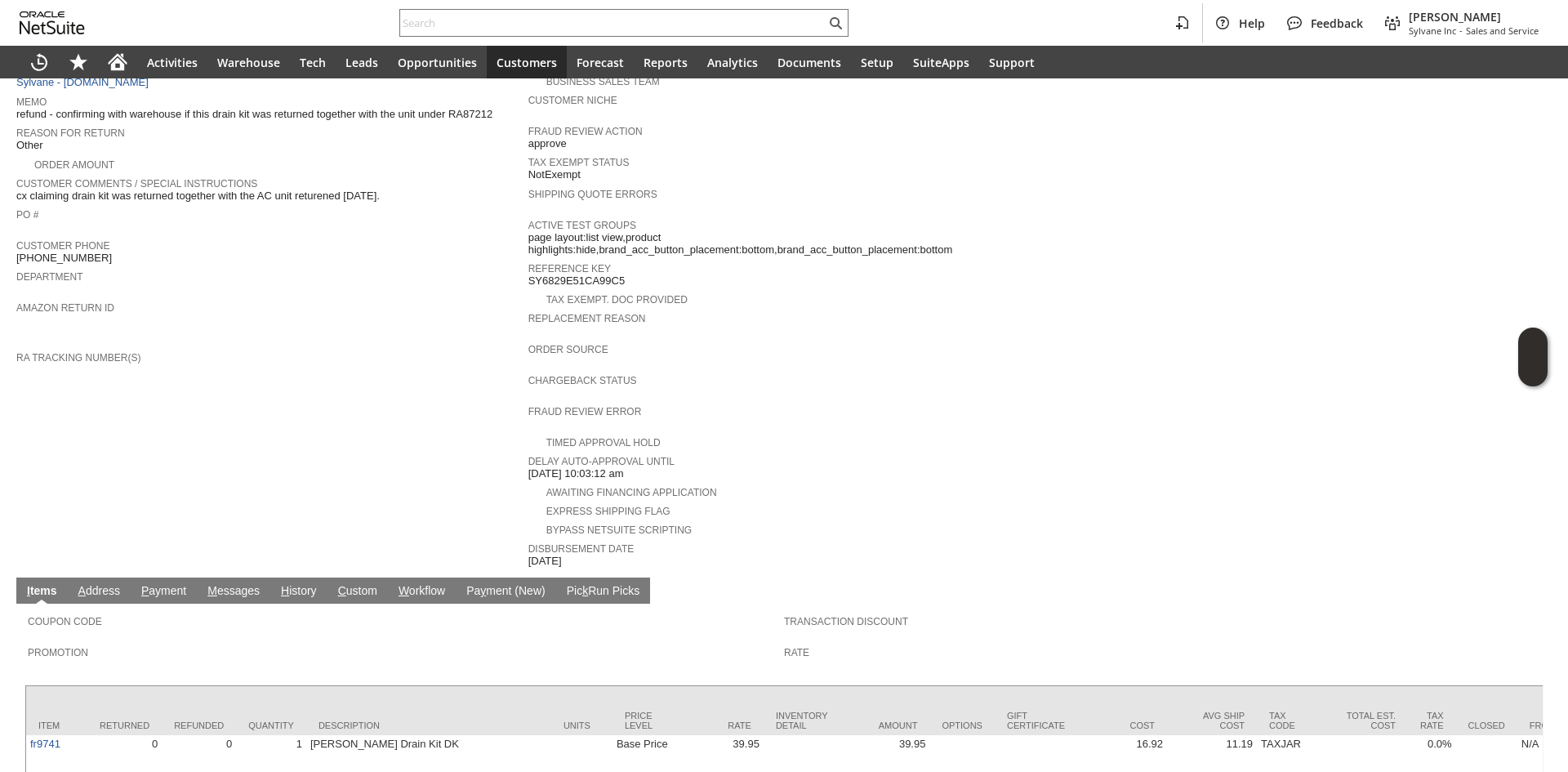
scroll to position [56, 0]
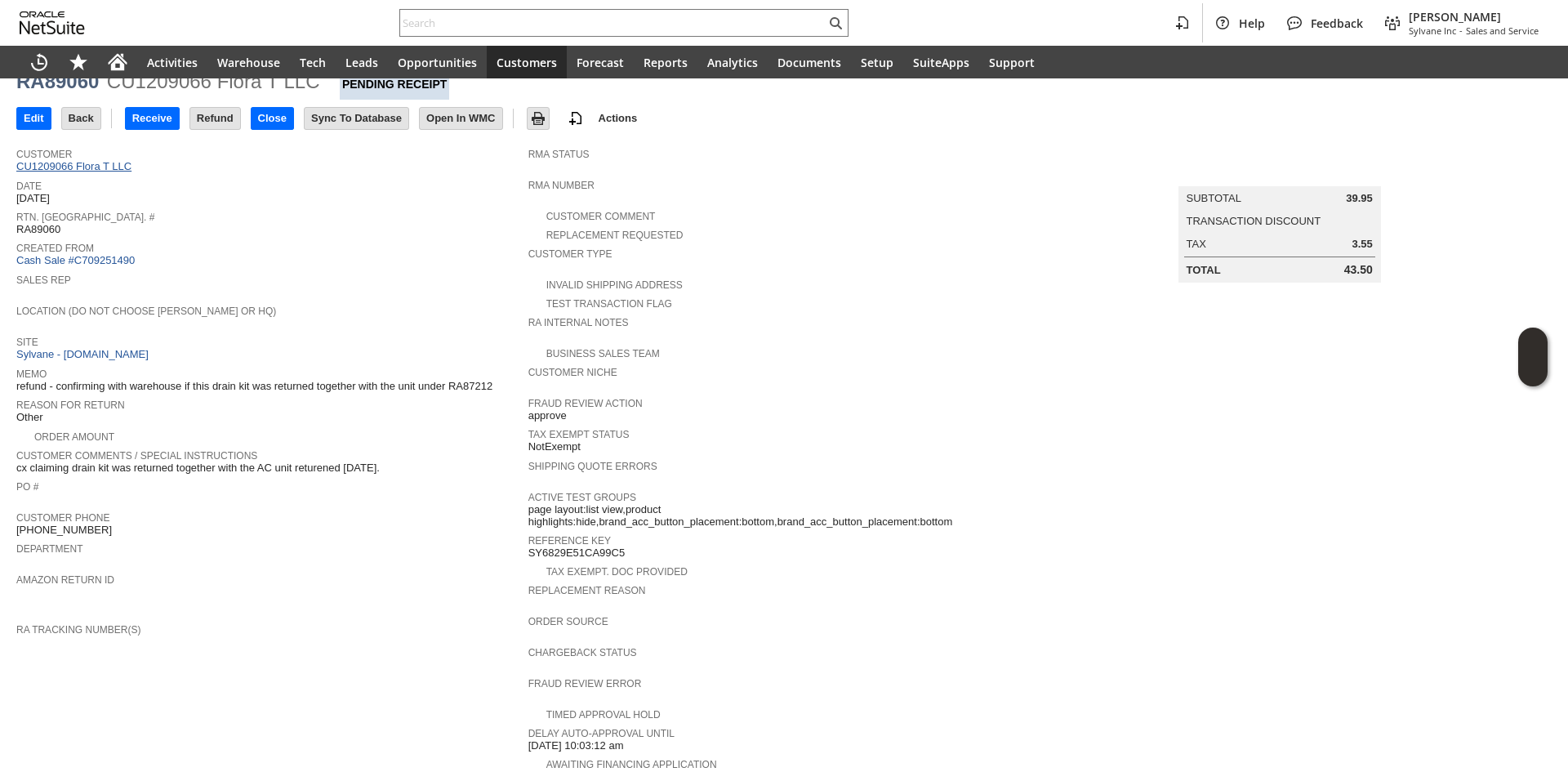
click at [104, 162] on link "CU1209066 Flora T LLC" at bounding box center [76, 165] width 119 height 12
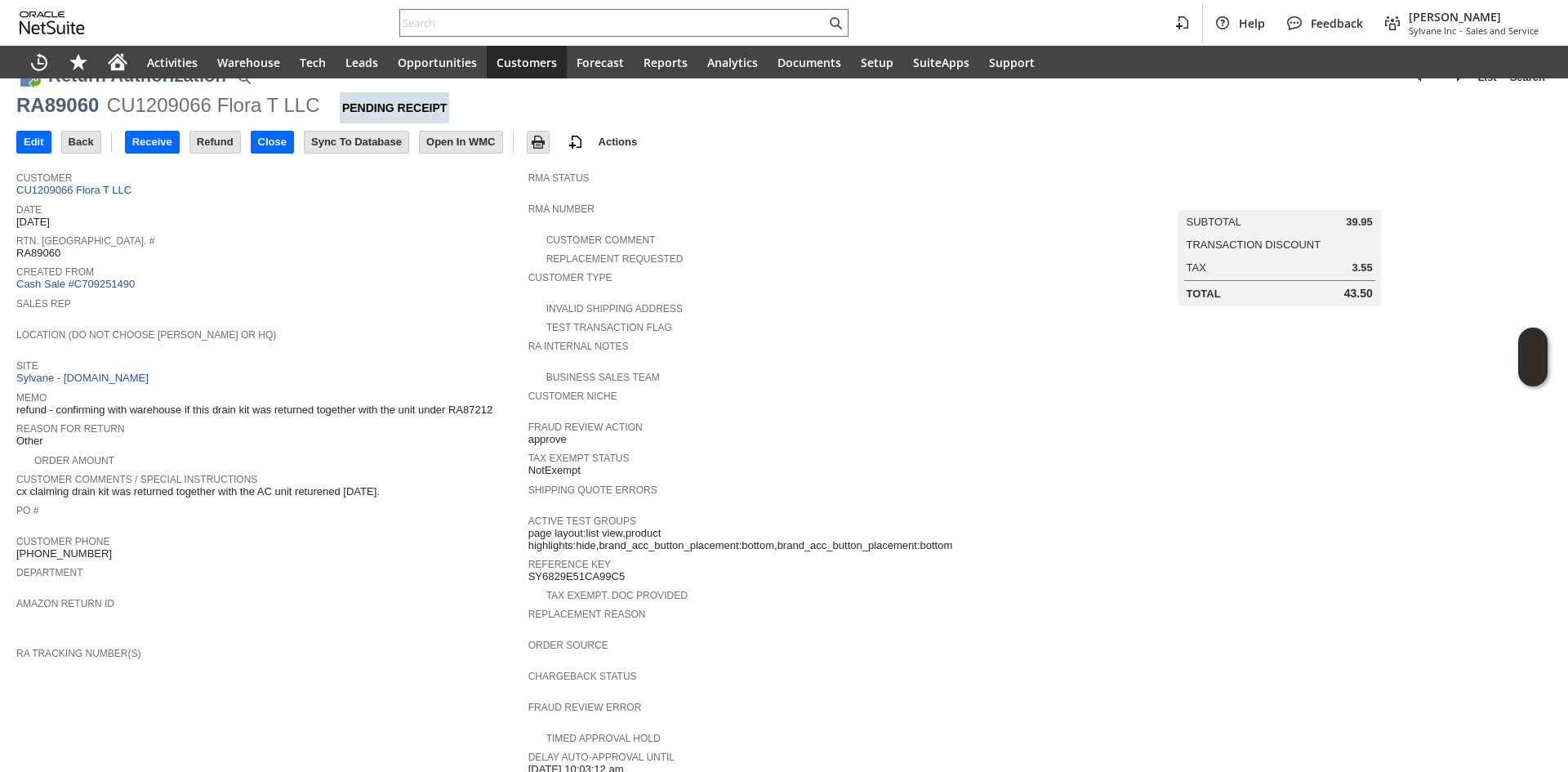
scroll to position [0, 0]
